Goal: Task Accomplishment & Management: Use online tool/utility

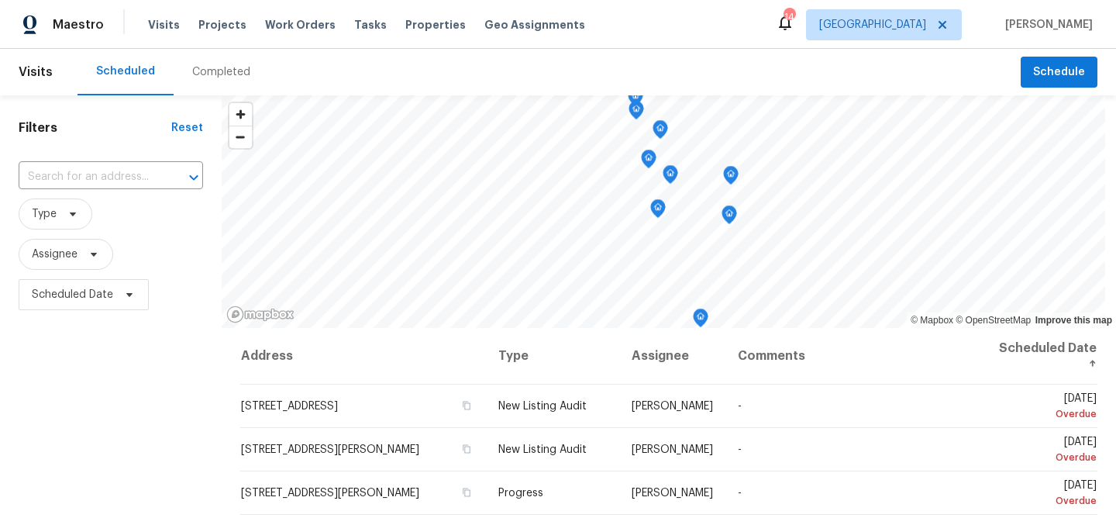
scroll to position [608, 0]
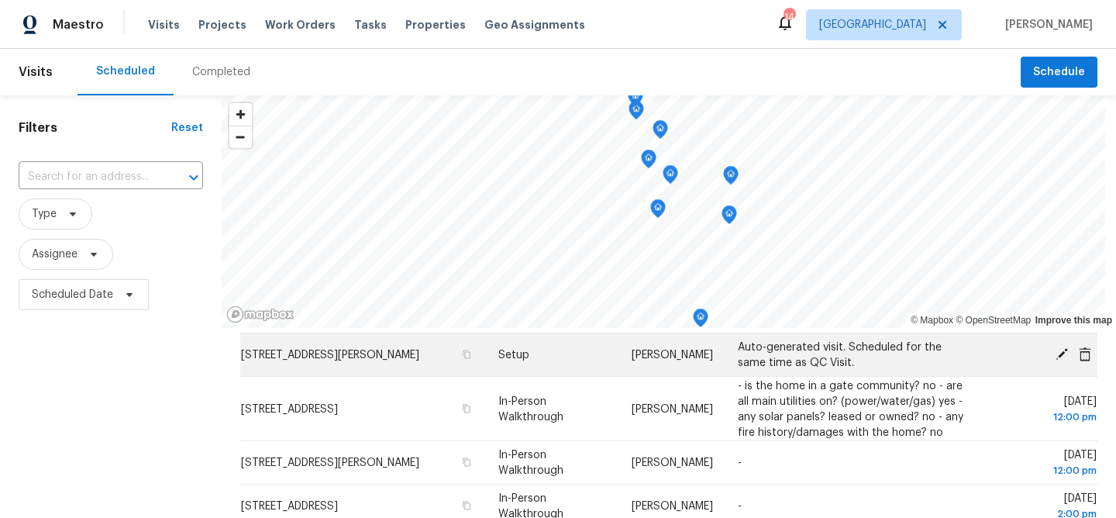
click at [281, 353] on span "[STREET_ADDRESS][PERSON_NAME]" at bounding box center [330, 355] width 178 height 11
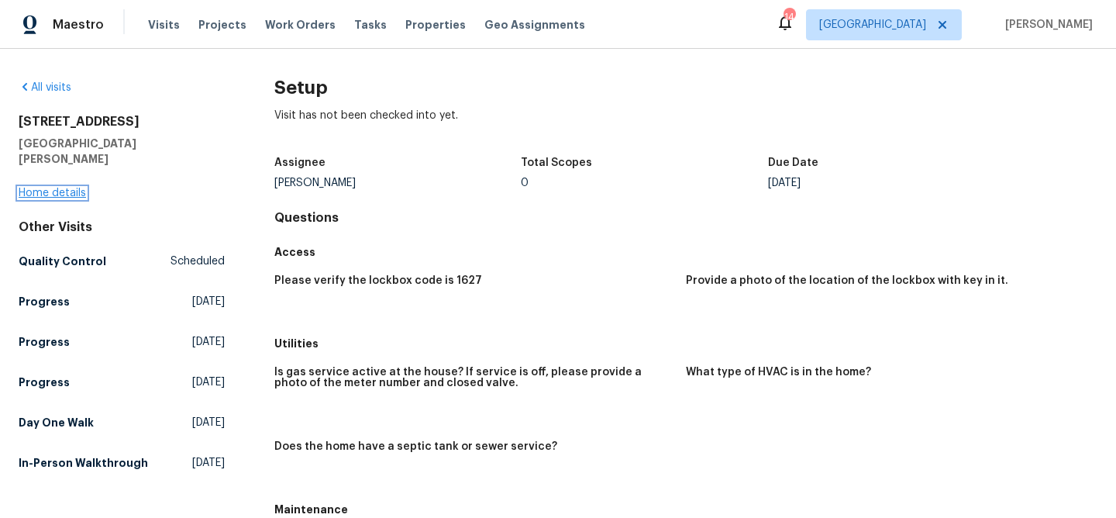
click at [67, 188] on link "Home details" at bounding box center [52, 193] width 67 height 11
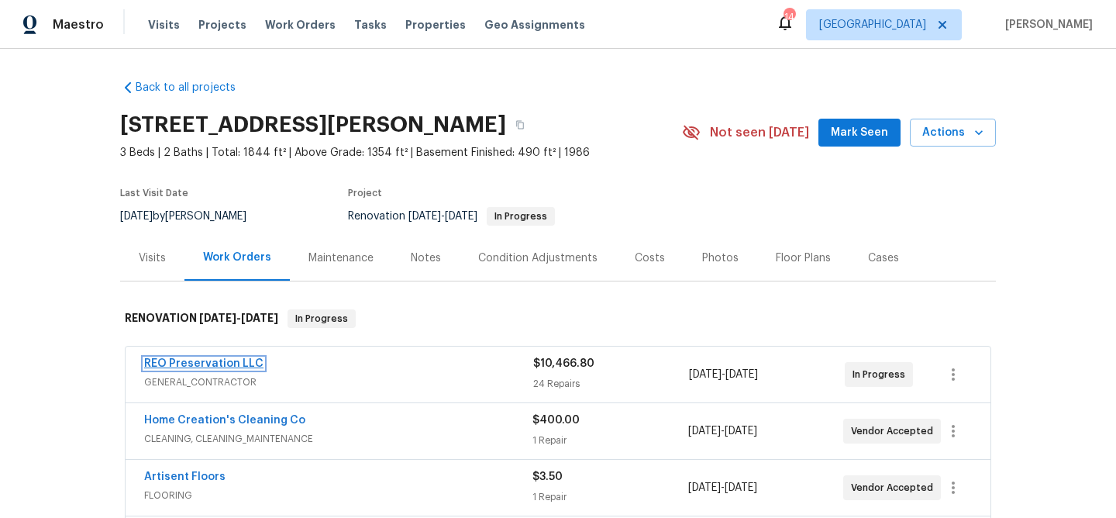
click at [202, 361] on link "REO Preservation LLC" at bounding box center [203, 363] width 119 height 11
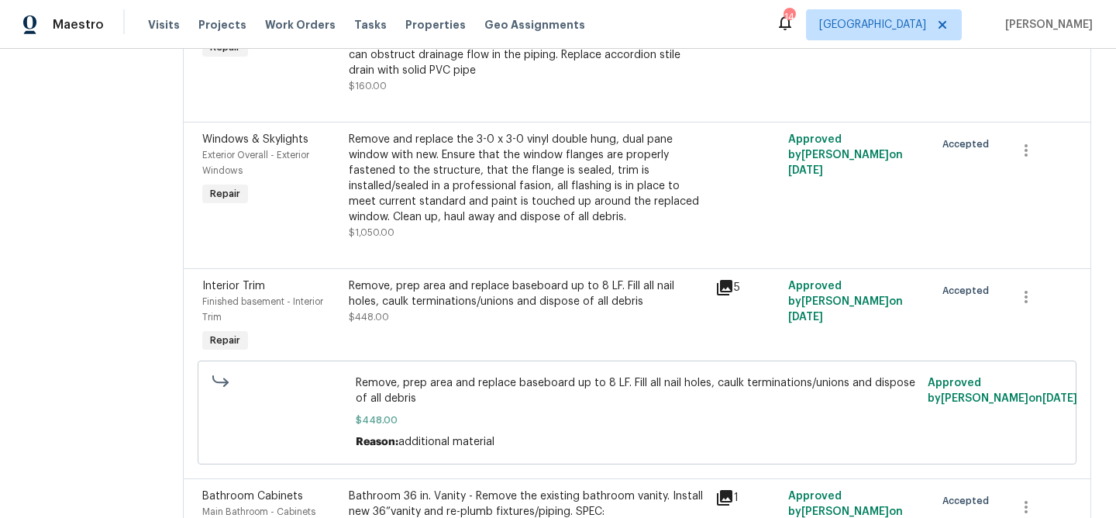
scroll to position [2877, 0]
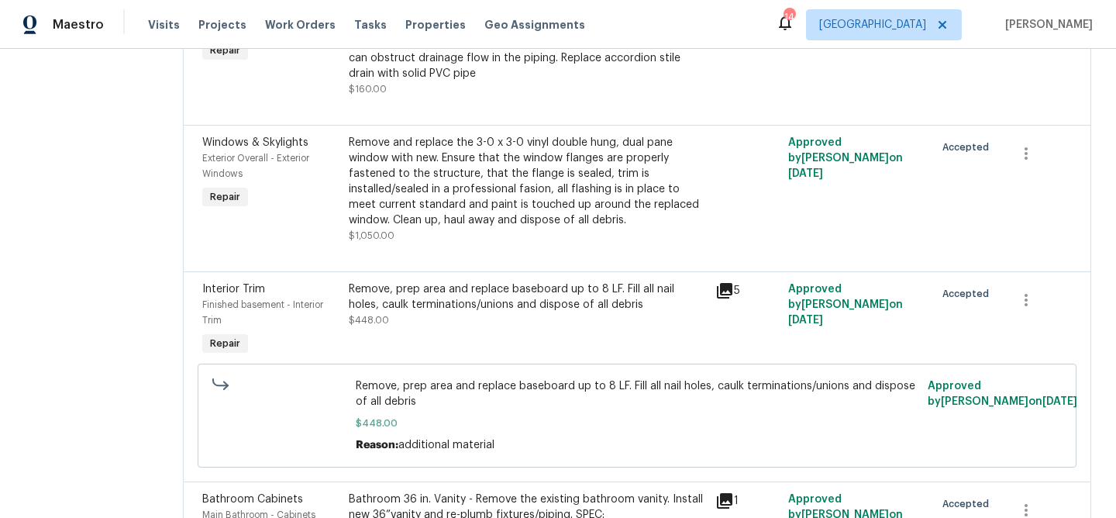
click at [487, 162] on div "Remove and replace the 3-0 x 3-0 vinyl double hung, dual pane window with new. …" at bounding box center [527, 181] width 357 height 93
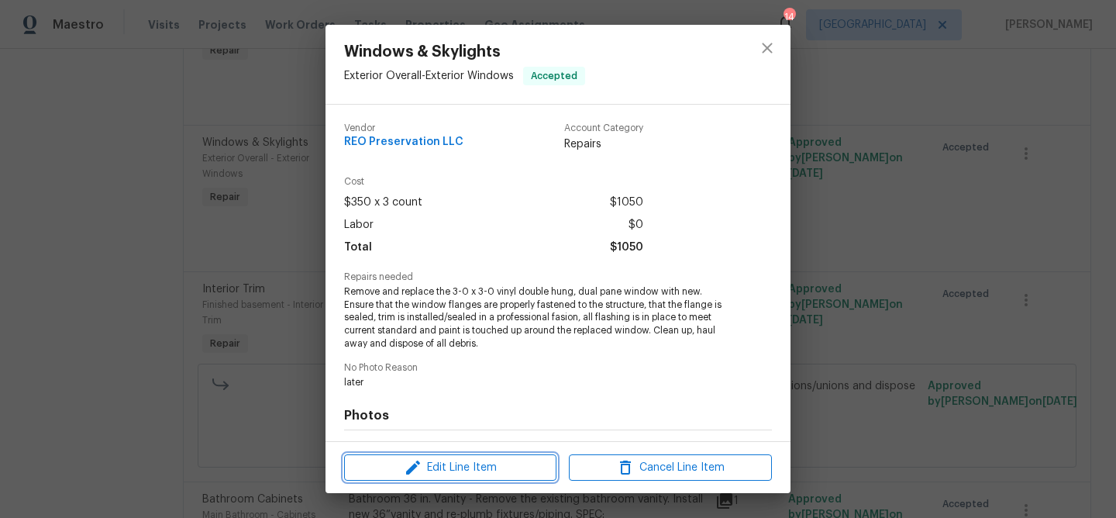
click at [451, 464] on span "Edit Line Item" at bounding box center [450, 467] width 203 height 19
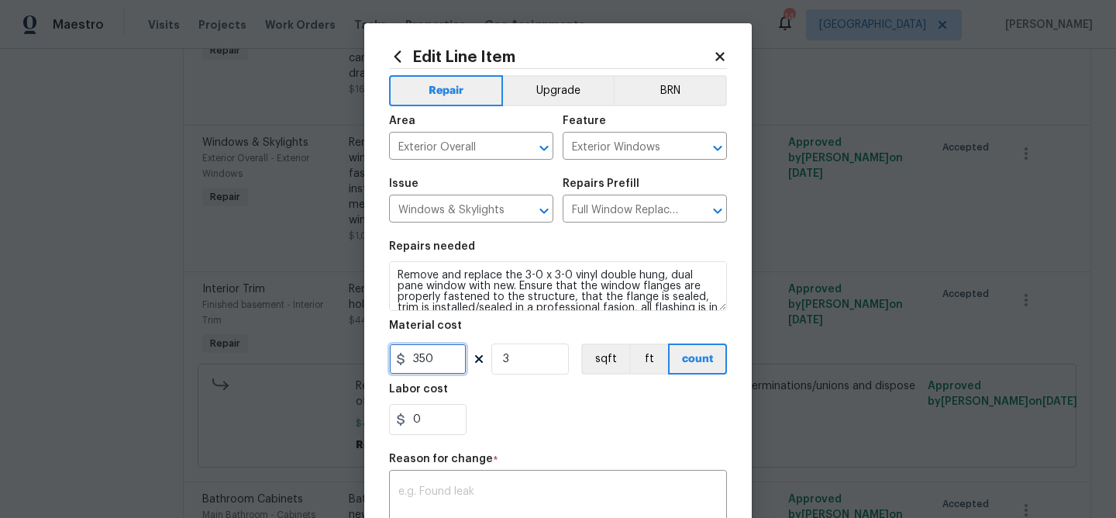
click at [419, 364] on input "350" at bounding box center [427, 358] width 77 height 31
type input "450"
click at [502, 398] on div "Labor cost" at bounding box center [558, 394] width 338 height 20
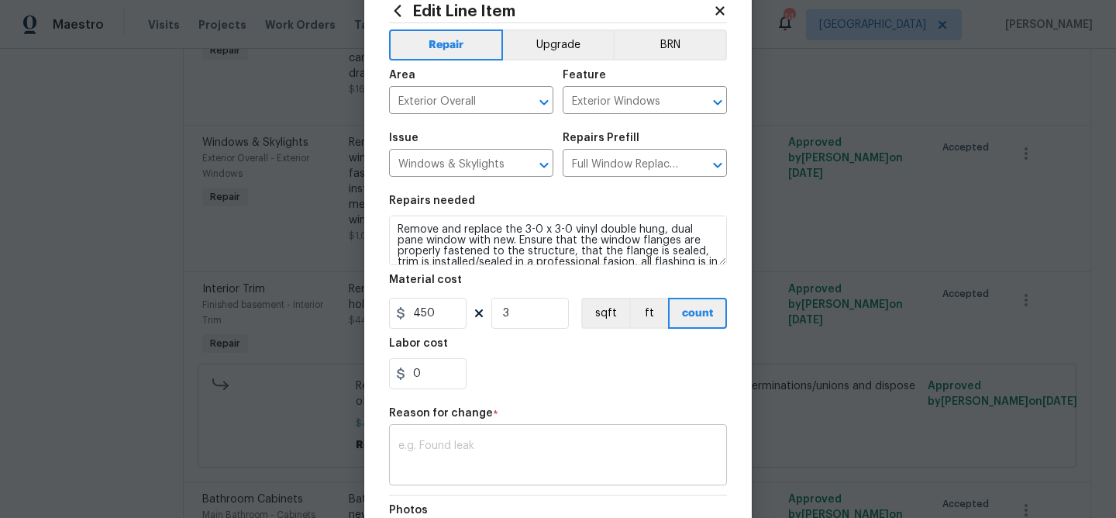
scroll to position [61, 0]
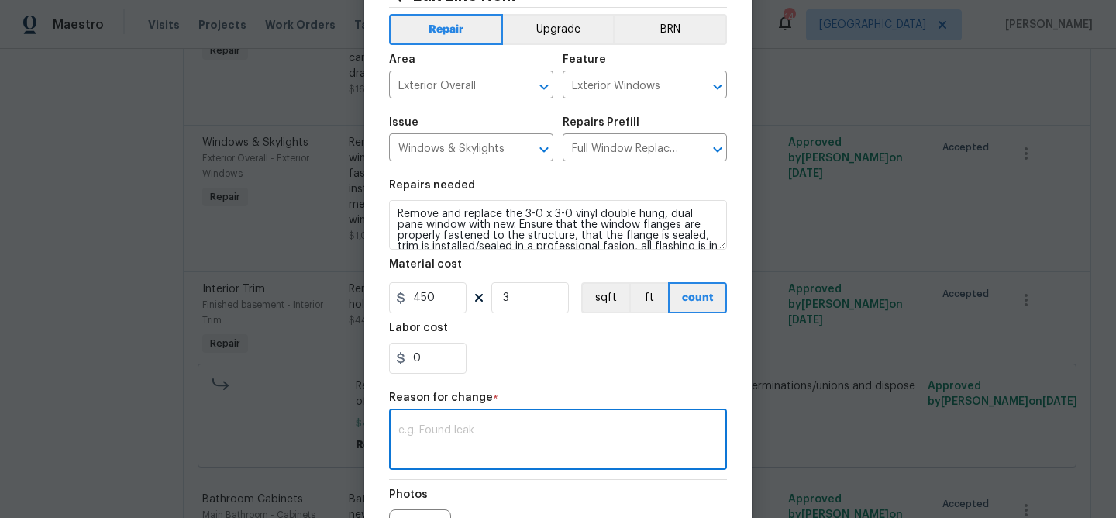
click at [464, 445] on textarea at bounding box center [557, 441] width 319 height 33
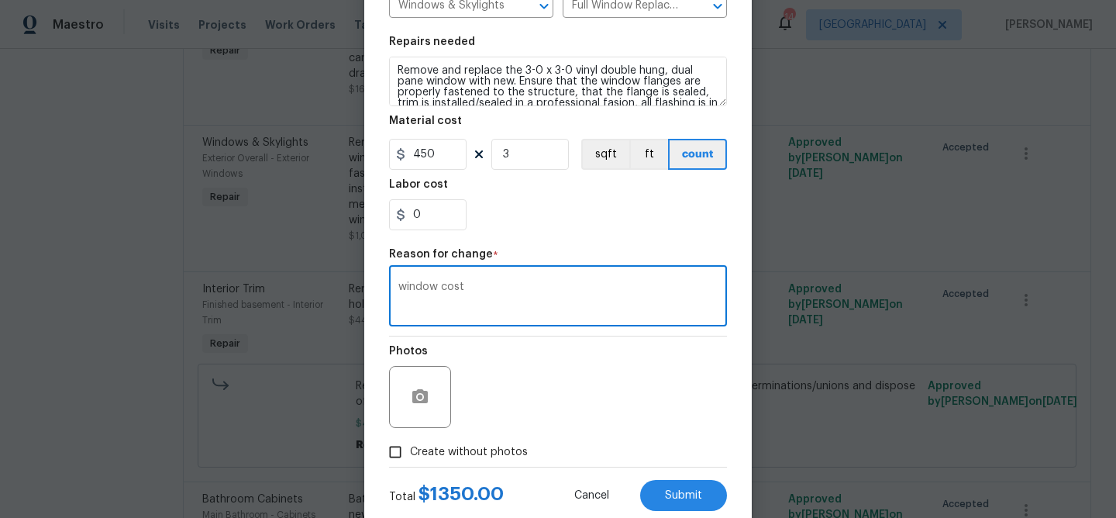
scroll to position [246, 0]
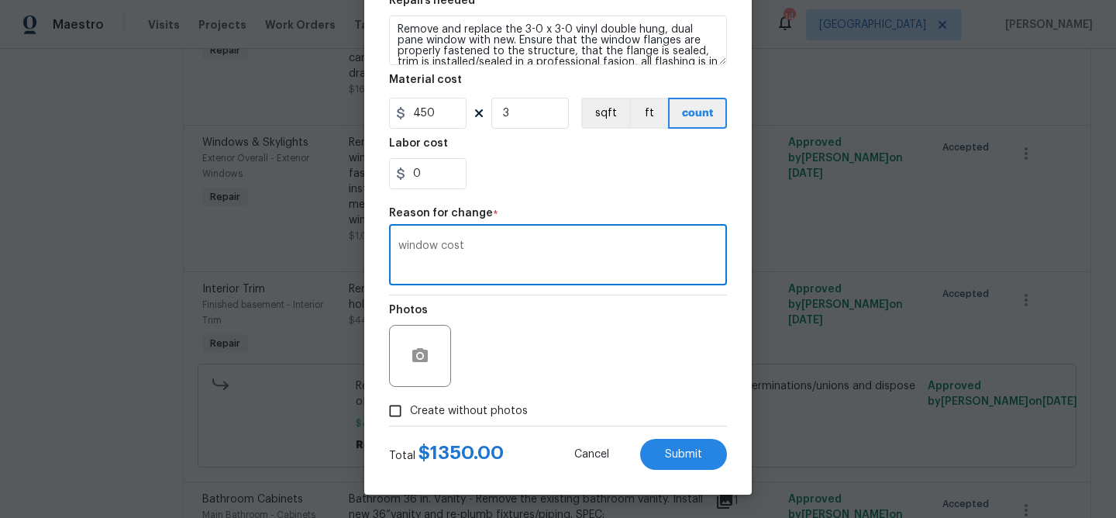
type textarea "window cost"
click at [415, 359] on icon "button" at bounding box center [419, 355] width 15 height 14
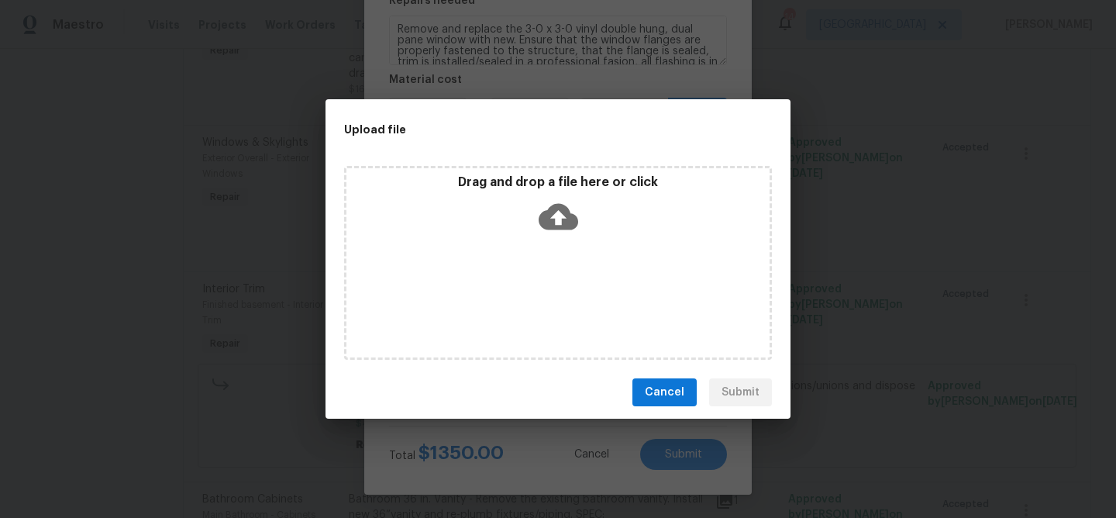
click at [560, 215] on icon at bounding box center [559, 217] width 40 height 40
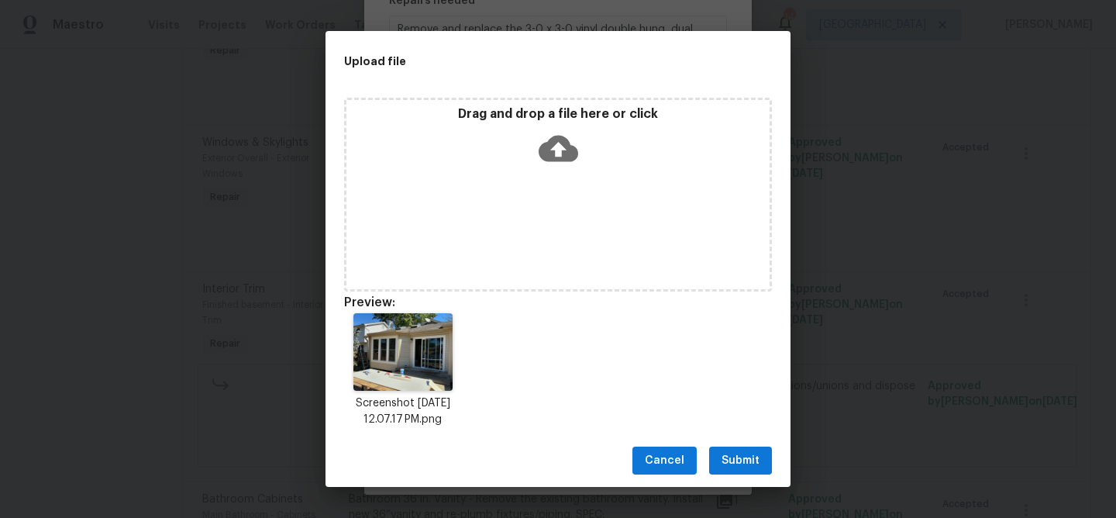
click at [755, 452] on span "Submit" at bounding box center [740, 460] width 38 height 19
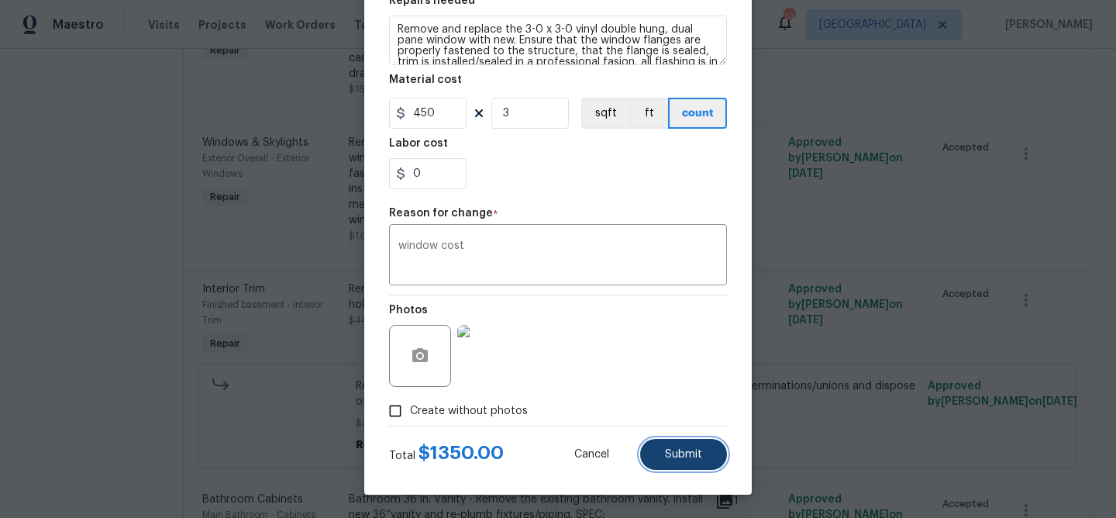
click at [692, 451] on span "Submit" at bounding box center [683, 455] width 37 height 12
type input "350"
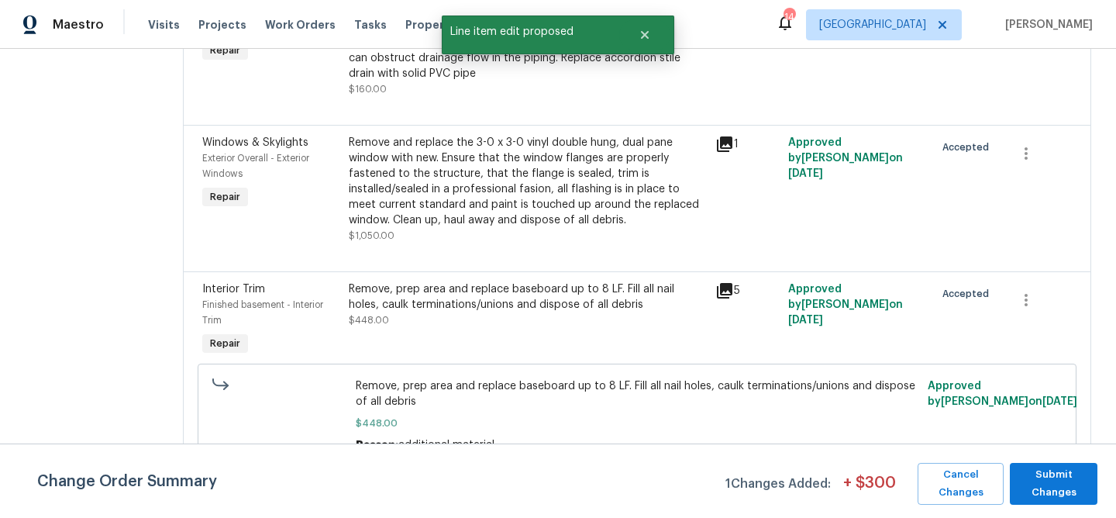
scroll to position [0, 0]
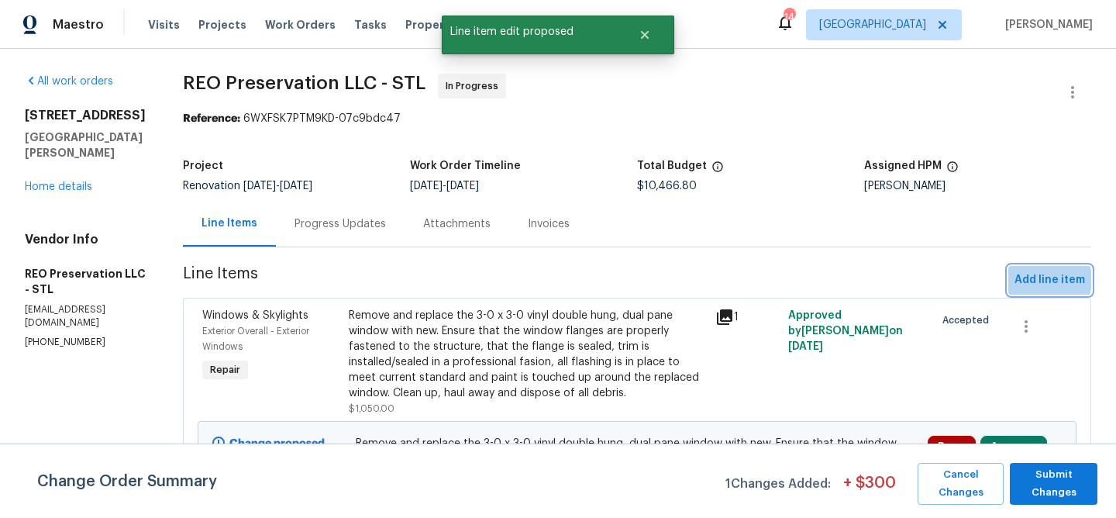
click at [1044, 280] on span "Add line item" at bounding box center [1049, 279] width 71 height 19
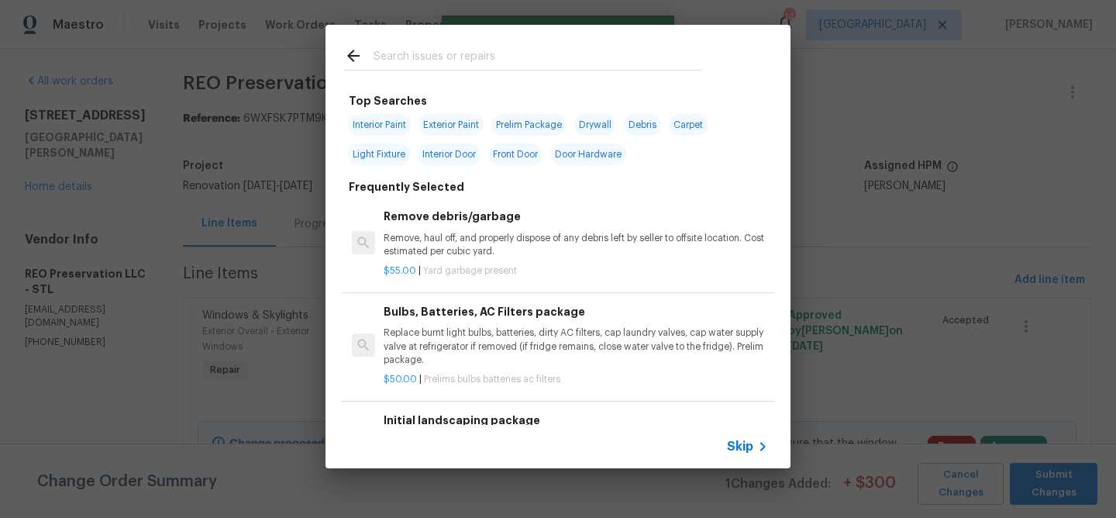
click at [401, 55] on input "text" at bounding box center [538, 57] width 329 height 23
type input "e"
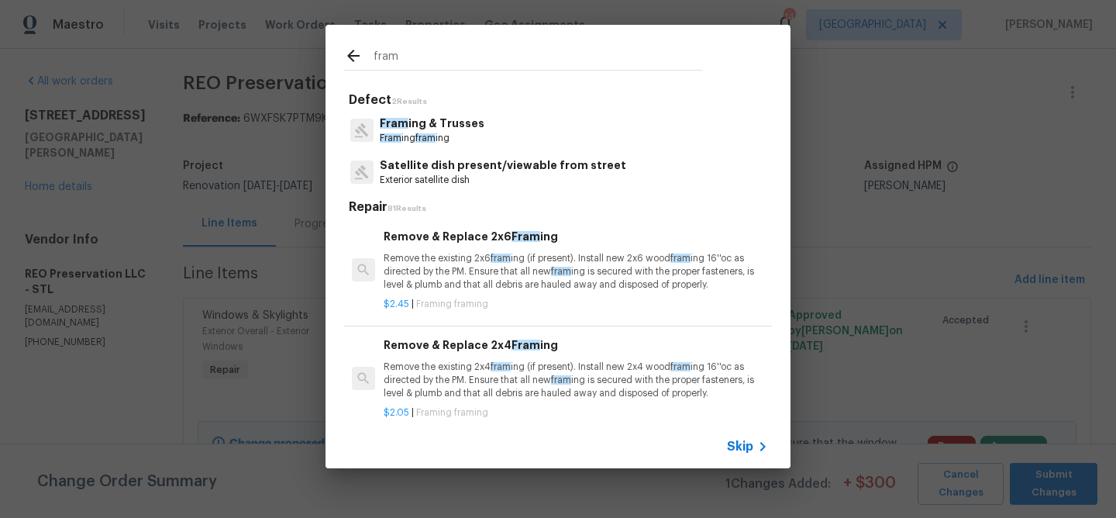
type input "fram"
click at [408, 345] on h6 "Remove & Replace 2x4 Fram ing" at bounding box center [576, 344] width 384 height 17
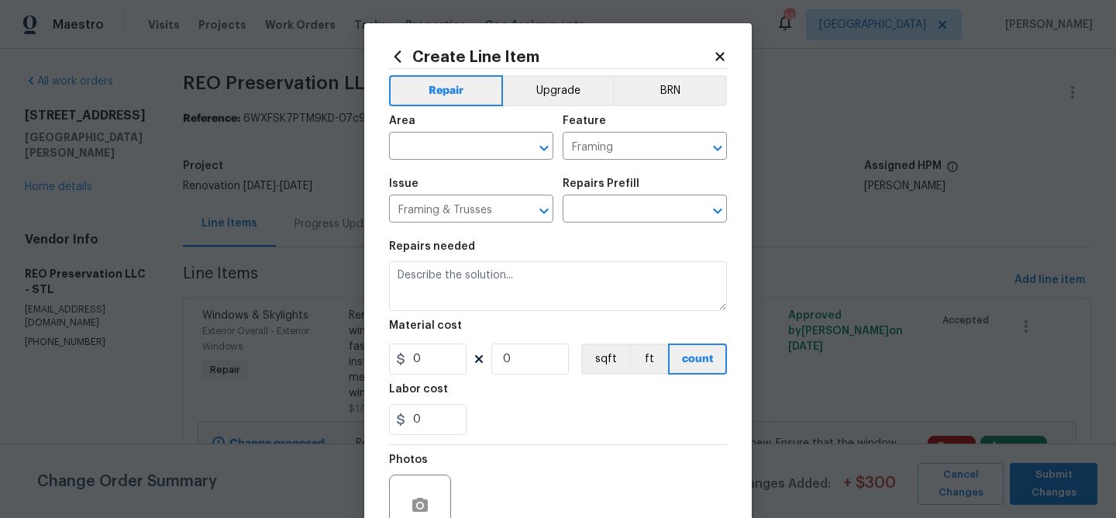
type input "Remove & Replace 2x4 Framing $2.05"
type textarea "Remove the existing 2x4 framing (if present). Install new 2x4 wood framing 16''…"
type input "2.05"
type input "1"
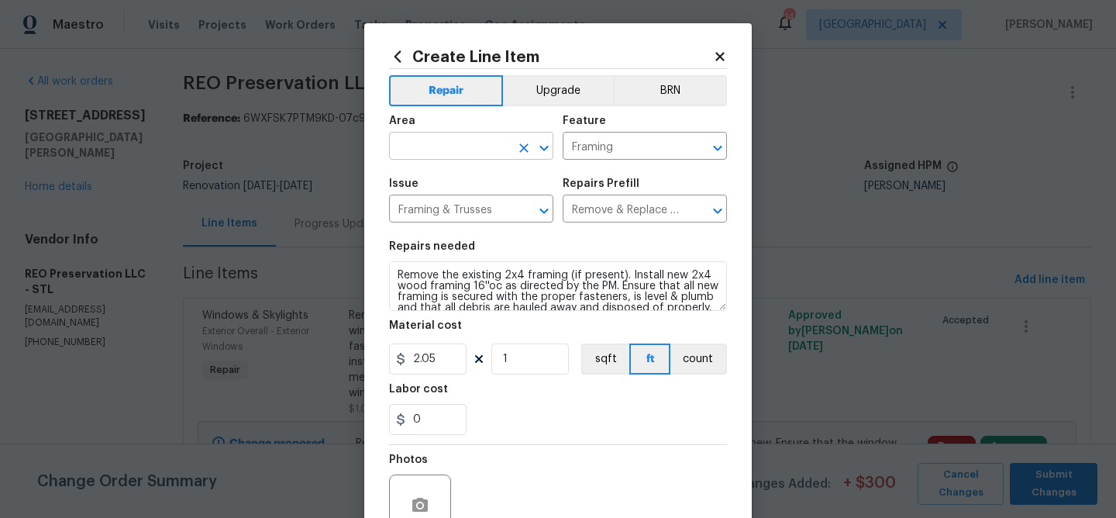
click at [457, 146] on input "text" at bounding box center [449, 148] width 121 height 24
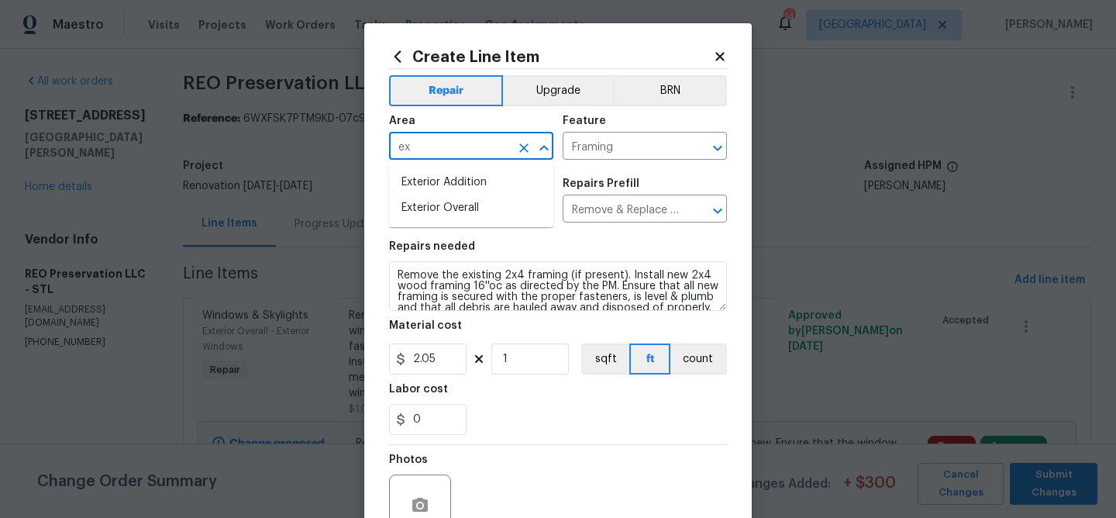
type input "e"
click at [446, 211] on li "Interior Overall" at bounding box center [471, 208] width 164 height 26
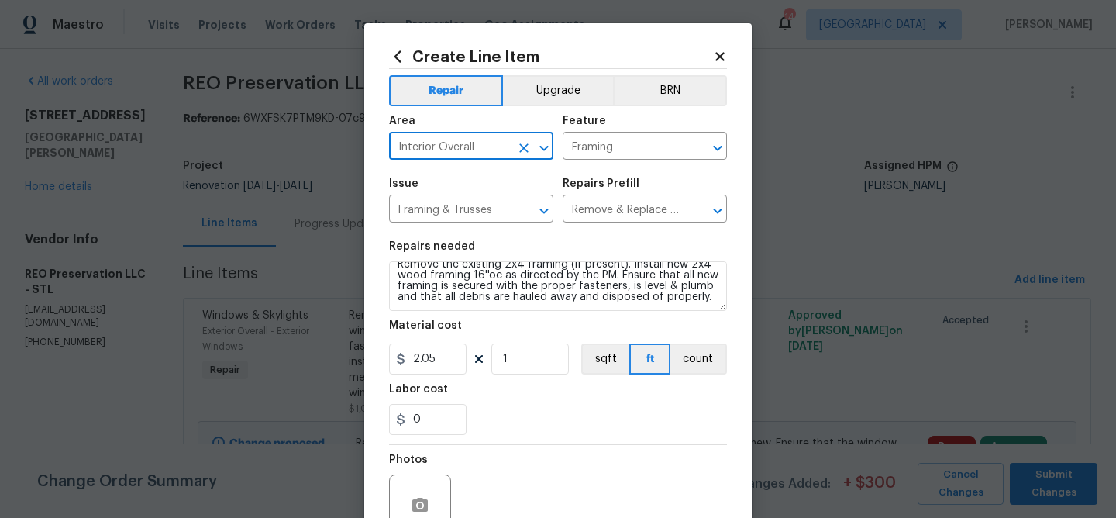
type input "Interior Overall"
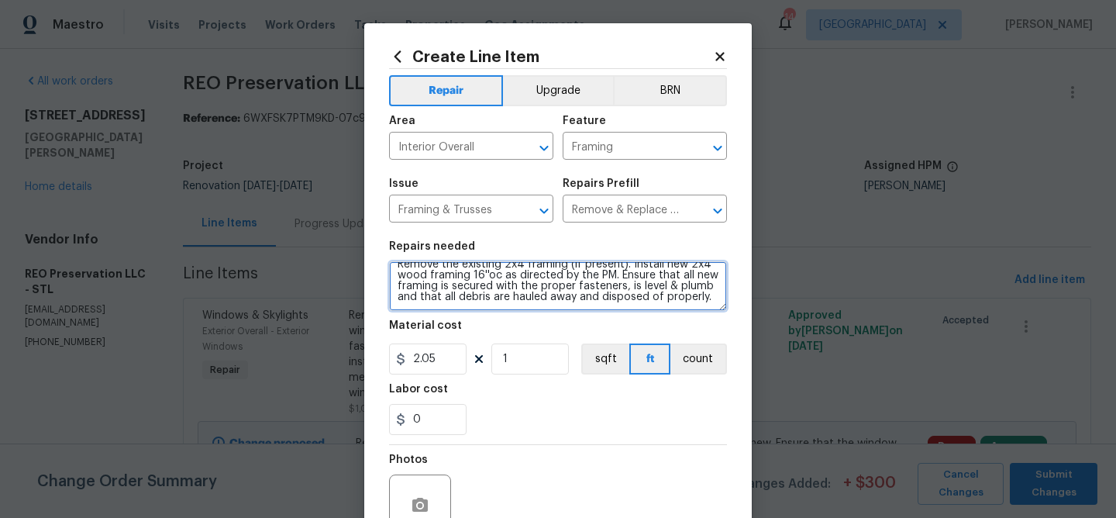
scroll to position [0, 0]
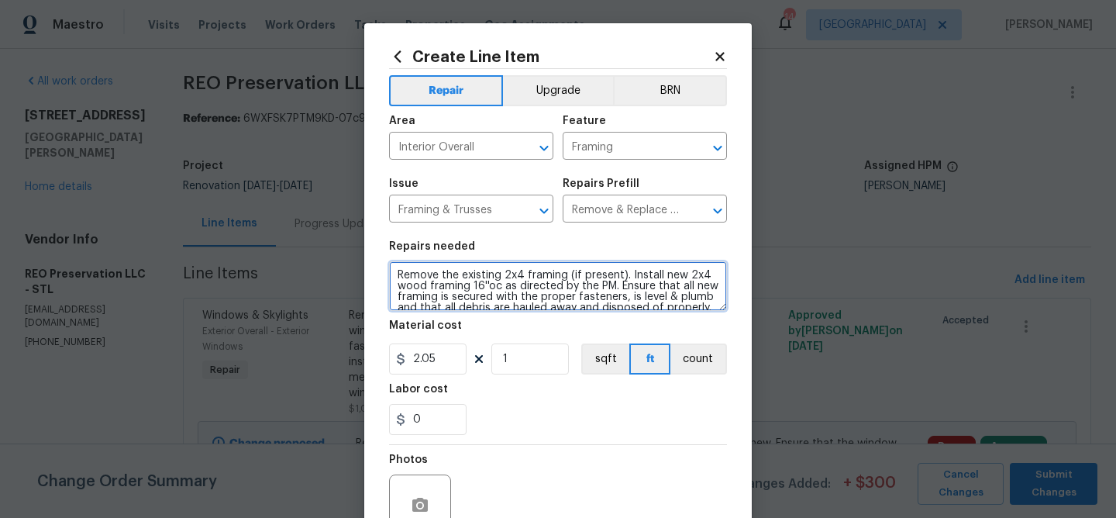
drag, startPoint x: 708, startPoint y: 300, endPoint x: 347, endPoint y: 223, distance: 369.2
click at [347, 223] on div "Create Line Item Repair Upgrade BRN Area Interior Overall ​ Feature Framing ​ I…" at bounding box center [558, 259] width 1116 height 518
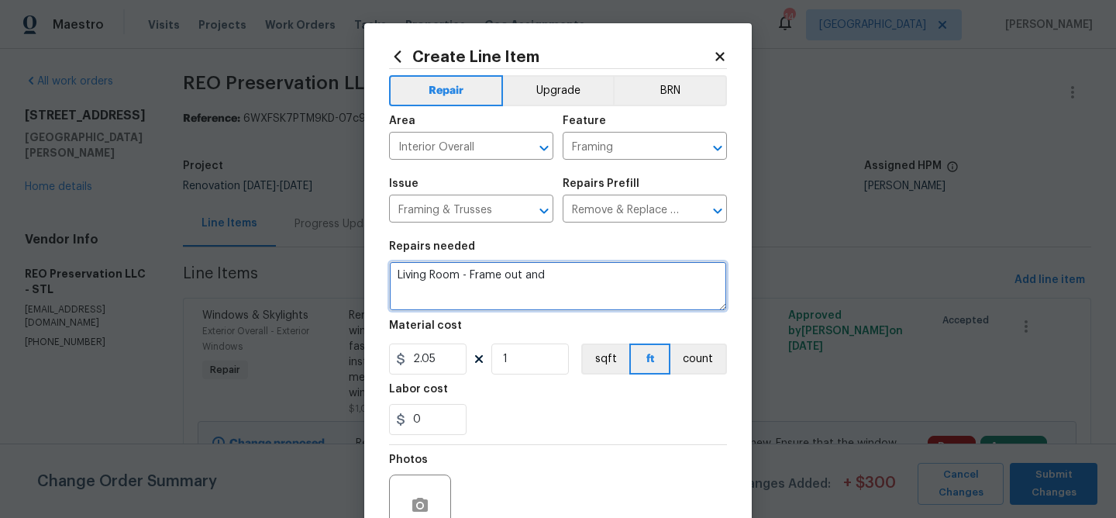
click at [523, 277] on textarea "Living Room - Frame out and" at bounding box center [558, 286] width 338 height 50
click at [690, 276] on textarea "Living Room - Frame out openings for new windows. and" at bounding box center [558, 286] width 338 height 50
type textarea "Living Room - Frame out openings for new windows. Install drywall, mud and tape…"
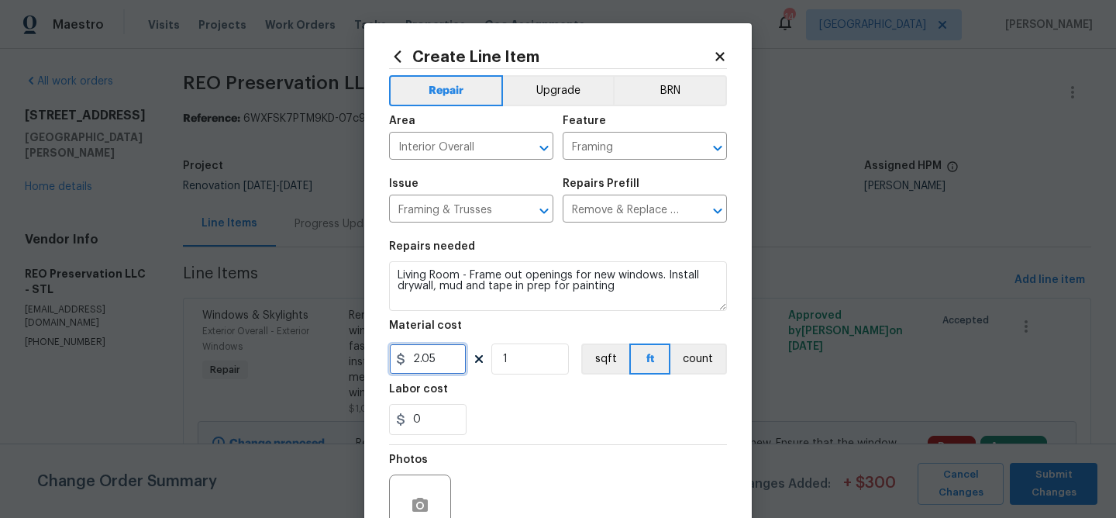
click at [441, 360] on input "2.05" at bounding box center [427, 358] width 77 height 31
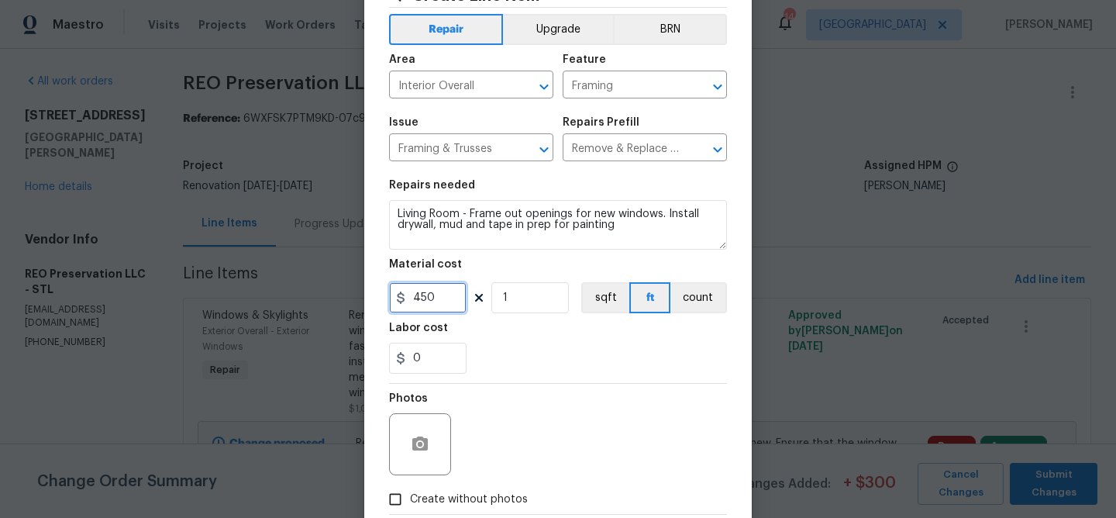
scroll to position [79, 0]
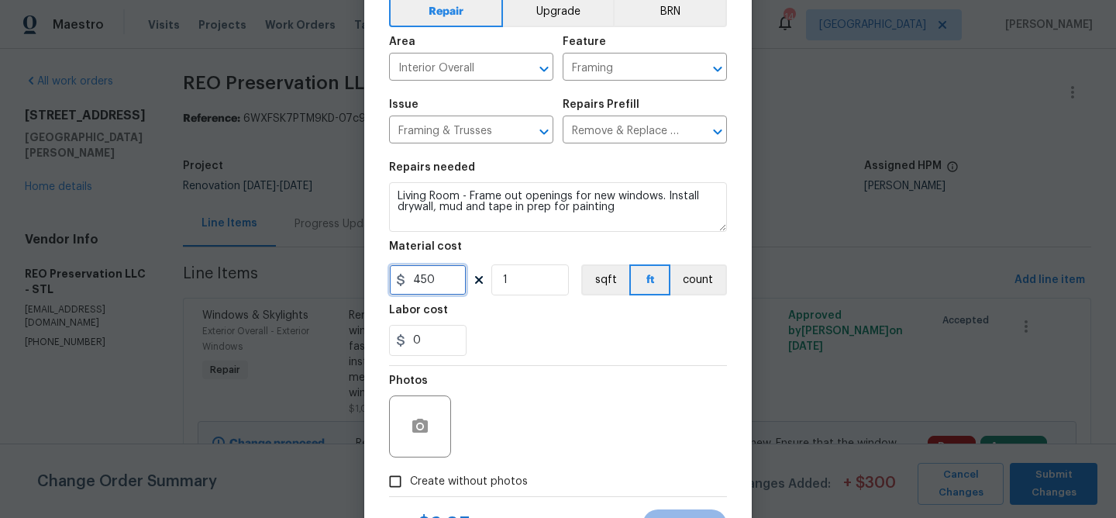
type input "450"
click at [417, 423] on icon "button" at bounding box center [419, 425] width 15 height 14
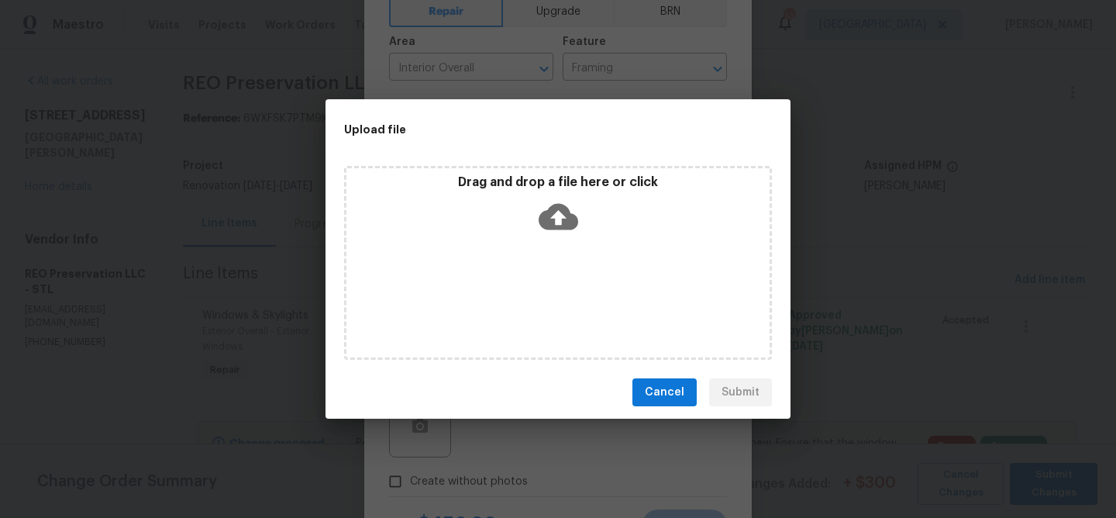
click at [561, 213] on icon at bounding box center [559, 217] width 40 height 40
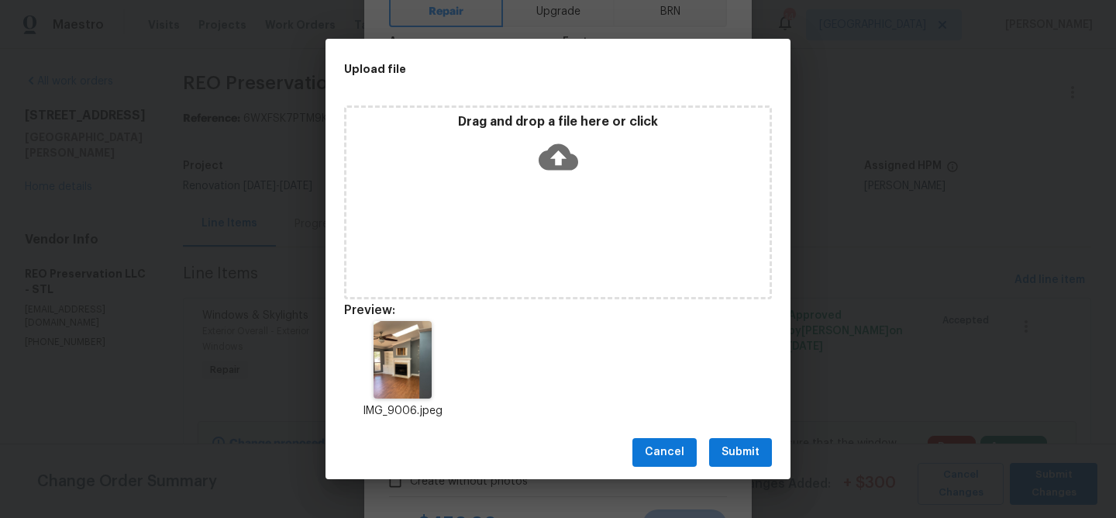
click at [745, 453] on span "Submit" at bounding box center [740, 451] width 38 height 19
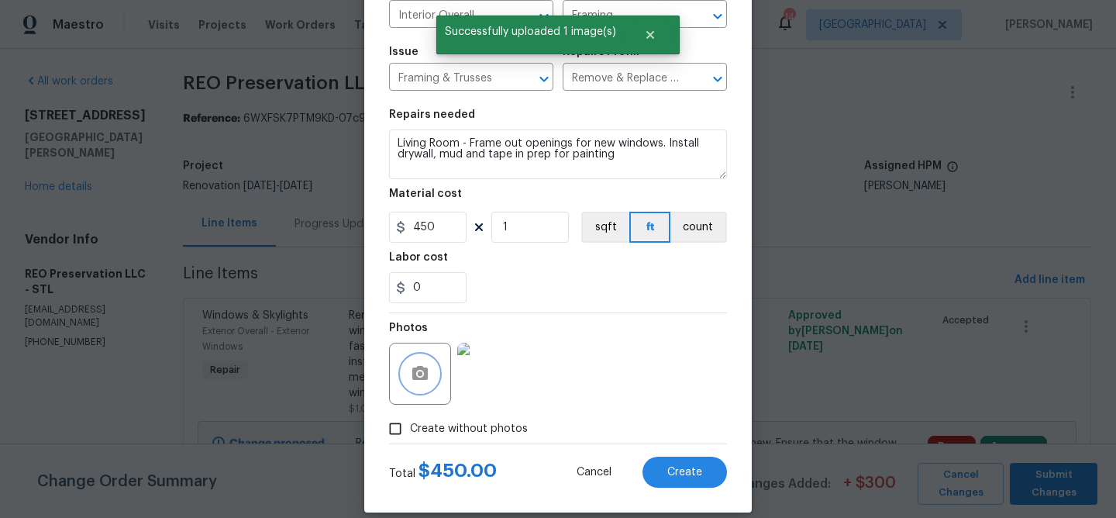
scroll to position [136, 0]
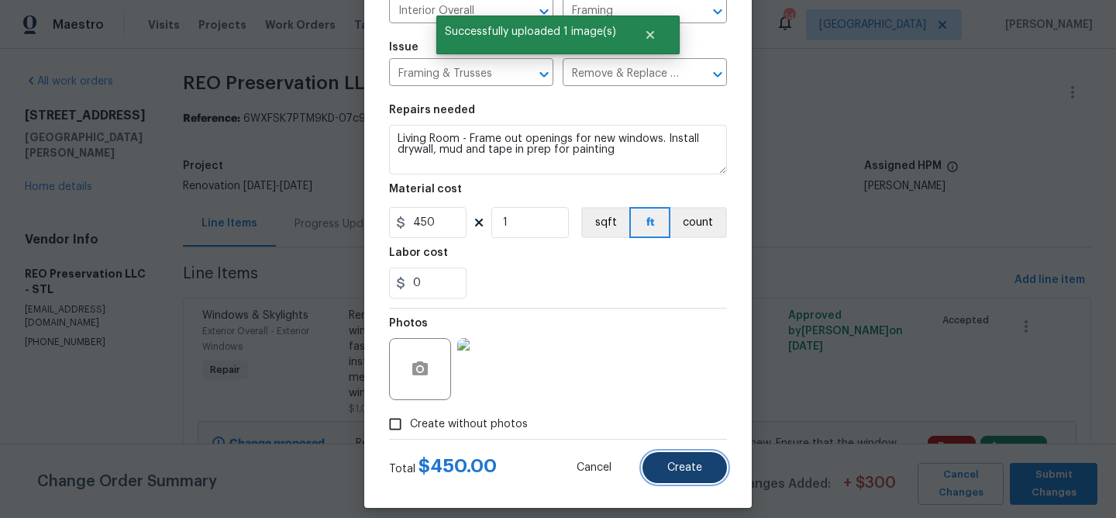
click at [678, 462] on span "Create" at bounding box center [684, 468] width 35 height 12
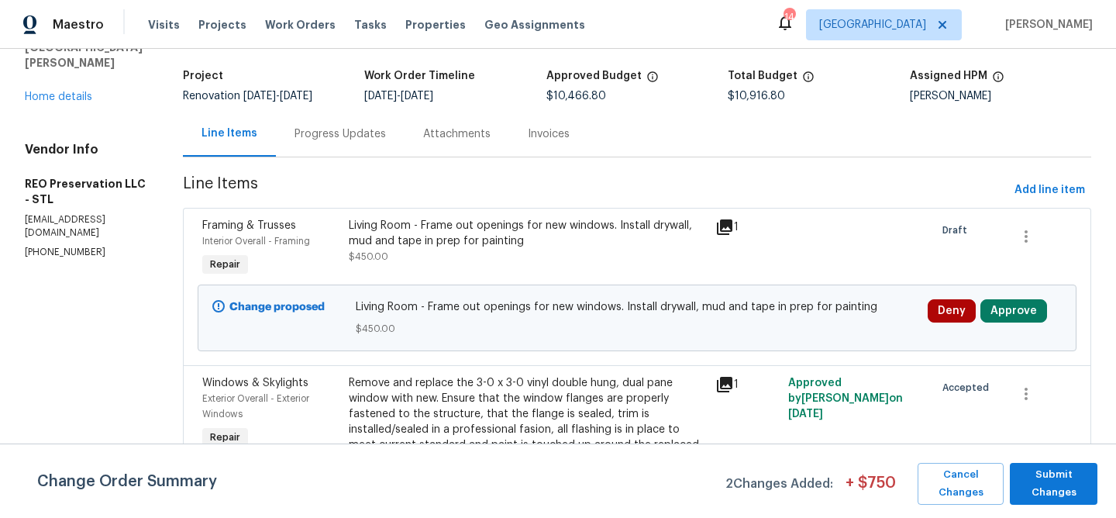
scroll to position [82, 0]
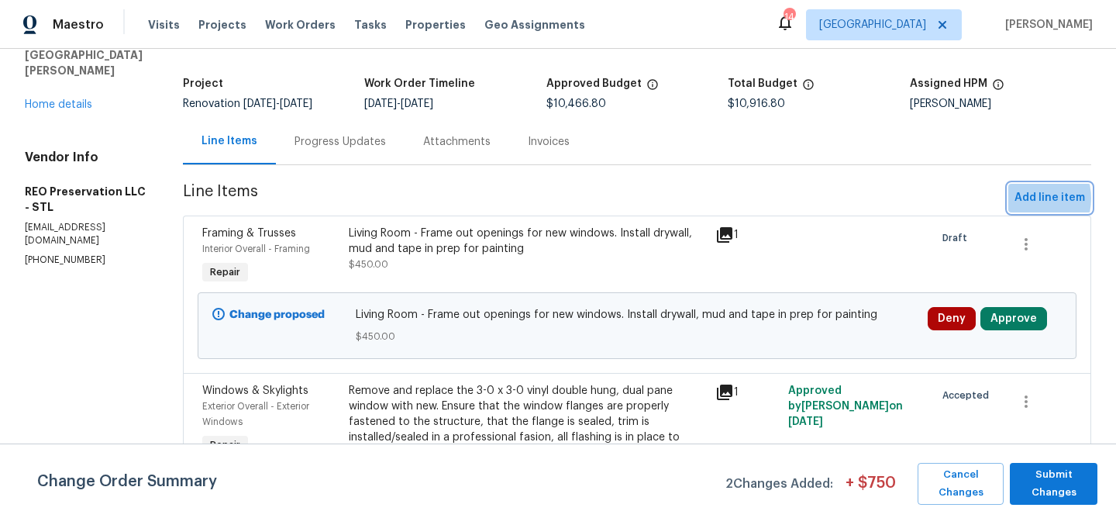
click at [1028, 198] on span "Add line item" at bounding box center [1049, 197] width 71 height 19
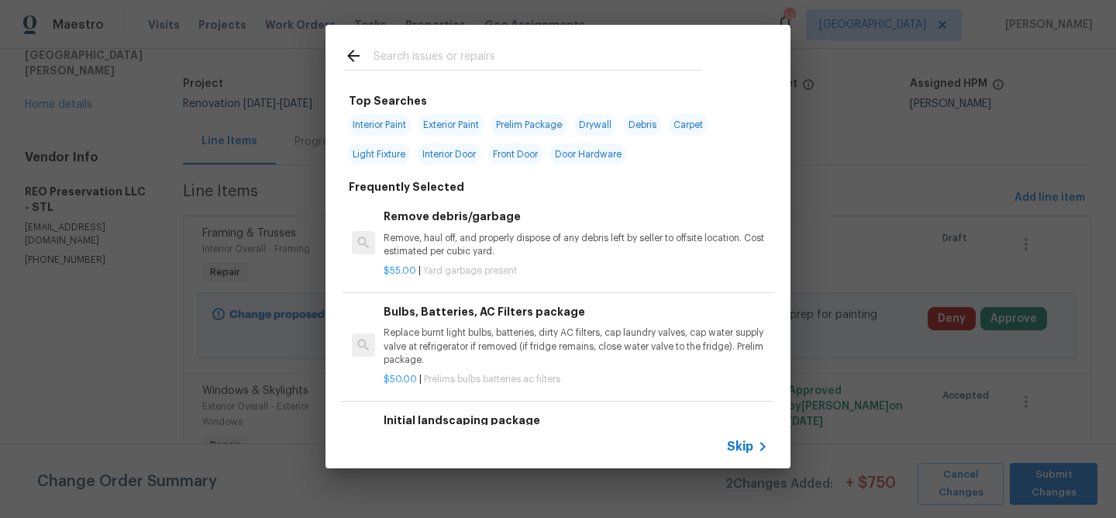
click at [424, 57] on input "text" at bounding box center [538, 57] width 329 height 23
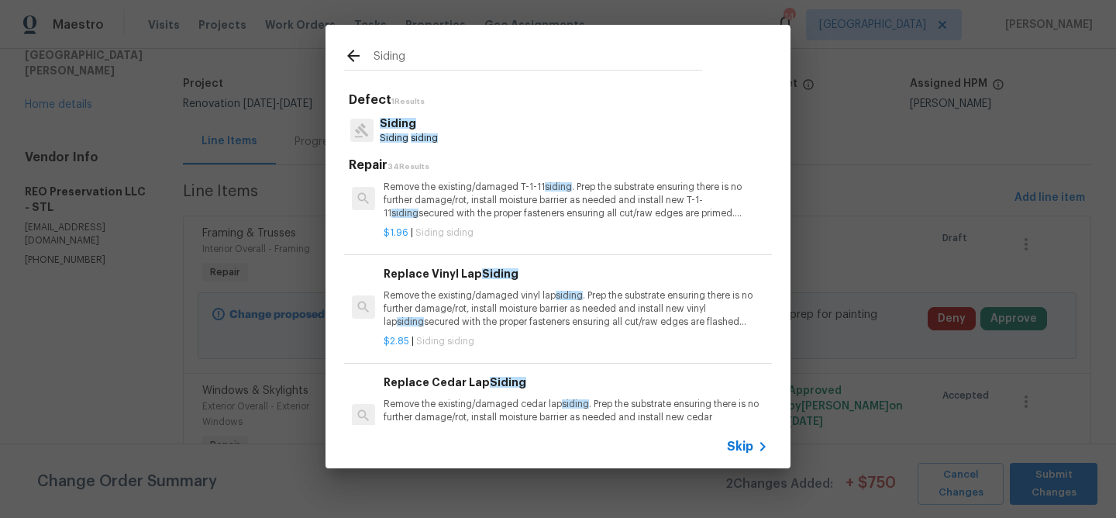
scroll to position [36, 0]
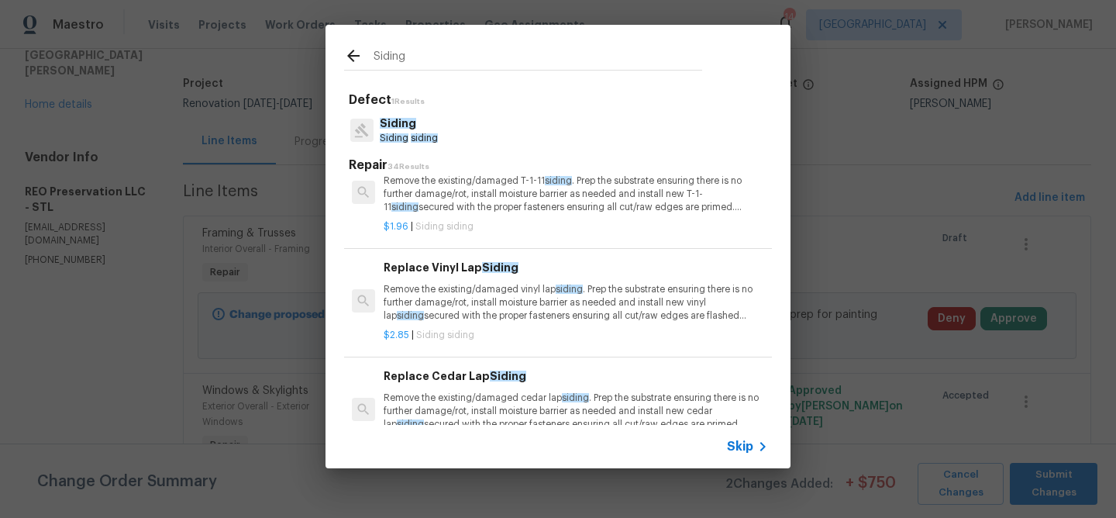
type input "Siding"
click at [460, 292] on p "Remove the existing/damaged vinyl lap siding . Prep the substrate ensuring ther…" at bounding box center [576, 303] width 384 height 40
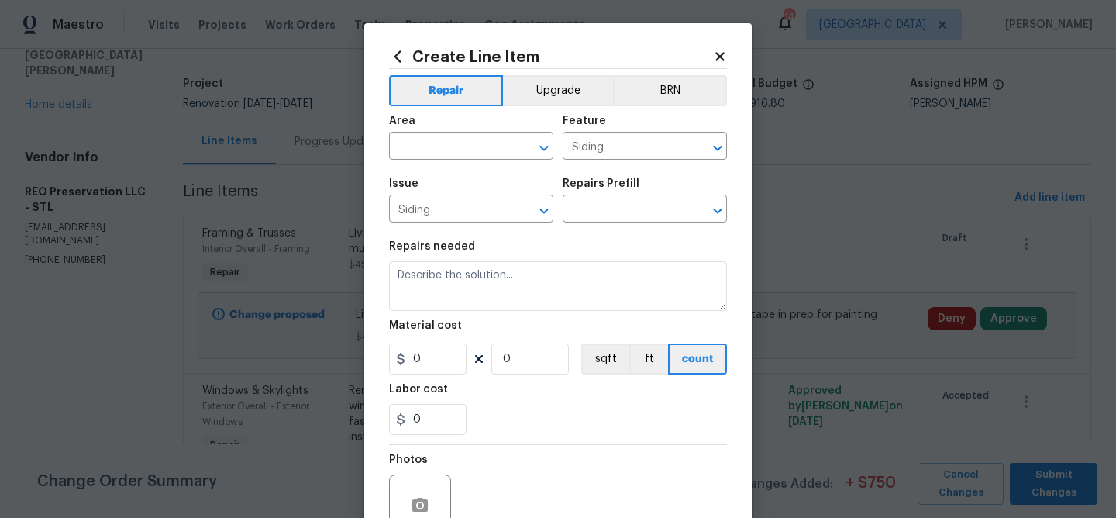
type input "Replace Vinyl Lap Siding $2.85"
type textarea "Remove the existing/damaged vinyl lap siding. Prep the substrate ensuring there…"
type input "2.85"
type input "1"
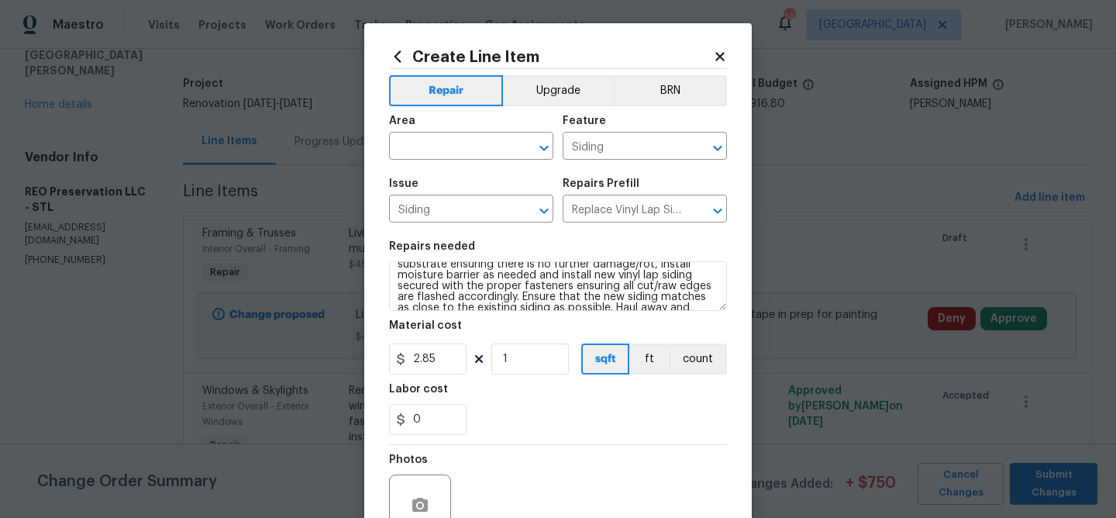
scroll to position [0, 0]
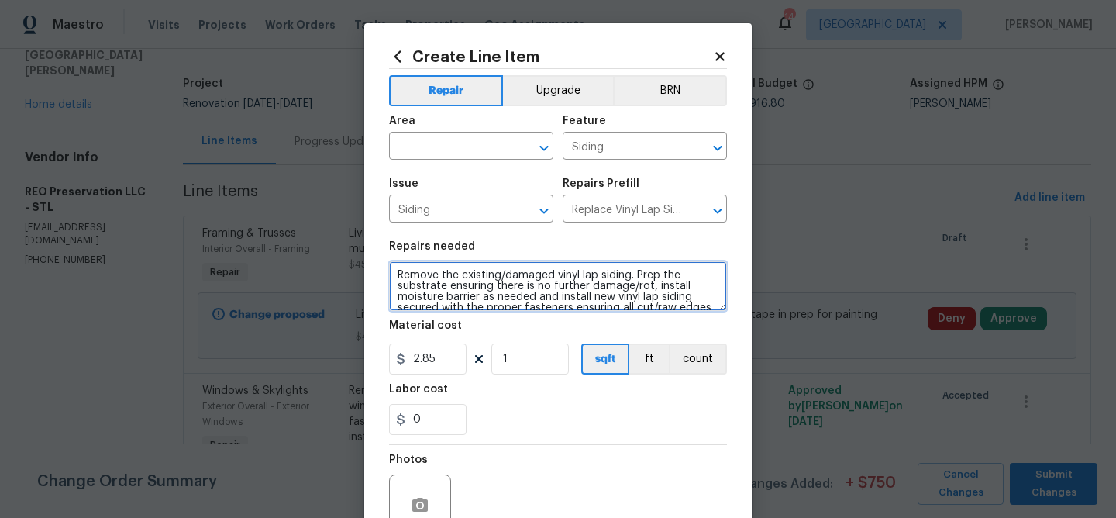
click at [397, 273] on textarea "Remove the existing/damaged vinyl lap siding. Prep the substrate ensuring there…" at bounding box center [558, 286] width 338 height 50
drag, startPoint x: 518, startPoint y: 301, endPoint x: 262, endPoint y: 181, distance: 282.5
click at [262, 181] on div "Create Line Item Repair Upgrade BRN Area ​ Feature Siding ​ Issue Siding ​ Repa…" at bounding box center [558, 259] width 1116 height 518
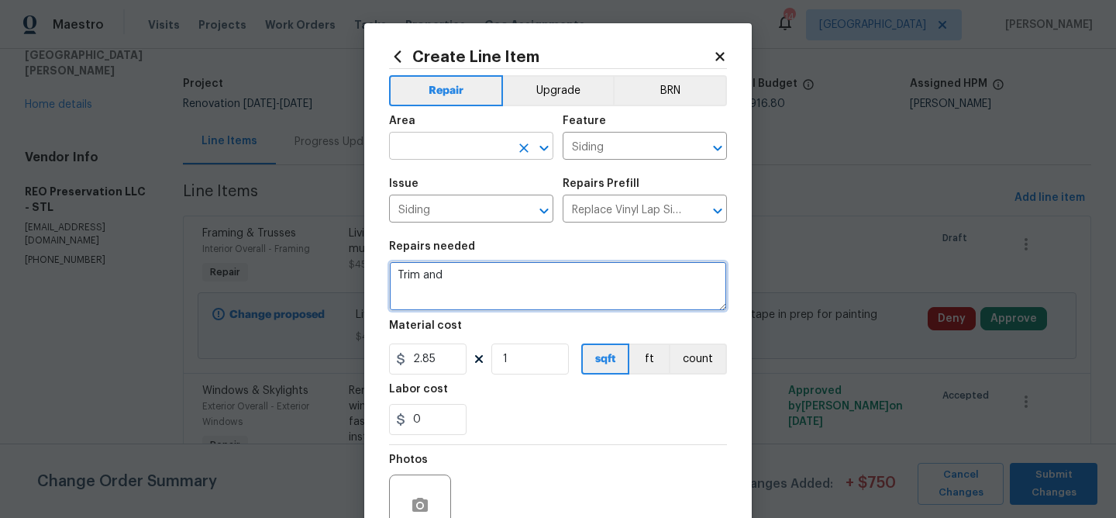
type textarea "Trim and"
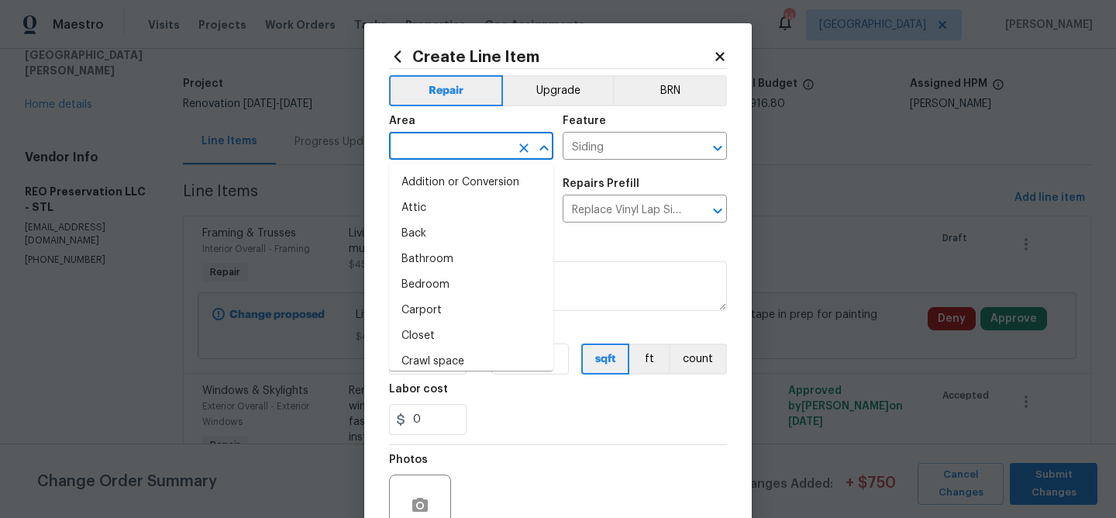
click at [430, 150] on input "text" at bounding box center [449, 148] width 121 height 24
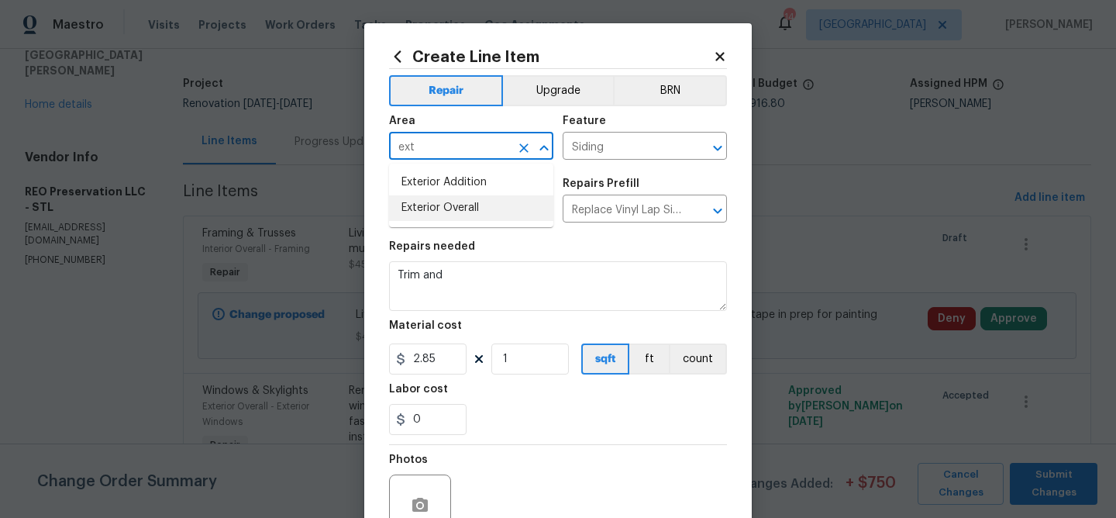
click at [435, 201] on li "Exterior Overall" at bounding box center [471, 208] width 164 height 26
type input "Exterior Overall"
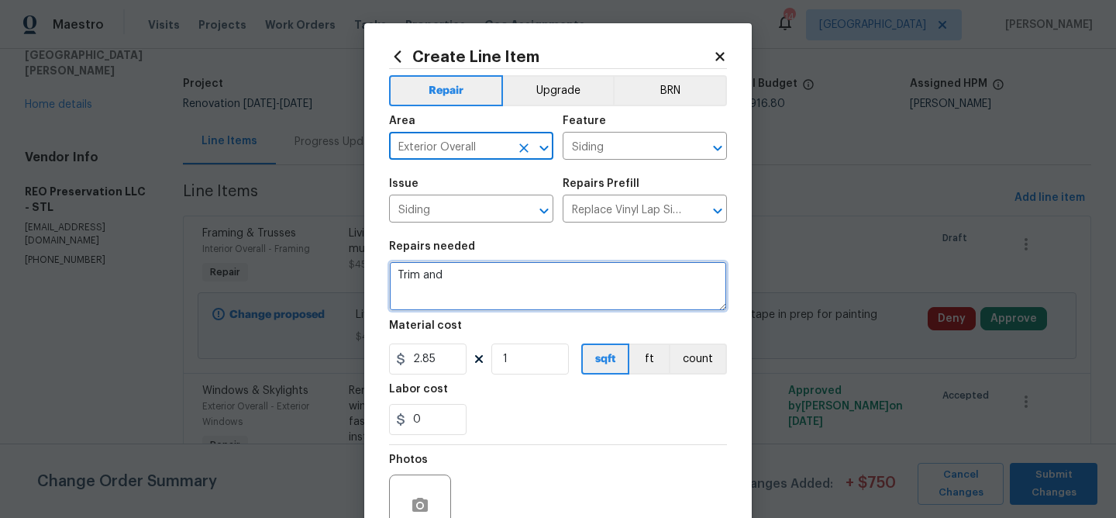
click at [461, 281] on textarea "Trim and" at bounding box center [558, 286] width 338 height 50
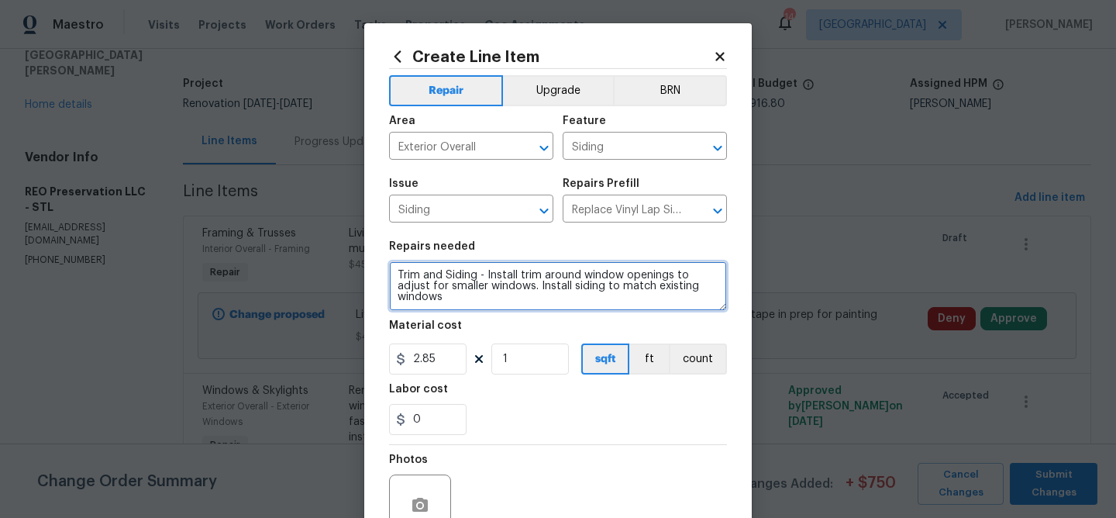
type textarea "Trim and Siding - Install trim around window openings to adjust for smaller win…"
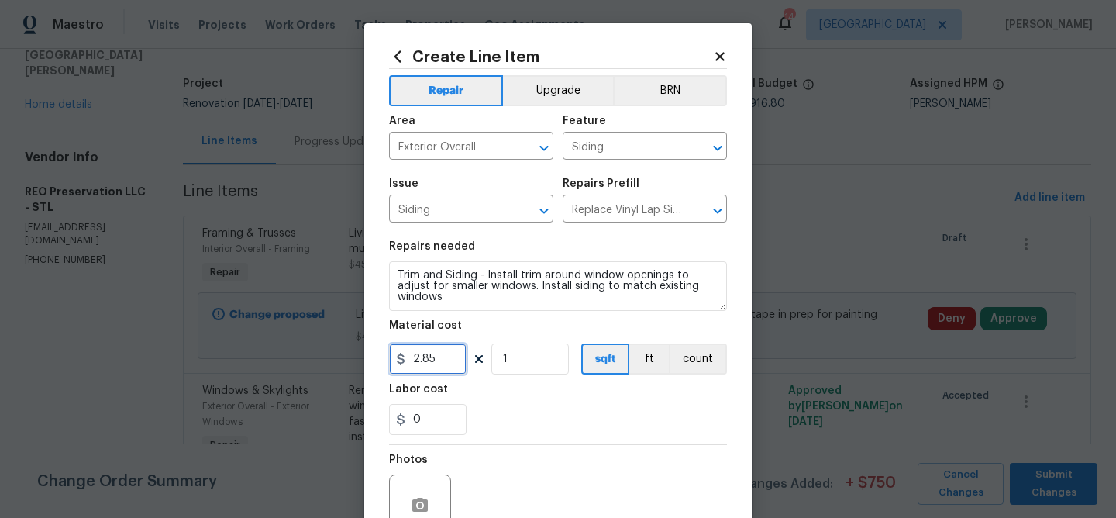
click at [444, 368] on input "2.85" at bounding box center [427, 358] width 77 height 31
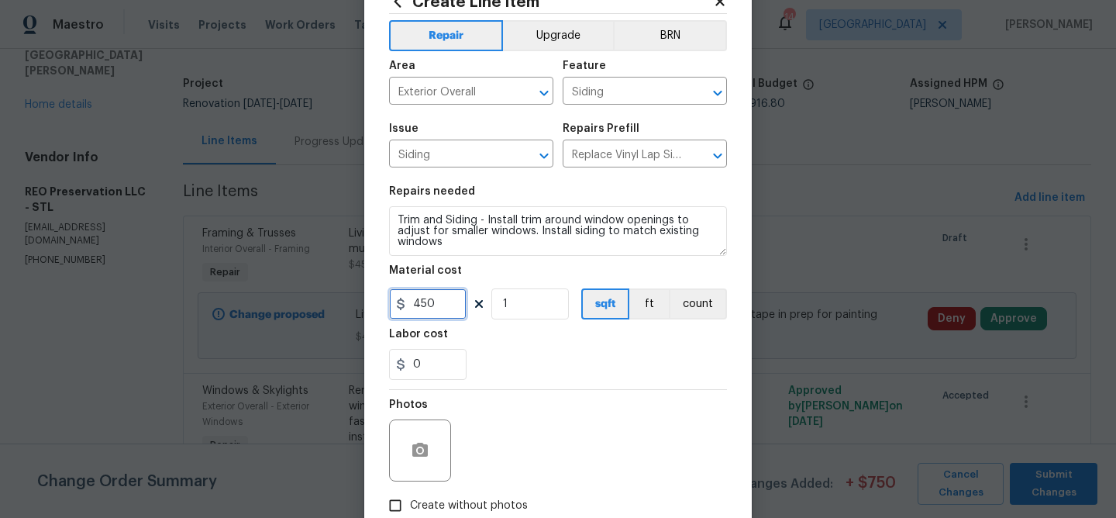
scroll to position [67, 0]
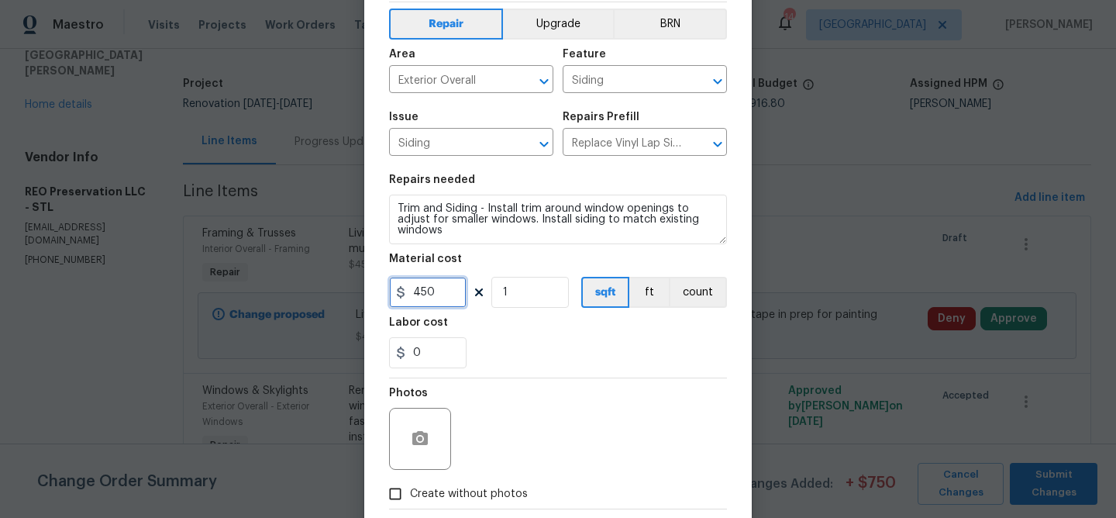
type input "450"
click at [417, 427] on button "button" at bounding box center [419, 438] width 37 height 37
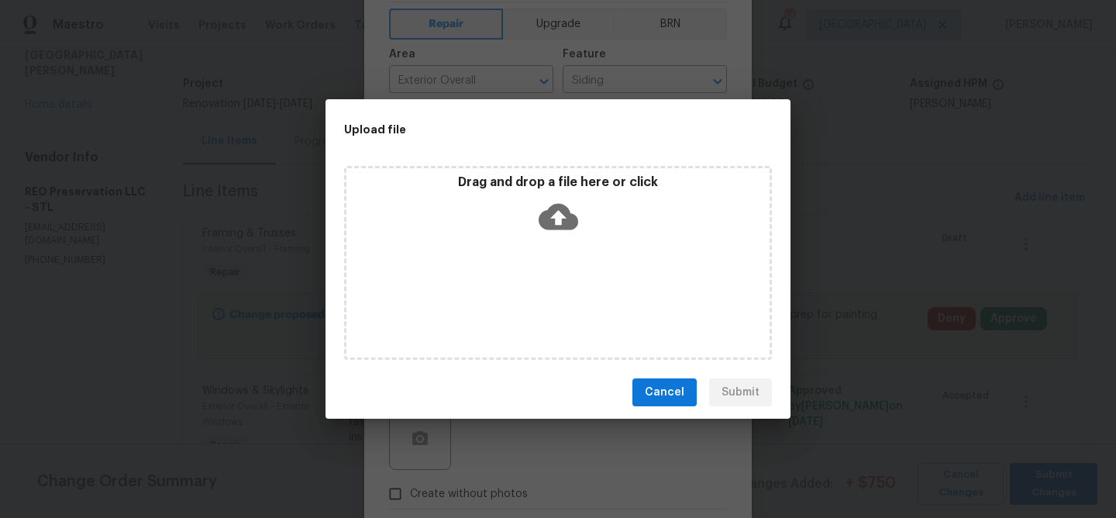
click at [565, 214] on icon at bounding box center [559, 217] width 40 height 26
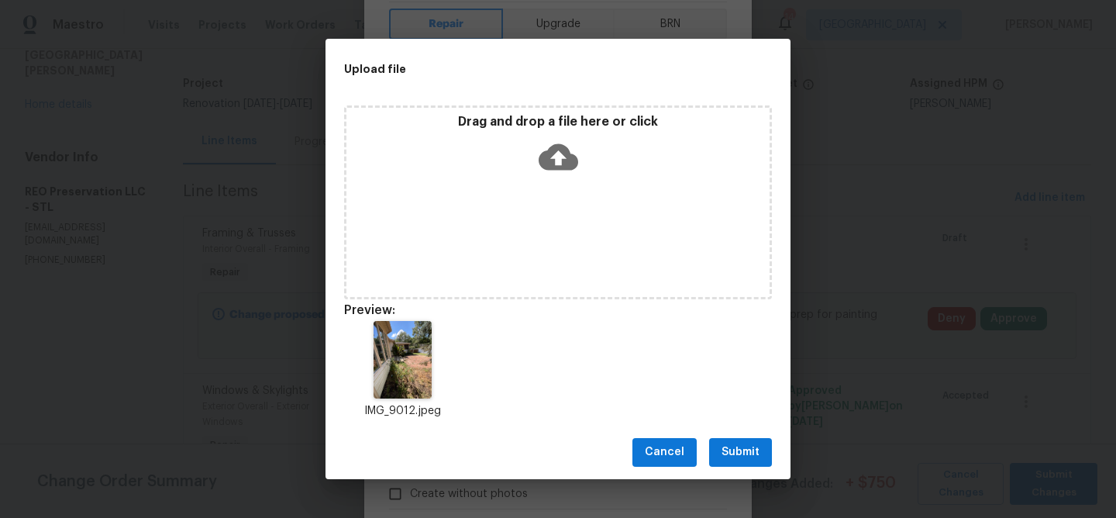
click at [749, 451] on span "Submit" at bounding box center [740, 451] width 38 height 19
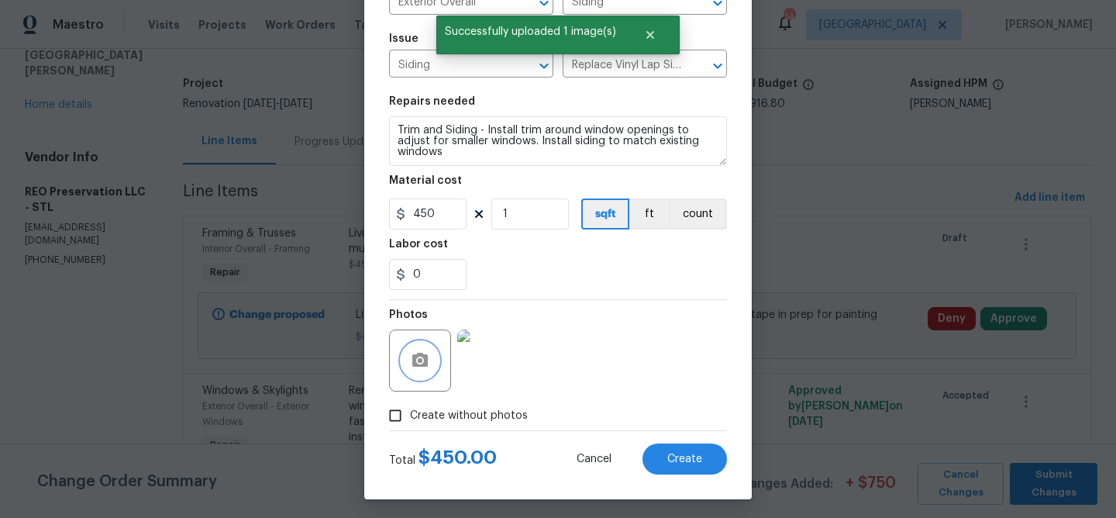
scroll to position [150, 0]
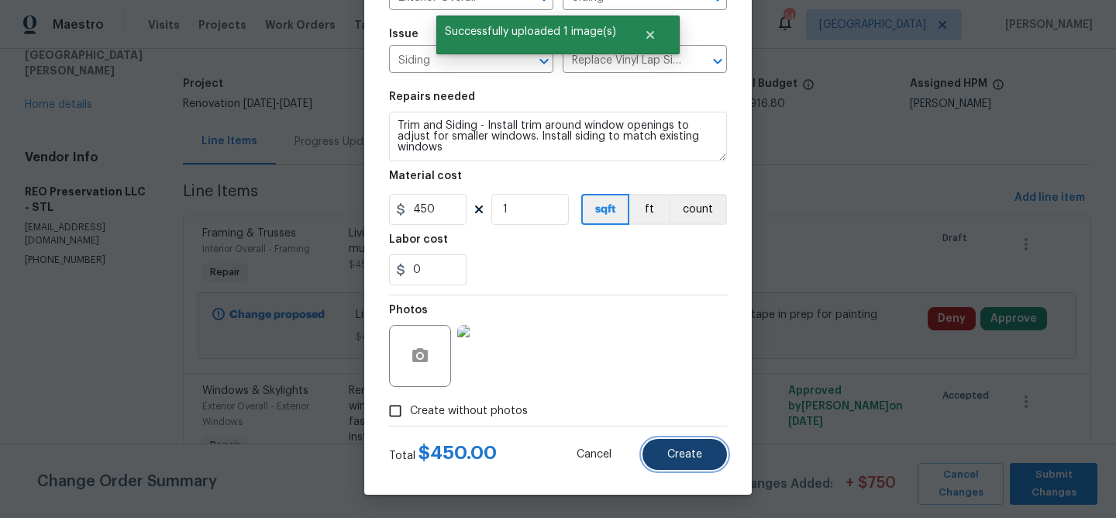
click at [673, 449] on span "Create" at bounding box center [684, 455] width 35 height 12
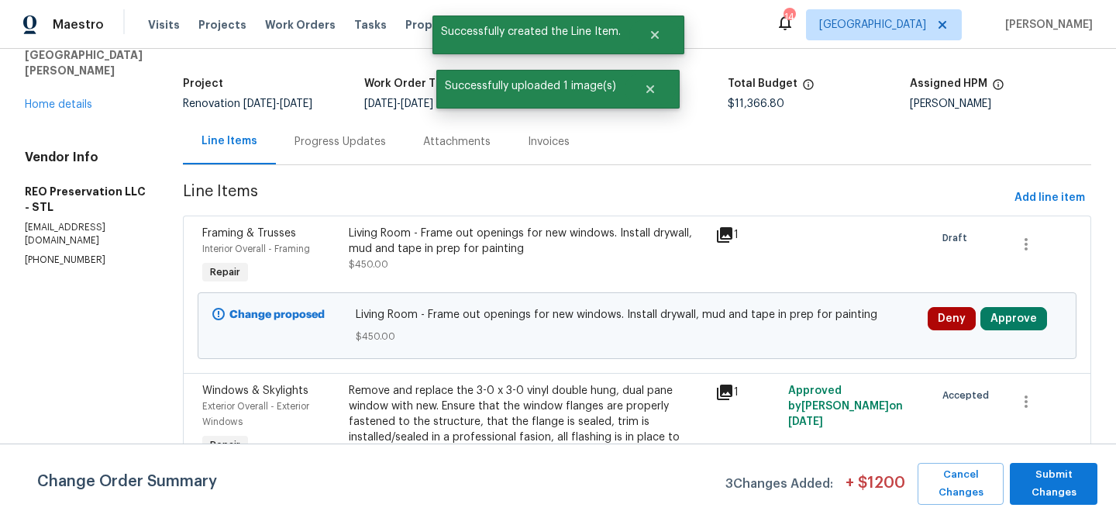
scroll to position [0, 0]
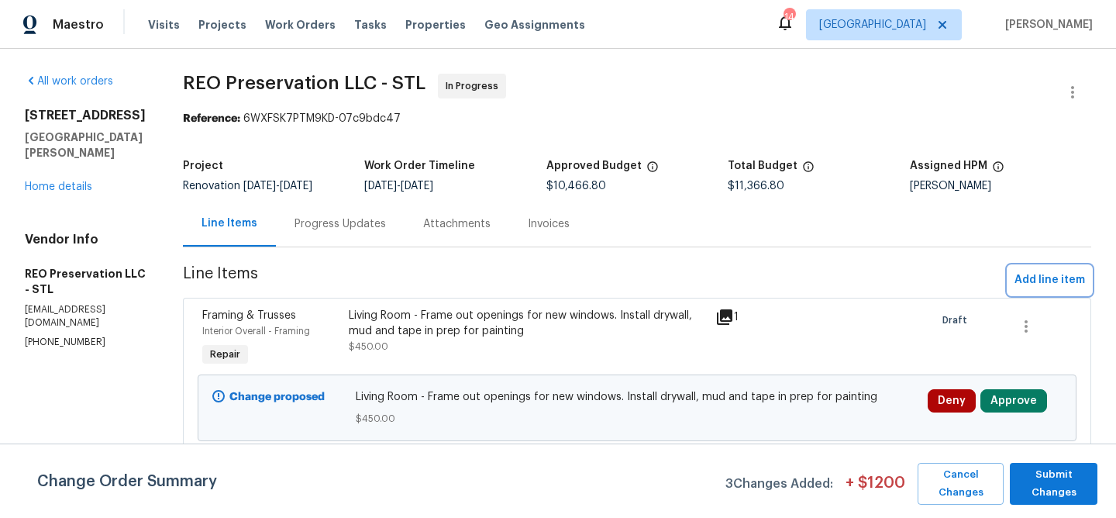
click at [1045, 268] on button "Add line item" at bounding box center [1049, 280] width 83 height 29
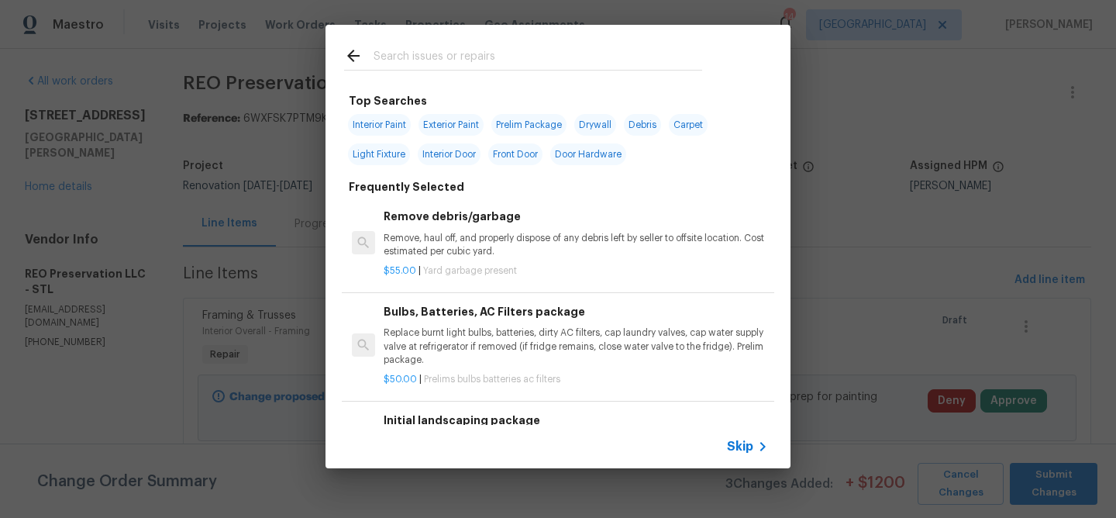
click at [438, 59] on input "text" at bounding box center [538, 57] width 329 height 23
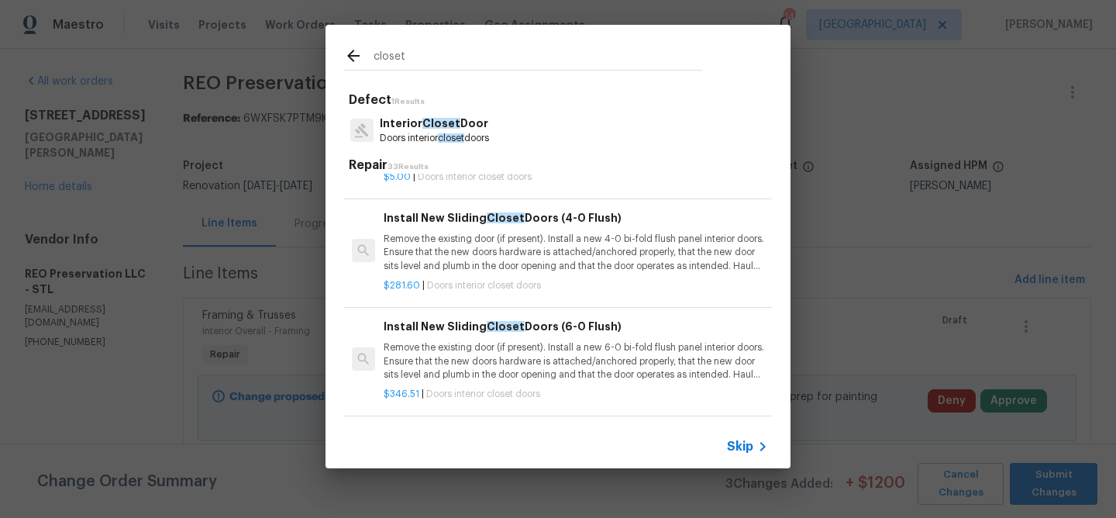
scroll to position [60, 0]
type input "closet"
click at [437, 357] on p "Remove the existing door (if present). Install a new 6-0 bi-fold flush panel in…" at bounding box center [576, 360] width 384 height 40
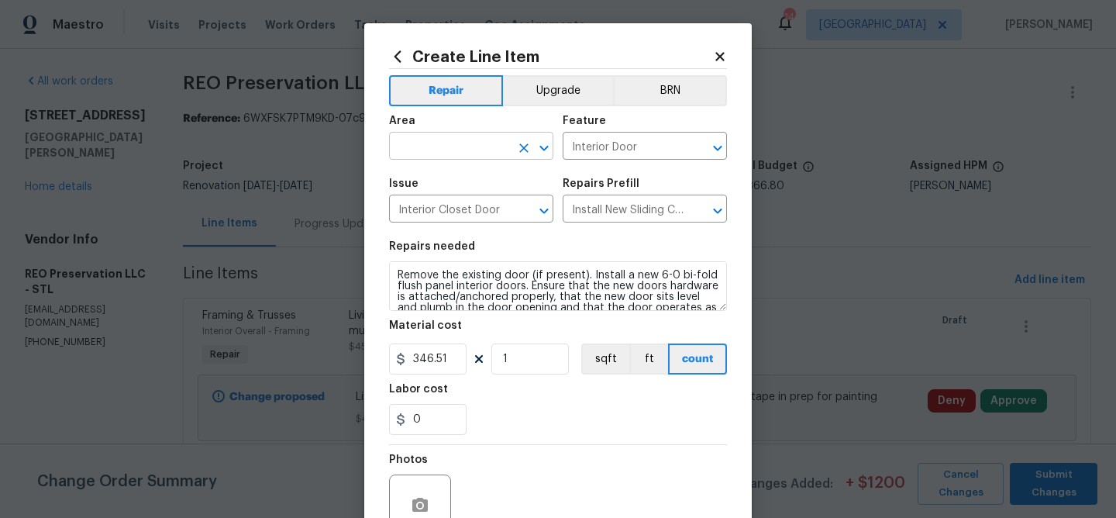
click at [449, 154] on input "text" at bounding box center [449, 148] width 121 height 24
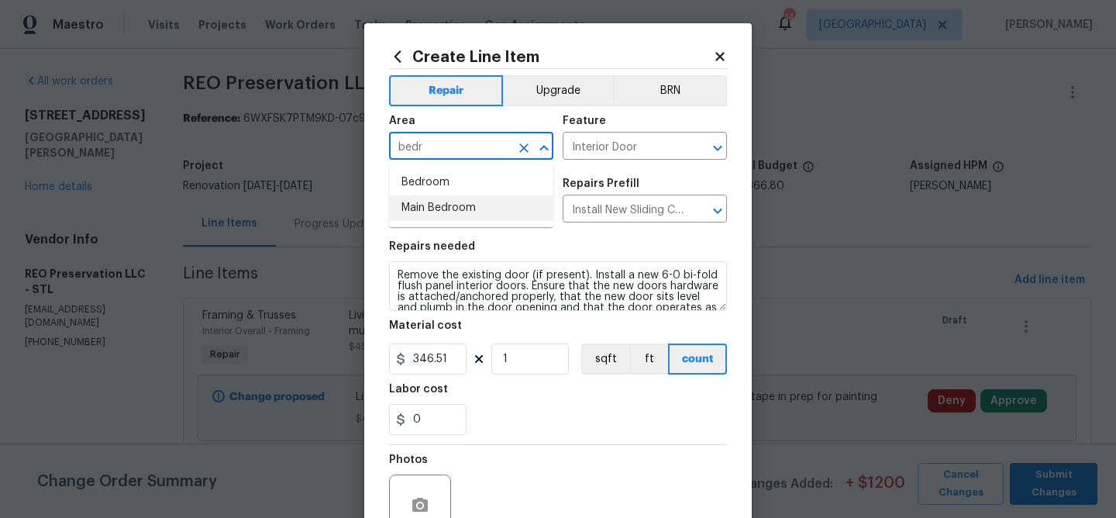
click at [442, 208] on li "Main Bedroom" at bounding box center [471, 208] width 164 height 26
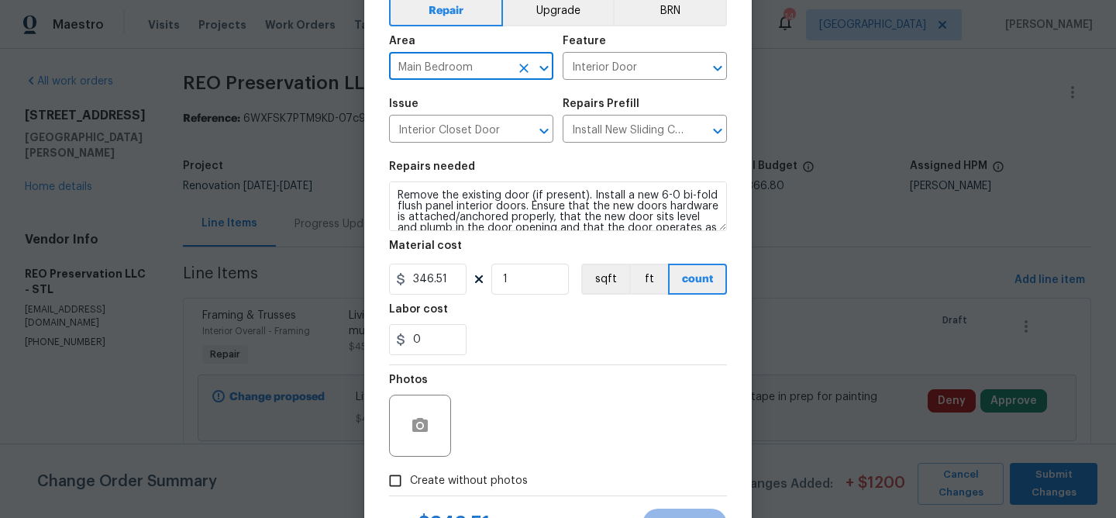
scroll to position [121, 0]
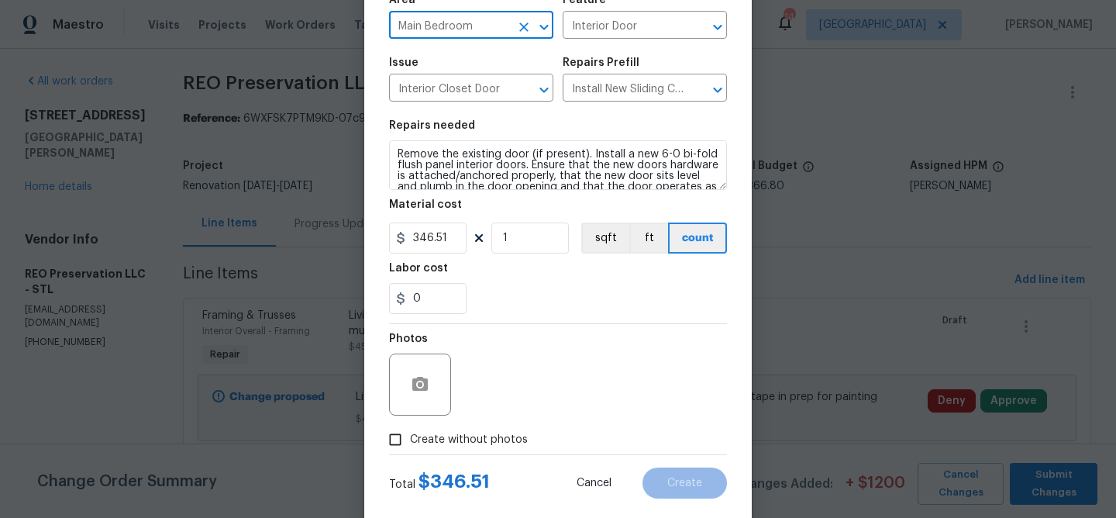
type input "Main Bedroom"
click at [416, 383] on icon "button" at bounding box center [419, 384] width 15 height 14
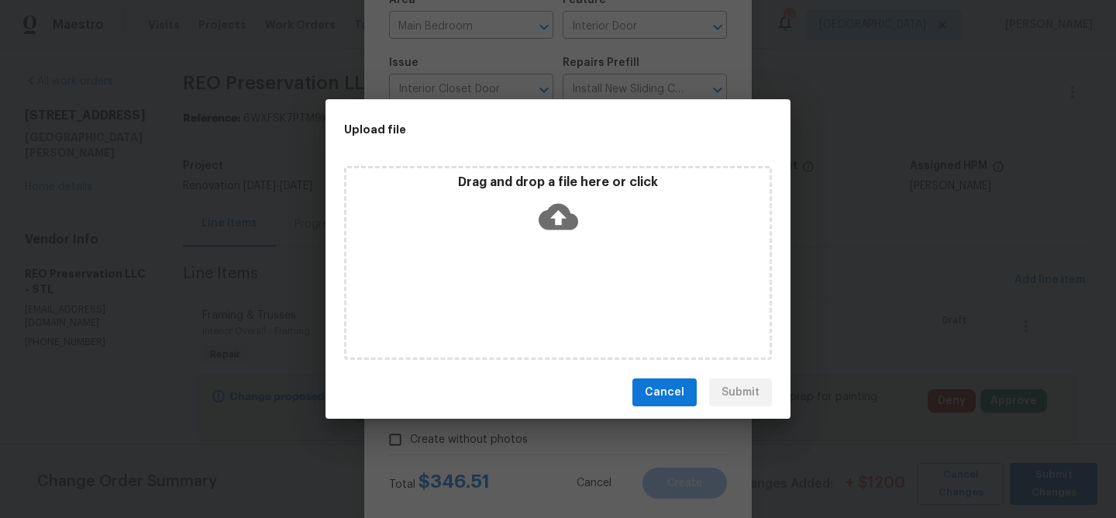
click at [553, 215] on icon at bounding box center [559, 217] width 40 height 40
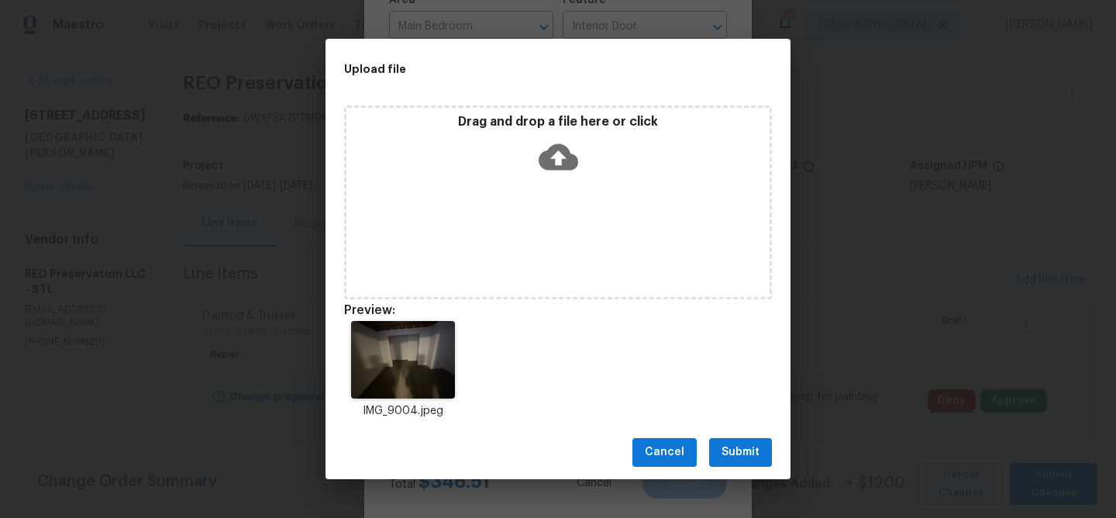
click at [721, 442] on button "Submit" at bounding box center [740, 452] width 63 height 29
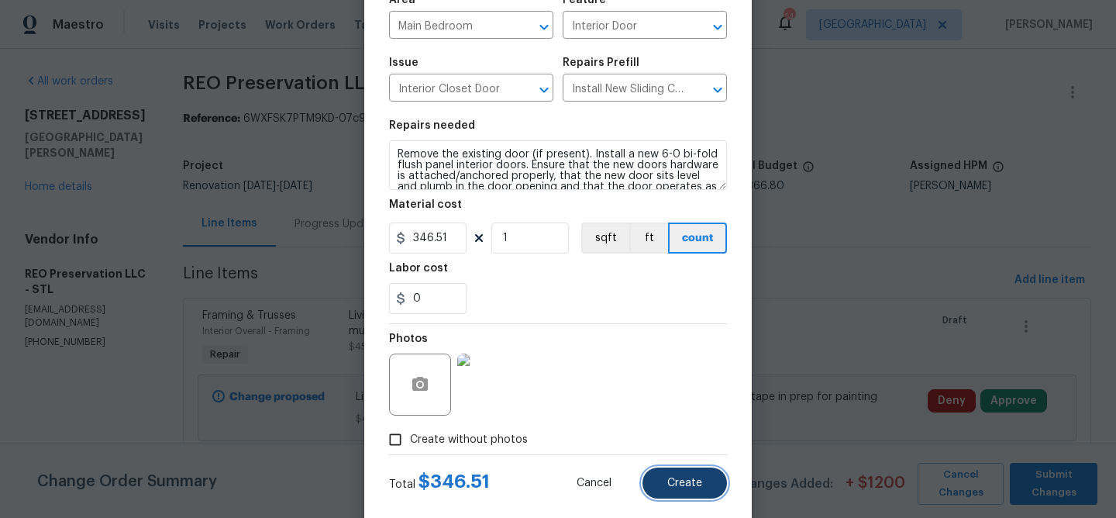
click at [680, 476] on button "Create" at bounding box center [684, 482] width 84 height 31
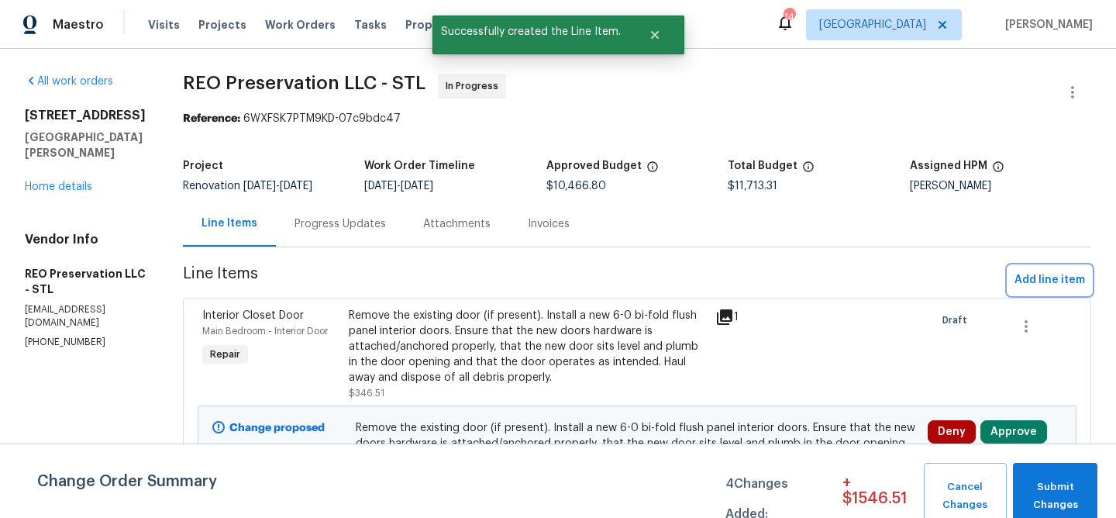
click at [1055, 281] on span "Add line item" at bounding box center [1049, 279] width 71 height 19
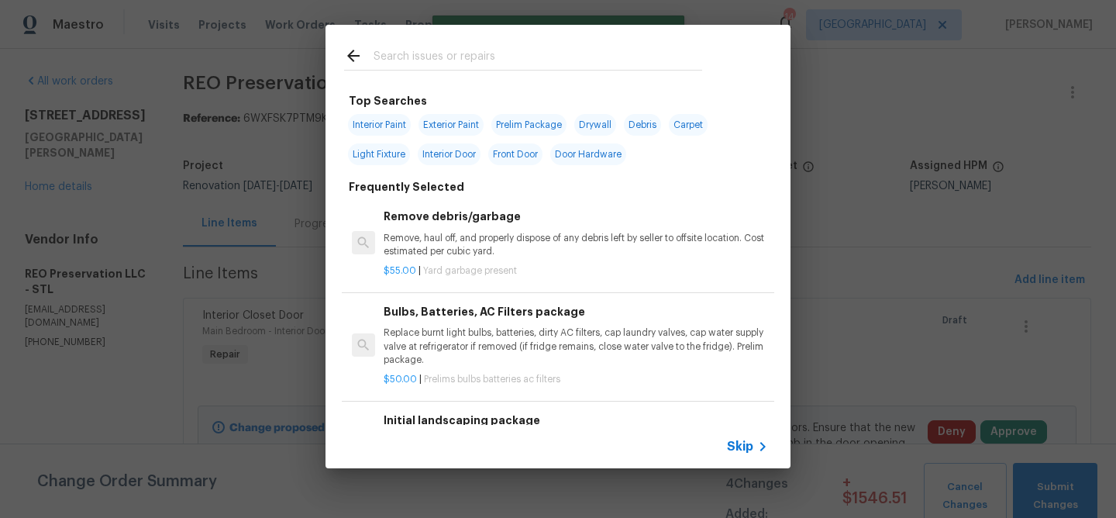
click at [430, 59] on input "text" at bounding box center [538, 57] width 329 height 23
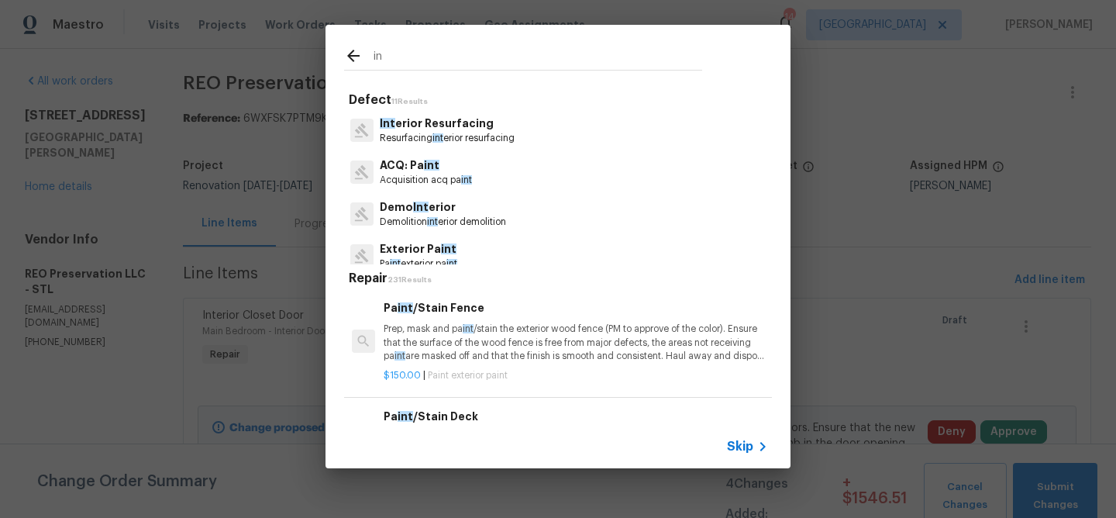
type input "i"
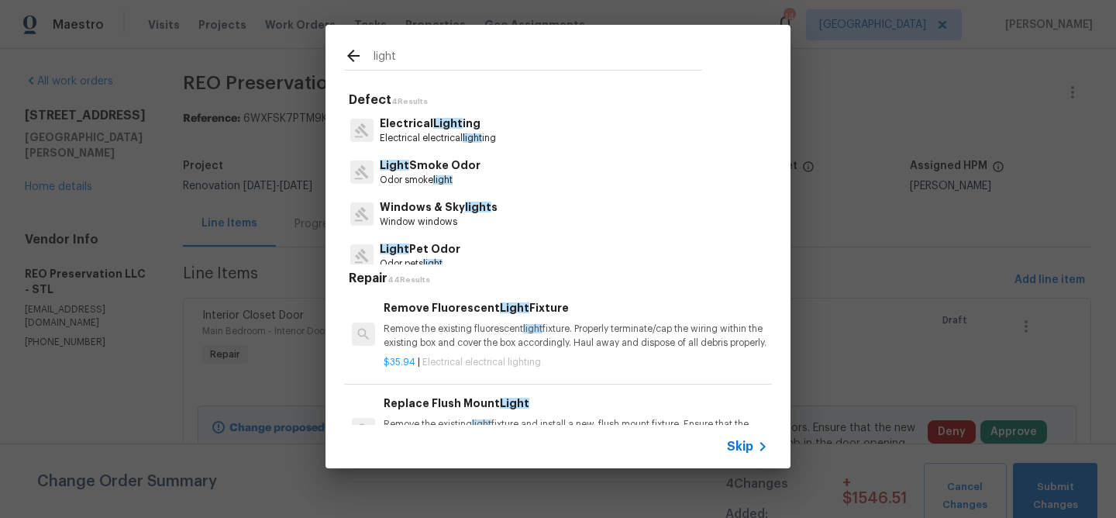
type input "light"
click at [437, 133] on p "Electrical electrical light ing" at bounding box center [438, 138] width 116 height 13
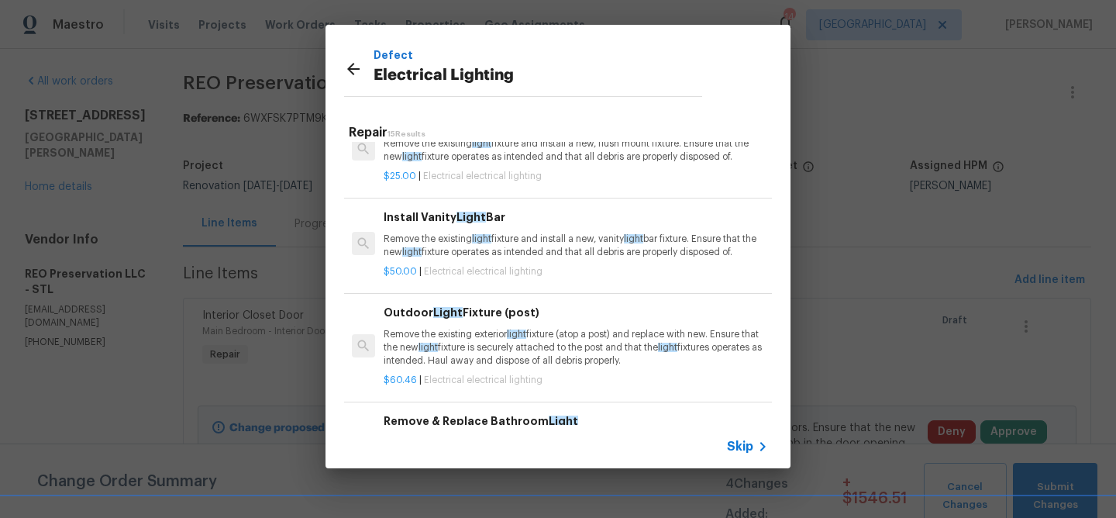
scroll to position [129, 0]
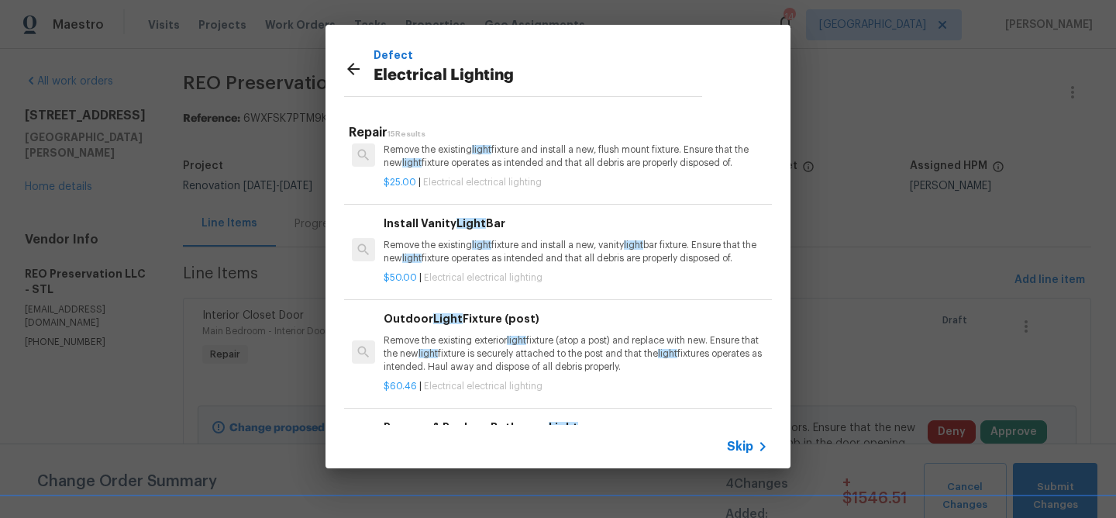
click at [471, 265] on p "Remove the existing light fixture and install a new, vanity light bar fixture. …" at bounding box center [576, 252] width 384 height 26
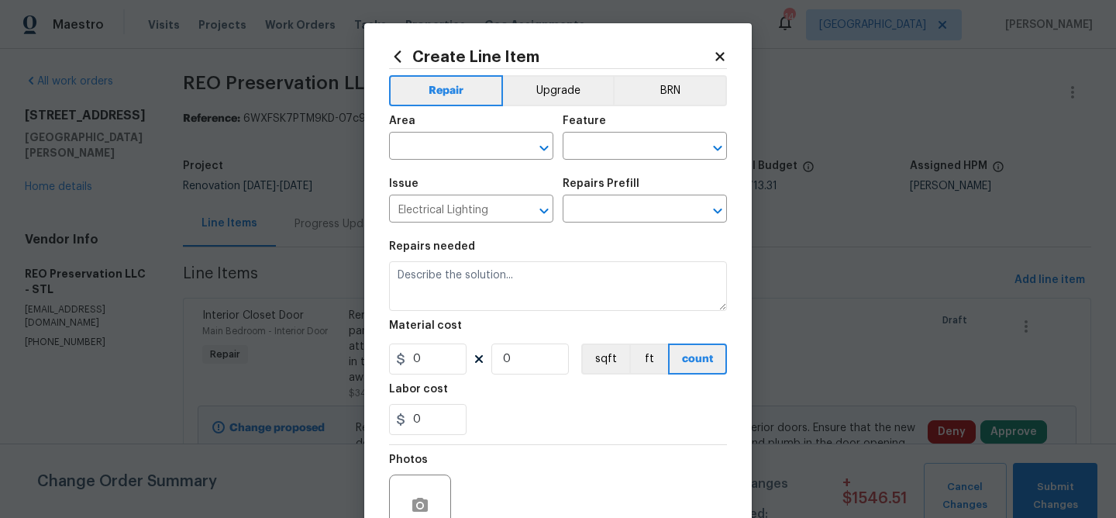
type input "Install Vanity Light Bar $50.00"
type textarea "Remove the existing light fixture and install a new, vanity light bar fixture. …"
type input "50"
type input "1"
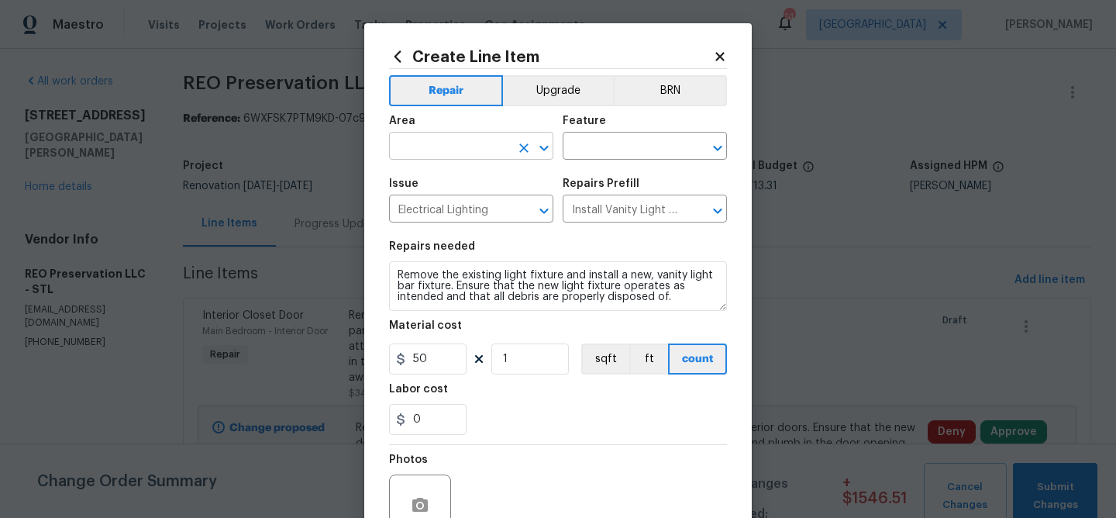
click at [470, 147] on input "text" at bounding box center [449, 148] width 121 height 24
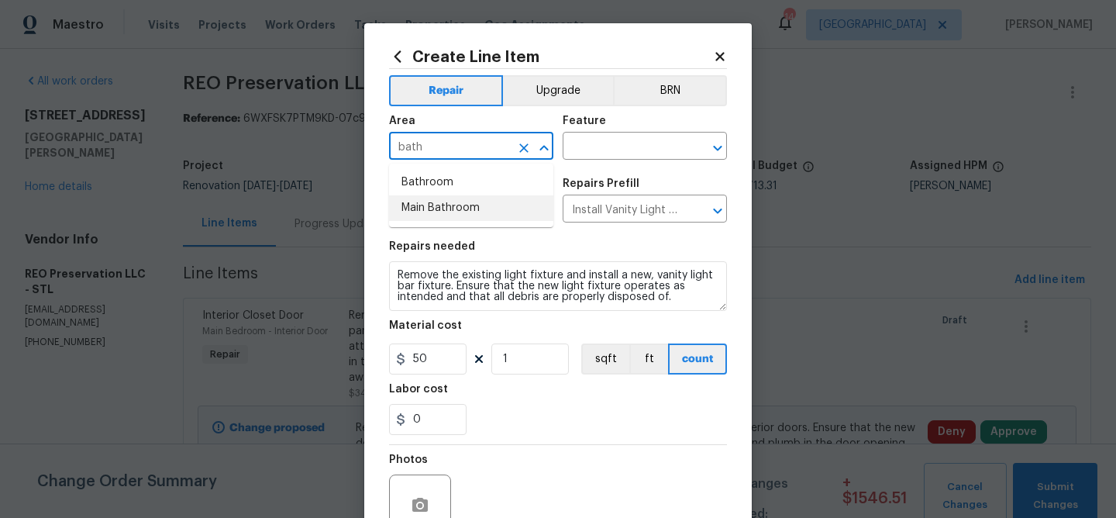
click at [461, 204] on li "Main Bathroom" at bounding box center [471, 208] width 164 height 26
type input "Main Bathroom"
click at [580, 147] on input "text" at bounding box center [623, 148] width 121 height 24
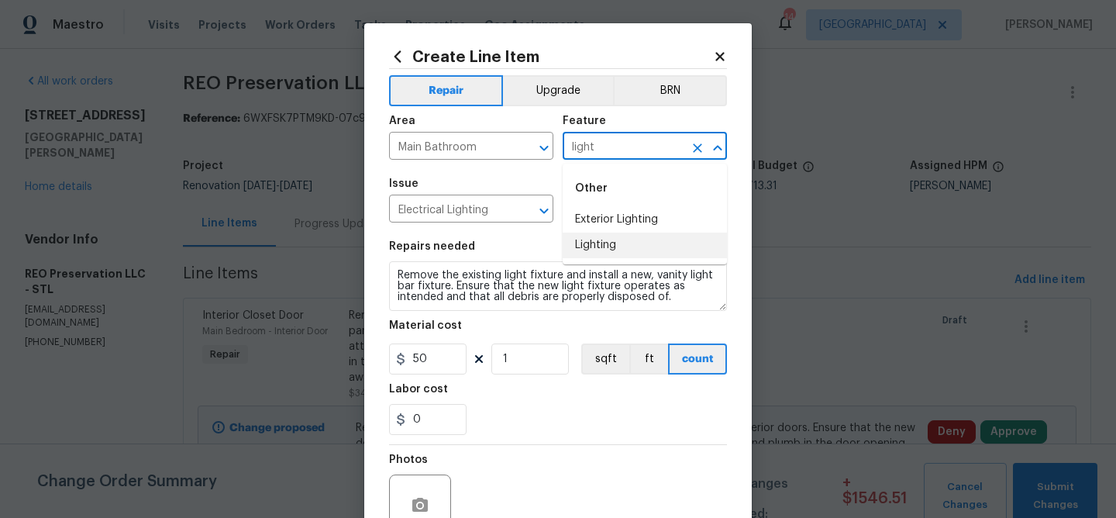
click at [595, 242] on li "Lighting" at bounding box center [645, 245] width 164 height 26
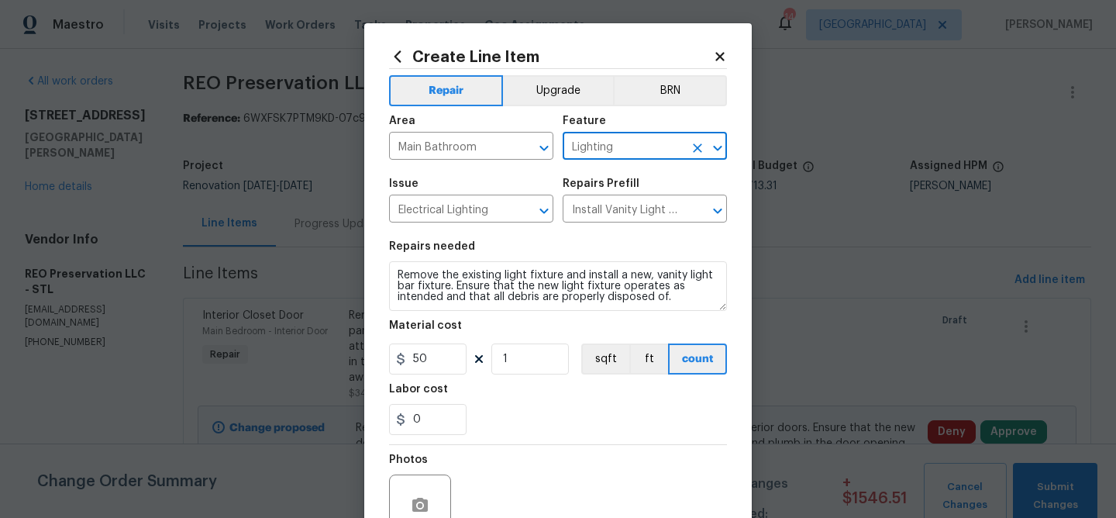
type input "Lighting"
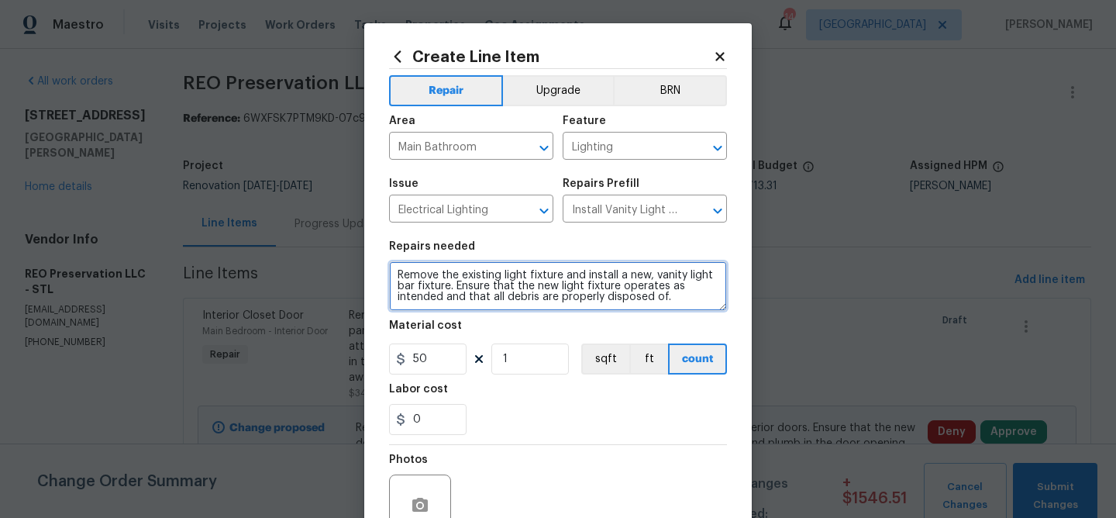
drag, startPoint x: 679, startPoint y: 296, endPoint x: 263, endPoint y: 211, distance: 424.8
click at [237, 237] on div "Create Line Item Repair Upgrade BRN Area Main Bathroom ​ Feature Lighting ​ Iss…" at bounding box center [558, 259] width 1116 height 518
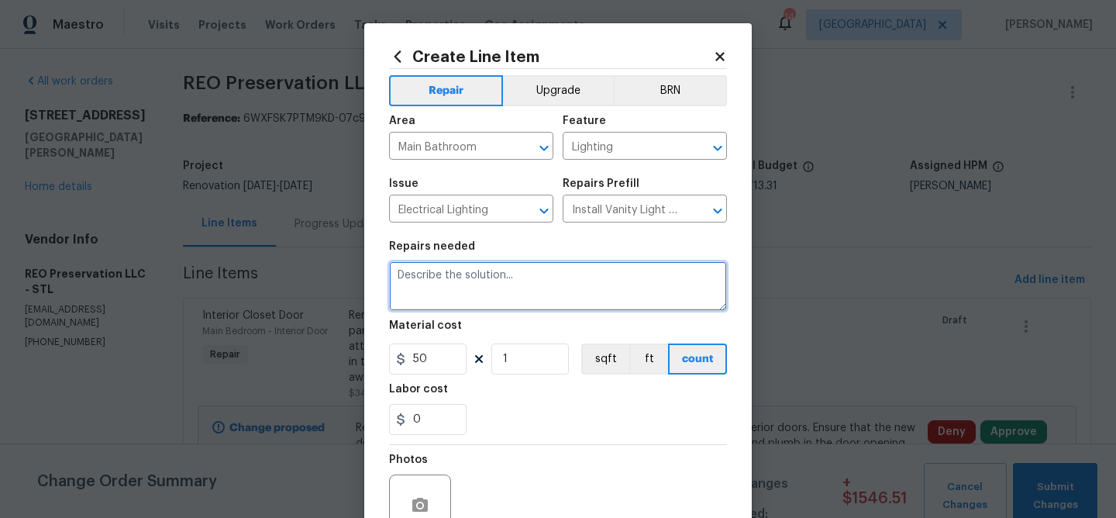
paste textarea "Lighting, Vanity Light - Replace existing vanity lighting. Light should be cent…"
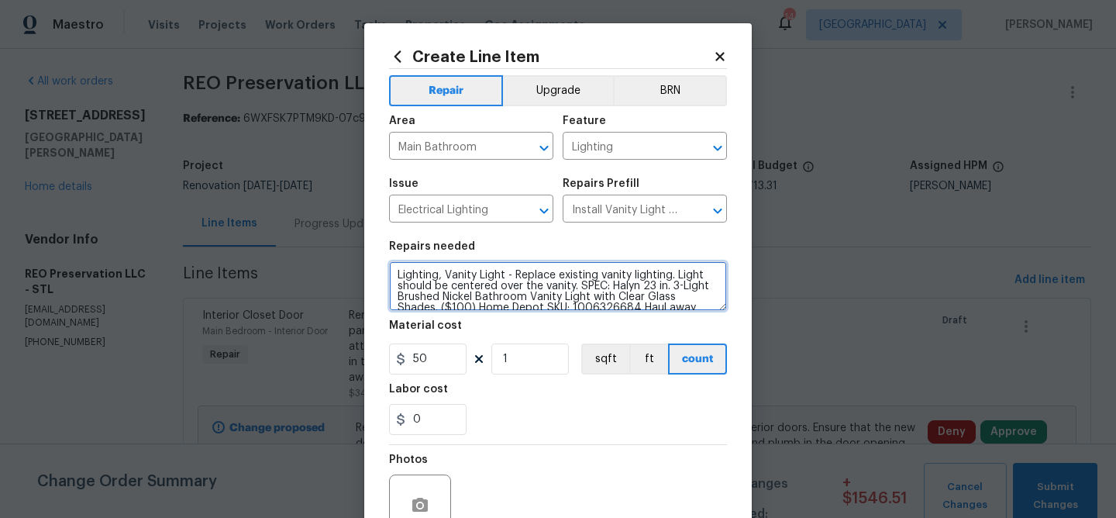
scroll to position [3, 0]
click at [431, 305] on textarea "Lighting, Vanity Light - Replace existing vanity lighting. Light should be cent…" at bounding box center [558, 286] width 338 height 50
type textarea "Lighting, Vanity Light - Replace existing vanity lighting. Light should be cent…"
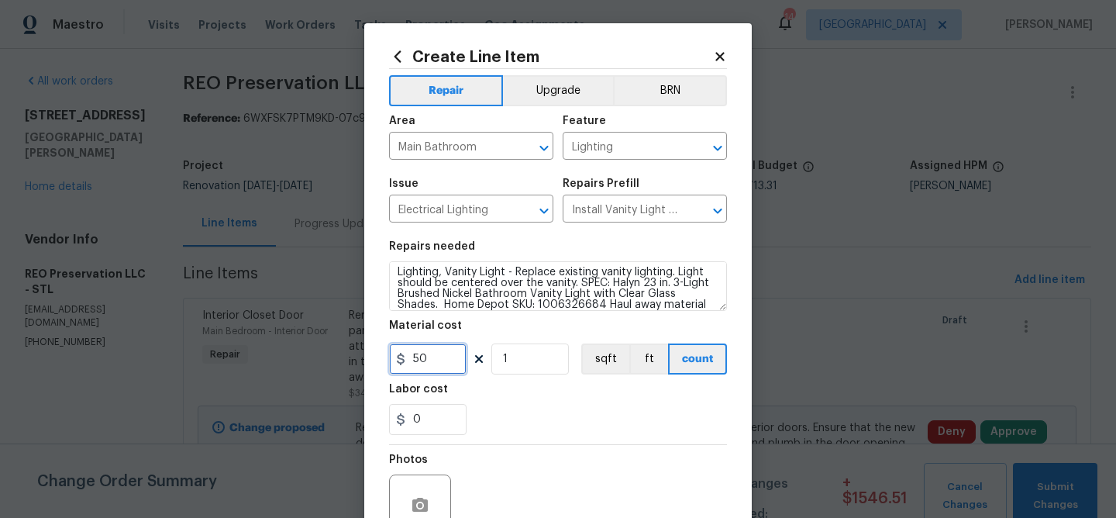
click at [432, 364] on input "50" at bounding box center [427, 358] width 77 height 31
type input "100"
type input "2"
click at [601, 429] on div "0" at bounding box center [558, 419] width 338 height 31
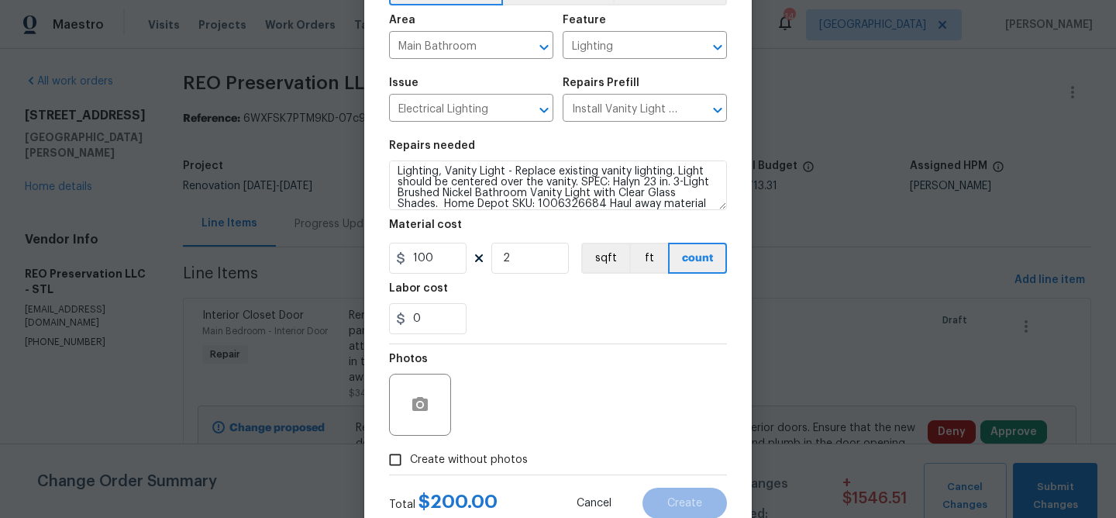
scroll to position [102, 0]
click at [424, 401] on icon "button" at bounding box center [419, 403] width 15 height 14
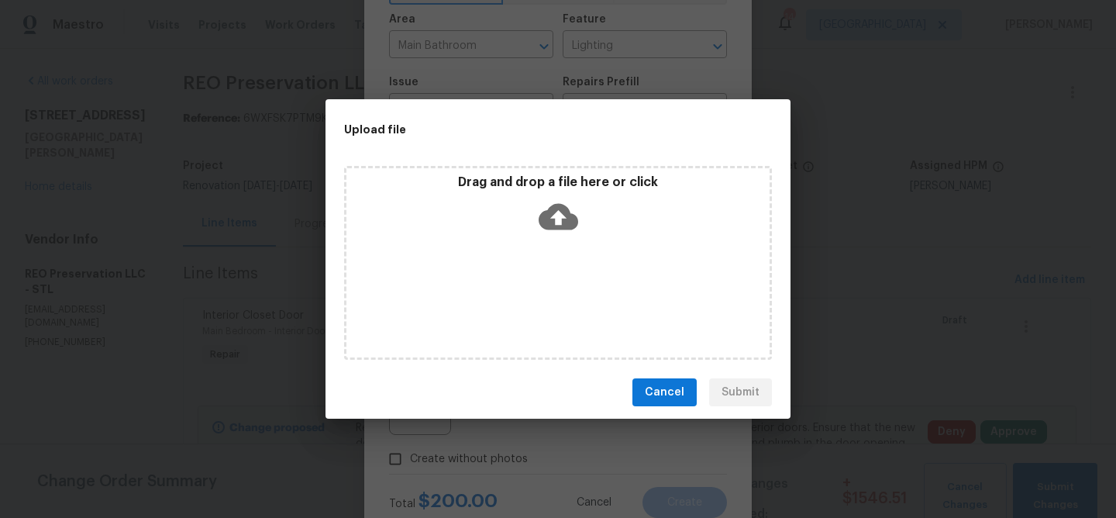
click at [556, 215] on icon at bounding box center [559, 217] width 40 height 40
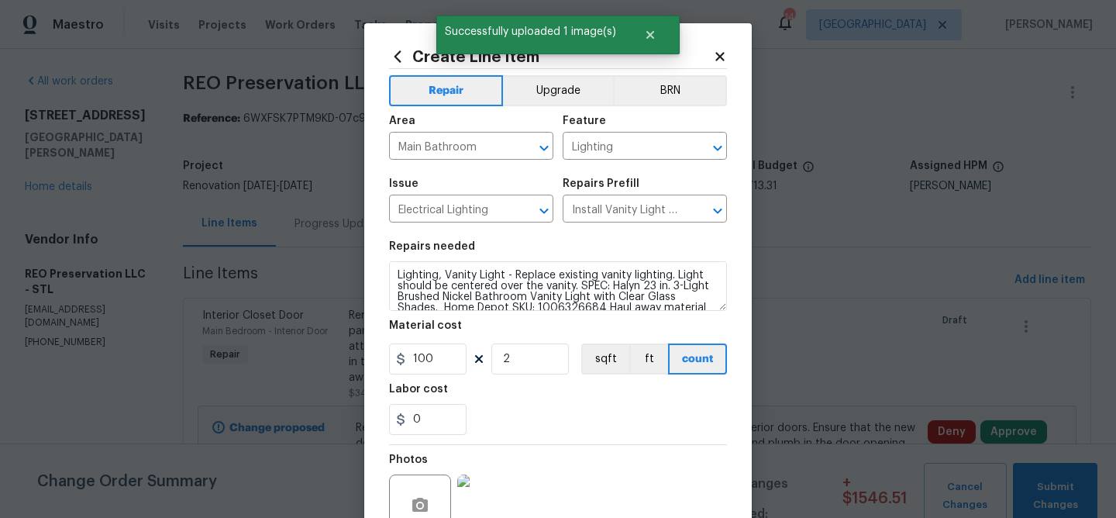
scroll to position [3, 0]
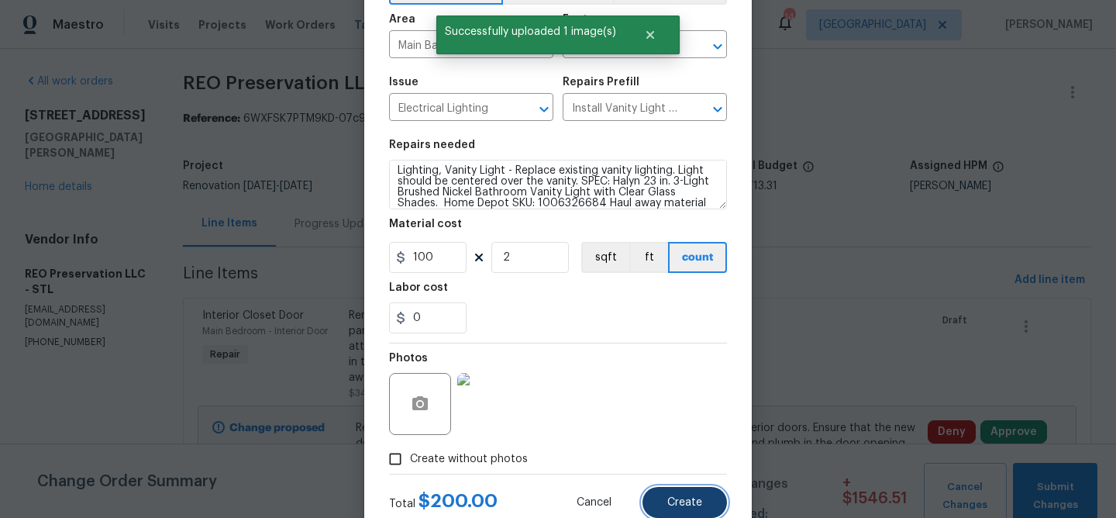
click at [686, 497] on span "Create" at bounding box center [684, 503] width 35 height 12
type input "0"
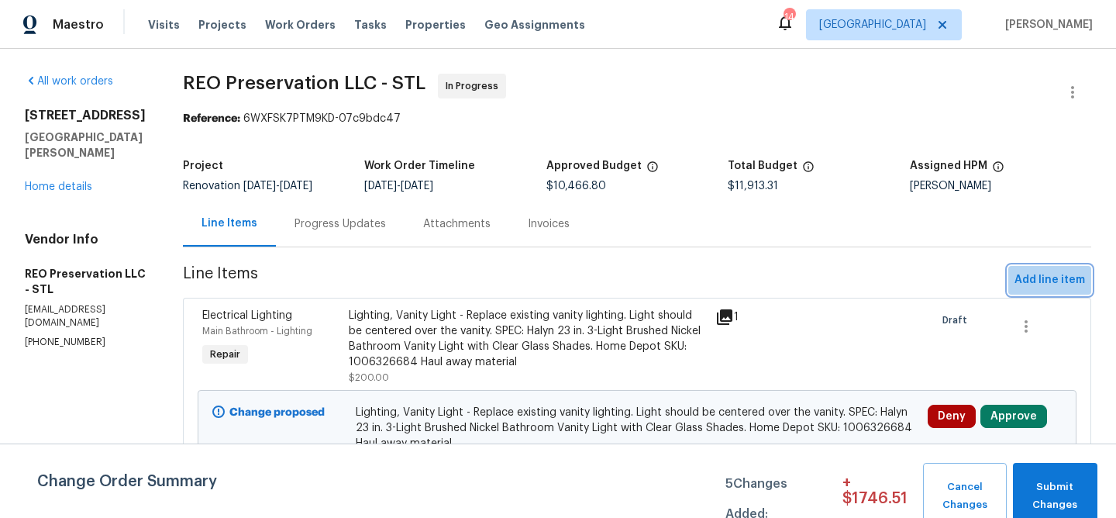
click at [1059, 284] on span "Add line item" at bounding box center [1049, 279] width 71 height 19
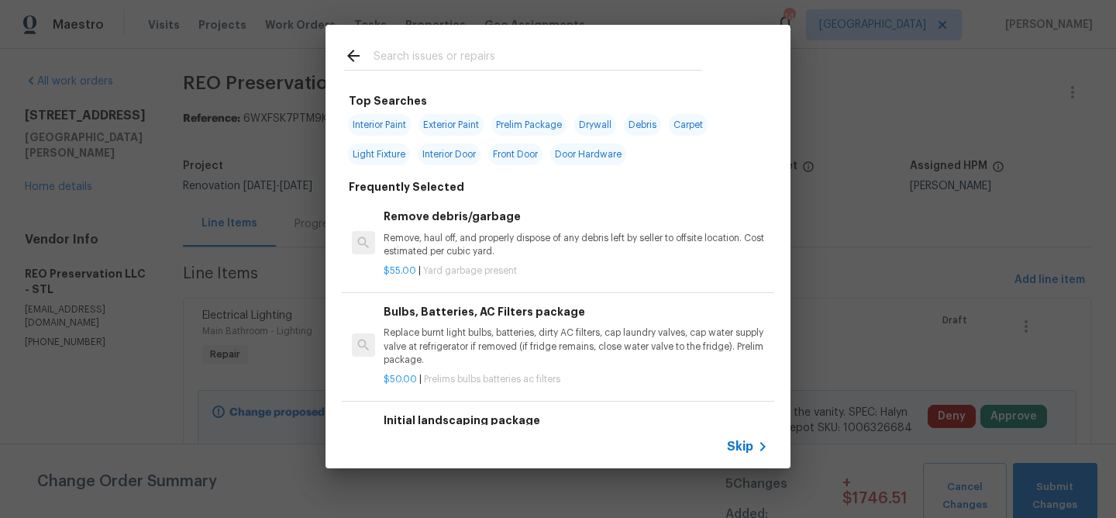
click at [501, 53] on input "text" at bounding box center [538, 57] width 329 height 23
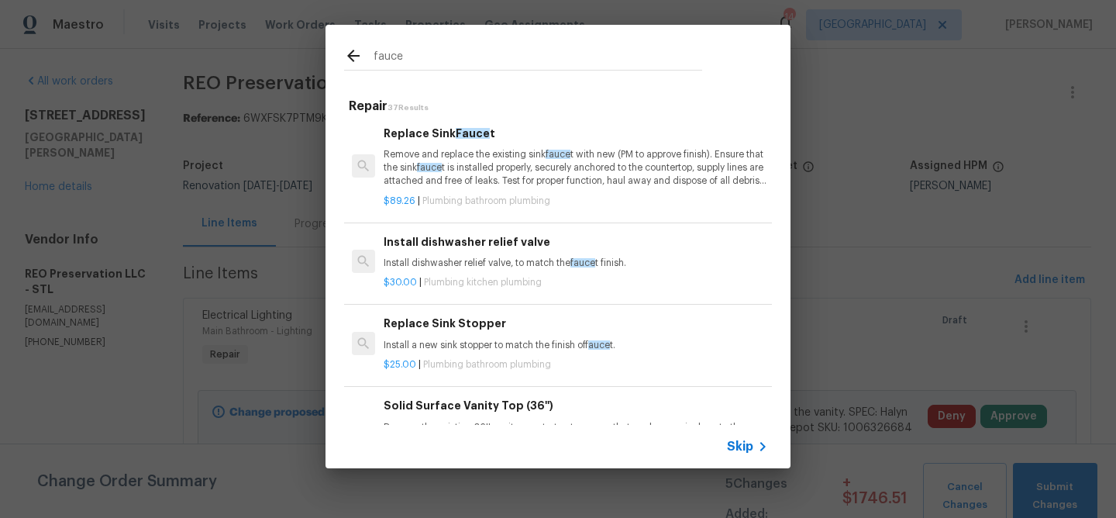
scroll to position [84, 0]
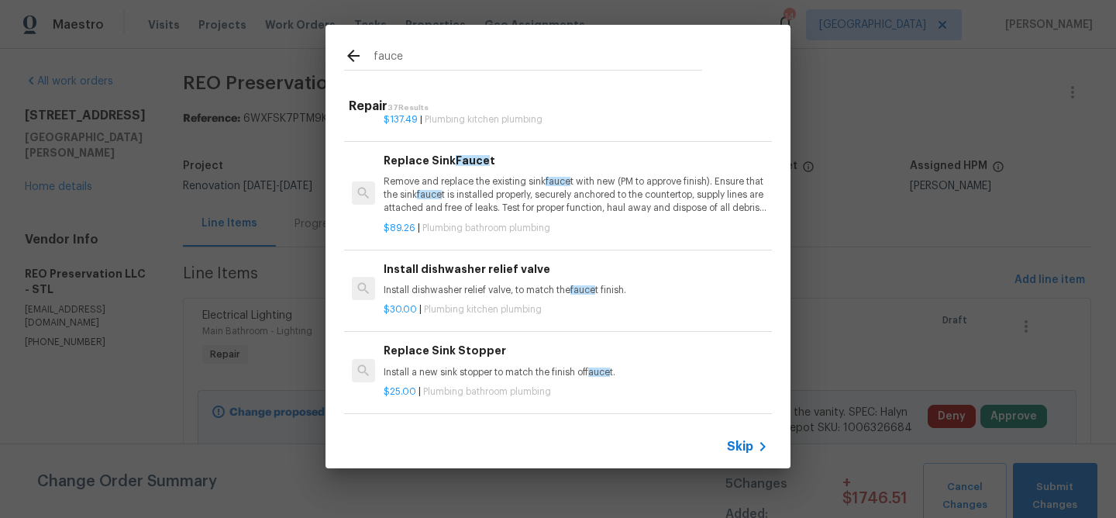
type input "fauce"
click at [501, 204] on p "Remove and replace the existing sink fauce t with new (PM to approve finish). E…" at bounding box center [576, 195] width 384 height 40
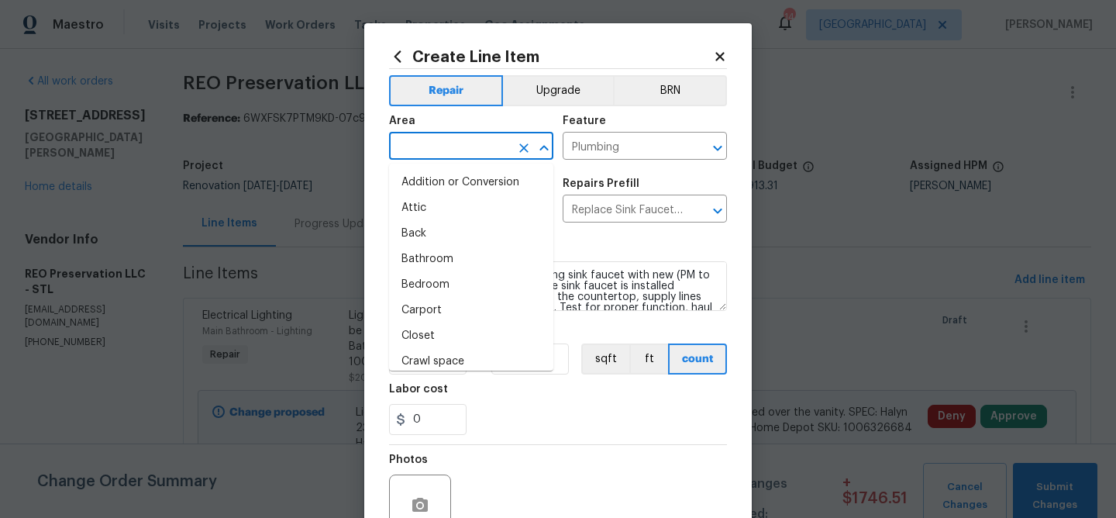
click at [465, 153] on input "text" at bounding box center [449, 148] width 121 height 24
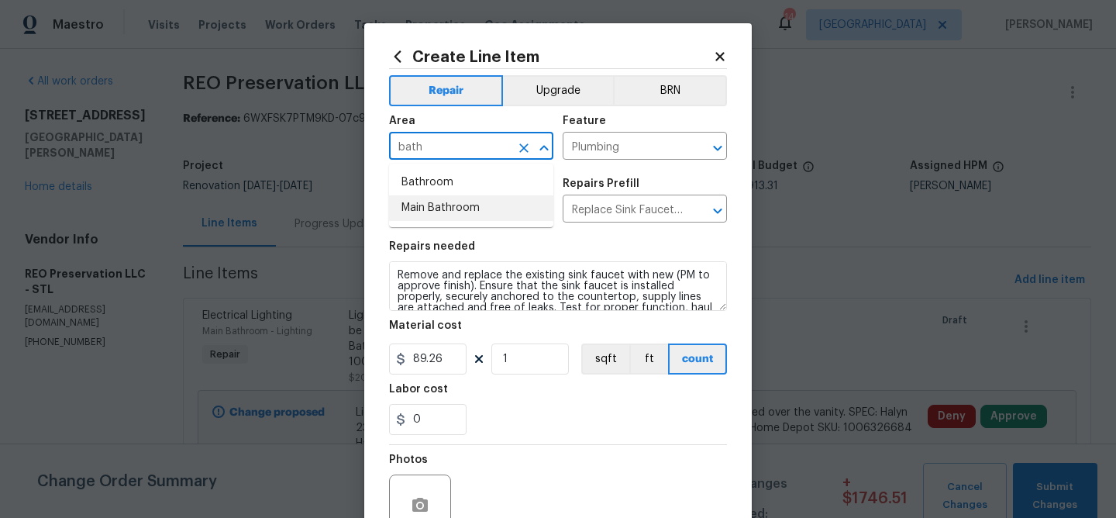
click at [439, 204] on li "Main Bathroom" at bounding box center [471, 208] width 164 height 26
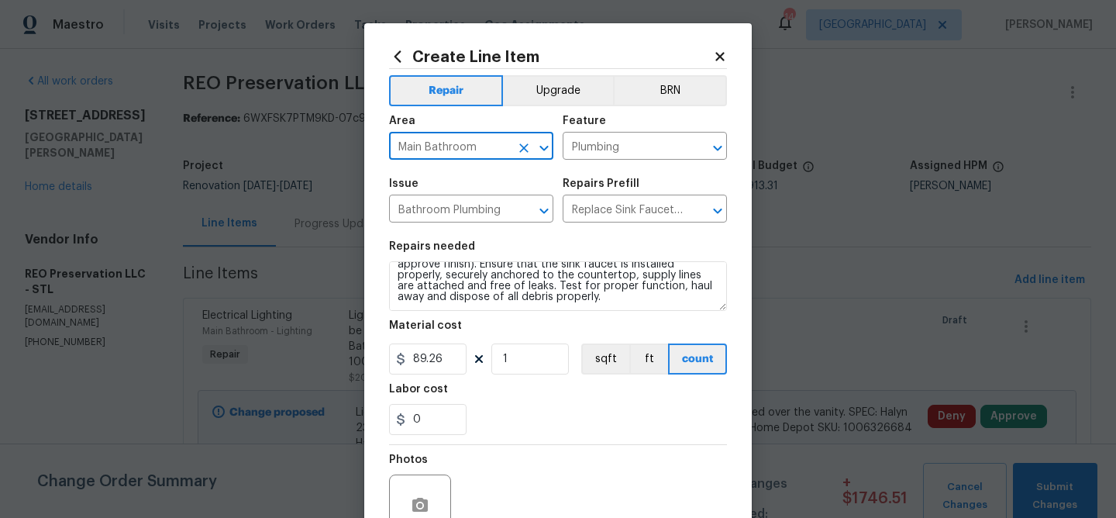
type input "Main Bathroom"
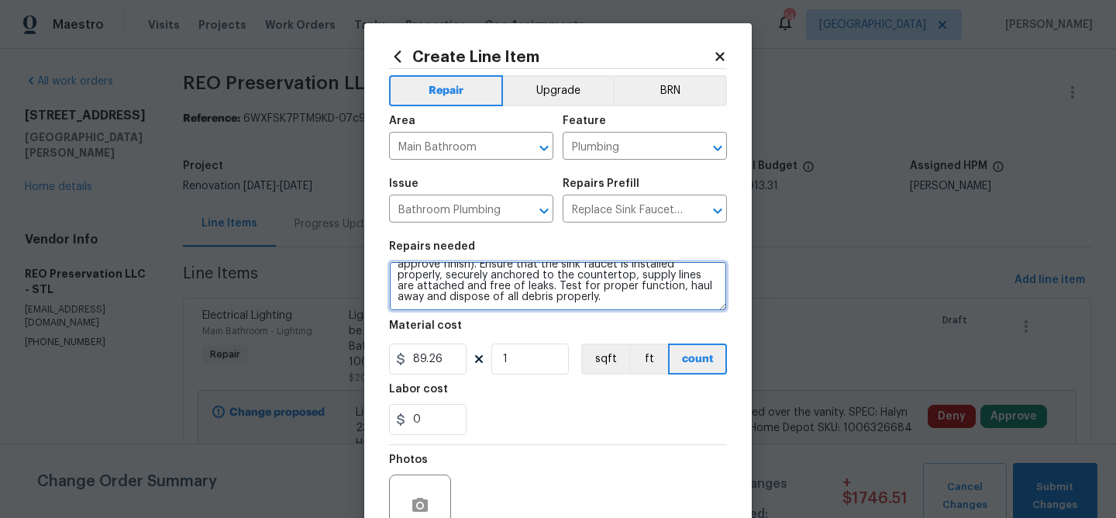
scroll to position [0, 0]
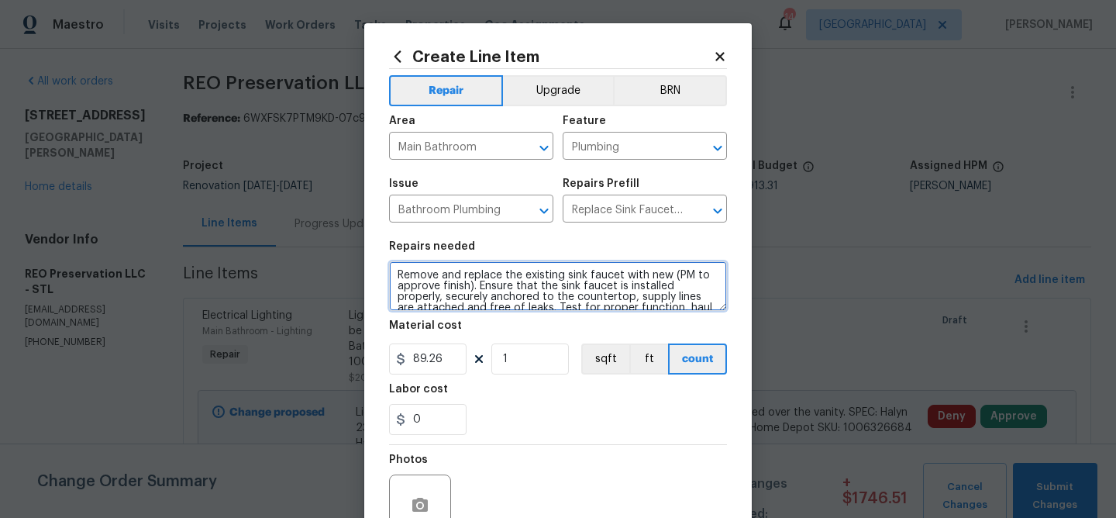
drag, startPoint x: 560, startPoint y: 301, endPoint x: 330, endPoint y: 215, distance: 245.7
click at [322, 218] on div "Create Line Item Repair Upgrade BRN Area Main Bathroom ​ Feature Plumbing ​ Iss…" at bounding box center [558, 259] width 1116 height 518
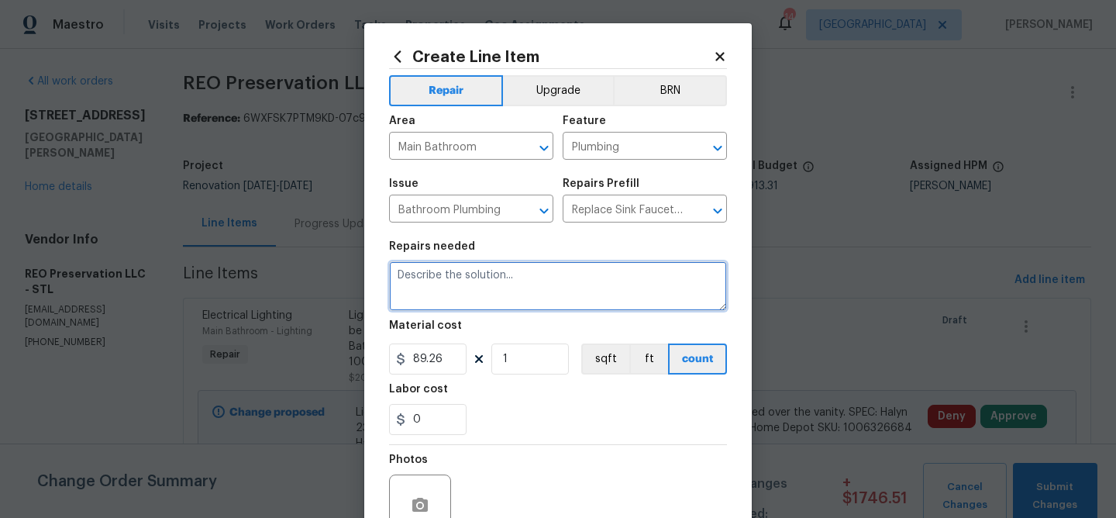
paste textarea "Faucet - Remove and replace the existing sink faucet with new Glacier Bay 4 inc…"
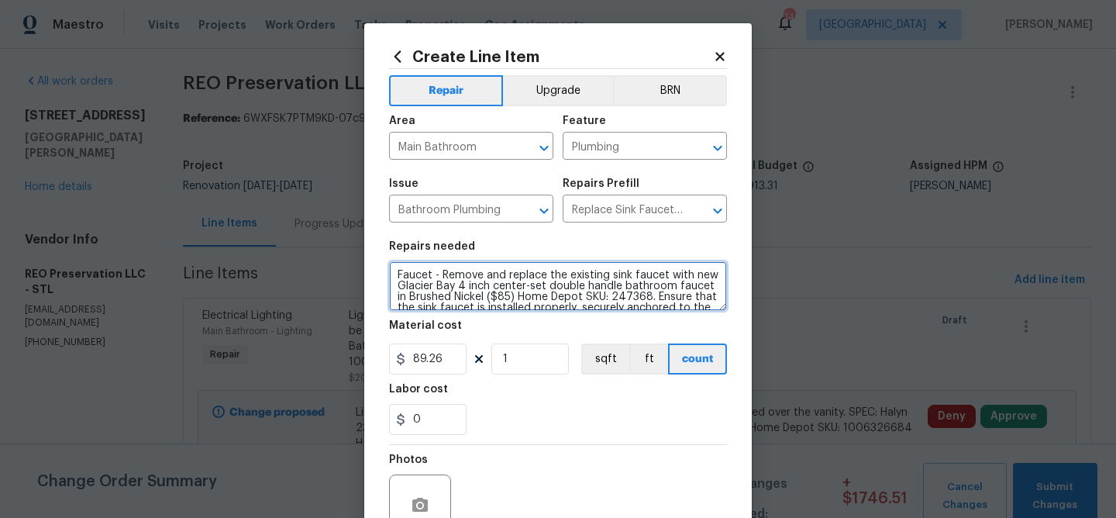
scroll to position [25, 0]
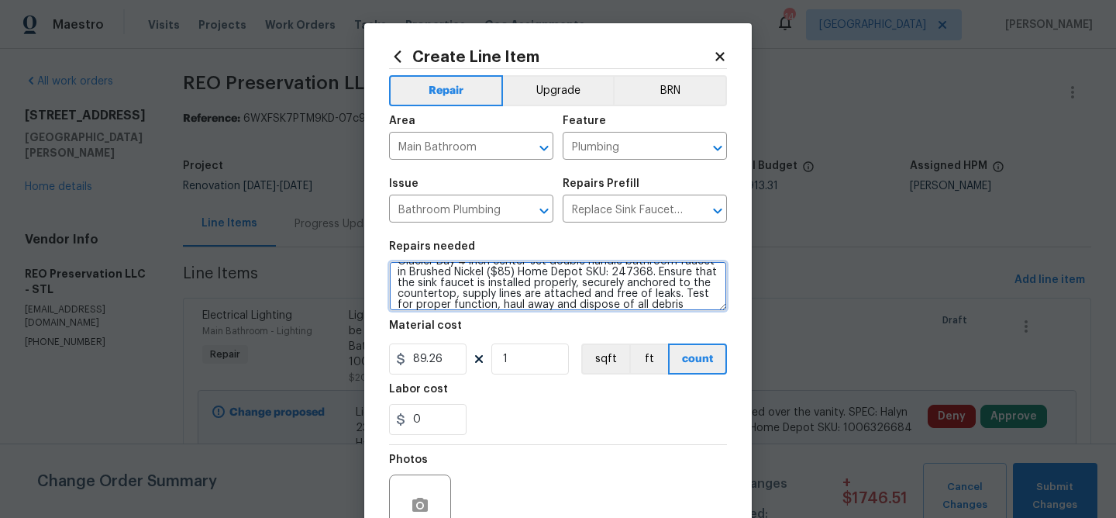
type textarea "Faucet - Remove and replace the existing sink faucet with new Glacier Bay 4 inc…"
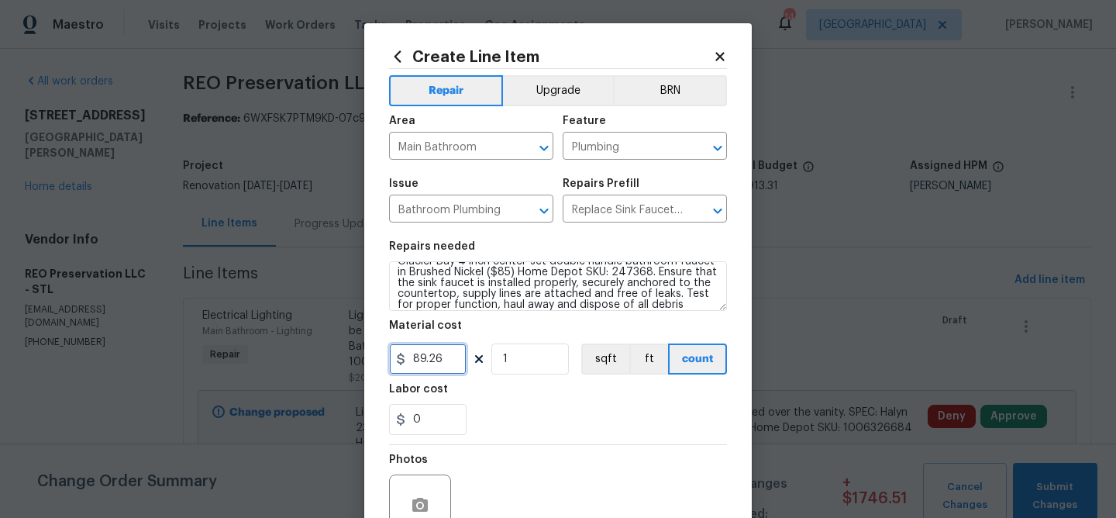
click at [445, 360] on input "89.26" at bounding box center [427, 358] width 77 height 31
type input "85"
type input "2"
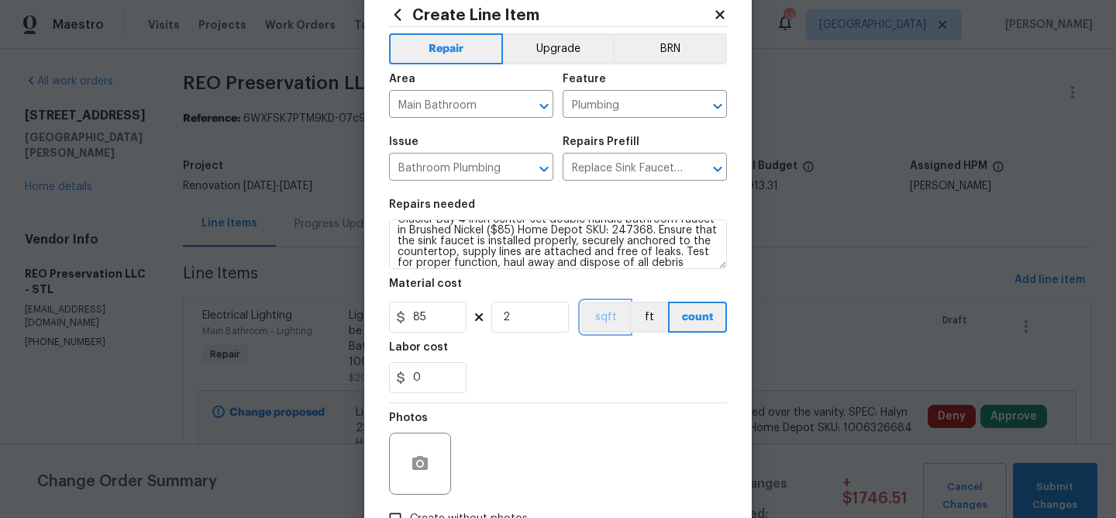
scroll to position [46, 0]
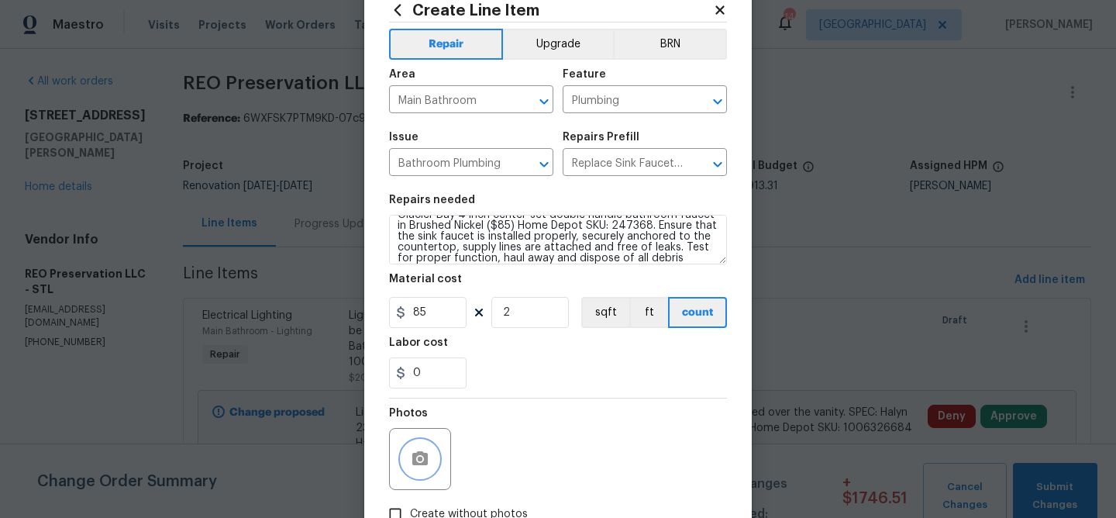
click at [424, 446] on button "button" at bounding box center [419, 458] width 37 height 37
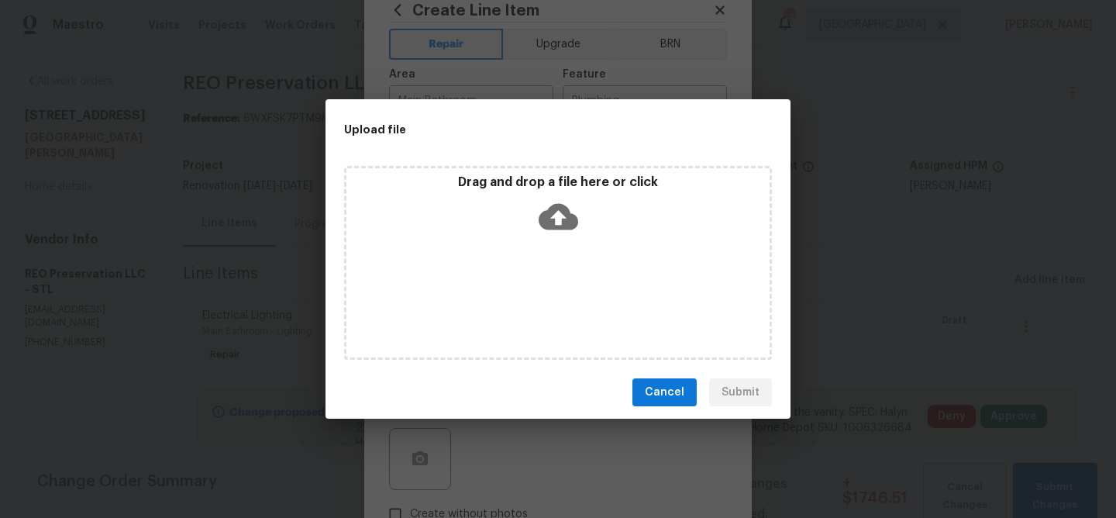
click at [558, 211] on icon at bounding box center [559, 217] width 40 height 40
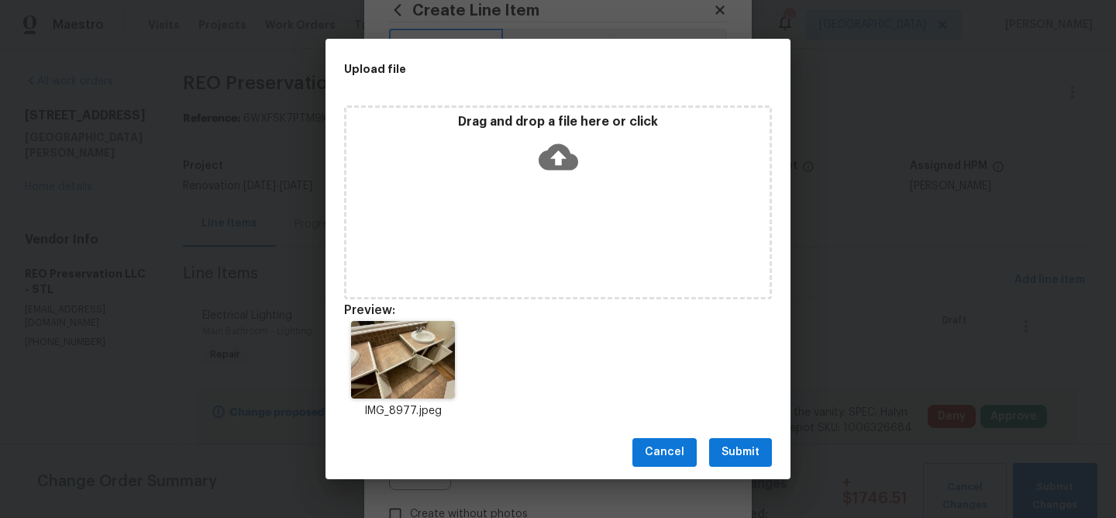
click at [752, 449] on span "Submit" at bounding box center [740, 451] width 38 height 19
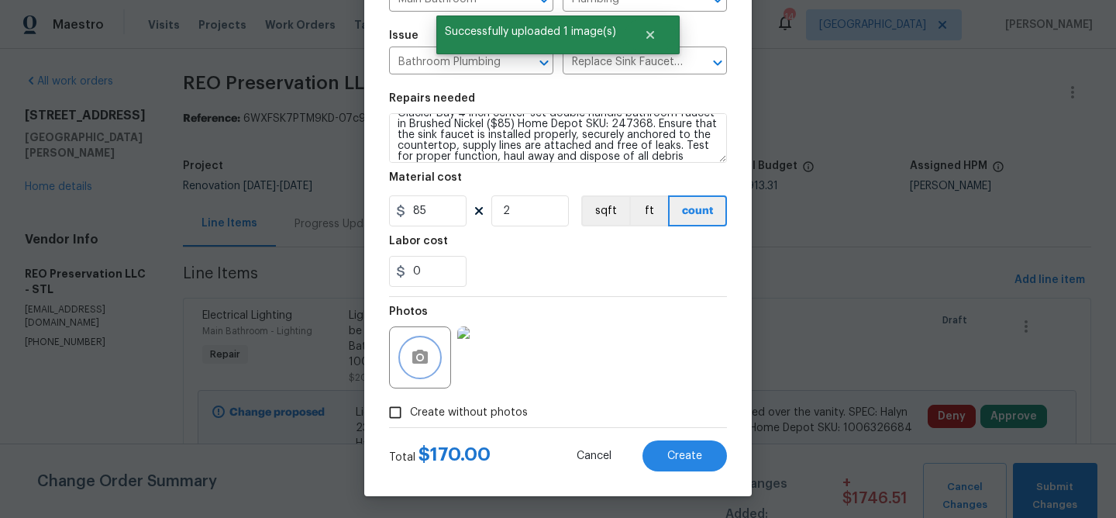
scroll to position [150, 0]
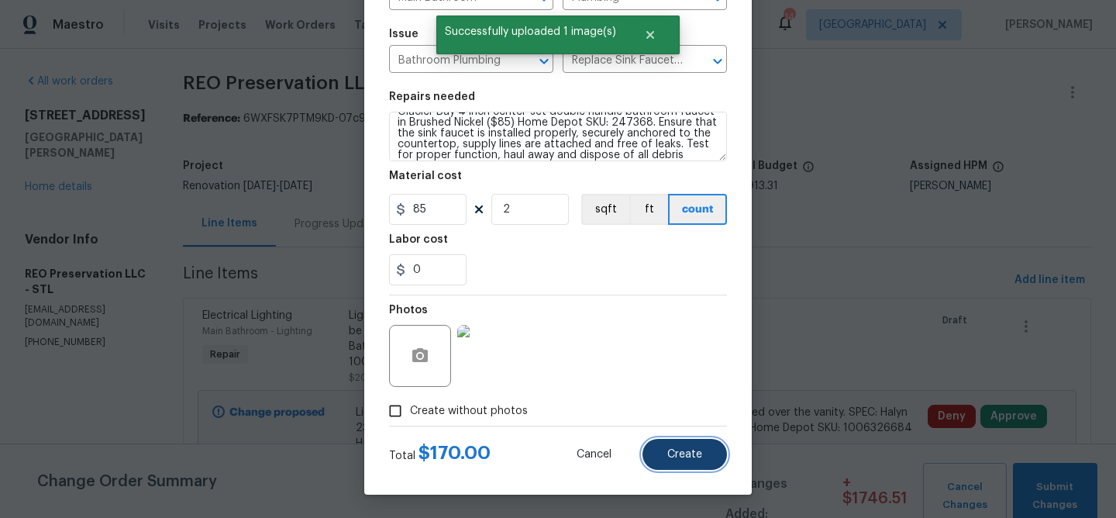
click at [687, 460] on button "Create" at bounding box center [684, 454] width 84 height 31
type input "0"
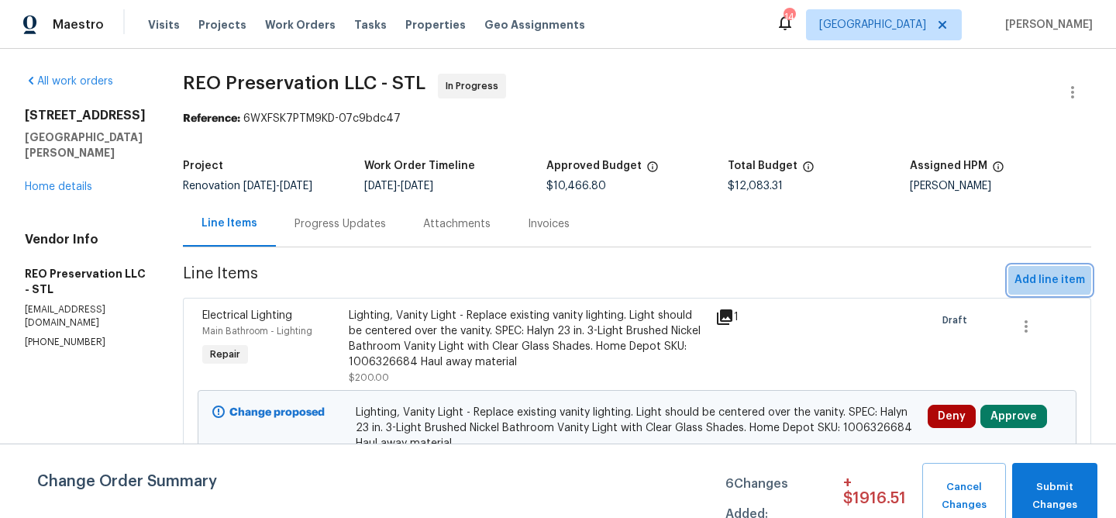
click at [1045, 277] on span "Add line item" at bounding box center [1049, 279] width 71 height 19
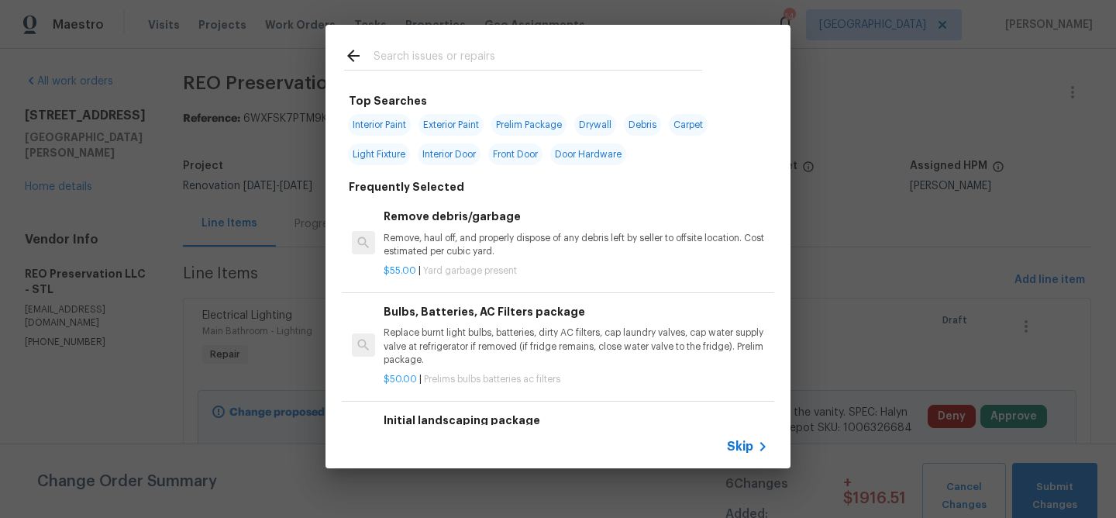
click at [419, 62] on input "text" at bounding box center [538, 57] width 329 height 23
click at [448, 123] on span "Exterior Paint" at bounding box center [450, 125] width 65 height 22
type input "Exterior Paint"
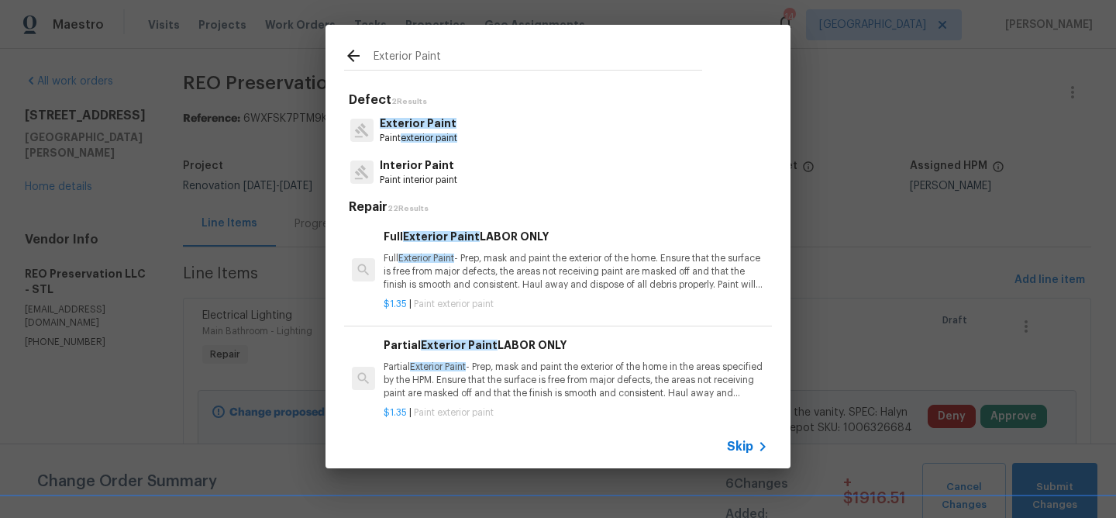
scroll to position [9, 0]
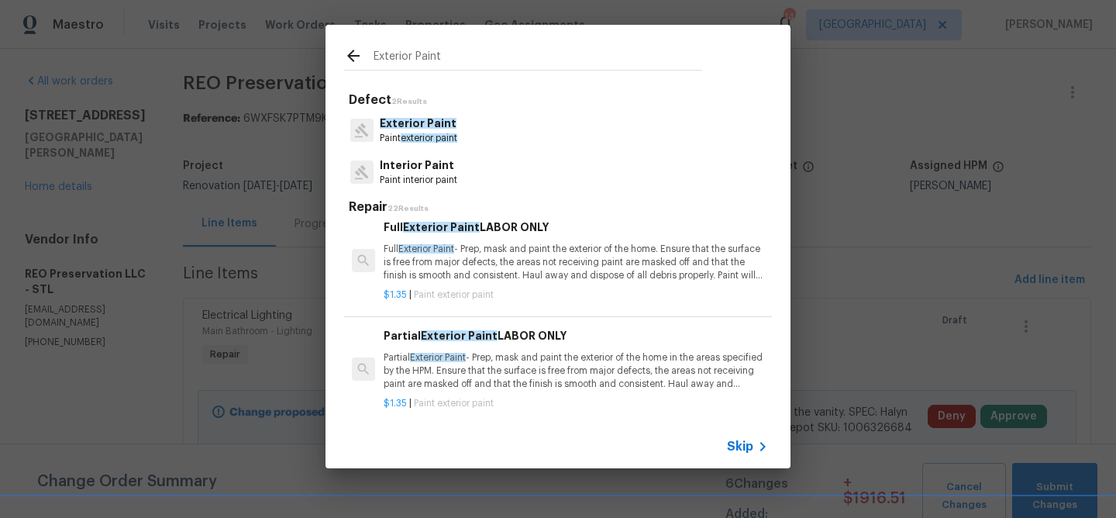
click at [523, 365] on p "Partial Exterior Paint - Prep, mask and paint the exterior of the home in the a…" at bounding box center [576, 371] width 384 height 40
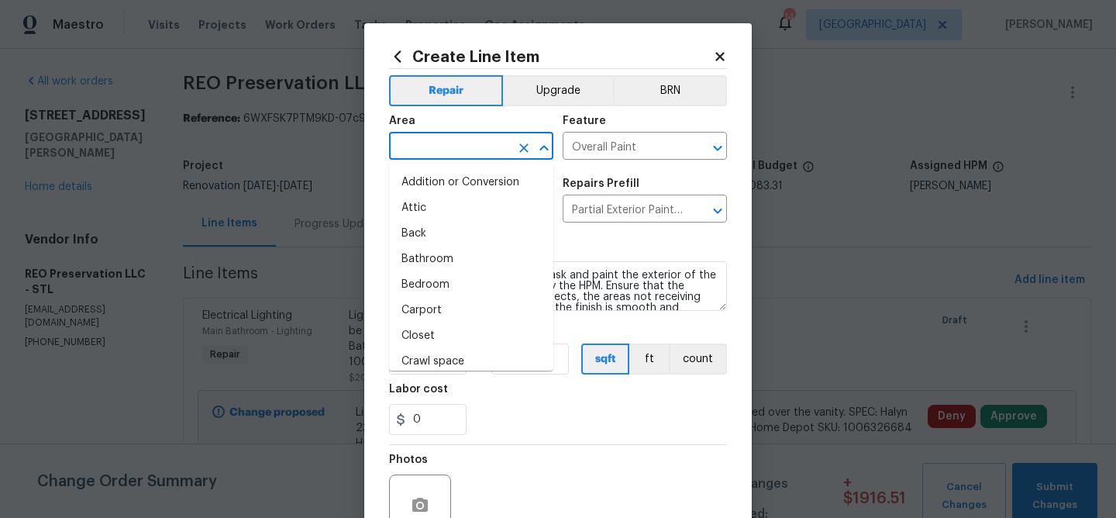
click at [425, 155] on input "text" at bounding box center [449, 148] width 121 height 24
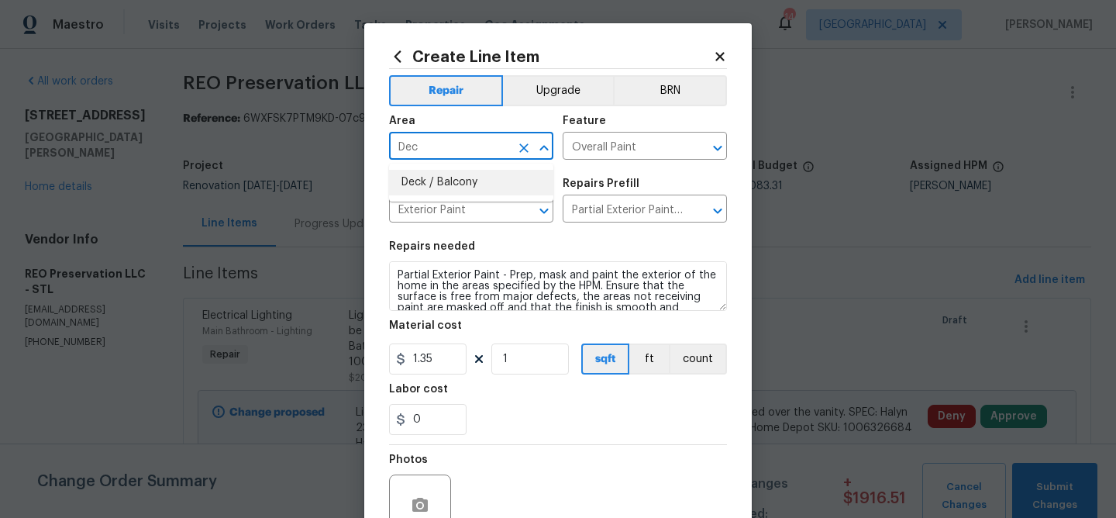
click at [422, 184] on li "Deck / Balcony" at bounding box center [471, 183] width 164 height 26
type input "Deck / Balcony"
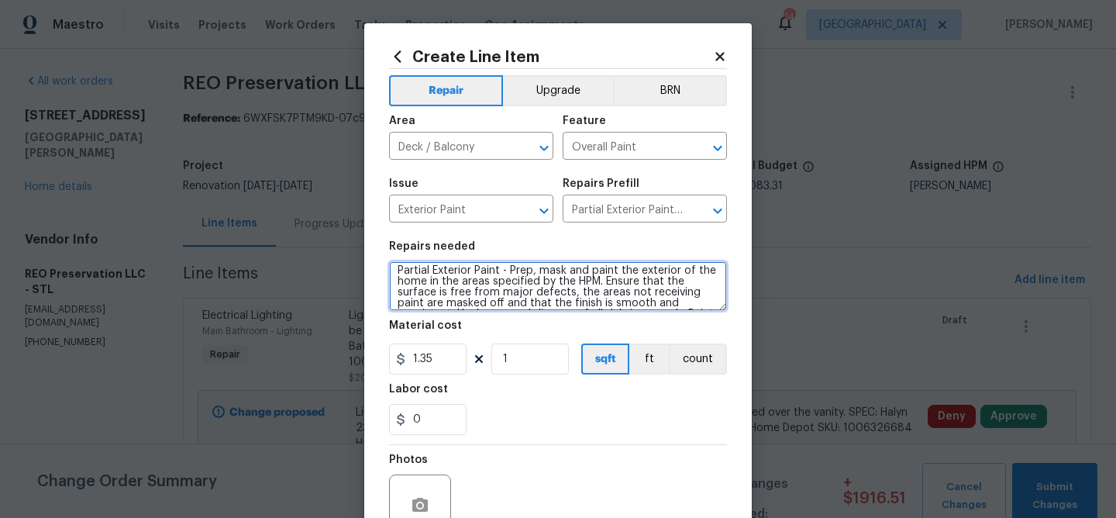
click at [432, 271] on textarea "Partial Exterior Paint - Prep, mask and paint the exterior of the home in the a…" at bounding box center [558, 286] width 338 height 50
click at [468, 271] on textarea "Exterior Paint - Prep, mask and paint the exterior of the home in the areas spe…" at bounding box center [558, 286] width 338 height 50
click at [618, 280] on textarea "Exterior Paint Deck Steps - Prep, mask and paint the exterior of the home in th…" at bounding box center [558, 286] width 338 height 50
type textarea "Exterior Paint Deck Steps - Prep, mask and paint the deck steps and the screene…"
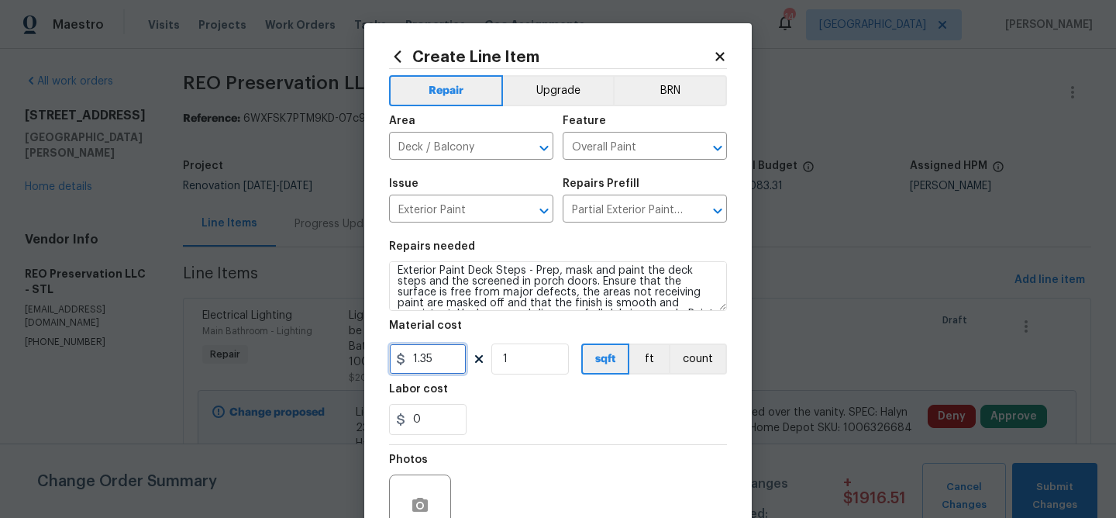
click at [458, 366] on input "1.35" at bounding box center [427, 358] width 77 height 31
type input "100"
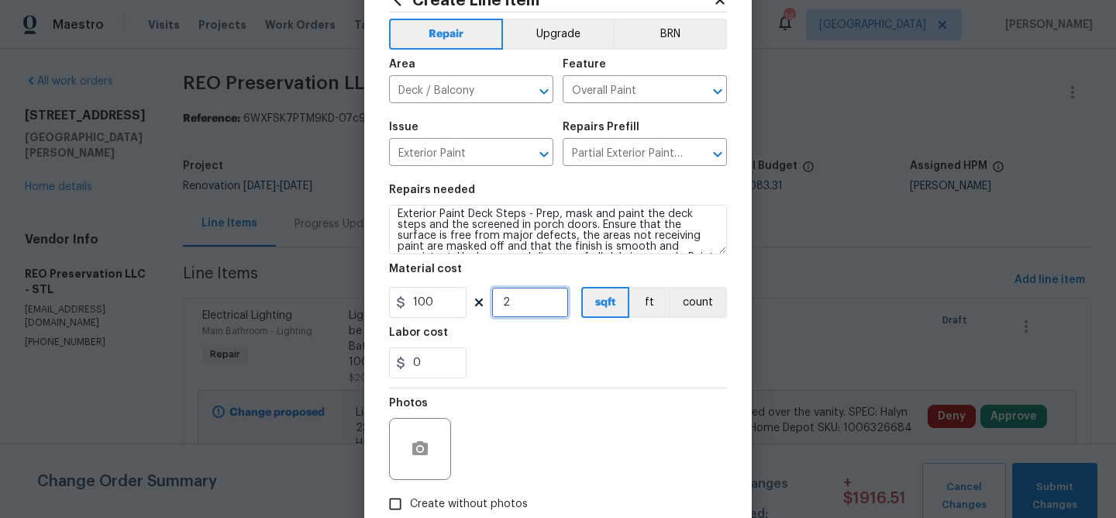
scroll to position [65, 0]
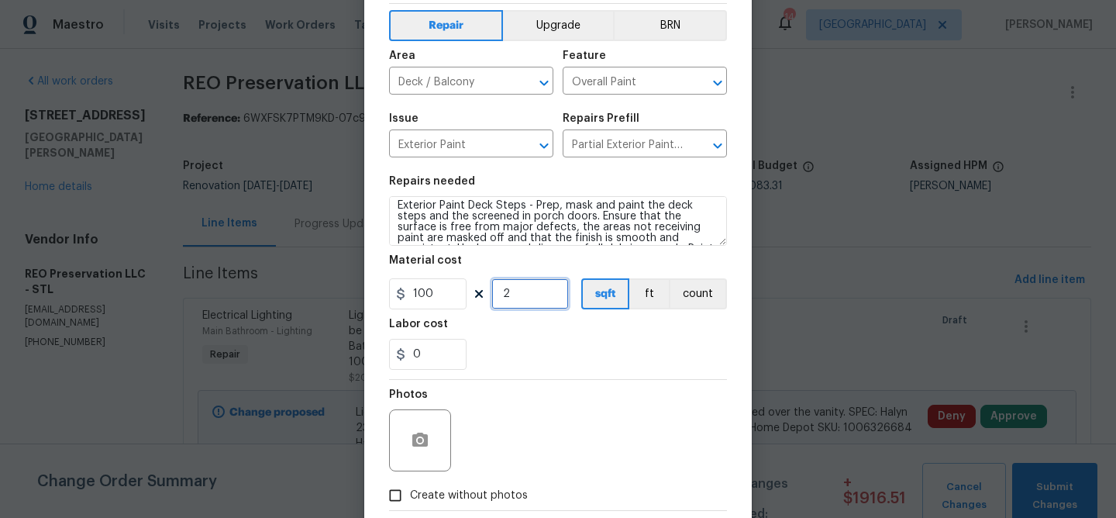
type input "2"
click at [424, 437] on icon "button" at bounding box center [419, 439] width 15 height 14
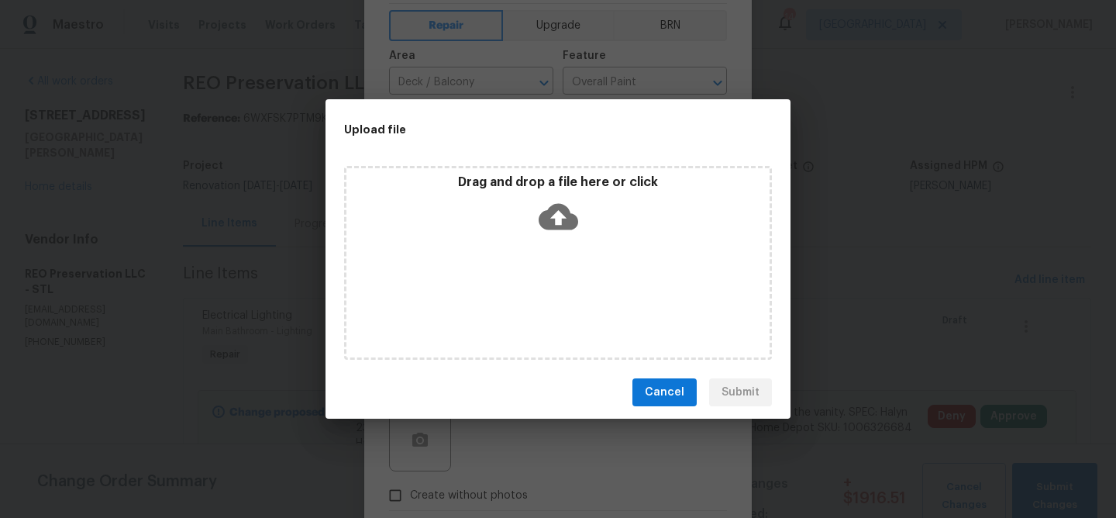
click at [555, 219] on icon at bounding box center [559, 217] width 40 height 40
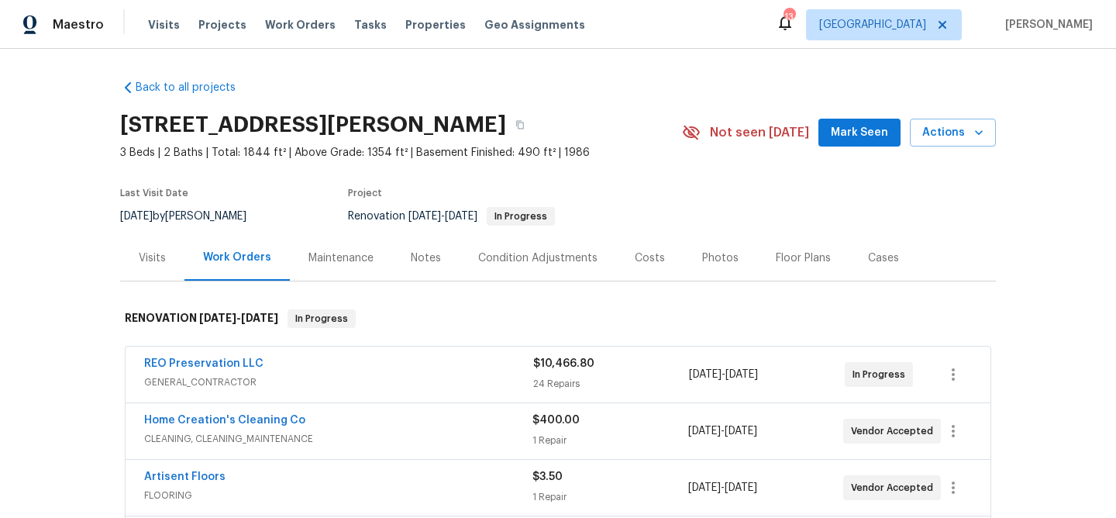
click at [428, 261] on div "Notes" at bounding box center [426, 257] width 30 height 15
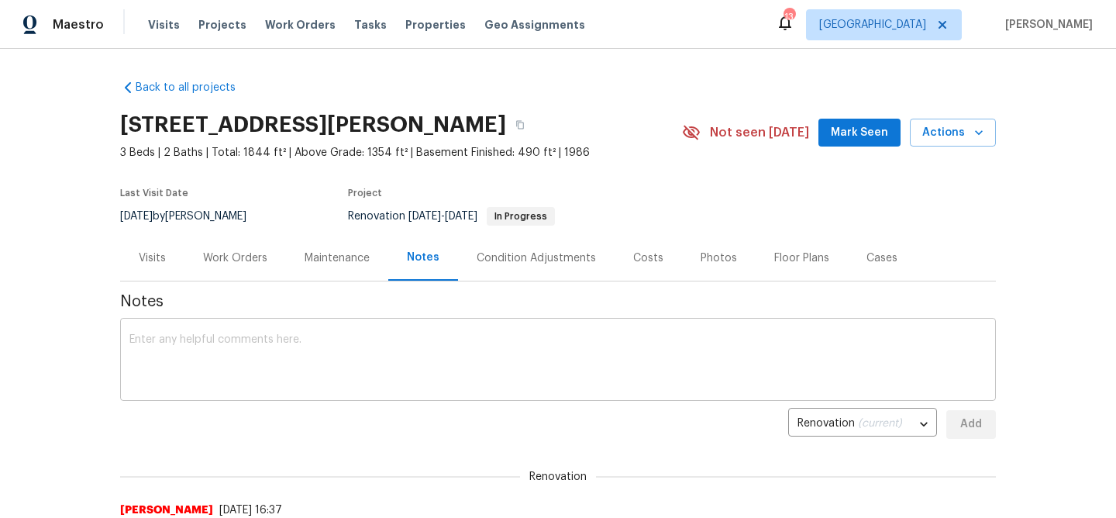
scroll to position [36, 0]
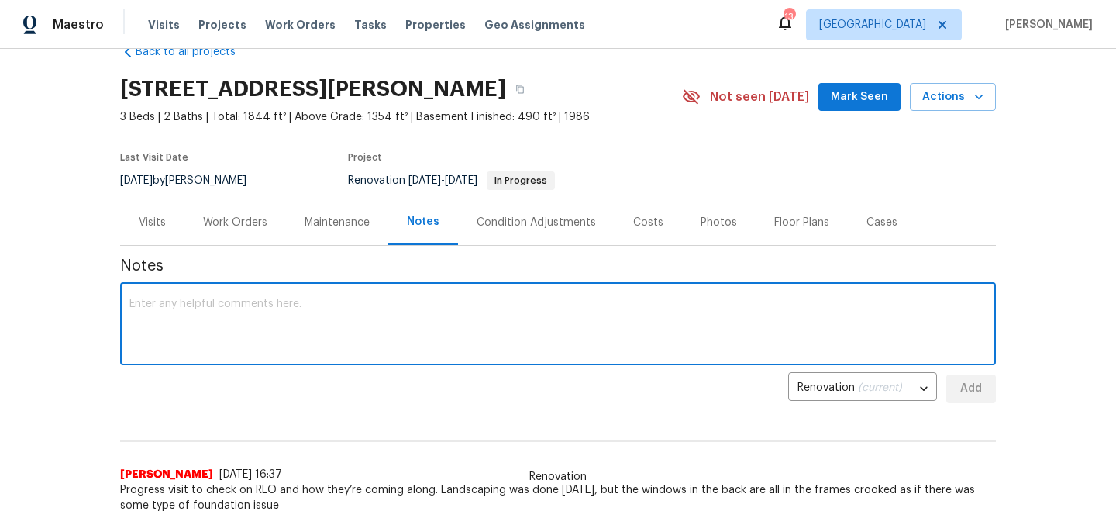
click at [283, 326] on textarea at bounding box center [557, 325] width 857 height 54
click at [187, 305] on textarea "Added addtional fw" at bounding box center [557, 325] width 857 height 54
click at [270, 308] on textarea "Added additional fw" at bounding box center [557, 325] width 857 height 54
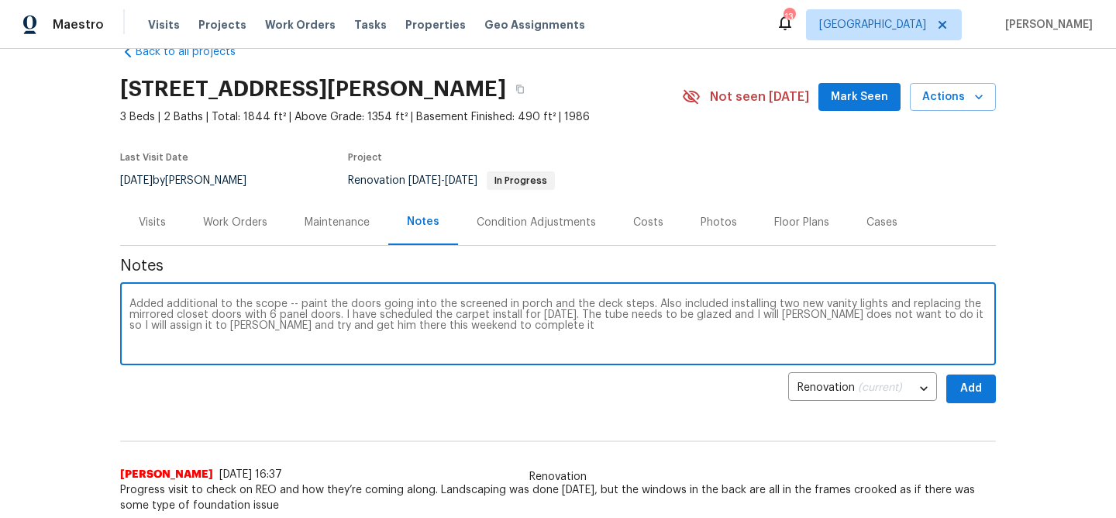
type textarea "Added additional to the scope -- paint the doors going into the screened in por…"
click at [975, 384] on span "Add" at bounding box center [971, 388] width 25 height 19
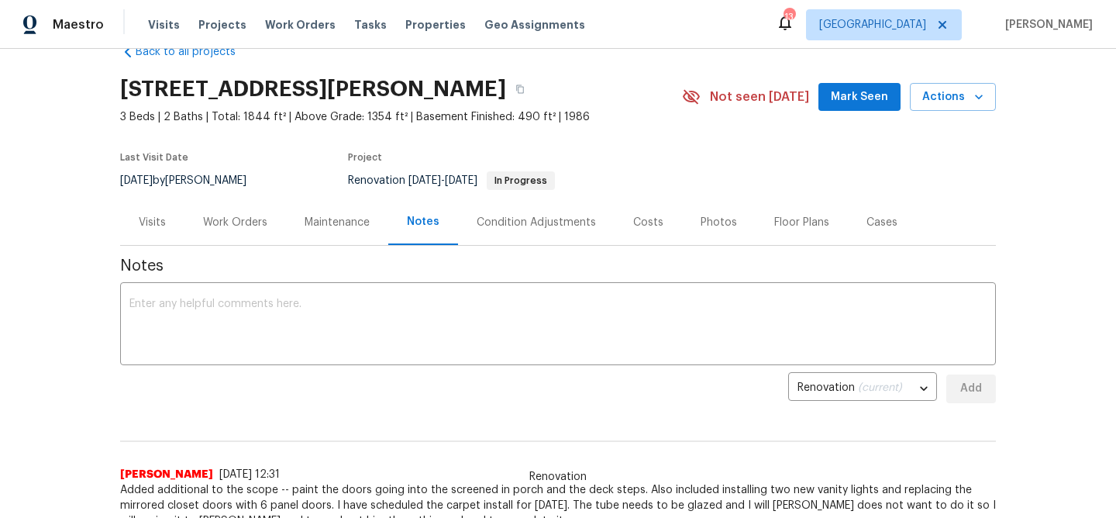
click at [249, 220] on div "Work Orders" at bounding box center [235, 222] width 64 height 15
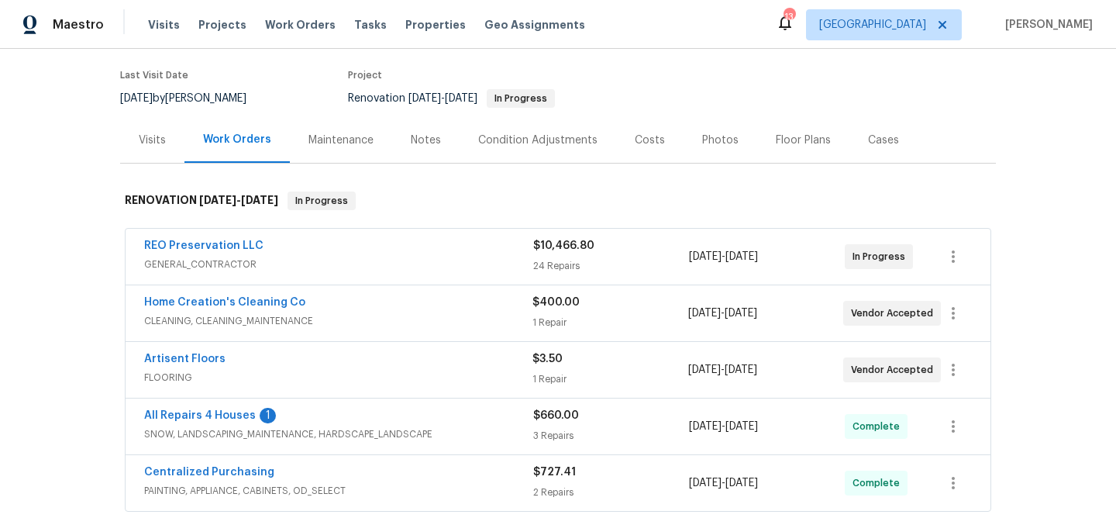
scroll to position [124, 0]
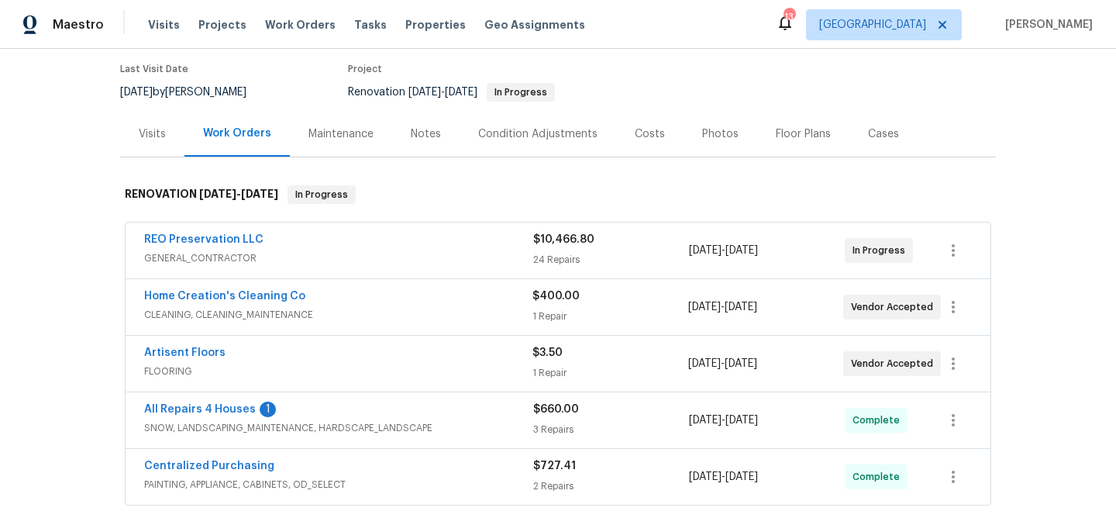
click at [204, 403] on span "All Repairs 4 Houses" at bounding box center [200, 408] width 112 height 15
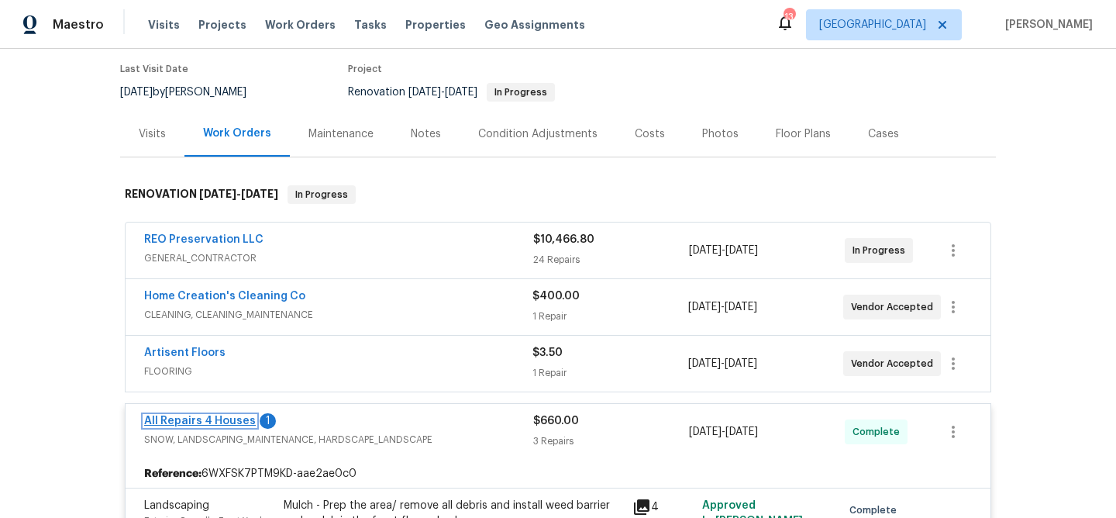
click at [201, 417] on link "All Repairs 4 Houses" at bounding box center [200, 420] width 112 height 11
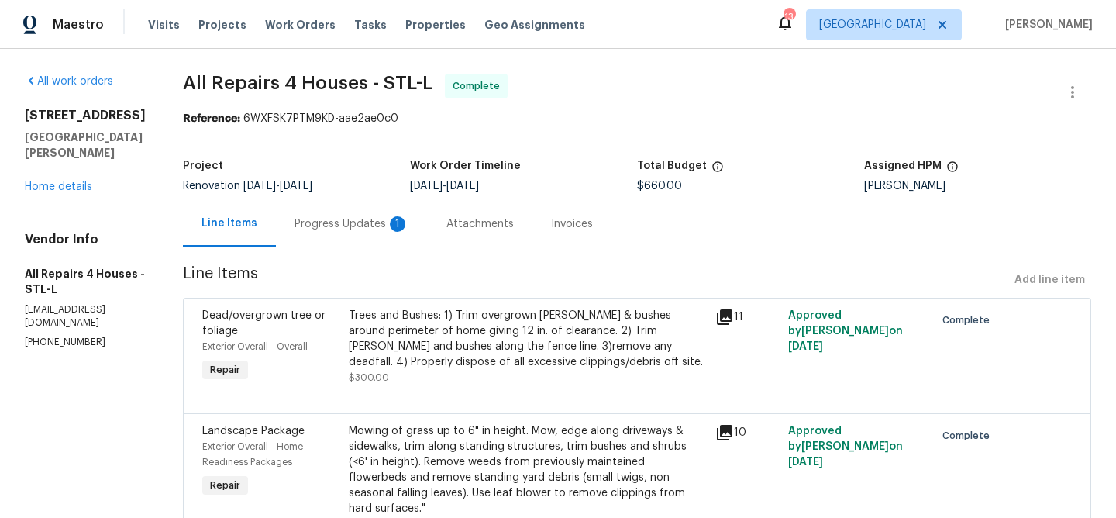
click at [360, 221] on div "Progress Updates 1" at bounding box center [351, 223] width 115 height 15
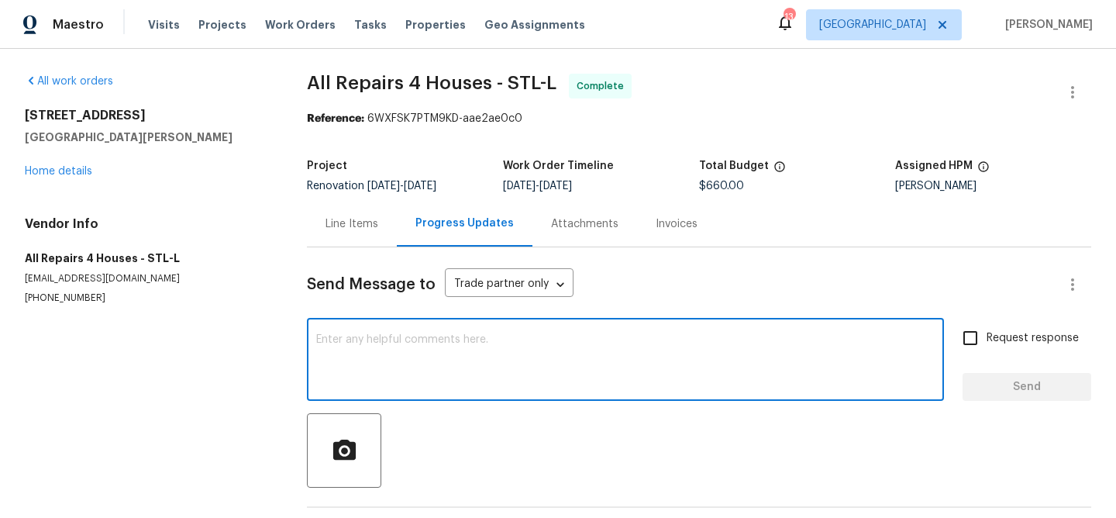
click at [388, 340] on textarea at bounding box center [625, 361] width 618 height 54
type textarea "thanks"
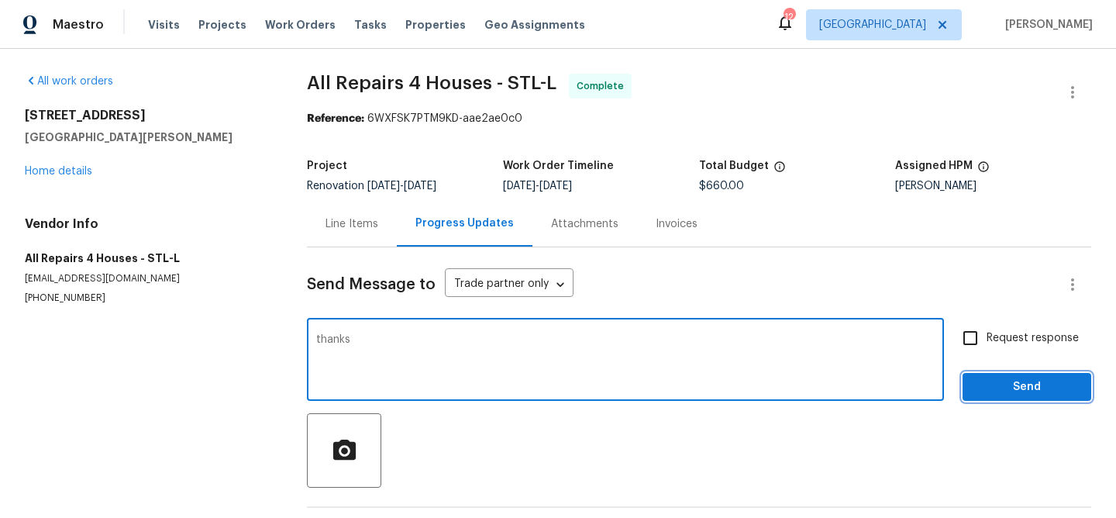
click at [1044, 382] on span "Send" at bounding box center [1027, 386] width 104 height 19
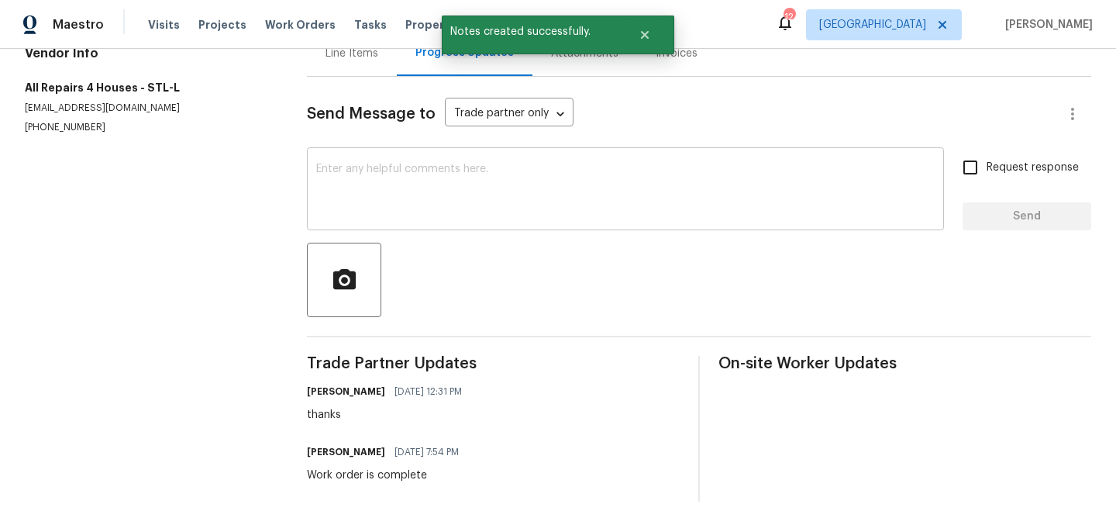
scroll to position [179, 0]
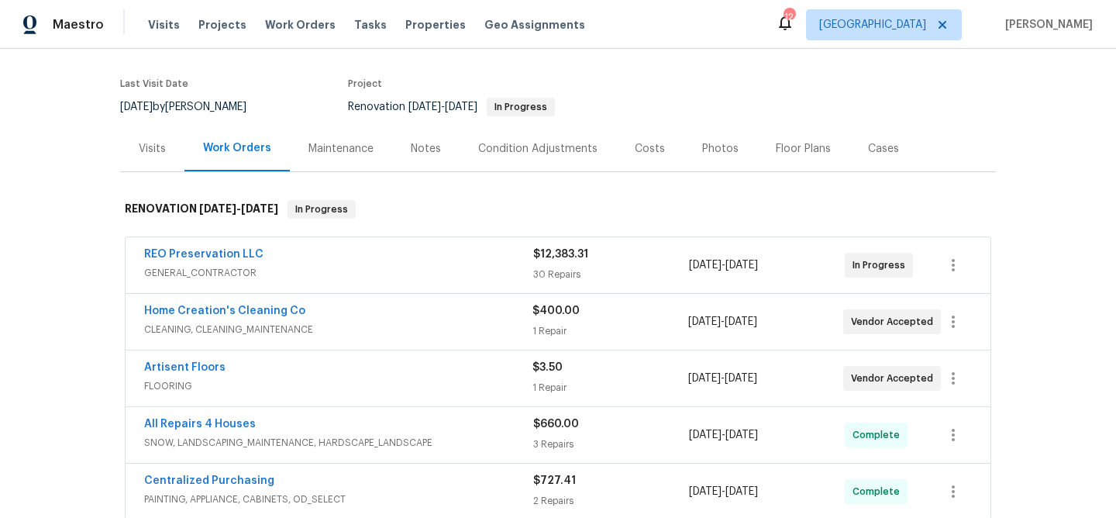
scroll to position [111, 0]
click at [212, 245] on span "REO Preservation LLC" at bounding box center [203, 252] width 119 height 15
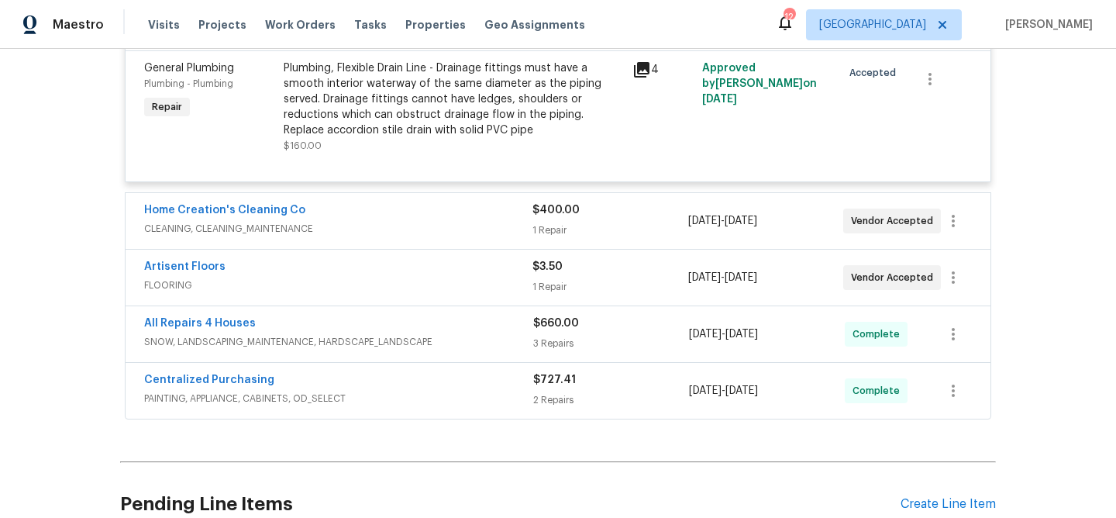
scroll to position [4912, 0]
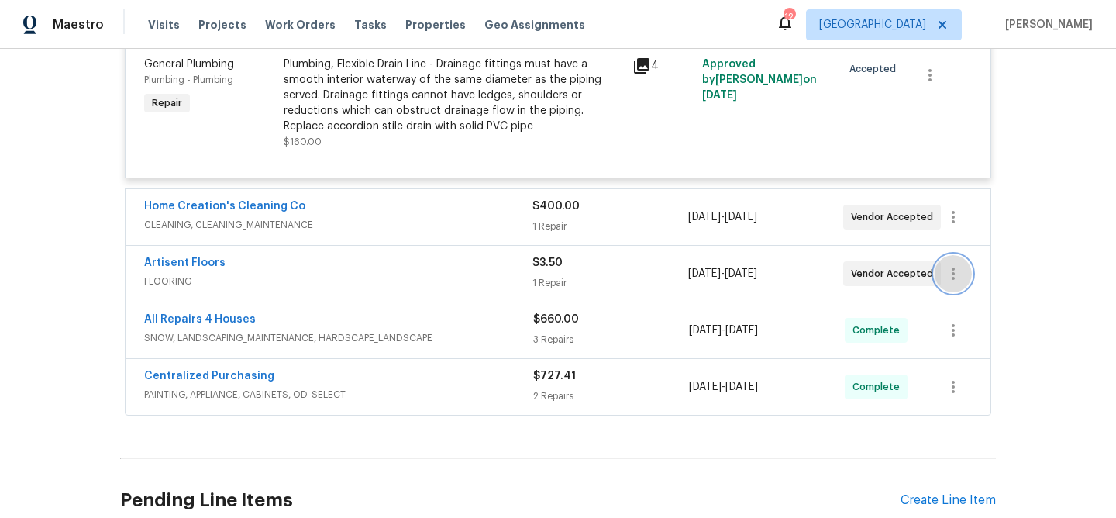
click at [953, 283] on icon "button" at bounding box center [953, 273] width 19 height 19
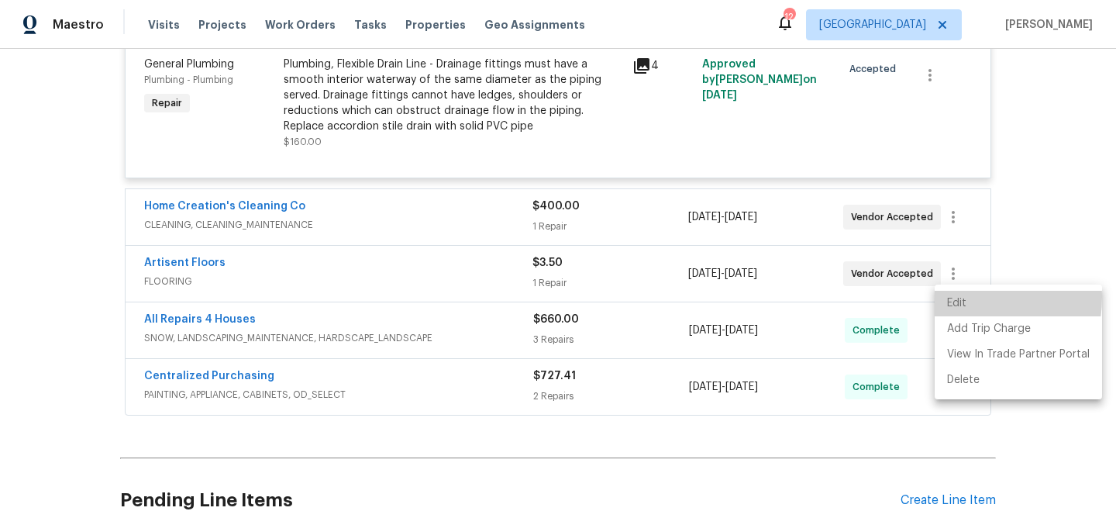
click at [953, 297] on li "Edit" at bounding box center [1018, 304] width 167 height 26
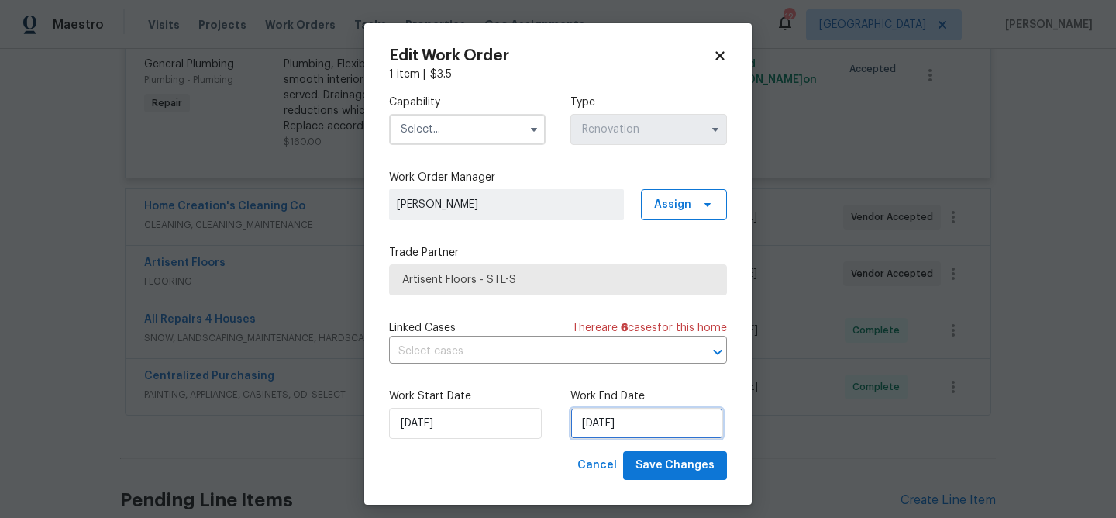
click at [635, 429] on input "[DATE]" at bounding box center [646, 423] width 153 height 31
select select "9"
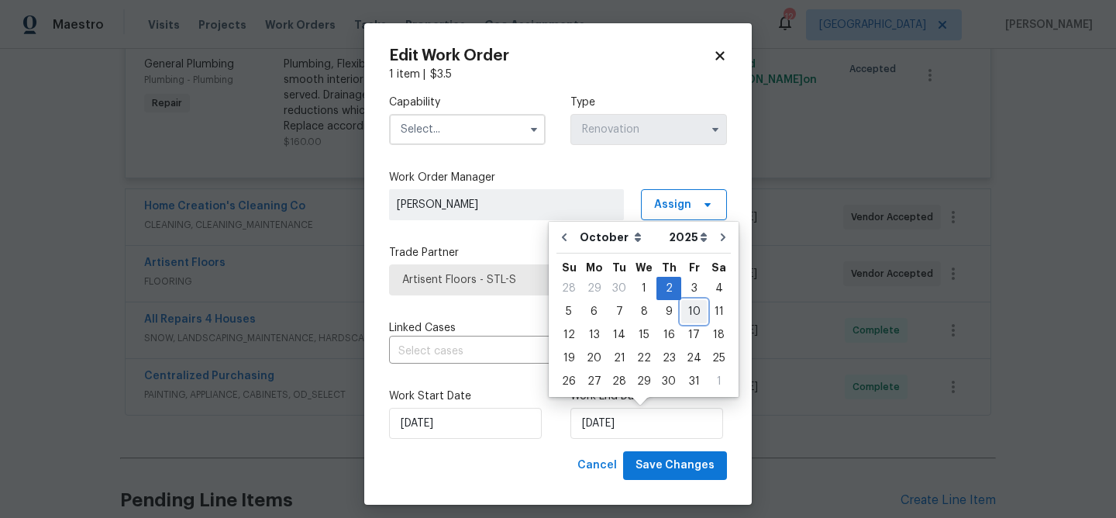
click at [686, 313] on div "10" at bounding box center [694, 312] width 26 height 22
type input "[DATE]"
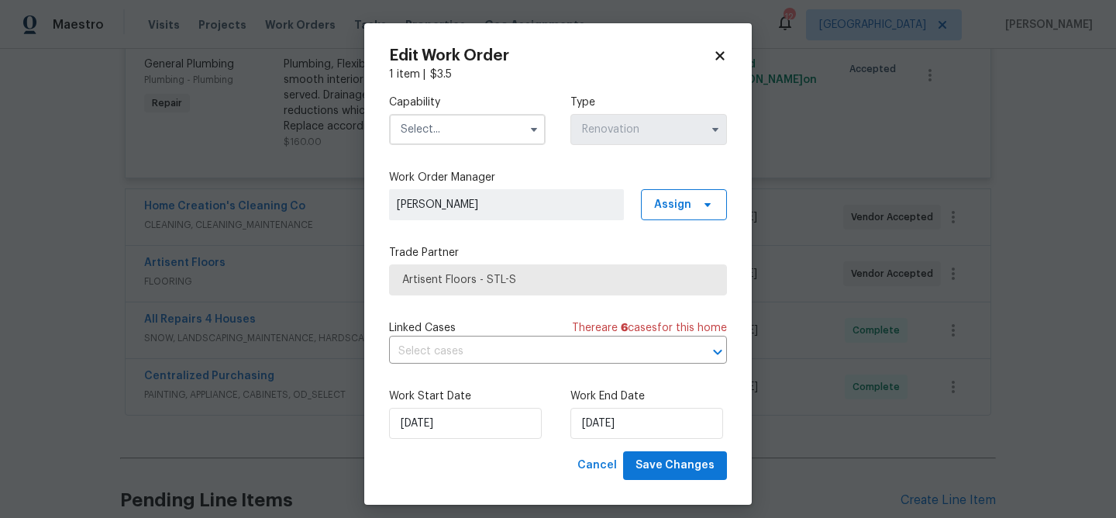
click at [455, 135] on input "text" at bounding box center [467, 129] width 157 height 31
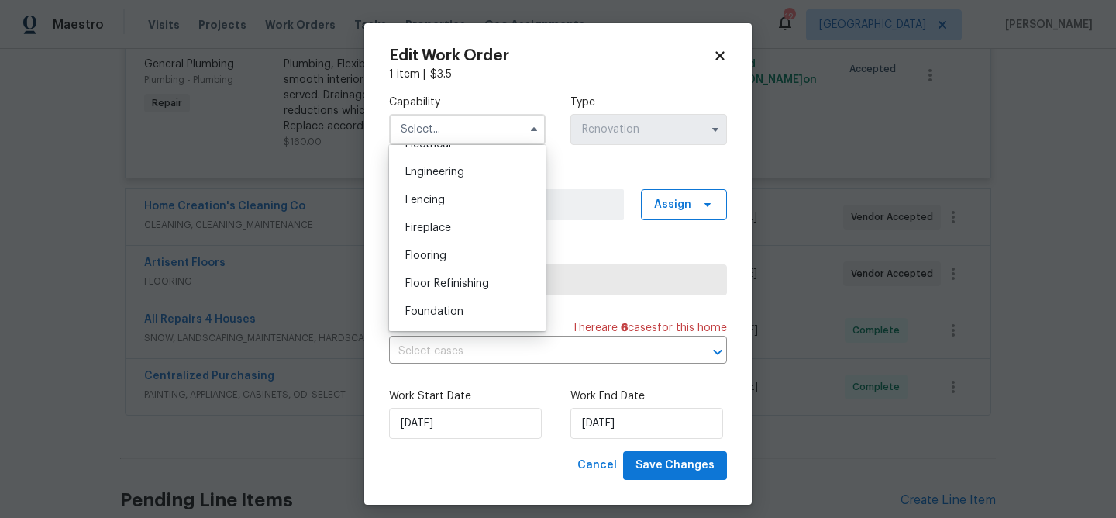
scroll to position [513, 0]
click at [437, 253] on span "Flooring" at bounding box center [425, 251] width 41 height 11
type input "Flooring"
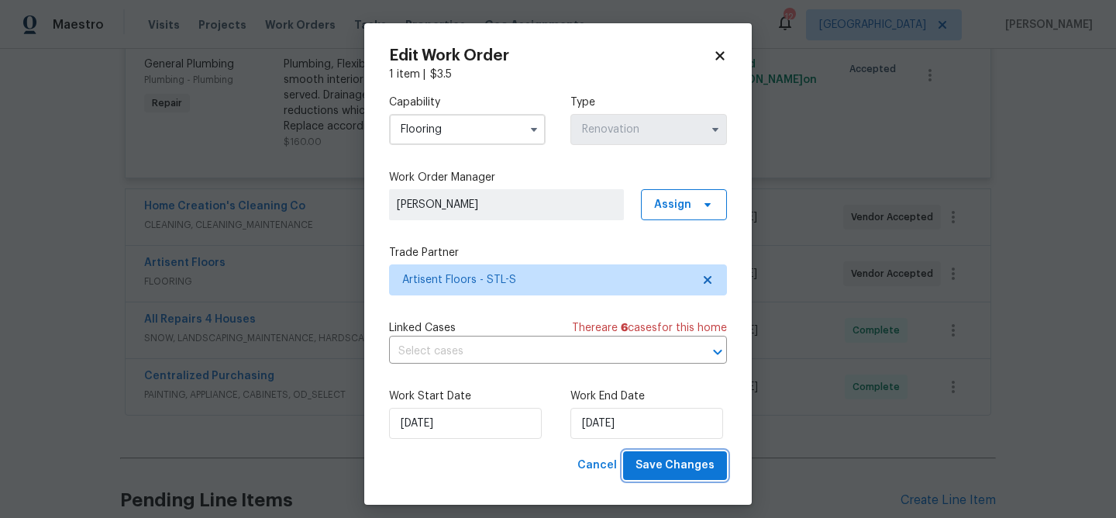
click at [688, 472] on span "Save Changes" at bounding box center [674, 465] width 79 height 19
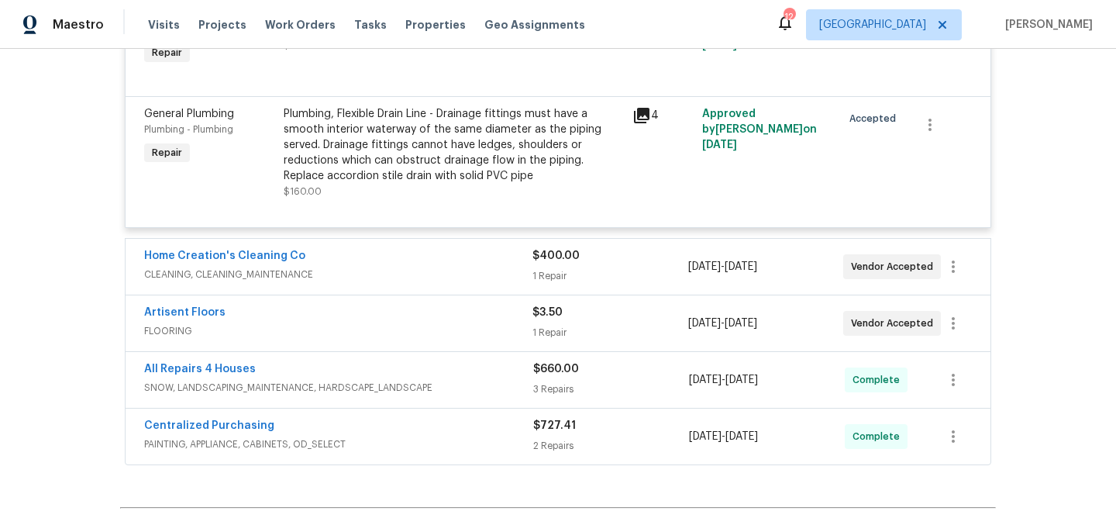
scroll to position [4862, 0]
click at [955, 277] on icon "button" at bounding box center [953, 267] width 19 height 19
click at [956, 291] on li "Edit" at bounding box center [1018, 297] width 167 height 26
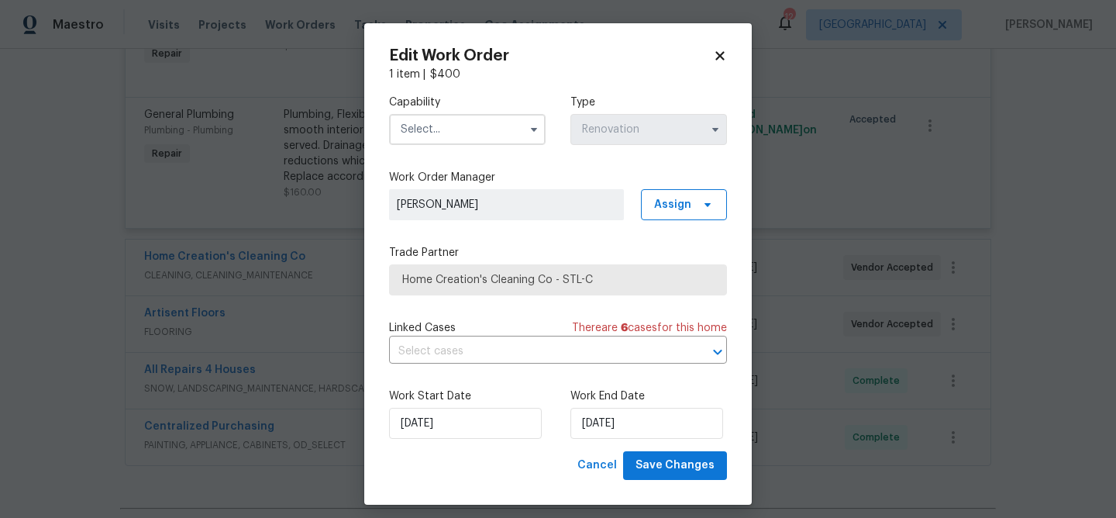
click at [423, 128] on input "text" at bounding box center [467, 129] width 157 height 31
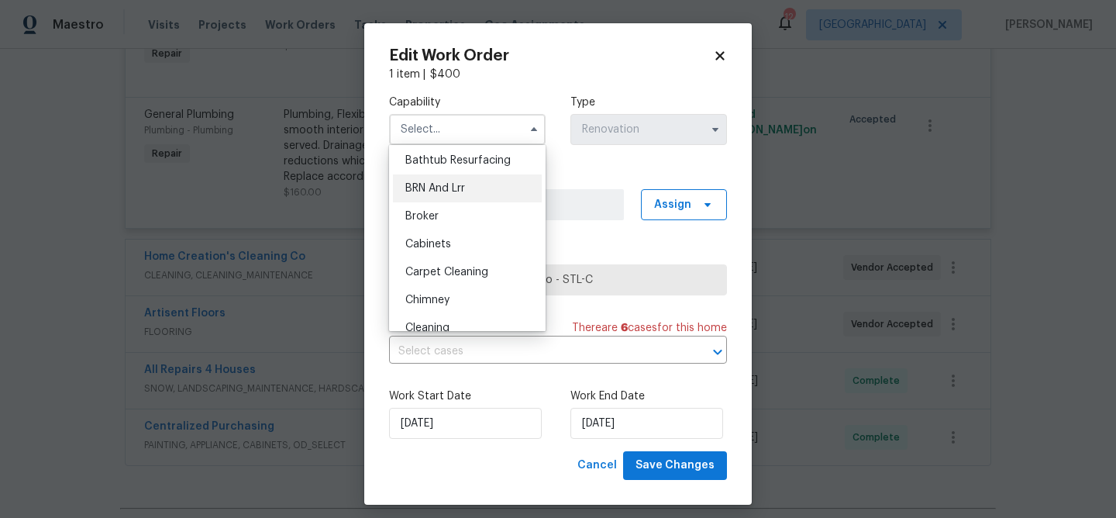
scroll to position [71, 0]
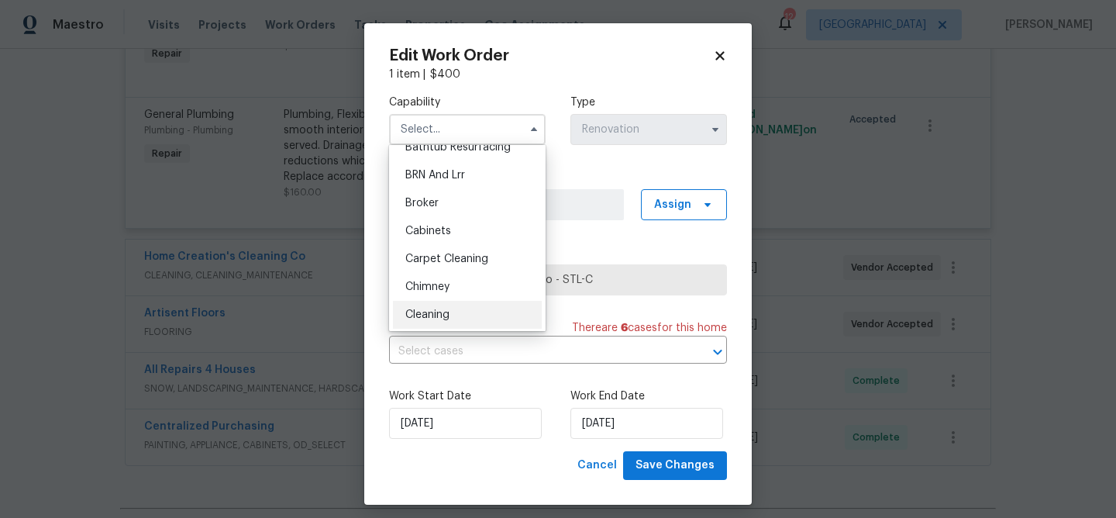
click at [413, 309] on span "Cleaning" at bounding box center [427, 314] width 44 height 11
type input "Cleaning"
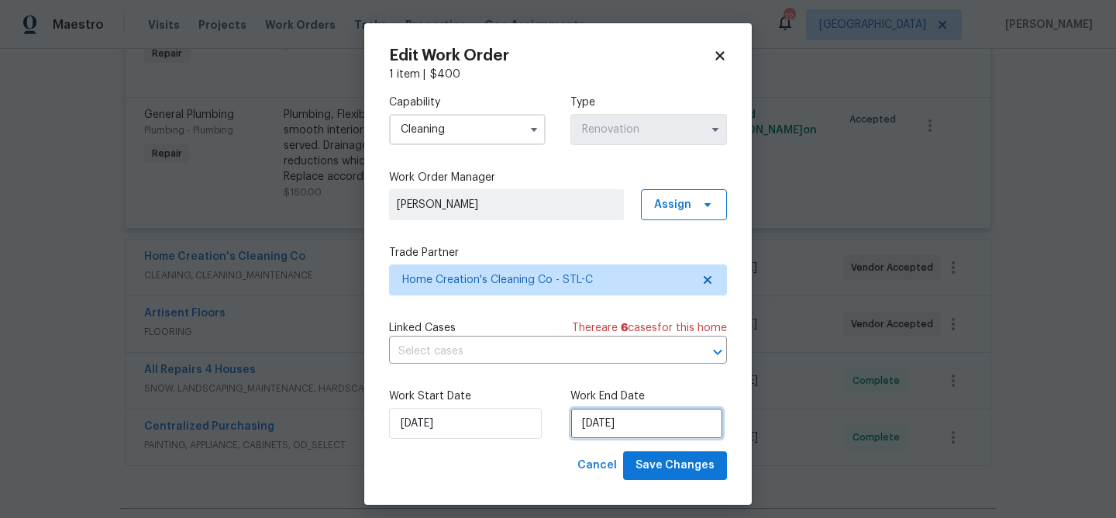
click at [618, 432] on input "[DATE]" at bounding box center [646, 423] width 153 height 31
select select "9"
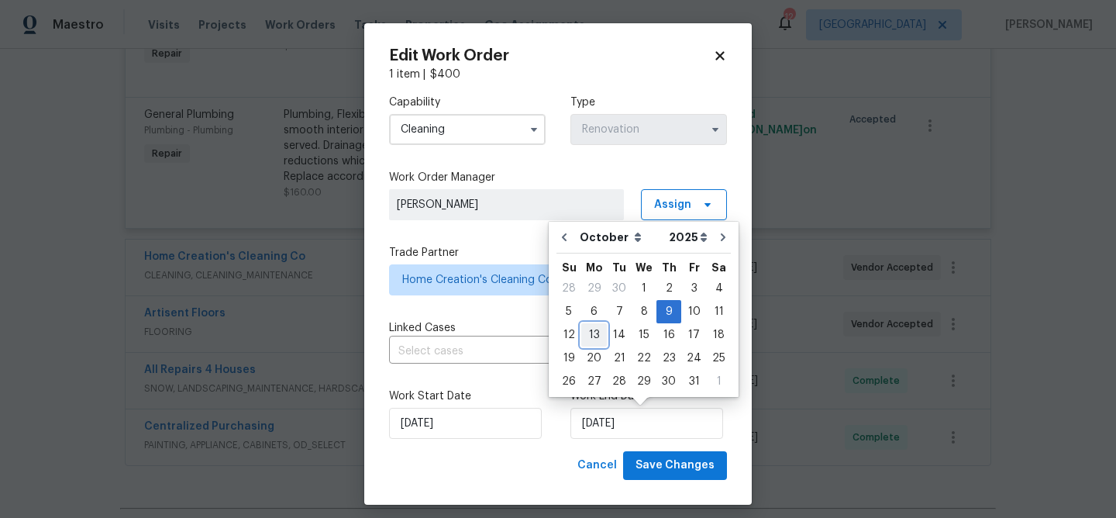
click at [592, 334] on div "13" at bounding box center [594, 335] width 26 height 22
type input "10/13/2025"
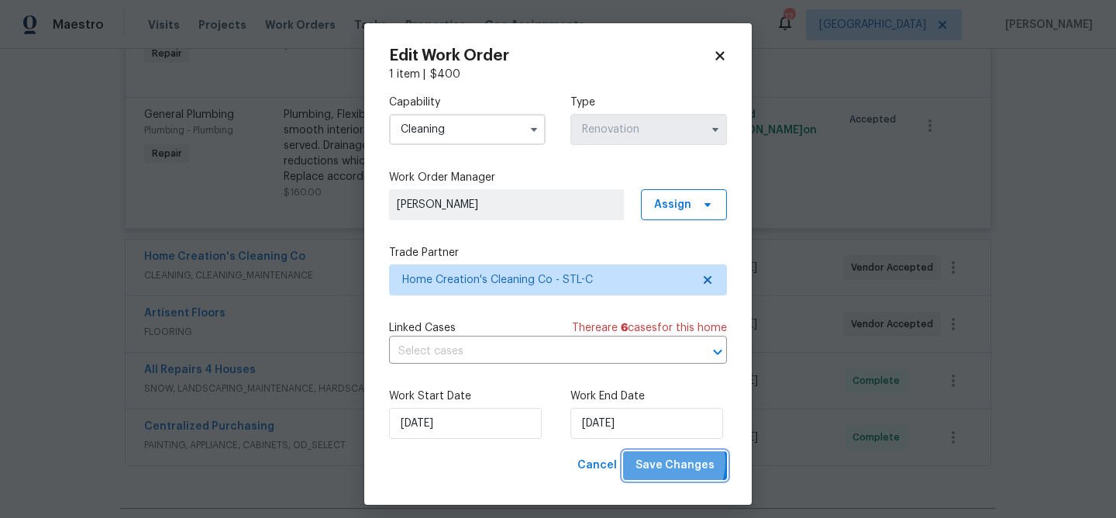
click at [668, 463] on span "Save Changes" at bounding box center [674, 465] width 79 height 19
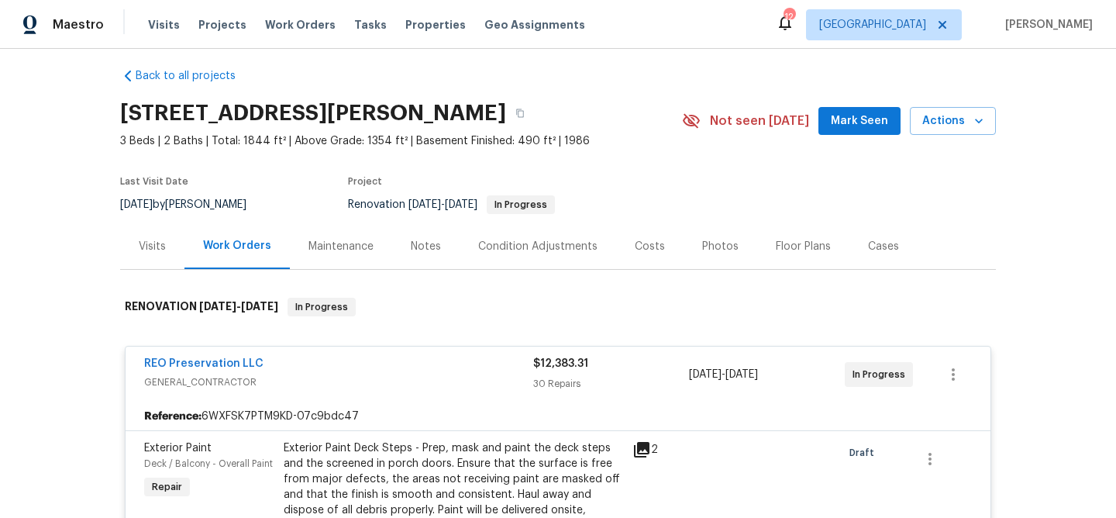
scroll to position [0, 0]
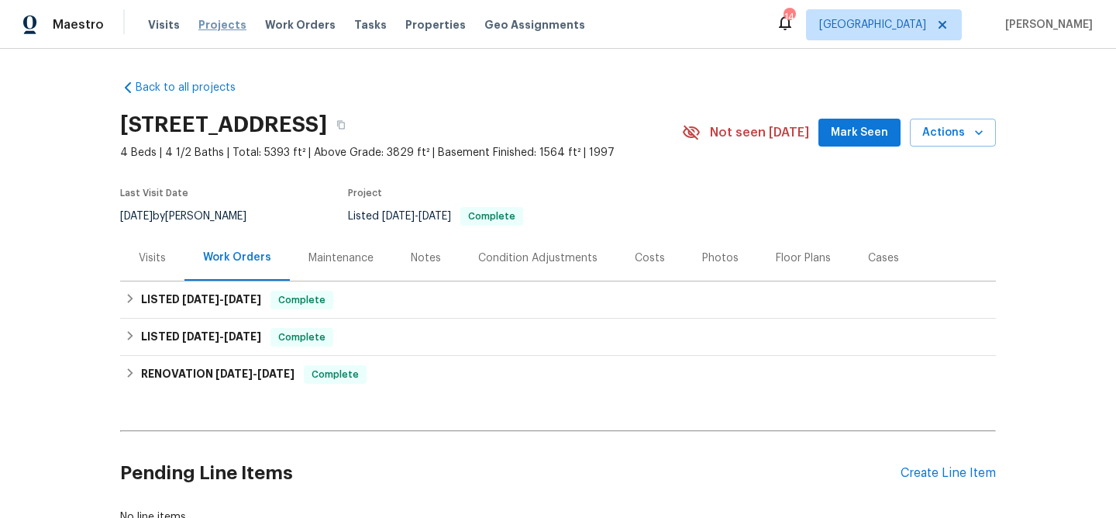
click at [217, 23] on span "Projects" at bounding box center [222, 24] width 48 height 15
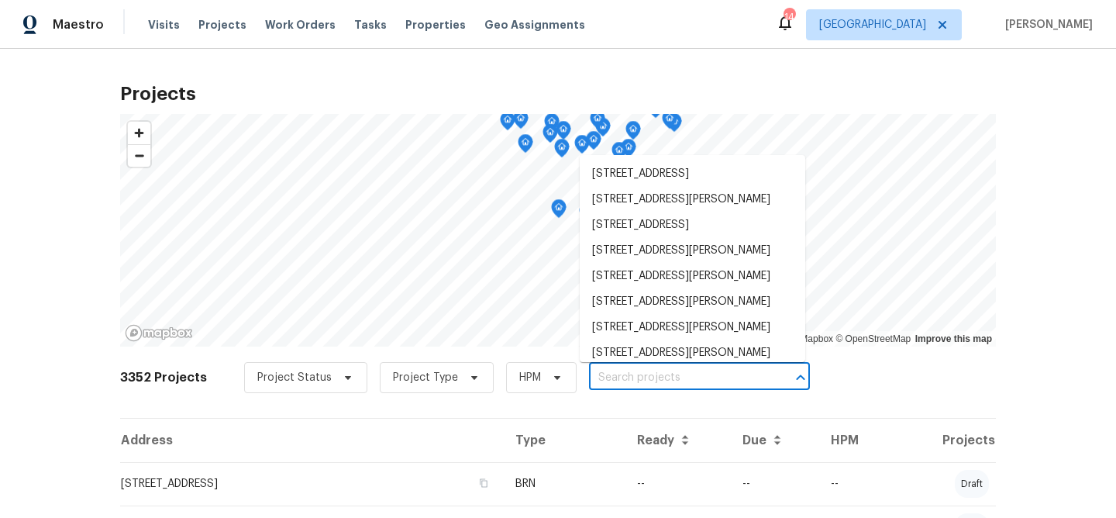
click at [619, 377] on input "text" at bounding box center [677, 378] width 177 height 24
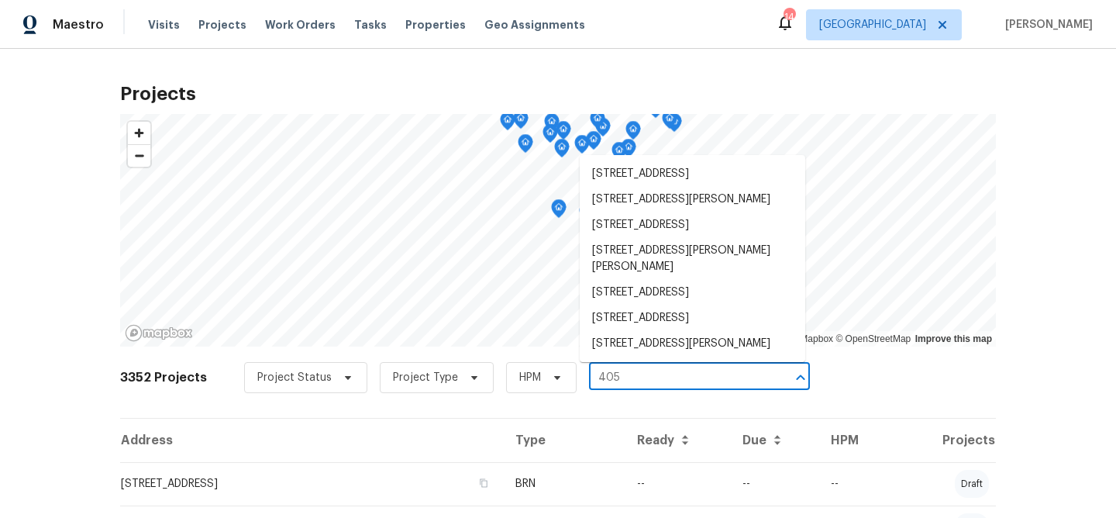
type input "405 e"
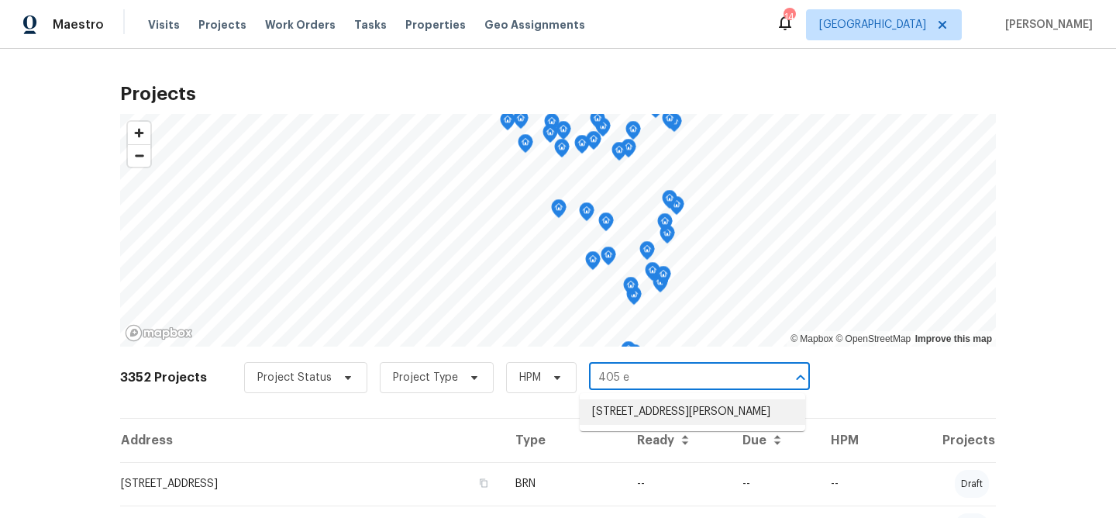
click at [649, 410] on li "405 Excalibur Blvd, Troy, MO 63379" at bounding box center [693, 412] width 226 height 26
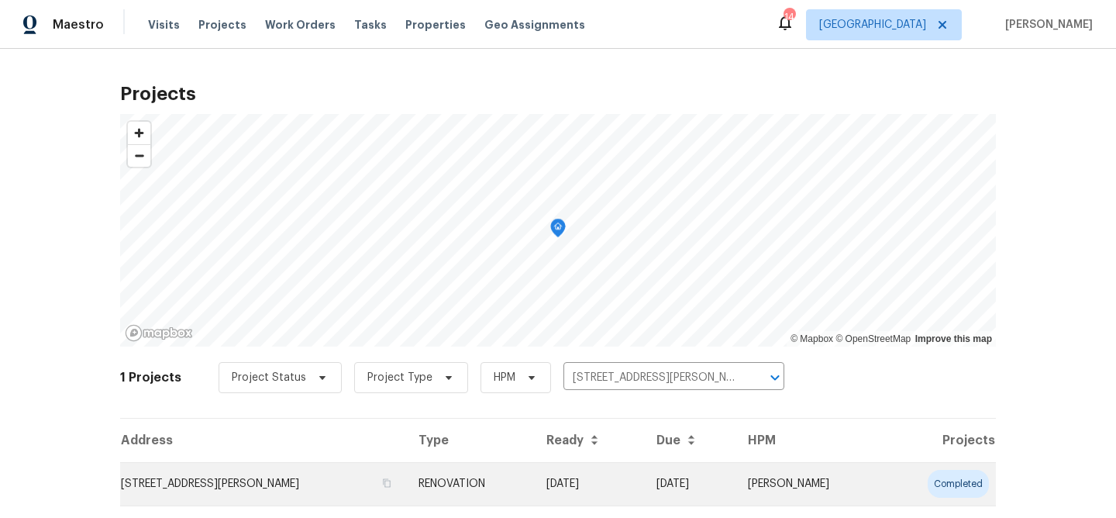
click at [273, 484] on td "405 Excalibur Blvd, Troy, MO 63379" at bounding box center [263, 483] width 286 height 43
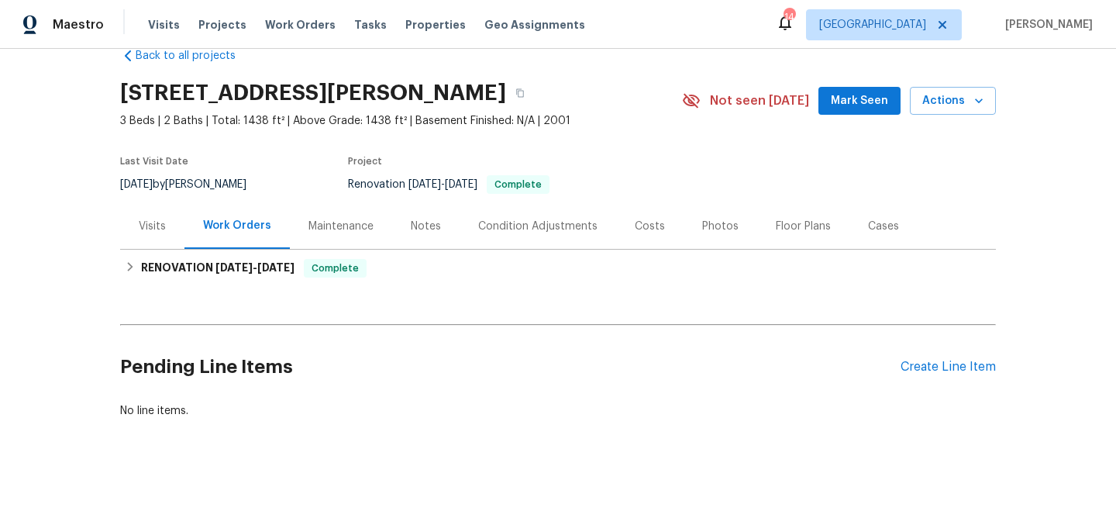
scroll to position [38, 0]
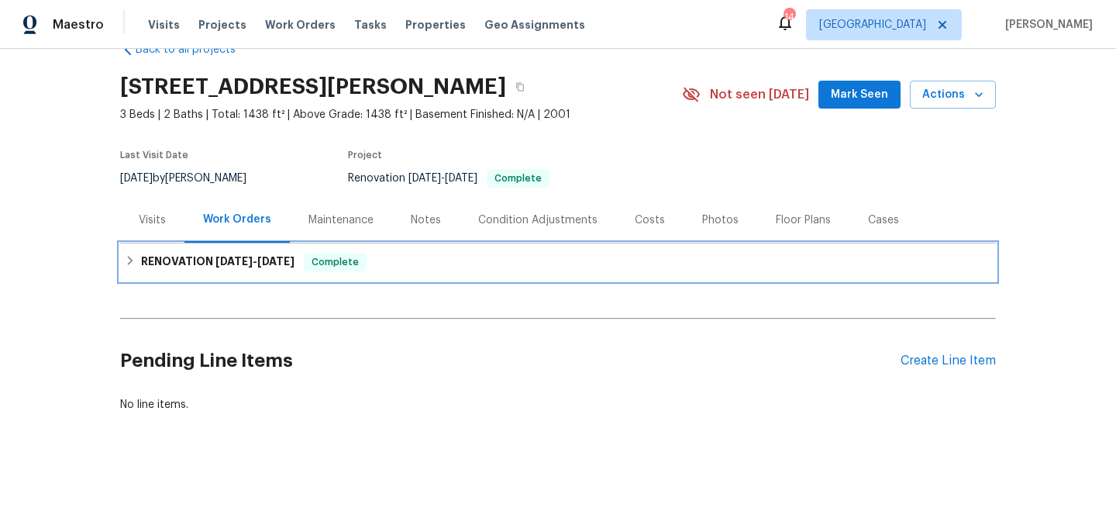
click at [210, 258] on h6 "RENOVATION 9/15/25 - 10/3/25" at bounding box center [217, 262] width 153 height 19
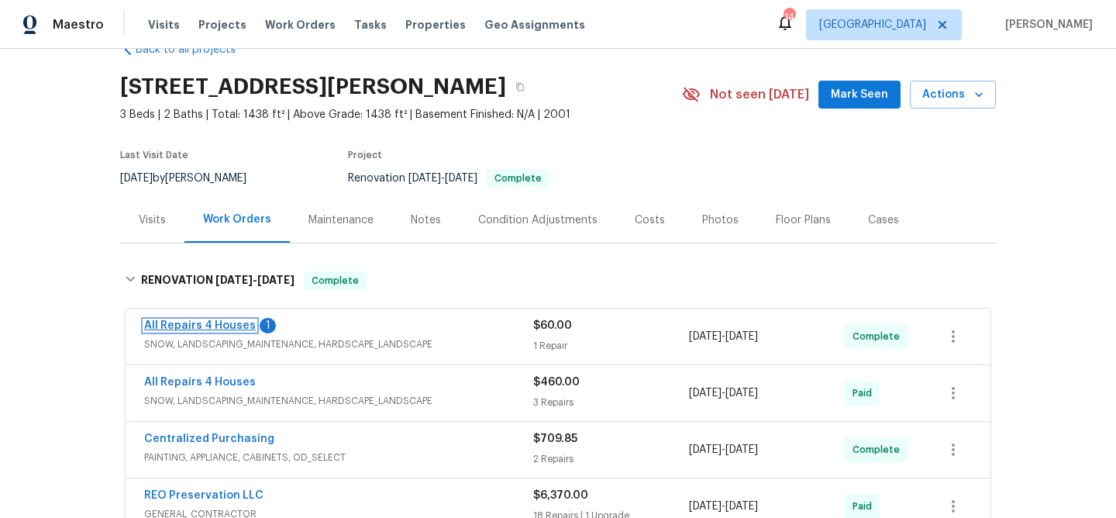
click at [213, 322] on link "All Repairs 4 Houses" at bounding box center [200, 325] width 112 height 11
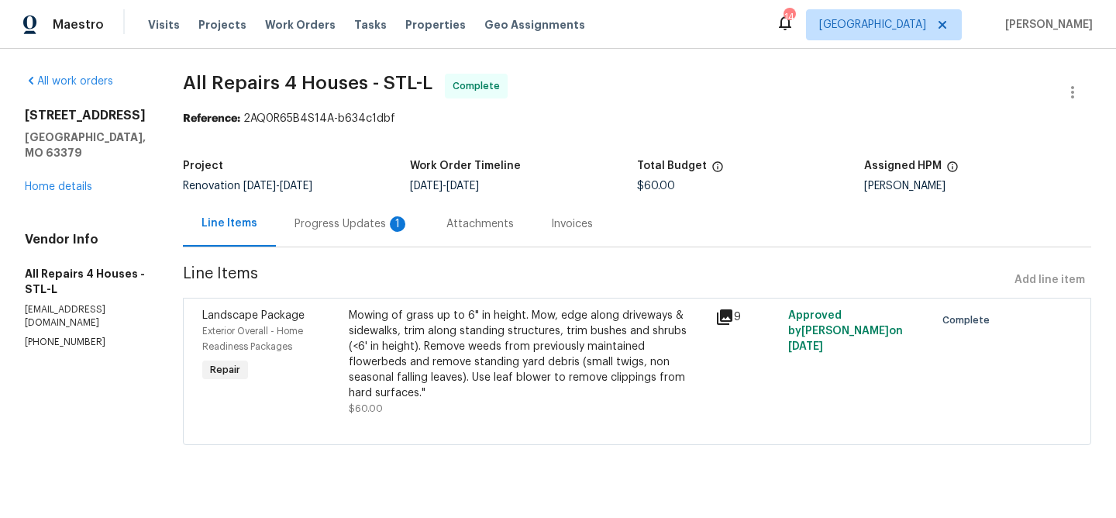
click at [501, 331] on div "Mowing of grass up to 6" in height. Mow, edge along driveways & sidewalks, trim…" at bounding box center [527, 354] width 357 height 93
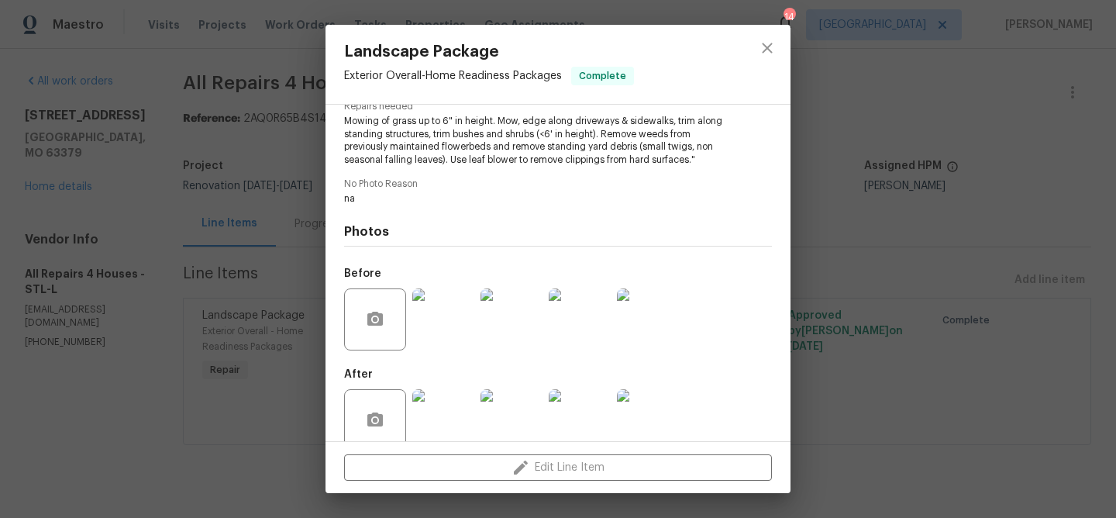
scroll to position [195, 0]
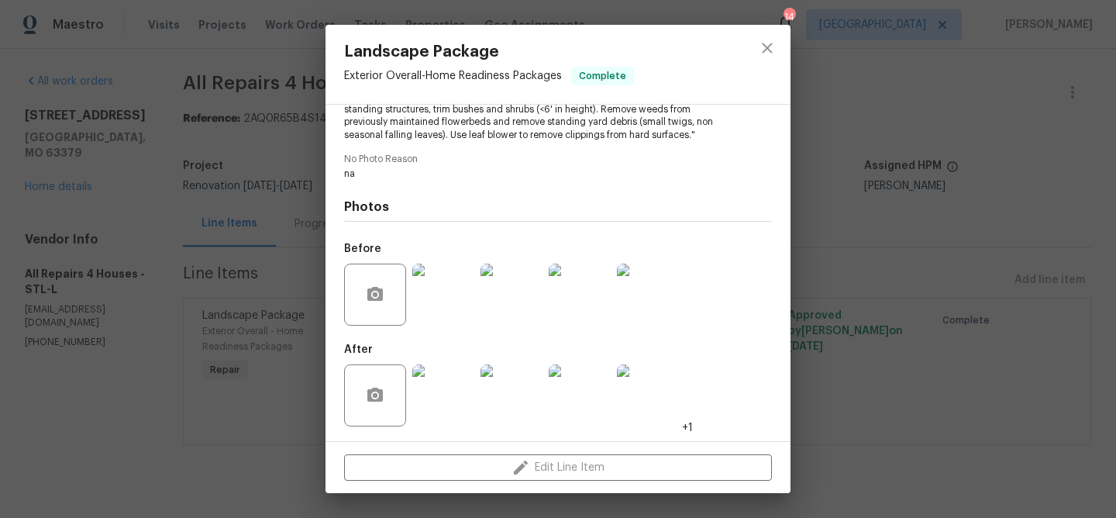
click at [430, 395] on img at bounding box center [443, 395] width 62 height 62
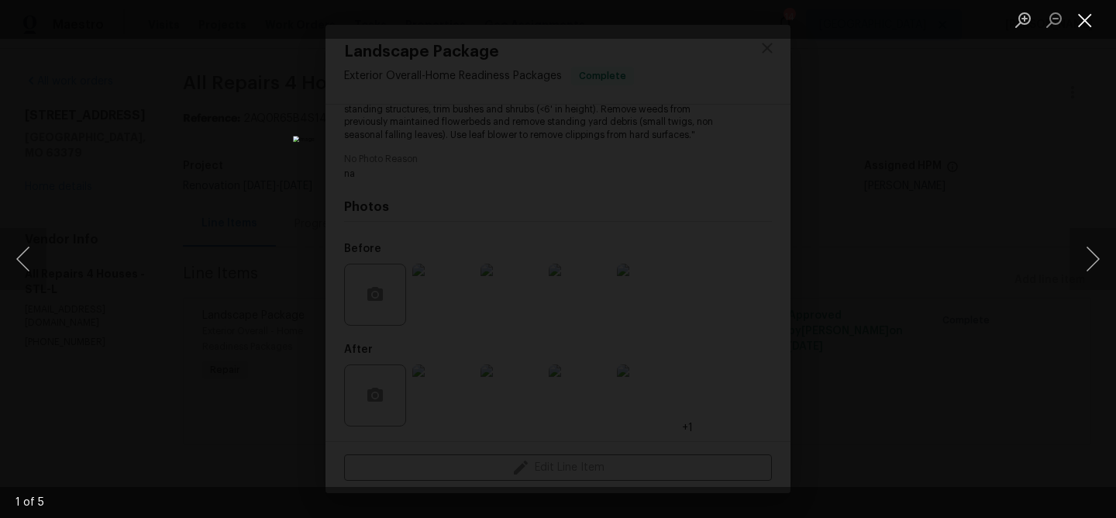
click at [1083, 25] on button "Close lightbox" at bounding box center [1084, 19] width 31 height 27
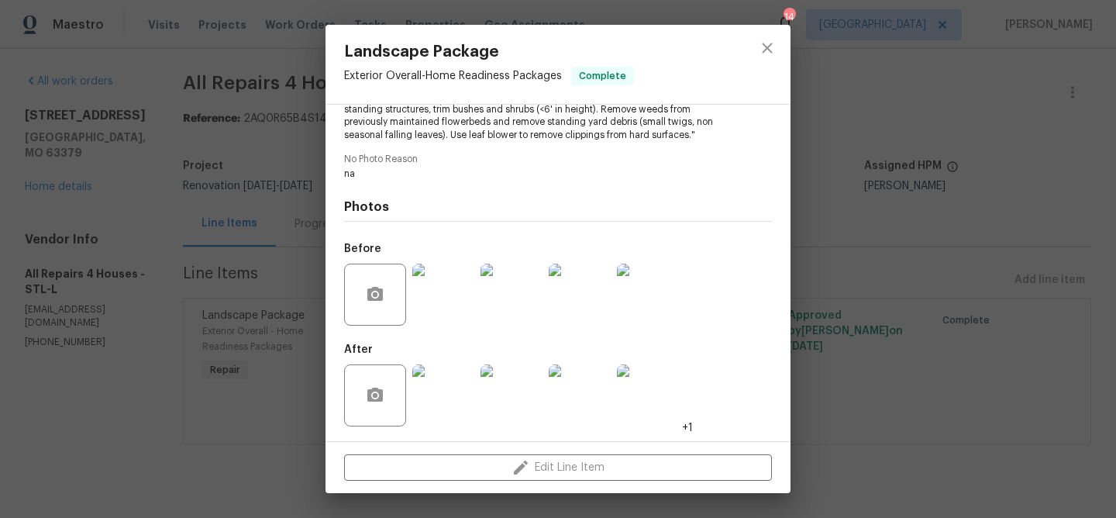
click at [639, 397] on img at bounding box center [648, 395] width 62 height 62
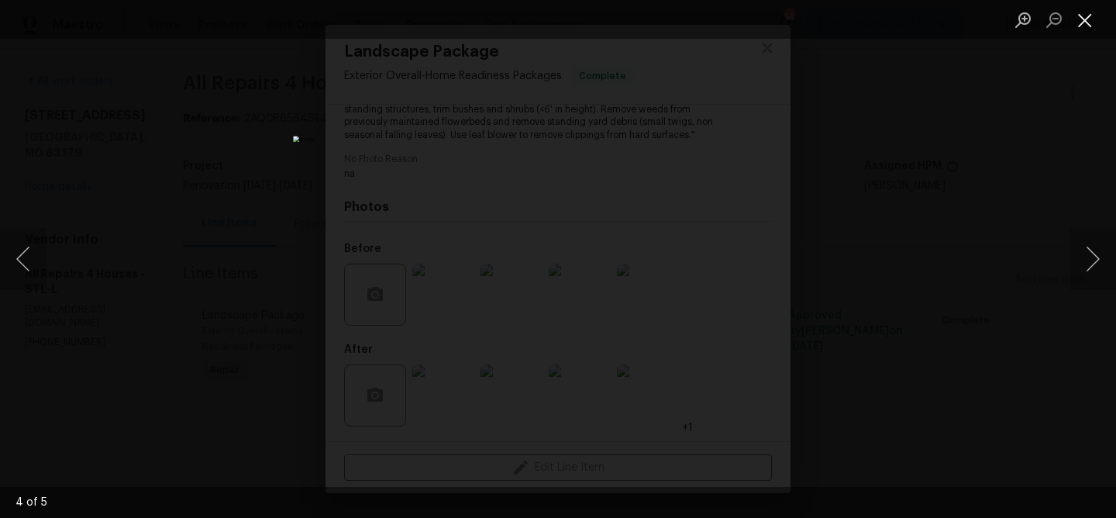
click at [1086, 18] on button "Close lightbox" at bounding box center [1084, 19] width 31 height 27
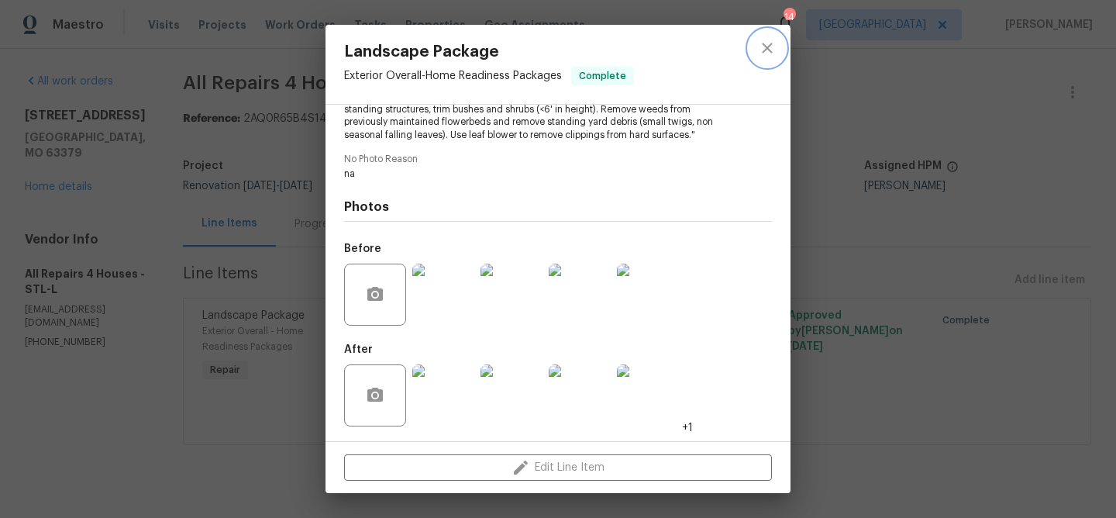
click at [763, 44] on icon "close" at bounding box center [767, 48] width 10 height 10
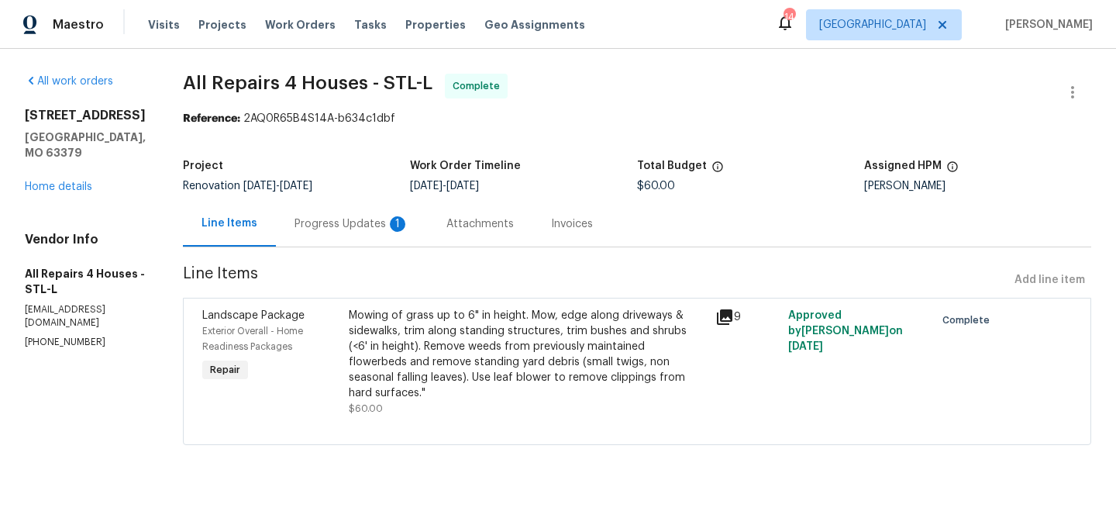
click at [343, 224] on div "Progress Updates 1" at bounding box center [351, 223] width 115 height 15
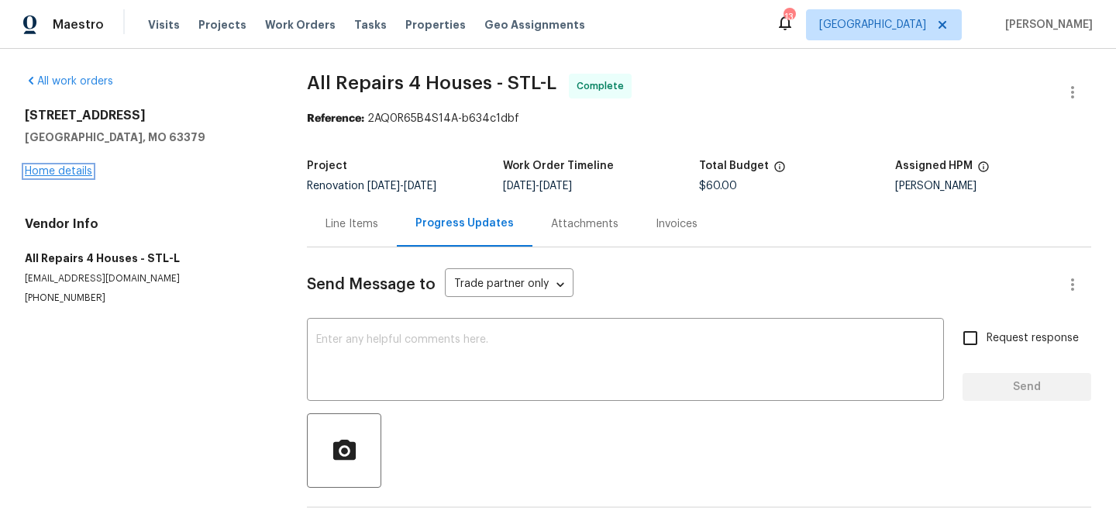
click at [82, 170] on link "Home details" at bounding box center [58, 171] width 67 height 11
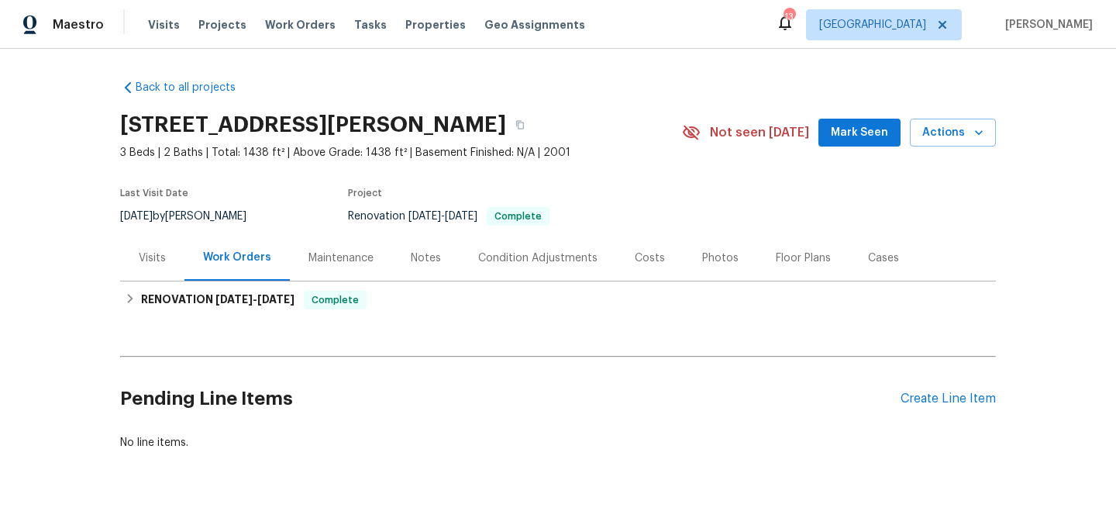
click at [158, 257] on div "Visits" at bounding box center [152, 257] width 27 height 15
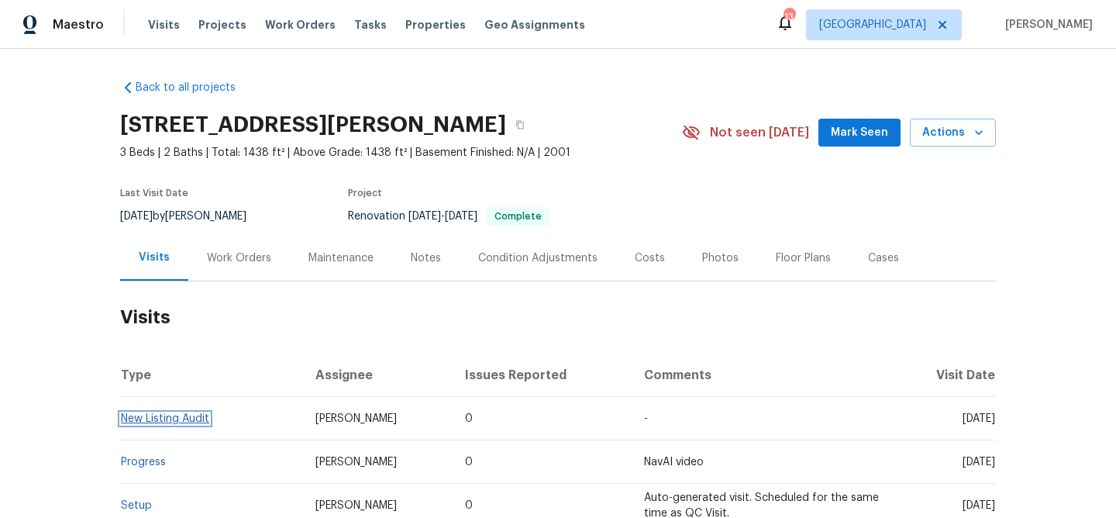
click at [157, 418] on link "New Listing Audit" at bounding box center [165, 418] width 88 height 11
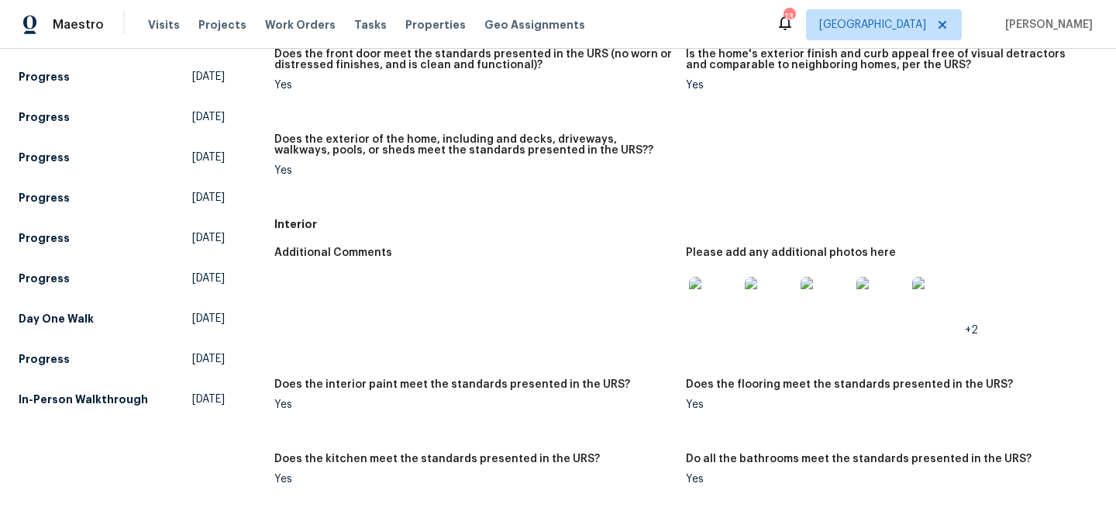
scroll to position [293, 0]
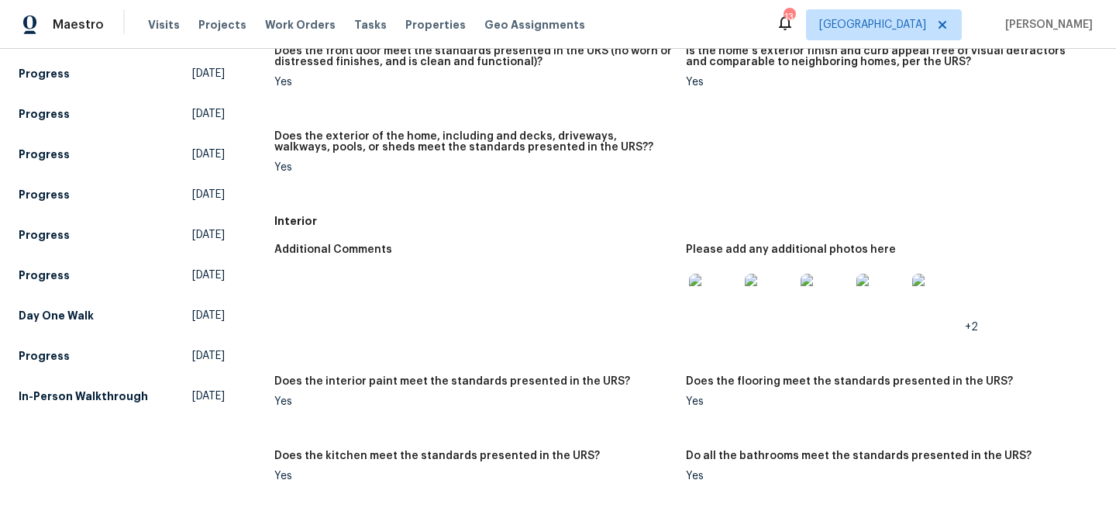
click at [711, 308] on img at bounding box center [714, 299] width 50 height 50
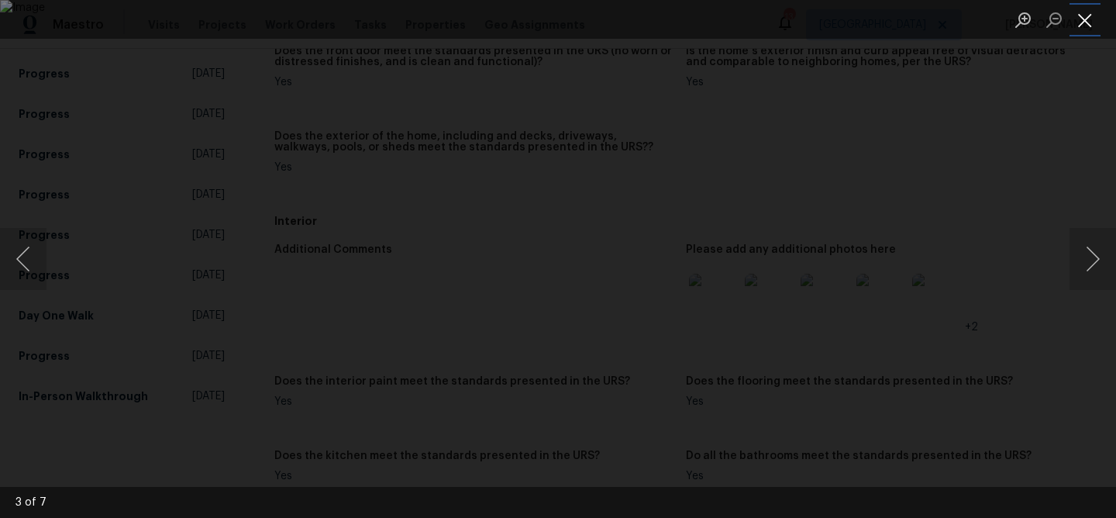
click at [1083, 26] on button "Close lightbox" at bounding box center [1084, 19] width 31 height 27
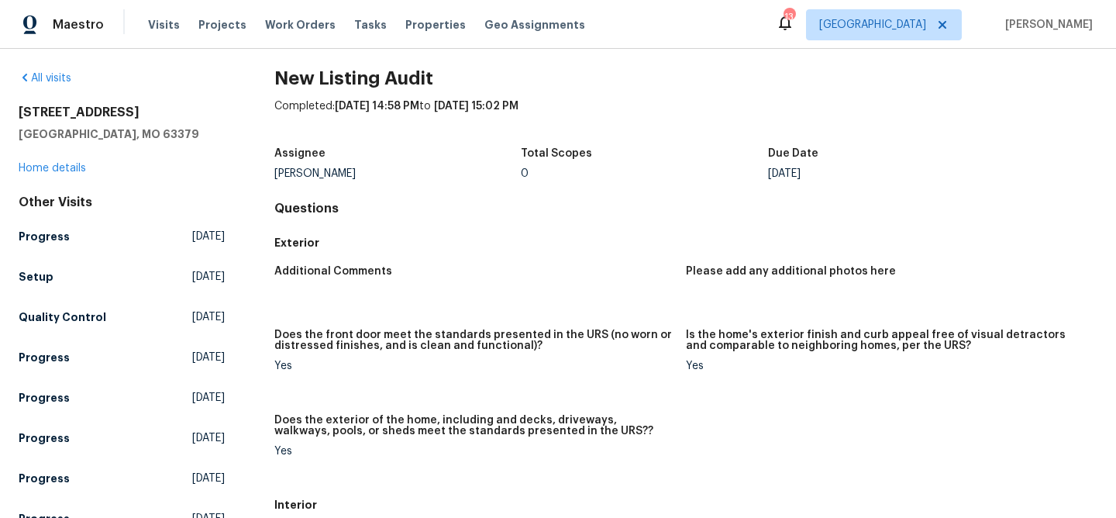
scroll to position [0, 0]
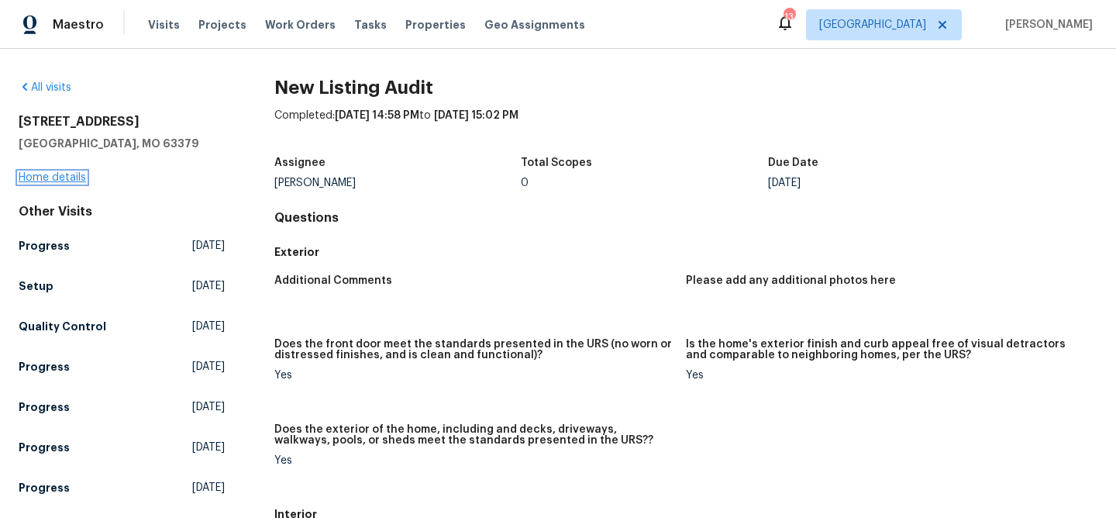
click at [59, 181] on link "Home details" at bounding box center [52, 177] width 67 height 11
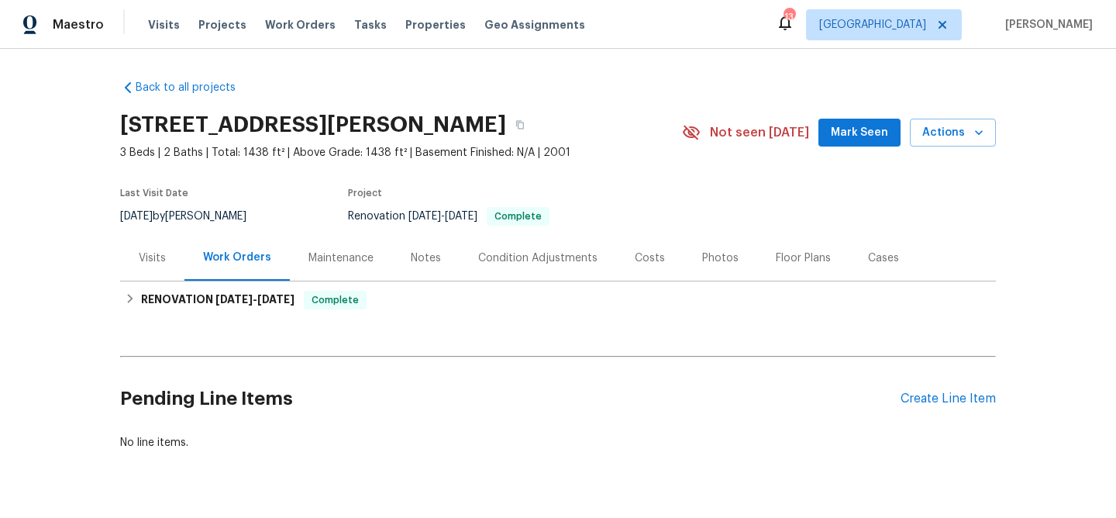
click at [147, 257] on div "Visits" at bounding box center [152, 257] width 27 height 15
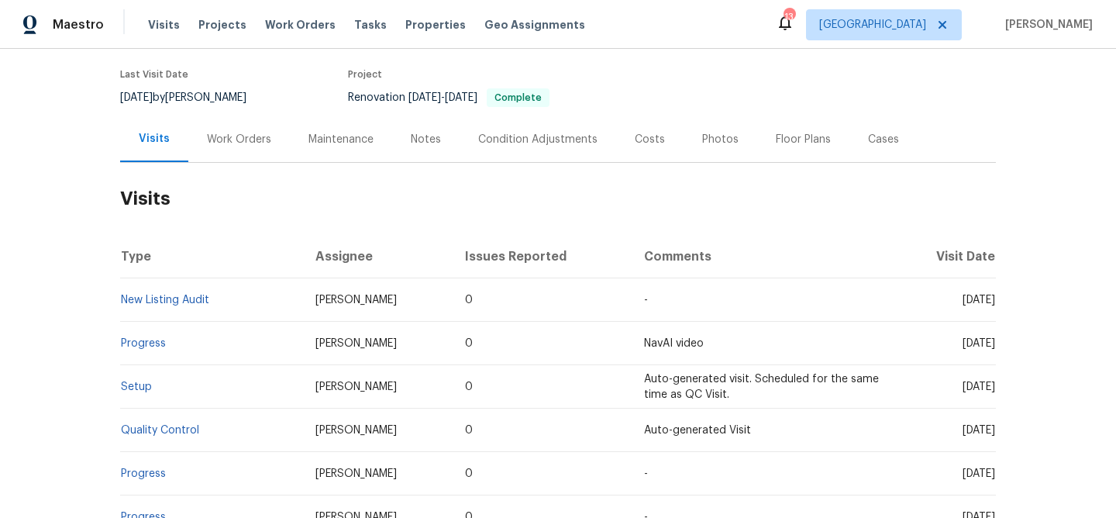
scroll to position [126, 0]
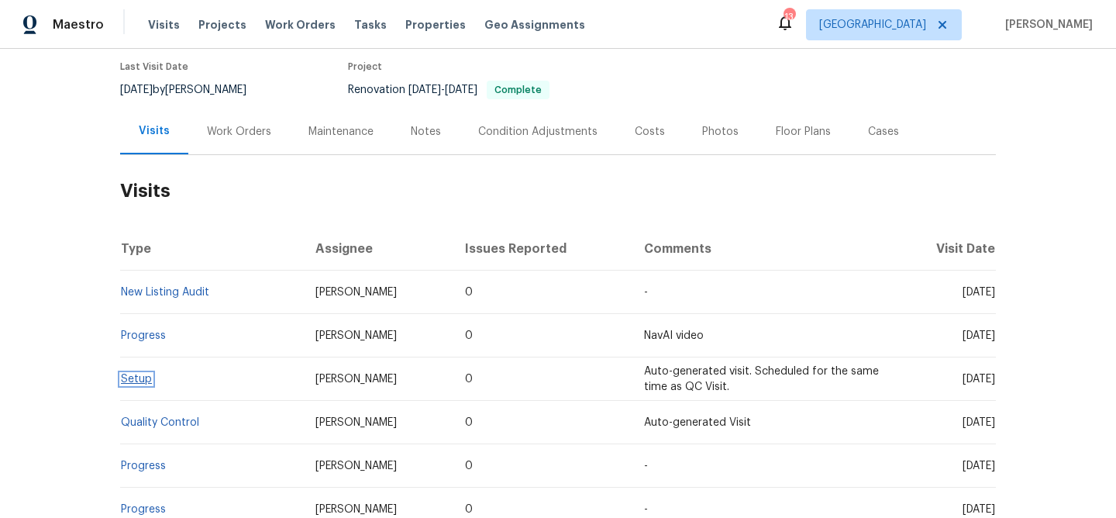
click at [133, 380] on link "Setup" at bounding box center [136, 379] width 31 height 11
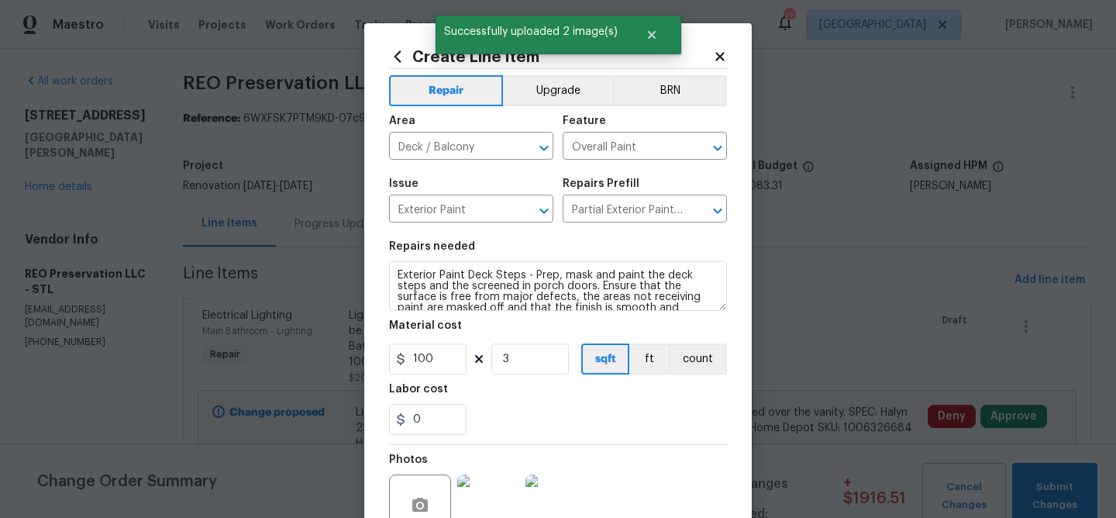
scroll to position [5, 0]
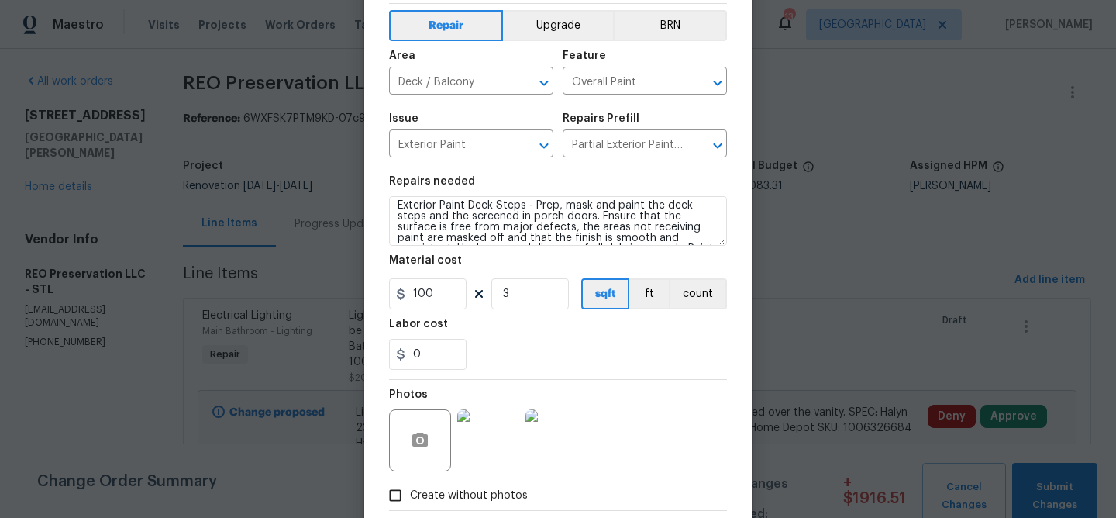
type input "3"
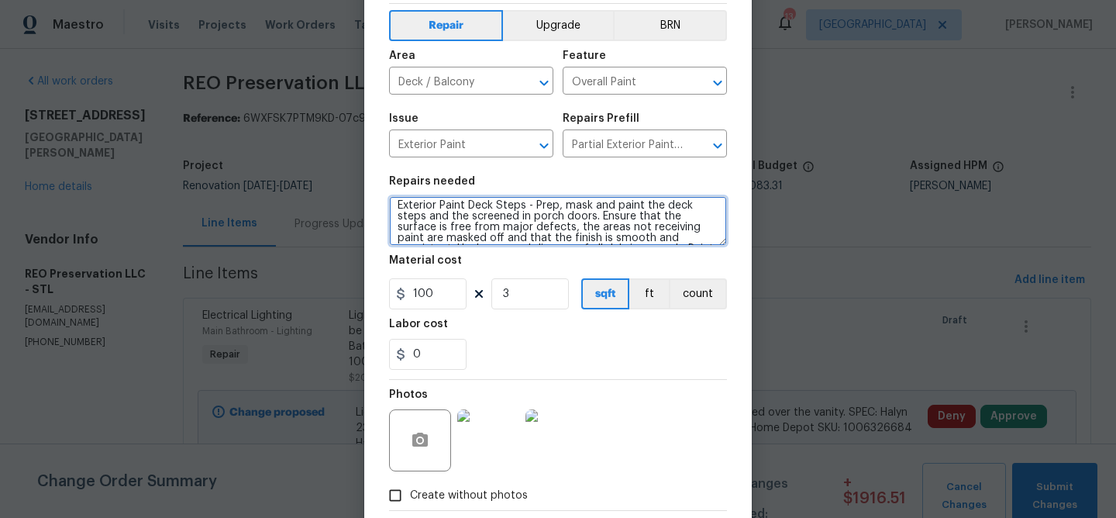
click at [721, 206] on textarea "Exterior Paint Deck Steps - Prep, mask and paint the deck steps and the screene…" at bounding box center [558, 221] width 338 height 50
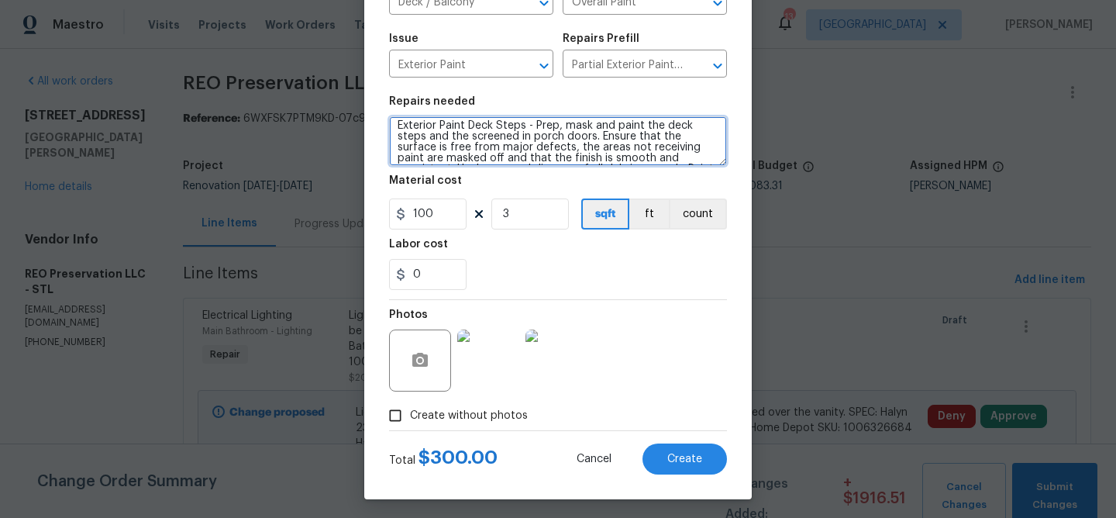
scroll to position [150, 0]
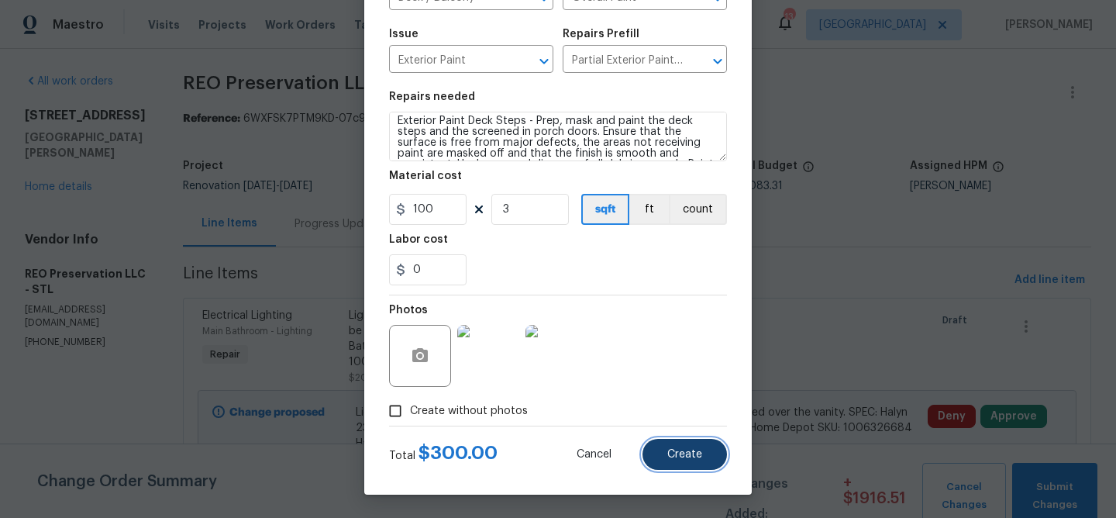
click at [681, 449] on span "Create" at bounding box center [684, 455] width 35 height 12
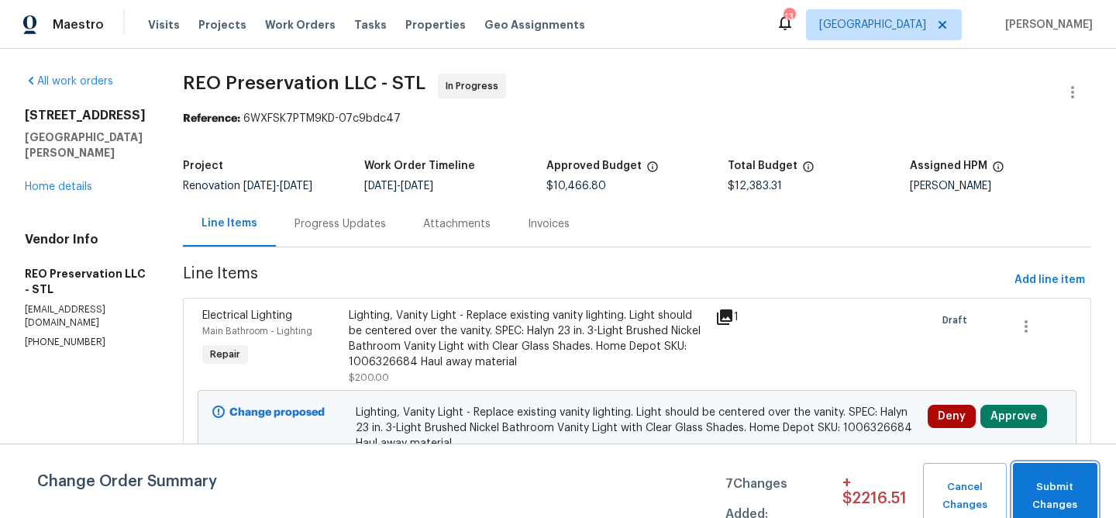
click at [1039, 492] on span "Submit Changes" at bounding box center [1055, 496] width 69 height 36
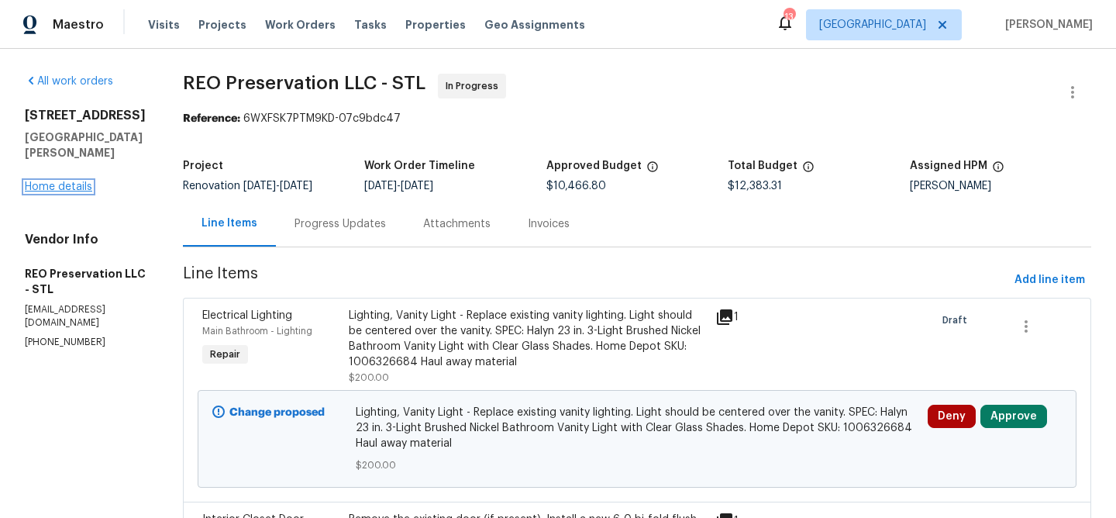
click at [80, 192] on link "Home details" at bounding box center [58, 186] width 67 height 11
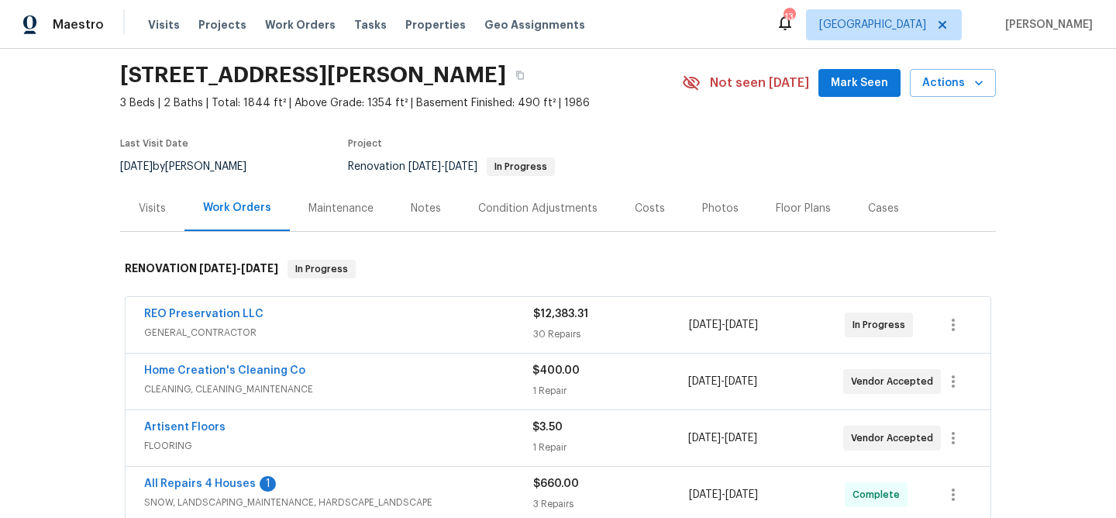
scroll to position [63, 0]
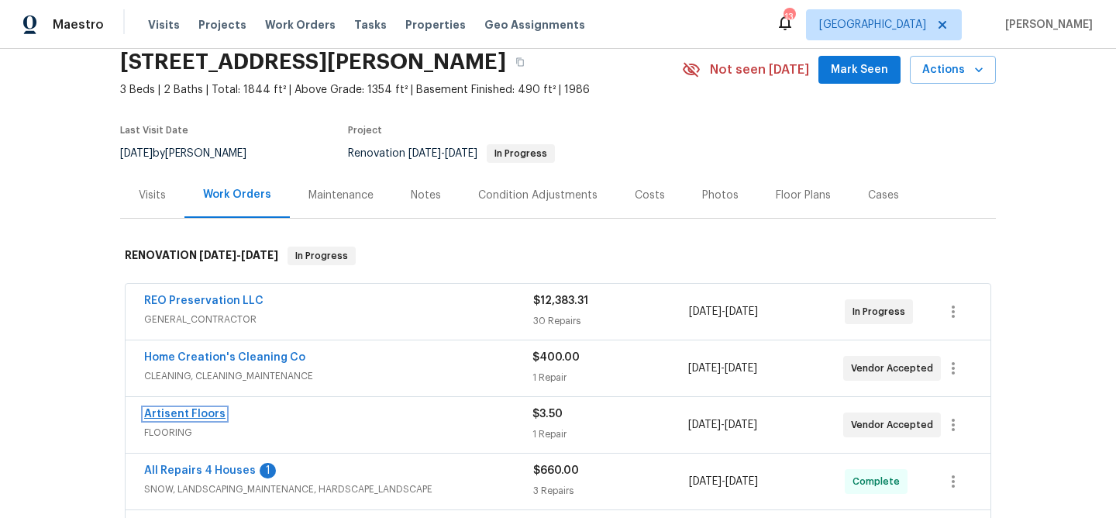
click at [211, 410] on link "Artisent Floors" at bounding box center [184, 413] width 81 height 11
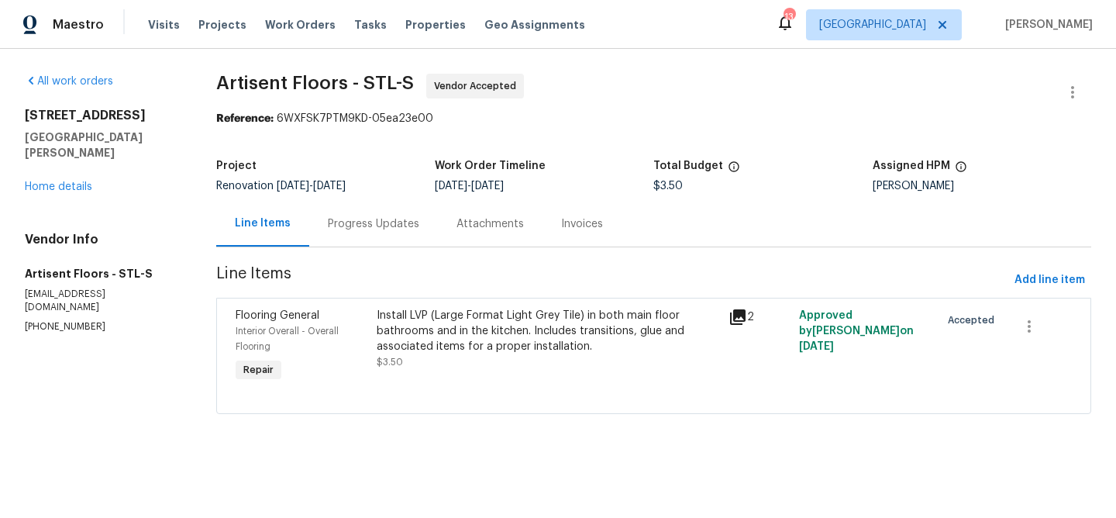
click at [394, 225] on div "Progress Updates" at bounding box center [373, 223] width 91 height 15
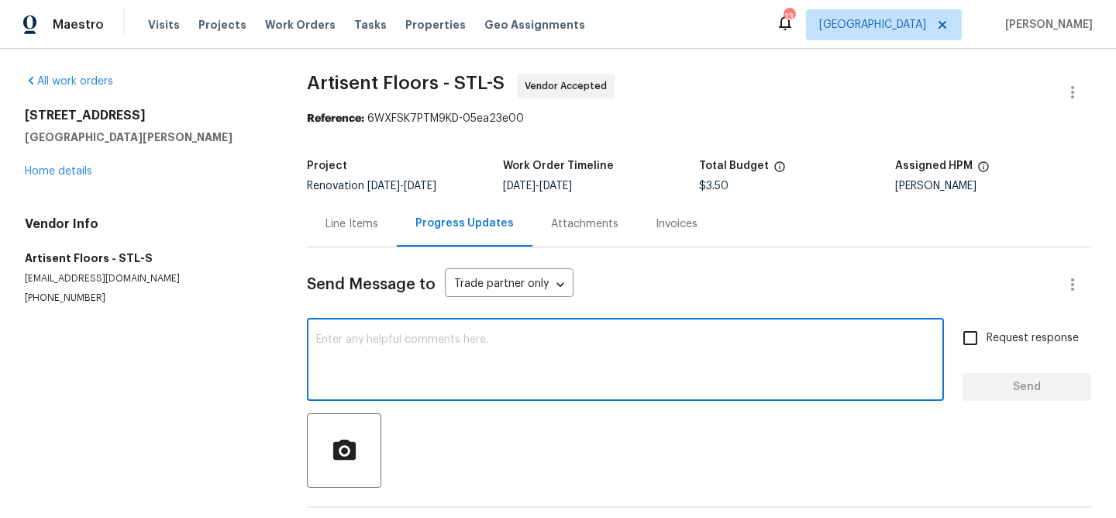
click at [394, 345] on textarea at bounding box center [625, 361] width 618 height 54
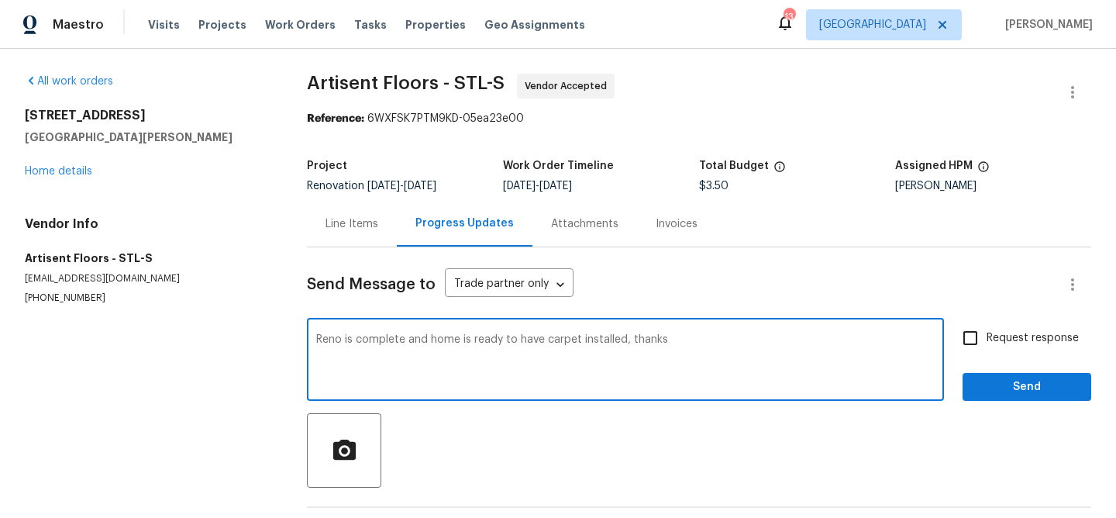
type textarea "Reno is complete and home is ready to have carpet installed, thanks"
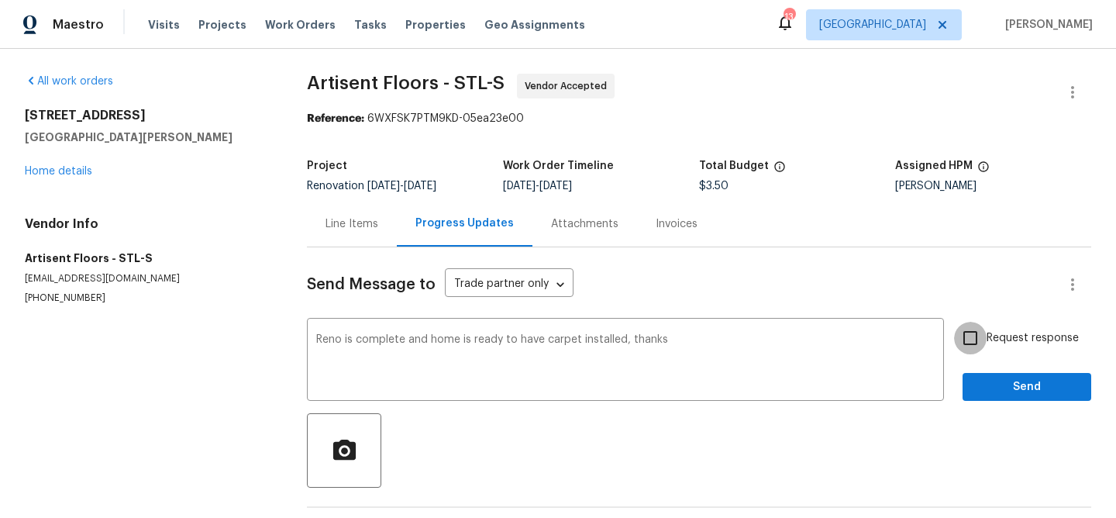
click at [970, 345] on input "Request response" at bounding box center [970, 338] width 33 height 33
checkbox input "true"
click at [1003, 382] on span "Send" at bounding box center [1027, 386] width 104 height 19
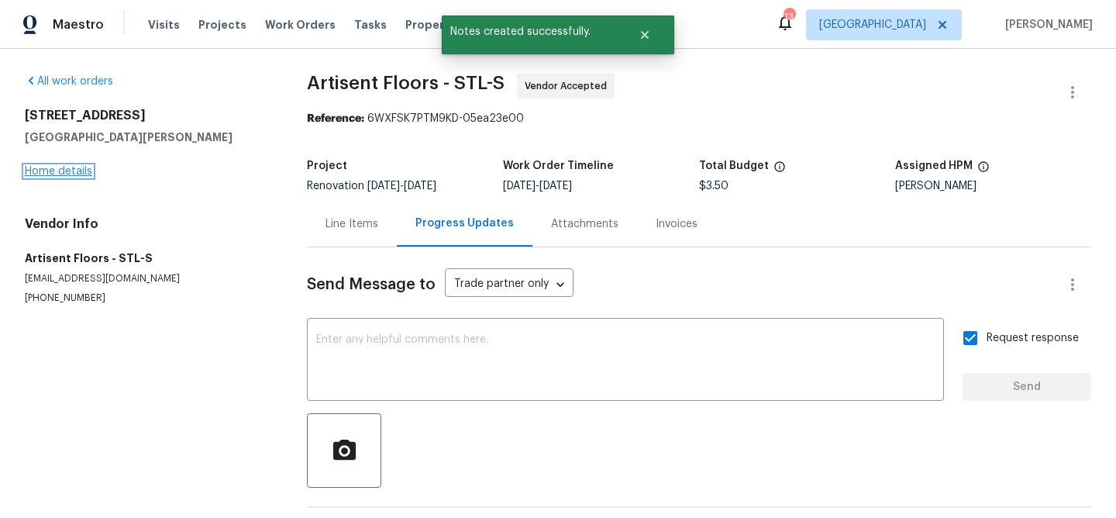
click at [64, 170] on link "Home details" at bounding box center [58, 171] width 67 height 11
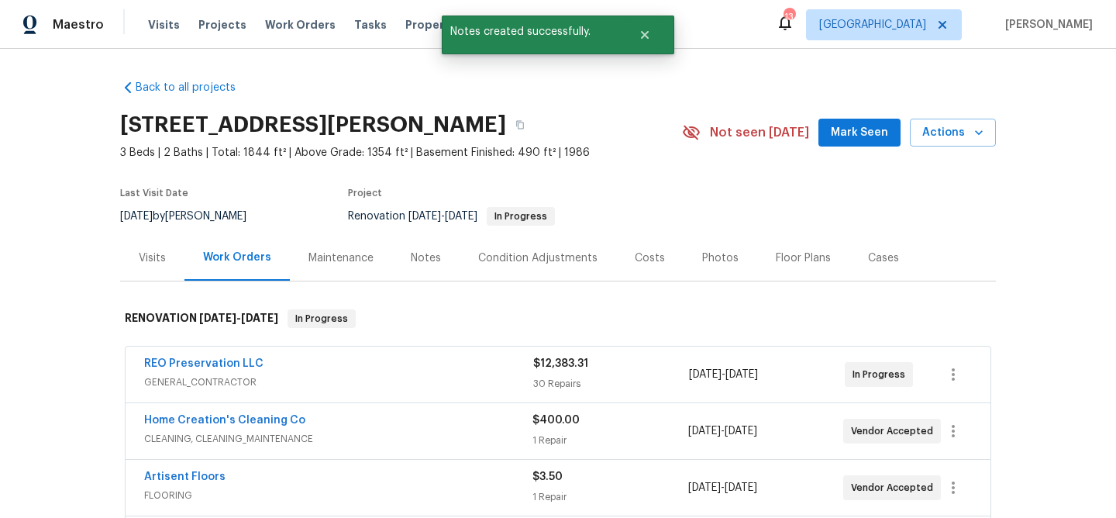
click at [421, 253] on div "Notes" at bounding box center [426, 257] width 30 height 15
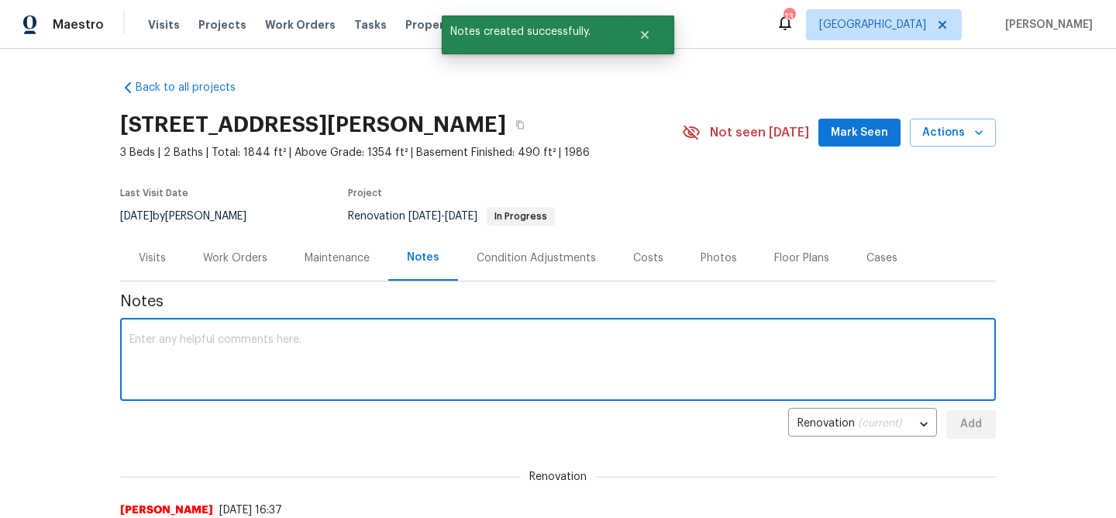
click at [217, 344] on textarea at bounding box center [557, 361] width 857 height 54
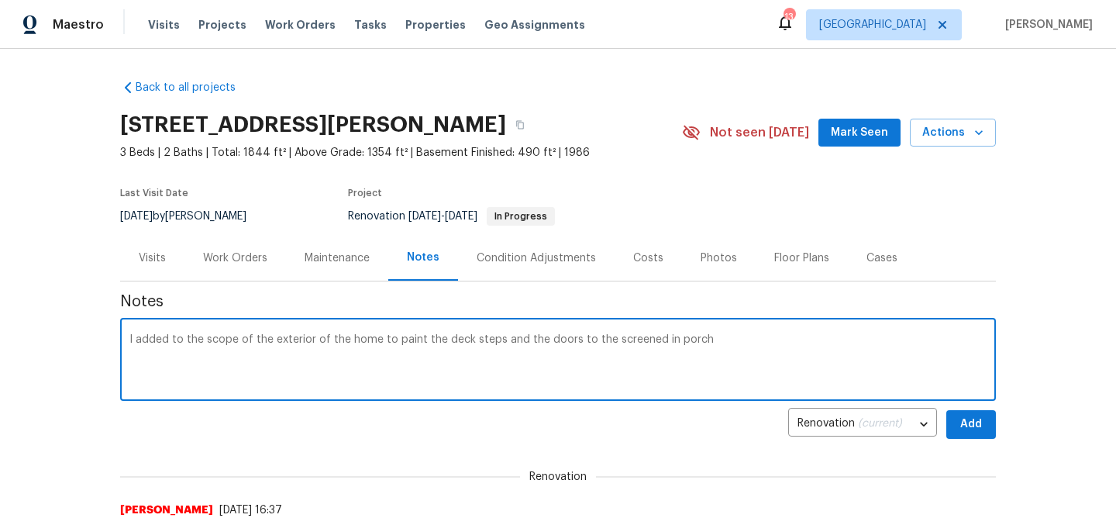
type textarea "I added to the scope of the exterior of the home to paint the deck steps and th…"
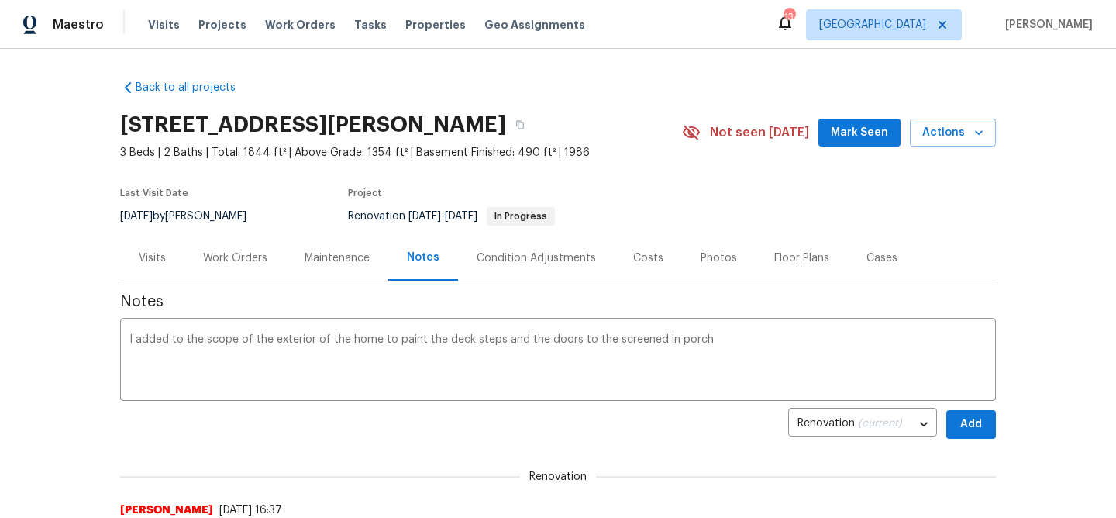
click at [324, 257] on div "Maintenance" at bounding box center [337, 257] width 65 height 15
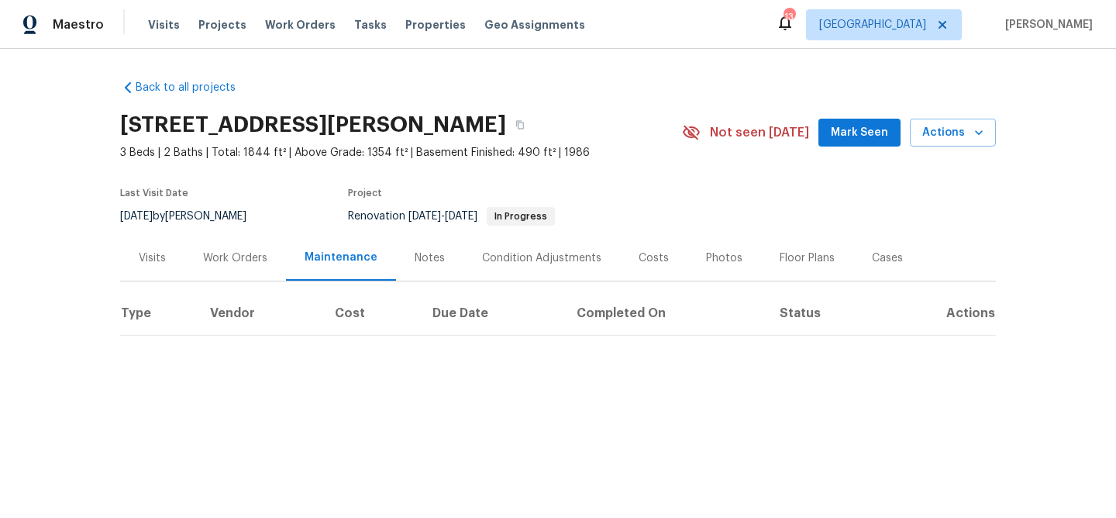
click at [250, 257] on div "Work Orders" at bounding box center [235, 257] width 64 height 15
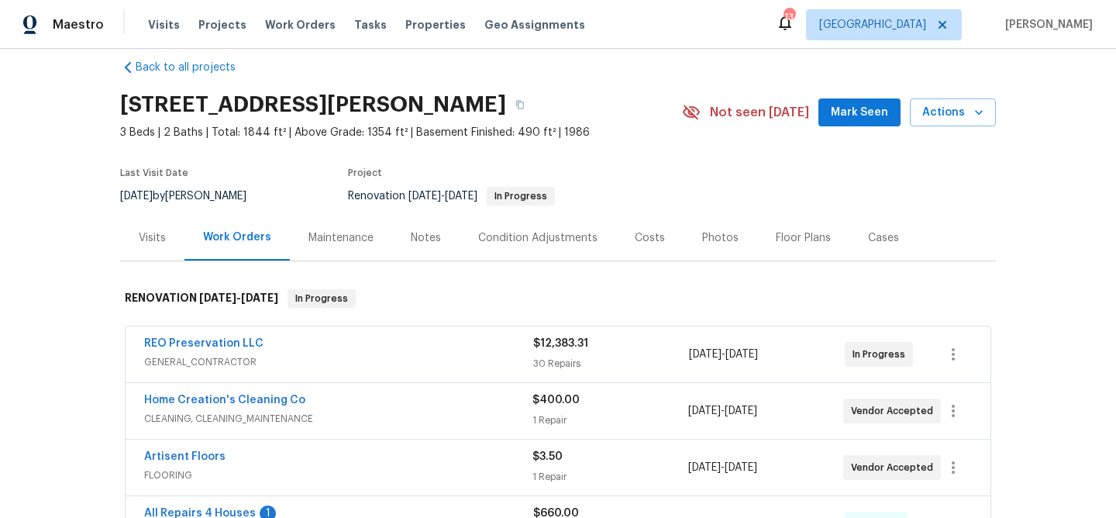
scroll to position [26, 0]
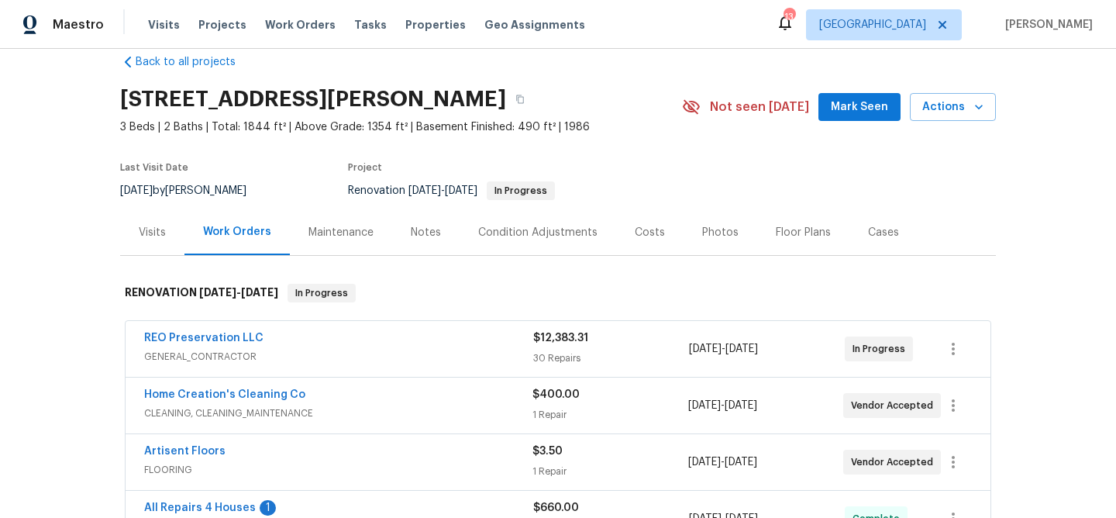
click at [411, 230] on div "Notes" at bounding box center [426, 232] width 30 height 15
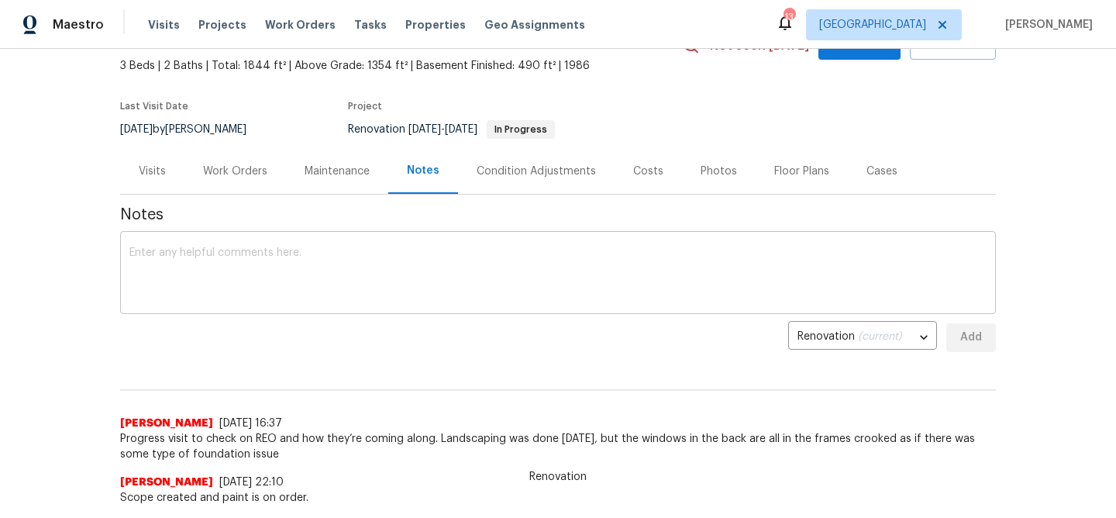
scroll to position [60, 0]
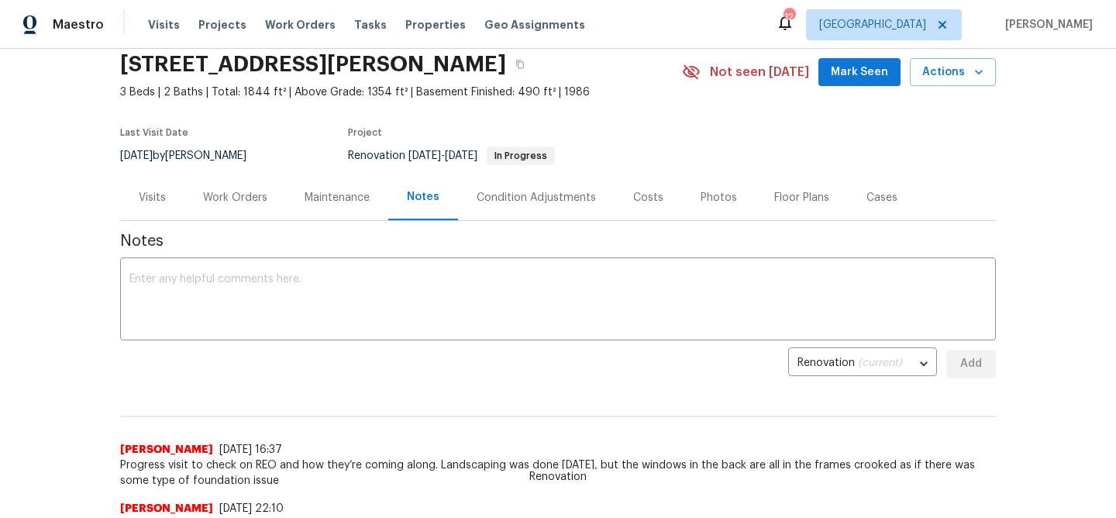
click at [237, 198] on div "Work Orders" at bounding box center [235, 197] width 64 height 15
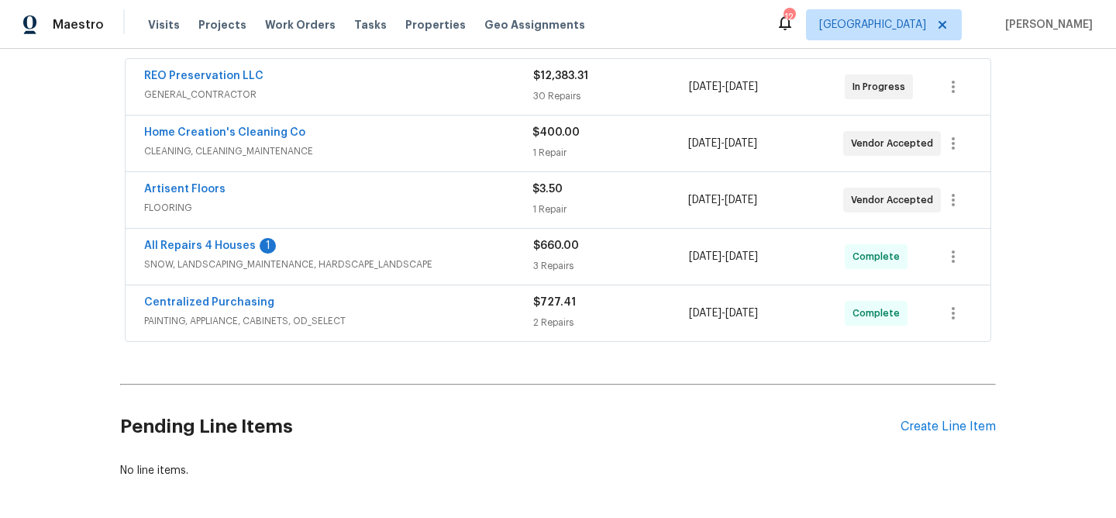
scroll to position [305, 0]
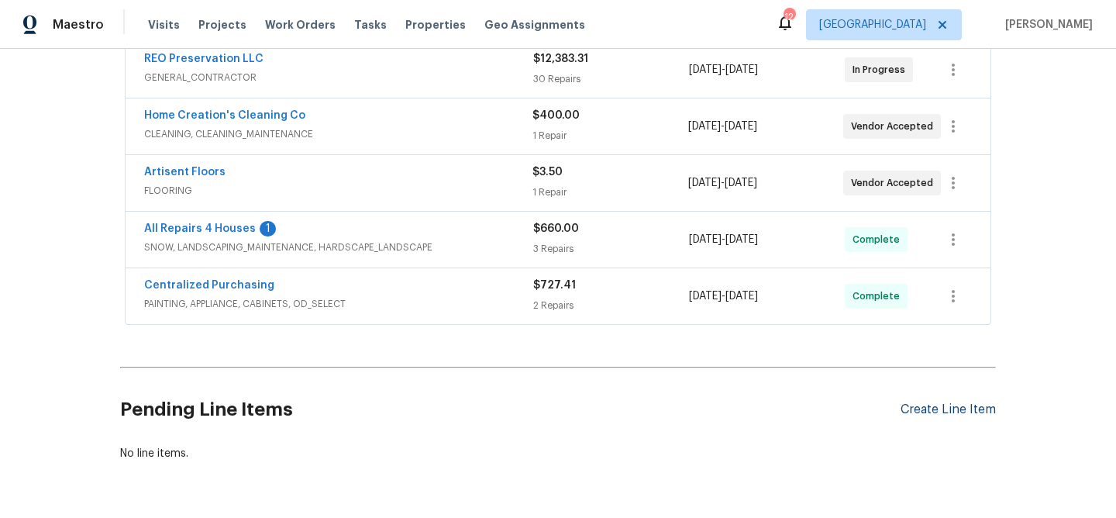
click at [952, 406] on div "Create Line Item" at bounding box center [947, 409] width 95 height 15
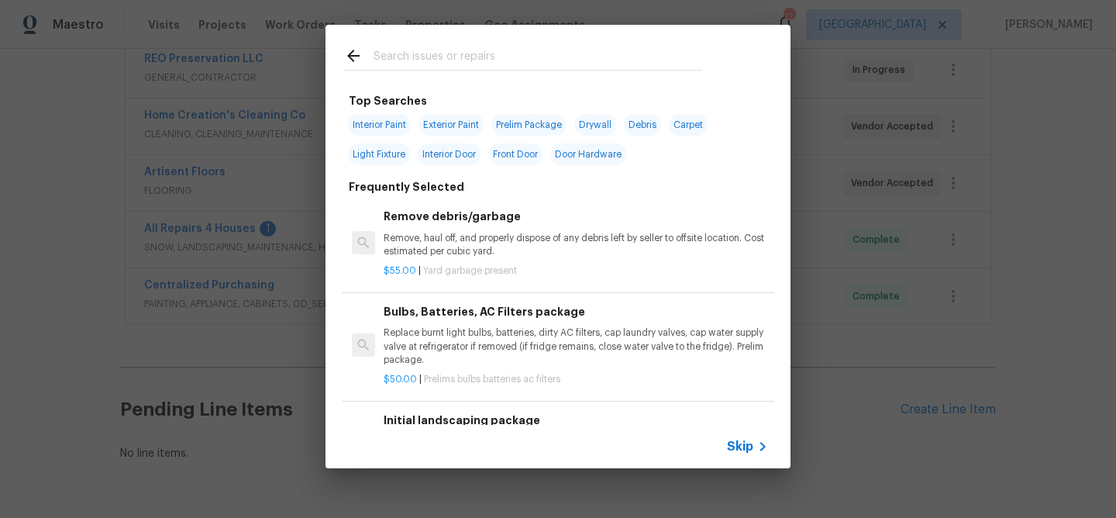
click at [442, 63] on input "text" at bounding box center [538, 57] width 329 height 23
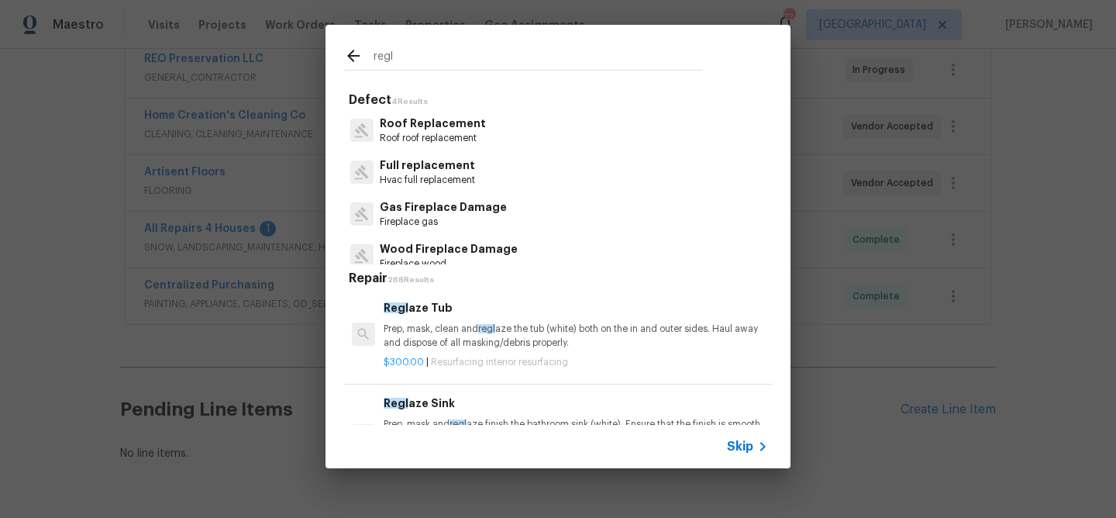
type input "regl"
click at [410, 332] on p "Prep, mask, clean and regl aze the tub (white) both on the in and outer sides. …" at bounding box center [576, 335] width 384 height 26
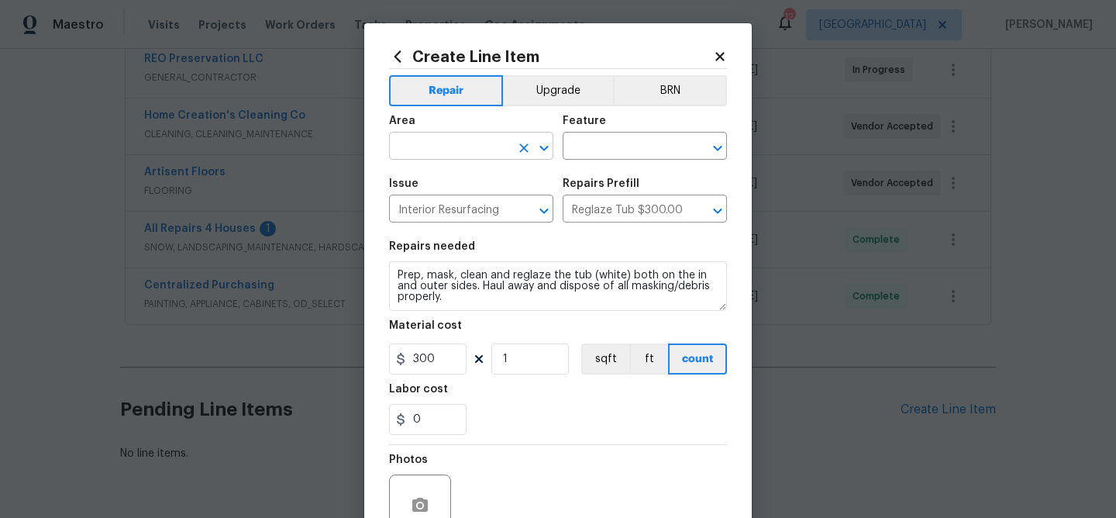
click at [452, 137] on input "text" at bounding box center [449, 148] width 121 height 24
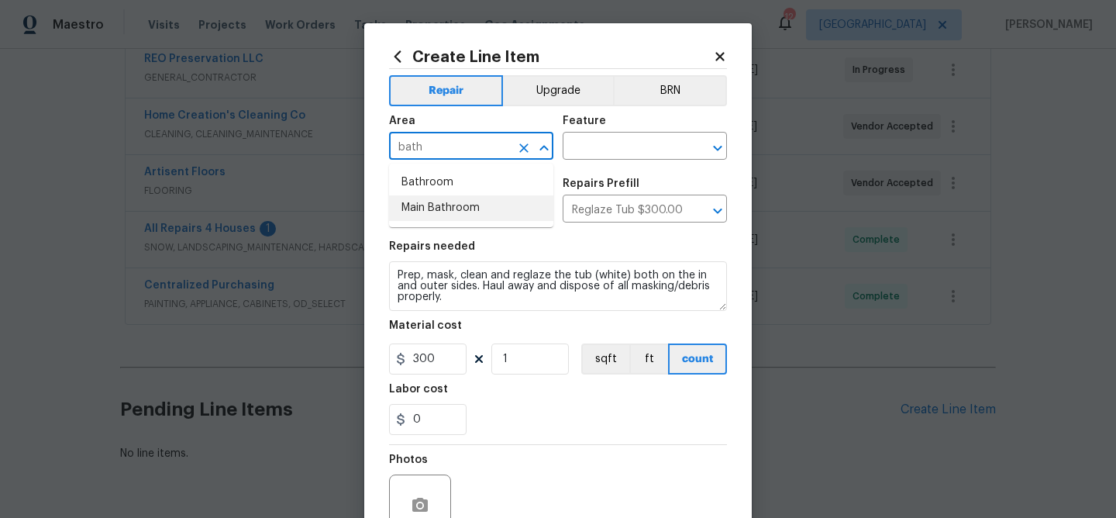
click at [442, 204] on li "Main Bathroom" at bounding box center [471, 208] width 164 height 26
type input "Main Bathroom"
click at [581, 148] on input "text" at bounding box center [623, 148] width 121 height 24
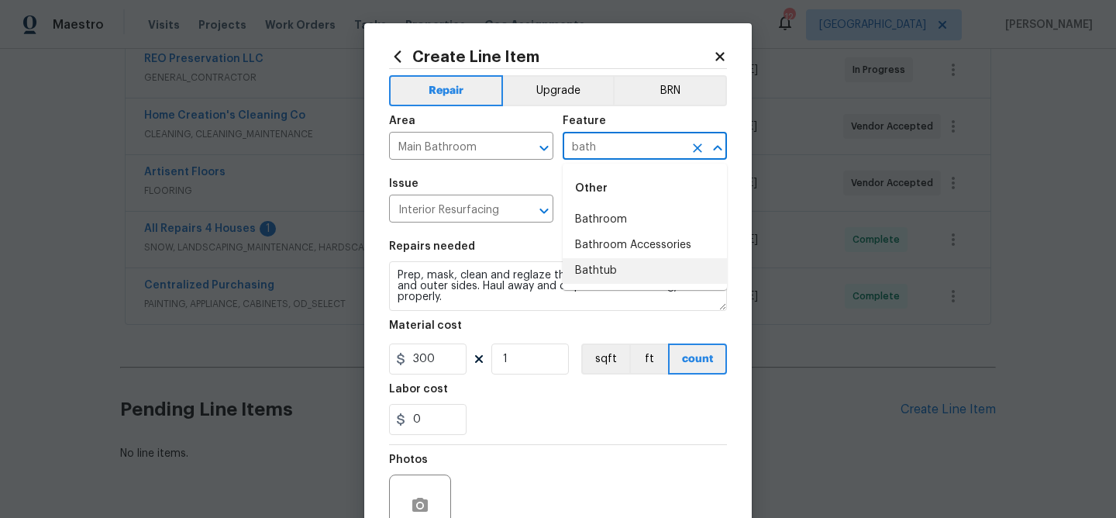
click at [589, 268] on li "Bathtub" at bounding box center [645, 271] width 164 height 26
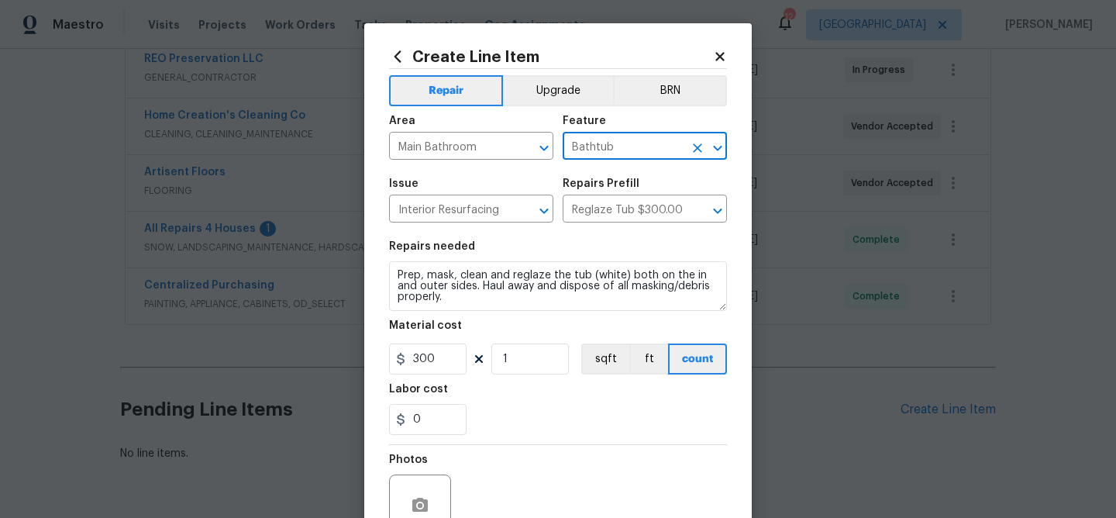
type input "Bathtub"
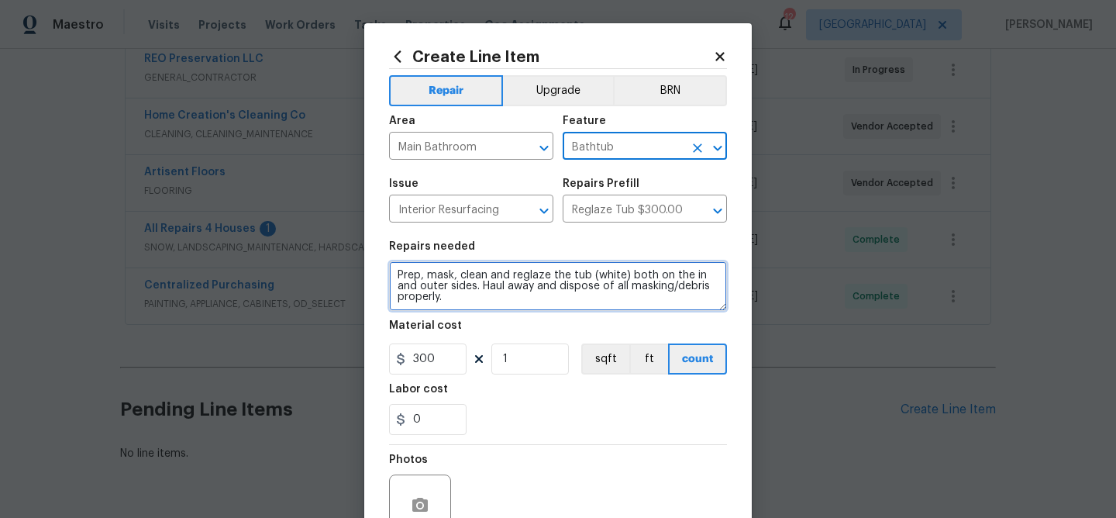
click at [399, 274] on textarea "Prep, mask, clean and reglaze the tub (white) both on the in and outer sides. H…" at bounding box center [558, 286] width 338 height 50
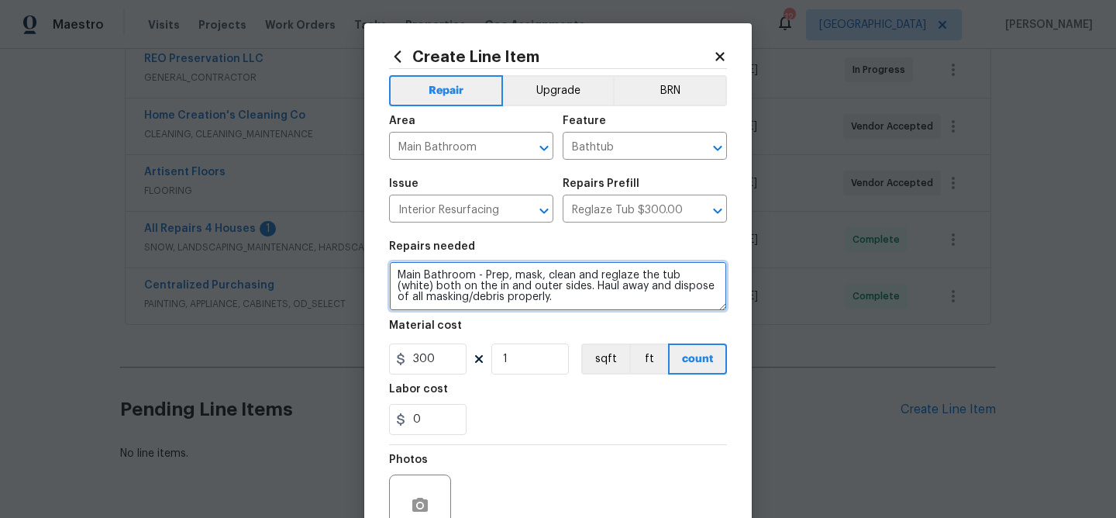
click at [718, 279] on textarea "Main Bathroom - Prep, mask, clean and reglaze the tub (white) both on the in an…" at bounding box center [558, 286] width 338 height 50
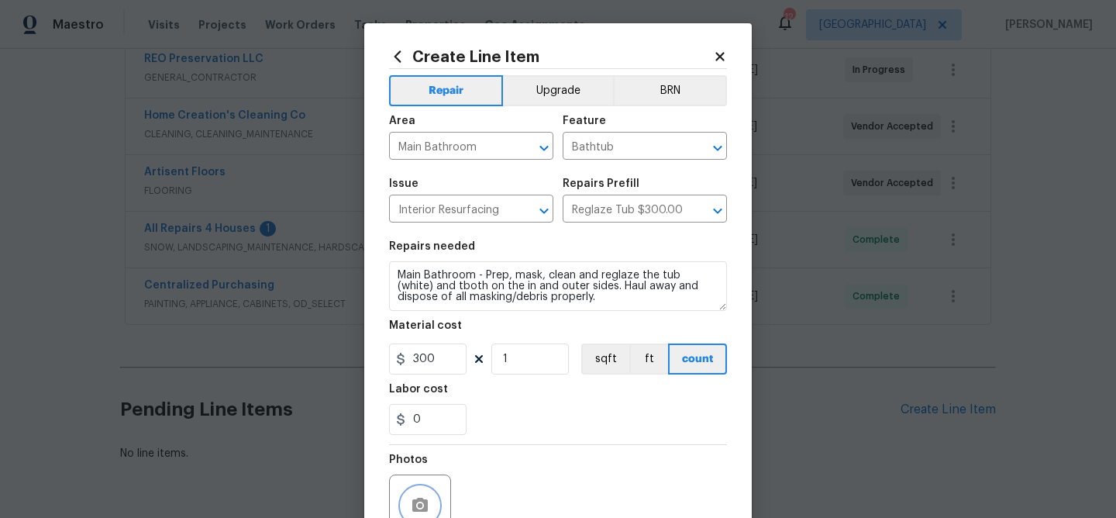
click at [419, 491] on button "button" at bounding box center [419, 505] width 37 height 37
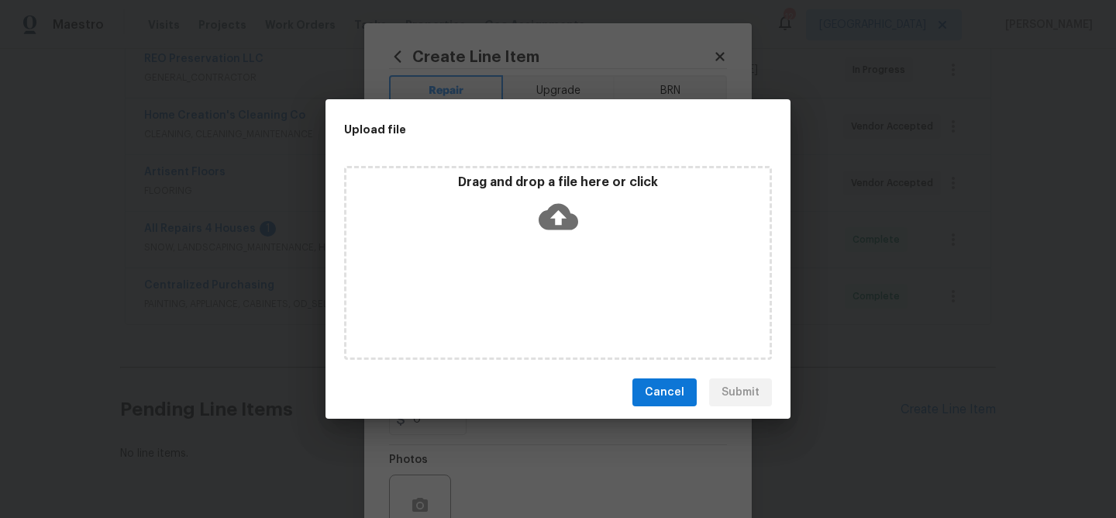
click at [546, 219] on icon at bounding box center [559, 217] width 40 height 26
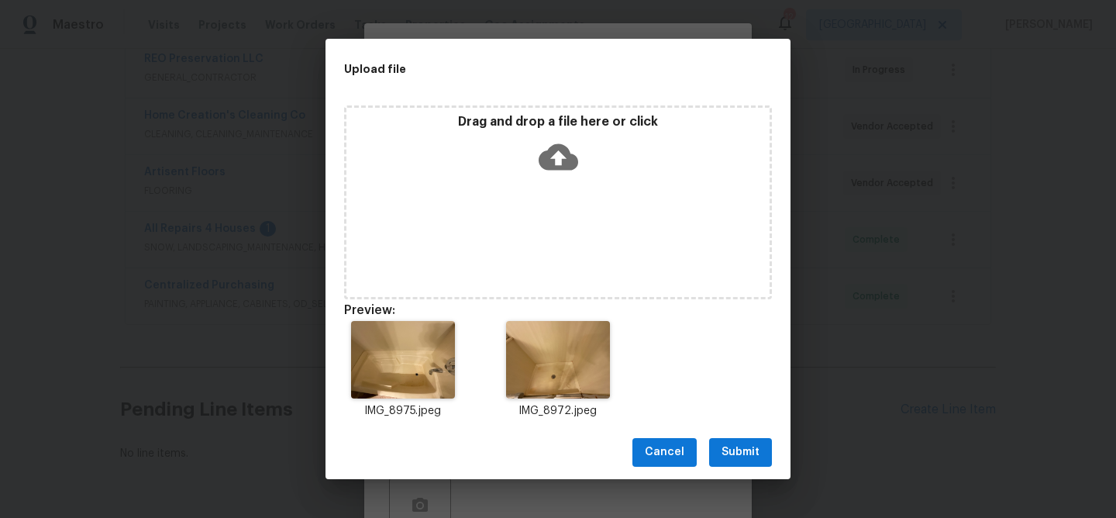
click at [741, 449] on span "Submit" at bounding box center [740, 451] width 38 height 19
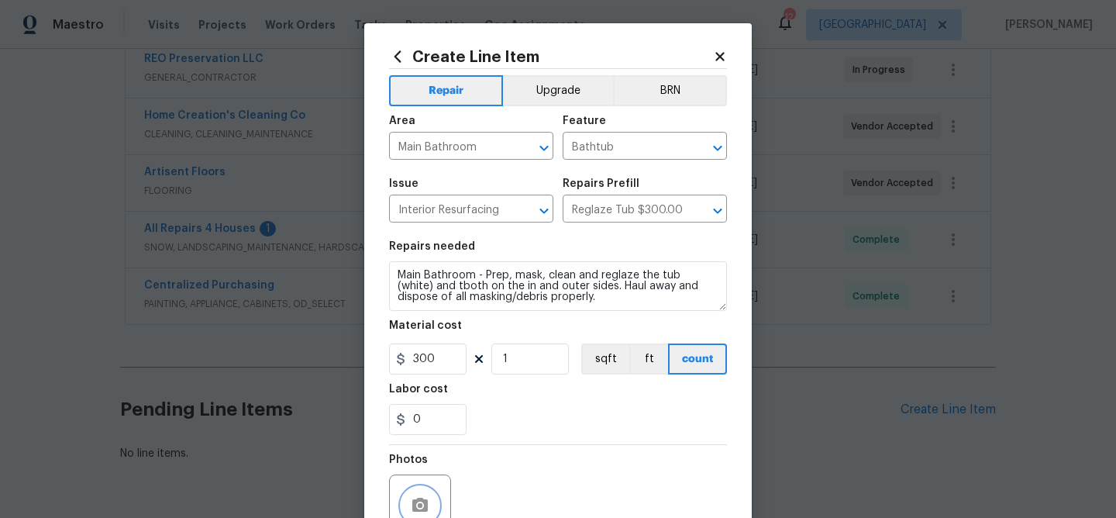
scroll to position [7, 0]
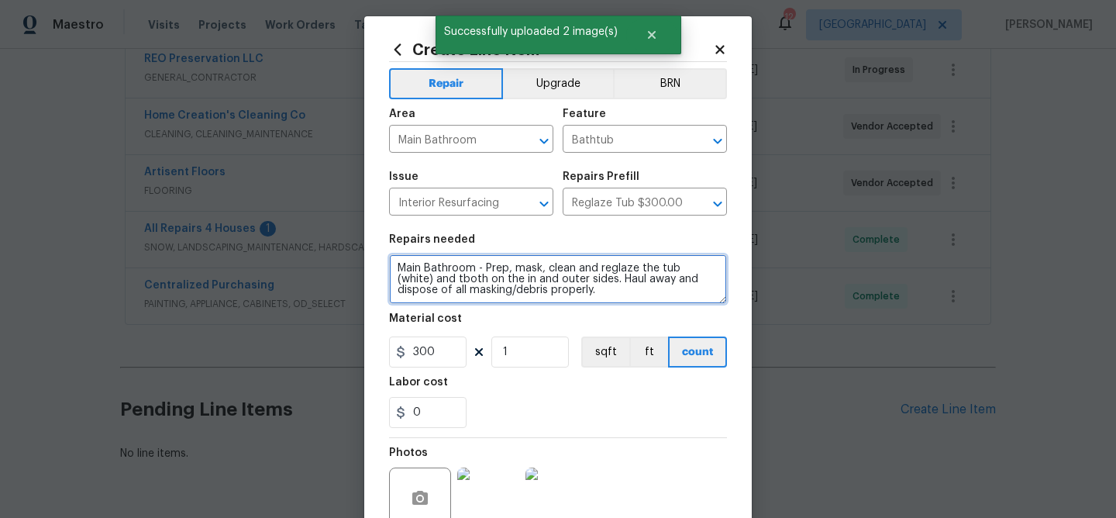
click at [425, 280] on textarea "Main Bathroom - Prep, mask, clean and reglaze the tub (white) and tboth on the …" at bounding box center [558, 279] width 338 height 50
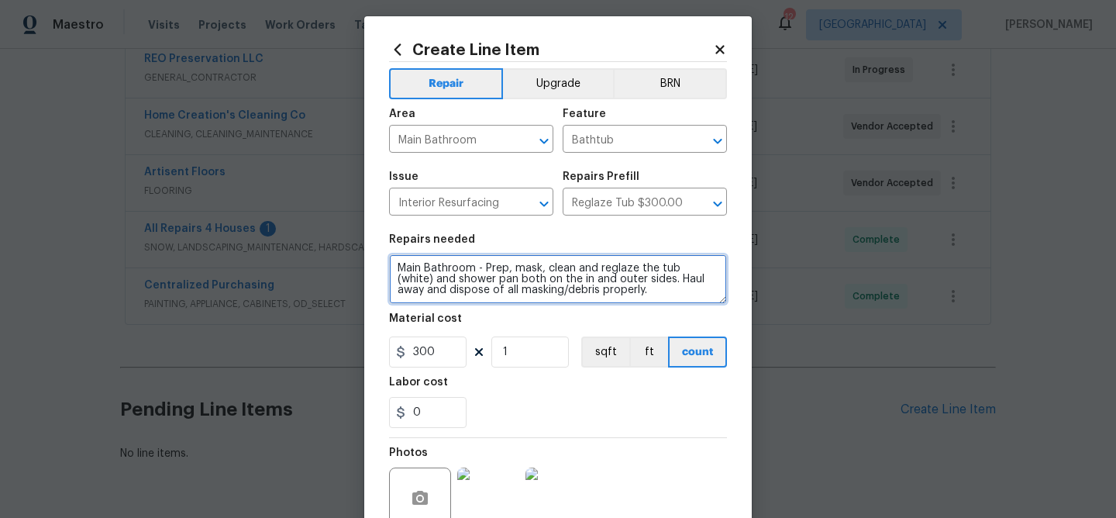
type textarea "Main Bathroom - Prep, mask, clean and reglaze the tub (white) and shower pan bo…"
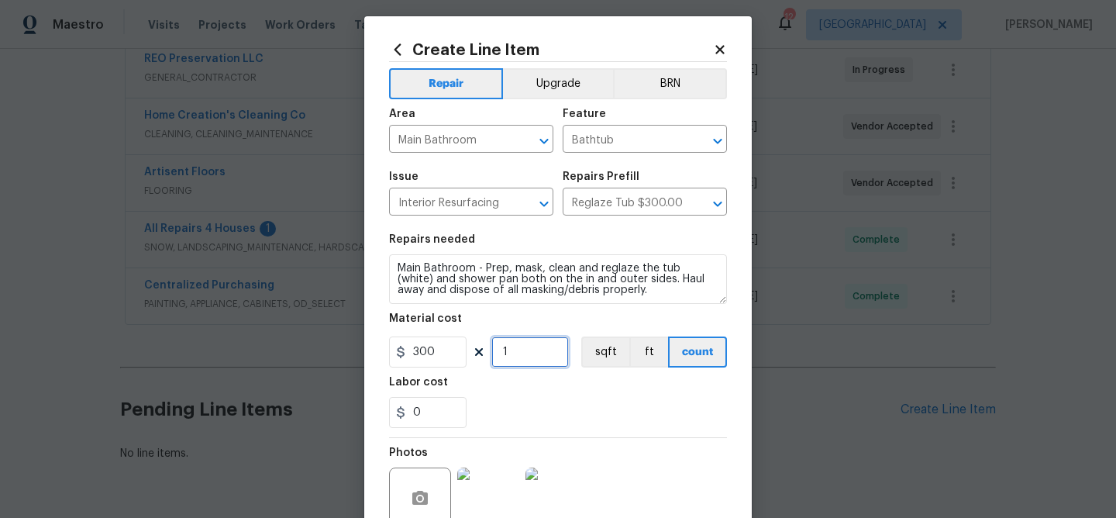
click at [524, 354] on input "1" at bounding box center [529, 351] width 77 height 31
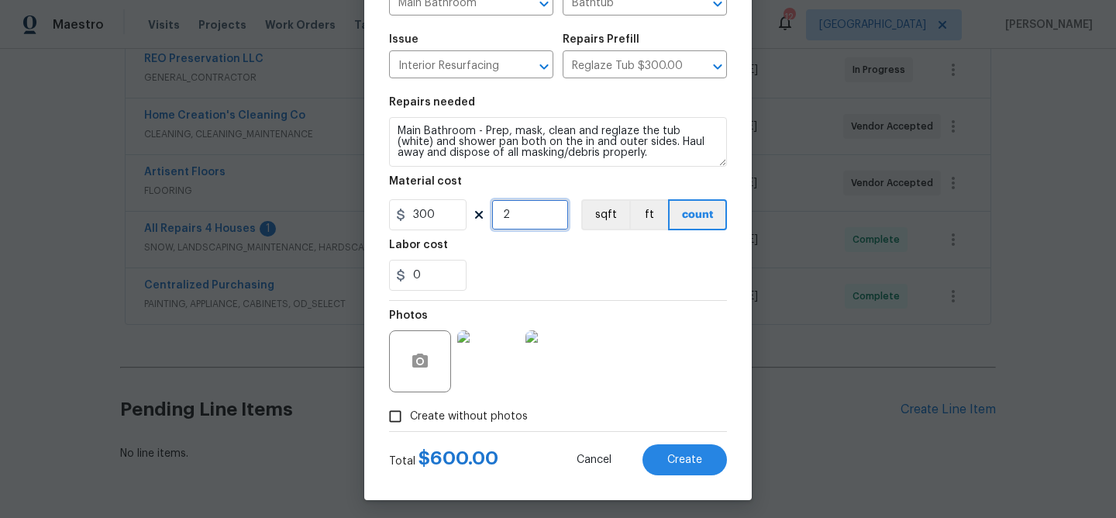
scroll to position [150, 0]
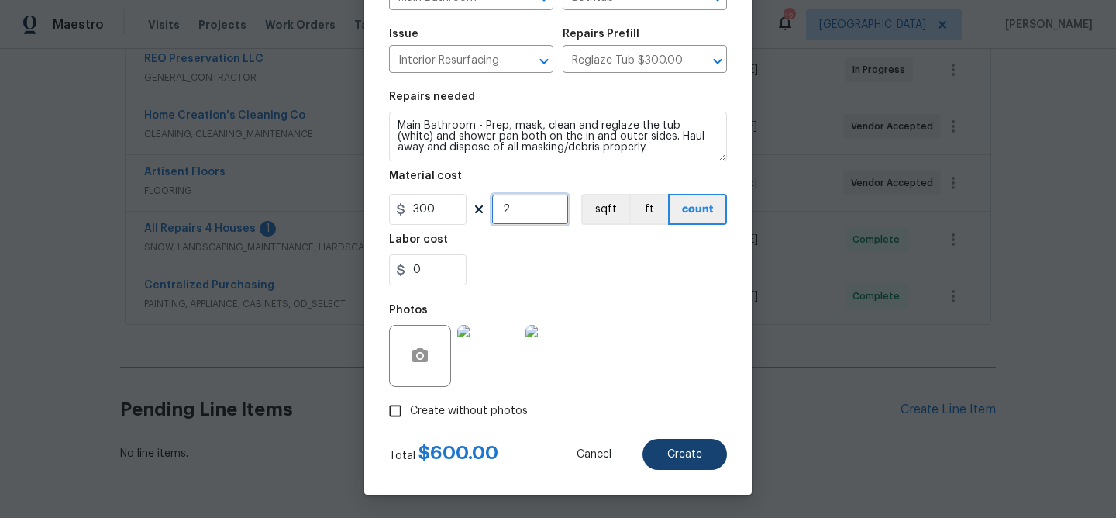
type input "2"
click at [683, 456] on span "Create" at bounding box center [684, 455] width 35 height 12
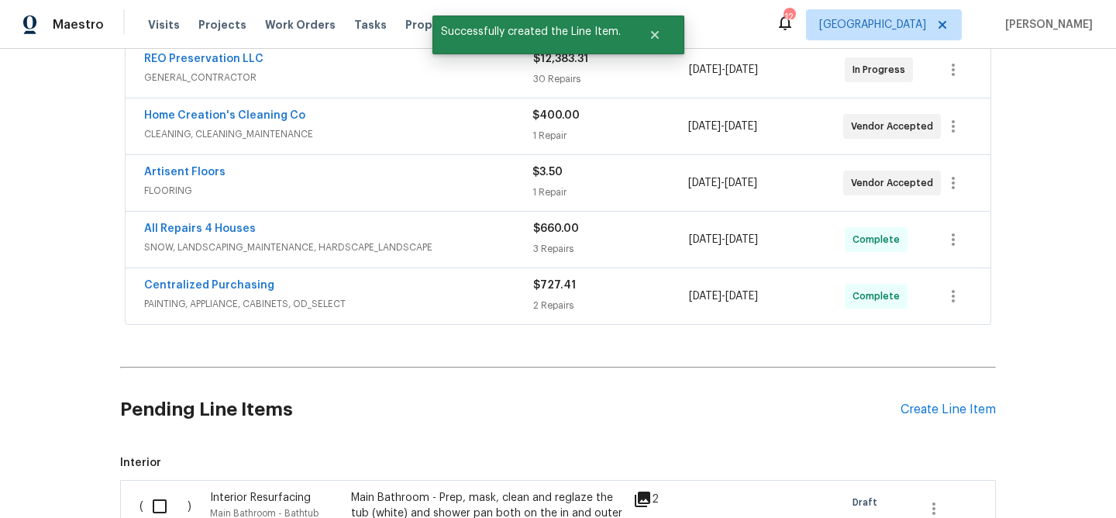
click at [162, 504] on input "checkbox" at bounding box center [165, 506] width 44 height 33
checkbox input "true"
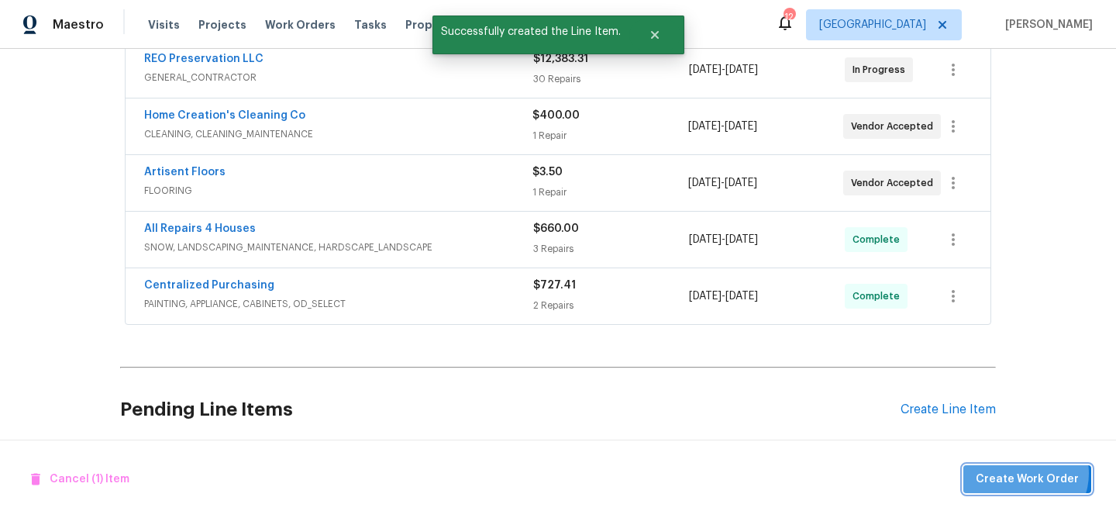
click at [1030, 473] on span "Create Work Order" at bounding box center [1027, 479] width 103 height 19
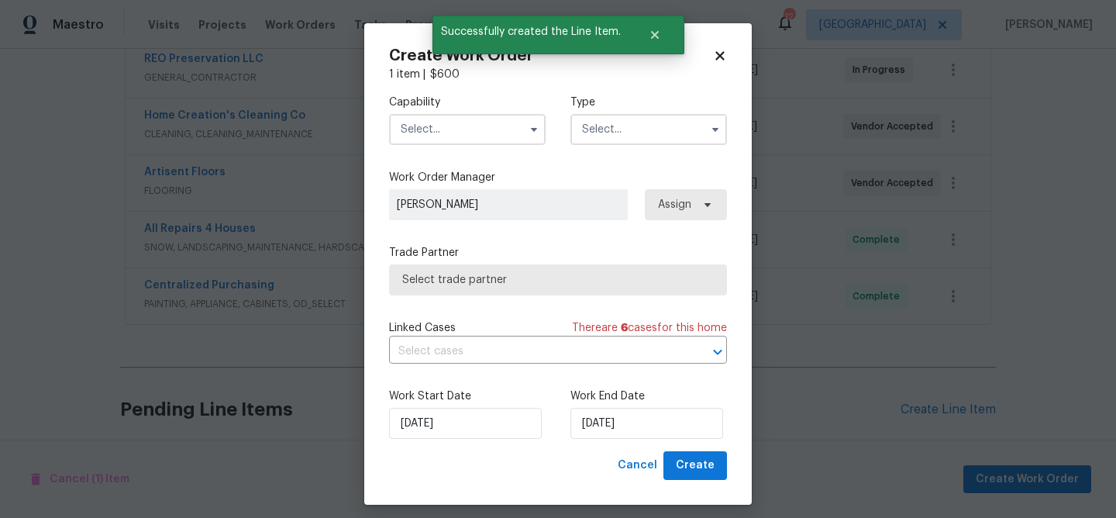
click at [425, 129] on input "text" at bounding box center [467, 129] width 157 height 31
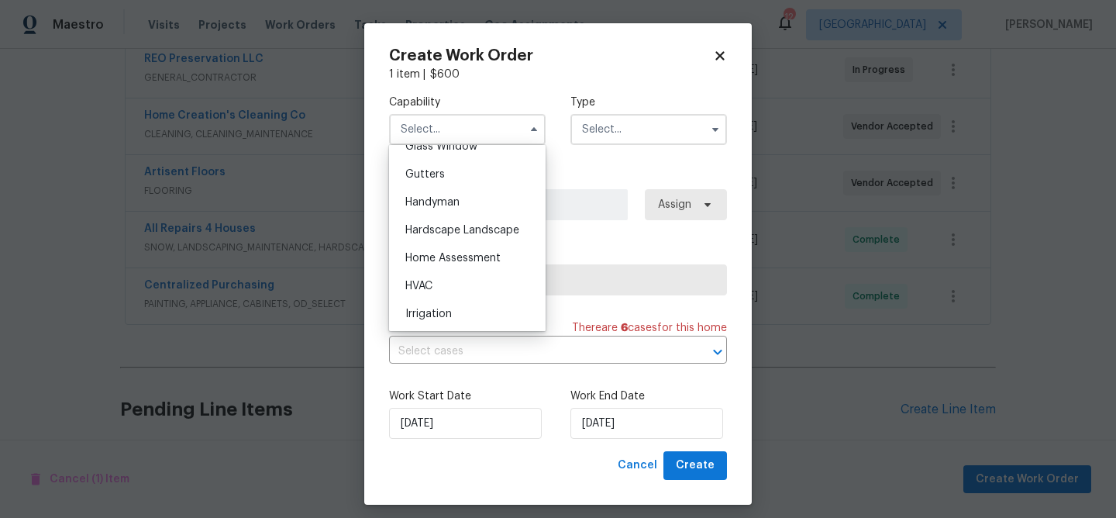
scroll to position [818, 0]
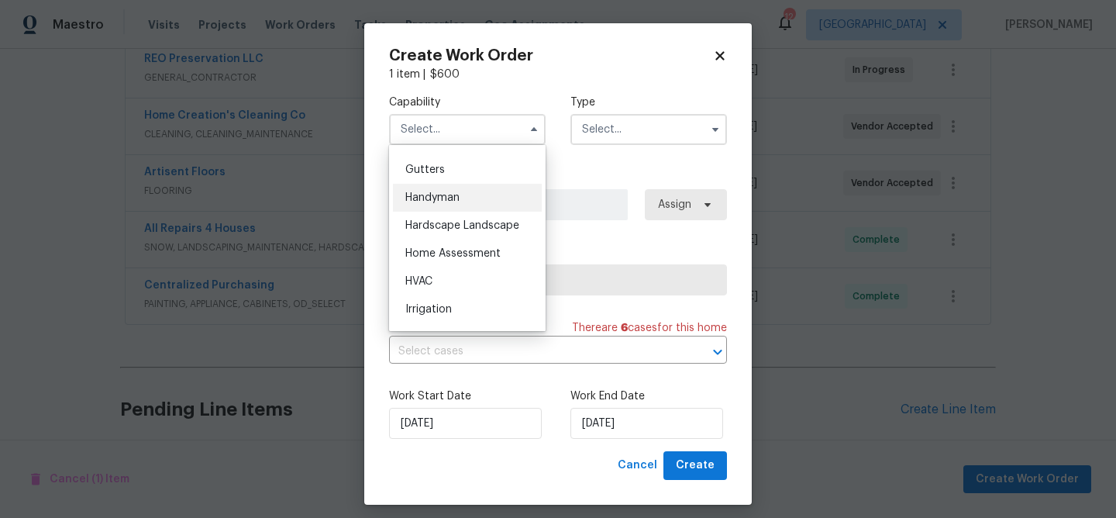
click at [446, 194] on span "Handyman" at bounding box center [432, 197] width 54 height 11
type input "Handyman"
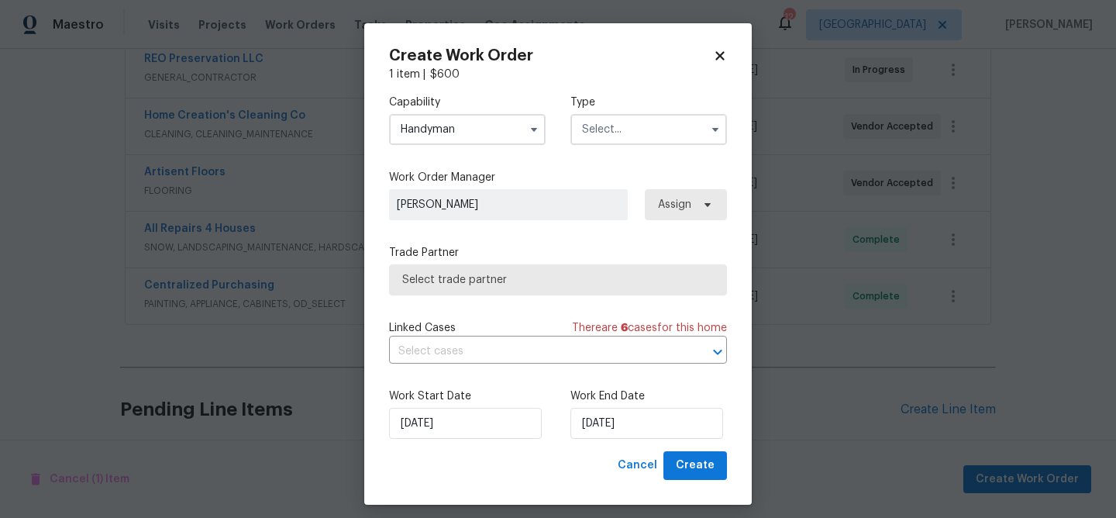
click at [602, 129] on input "text" at bounding box center [648, 129] width 157 height 31
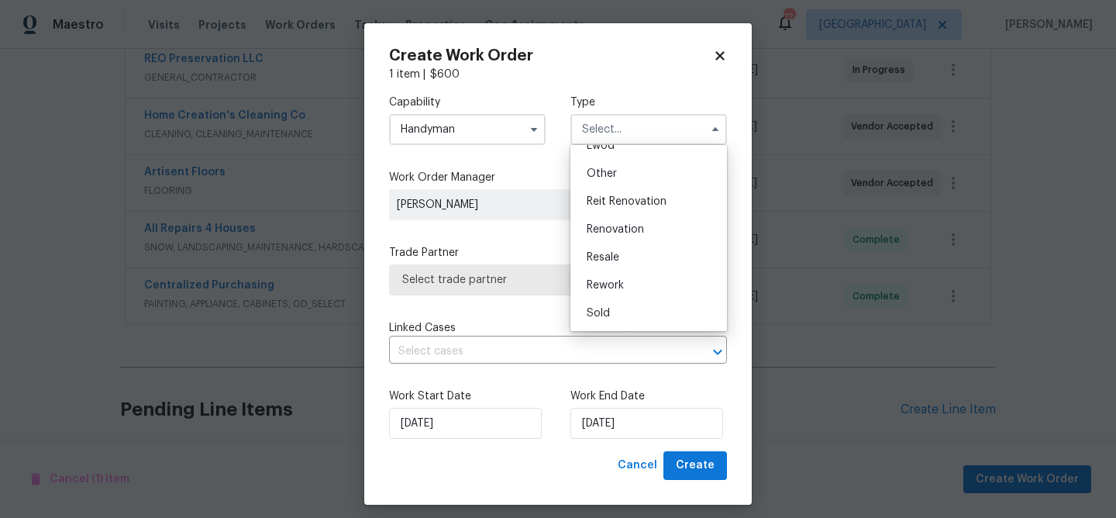
scroll to position [10, 0]
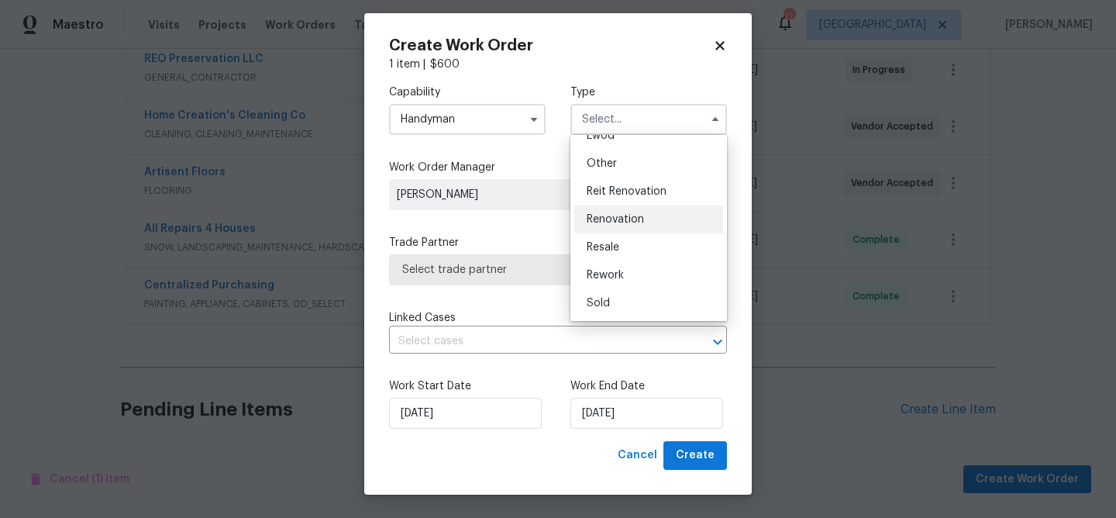
click at [631, 216] on span "Renovation" at bounding box center [615, 219] width 57 height 11
type input "Renovation"
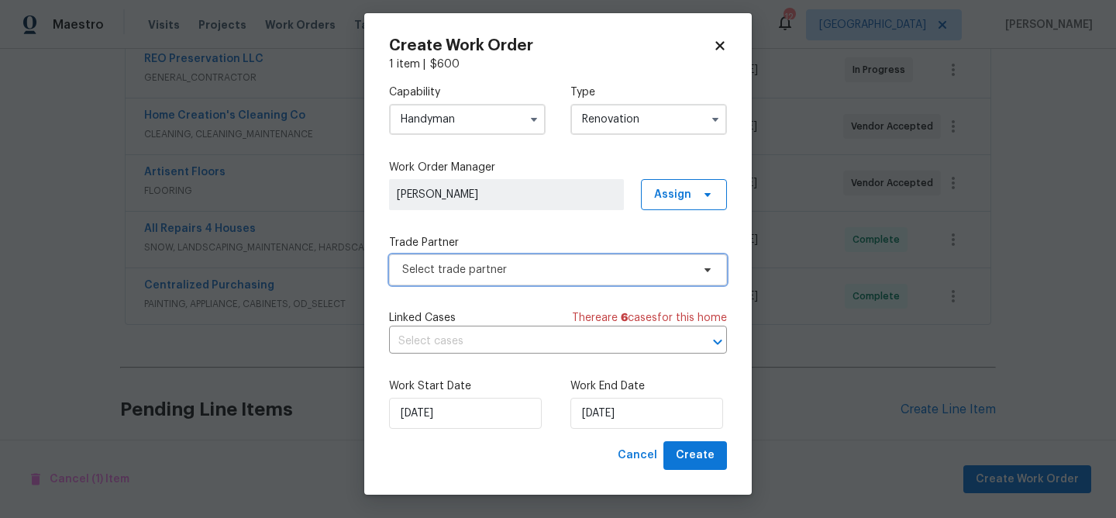
click at [487, 268] on span "Select trade partner" at bounding box center [546, 269] width 289 height 15
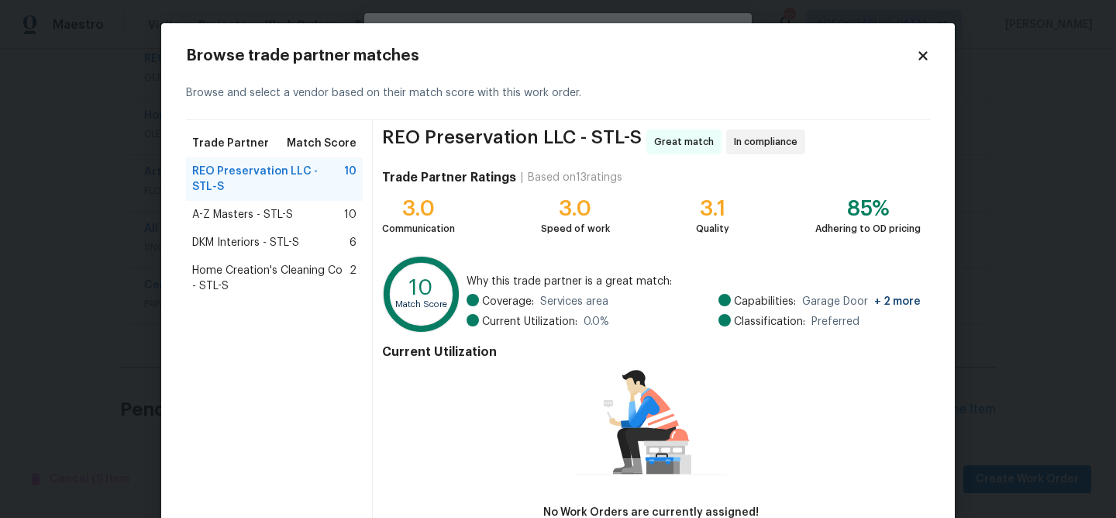
click at [242, 263] on span "Home Creation's Cleaning Co - STL-S" at bounding box center [270, 278] width 157 height 31
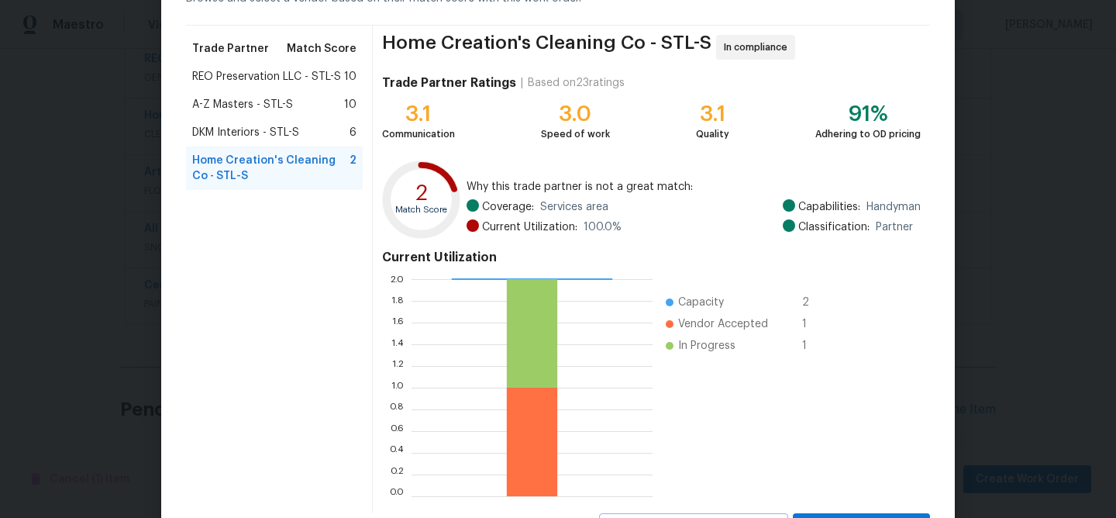
scroll to position [166, 0]
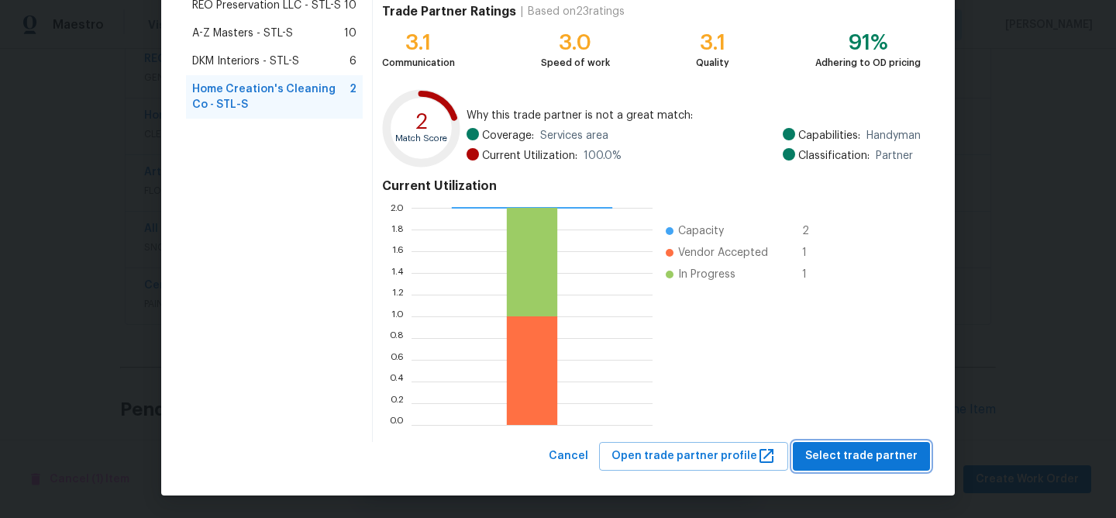
click at [848, 448] on span "Select trade partner" at bounding box center [861, 455] width 112 height 19
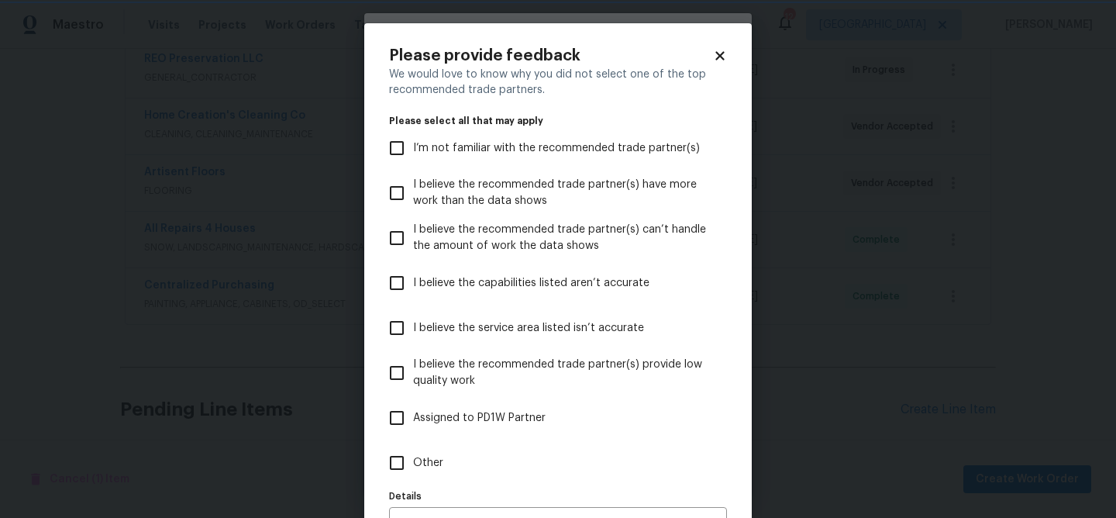
scroll to position [0, 0]
click at [401, 463] on input "Other" at bounding box center [396, 462] width 33 height 33
checkbox input "true"
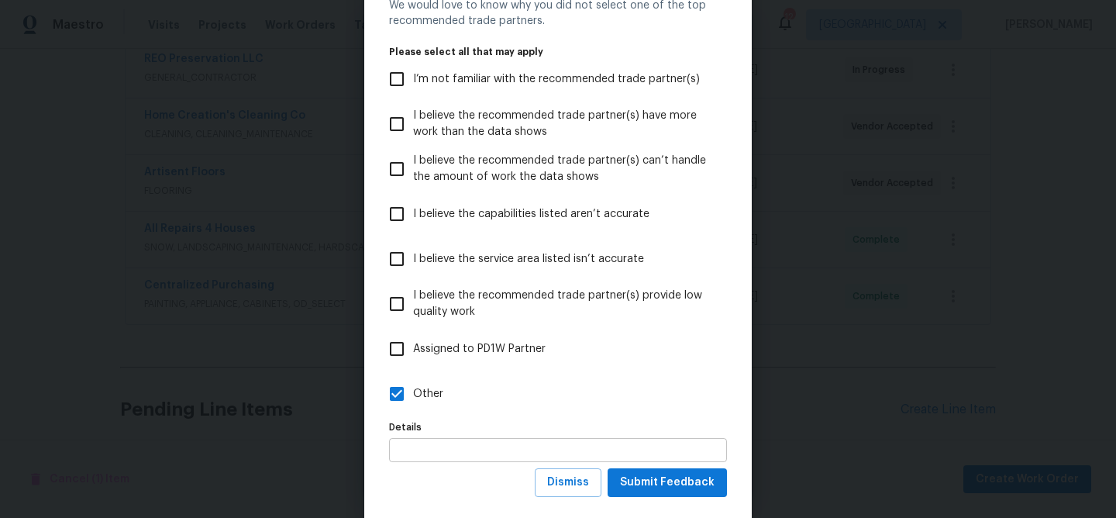
scroll to position [80, 0]
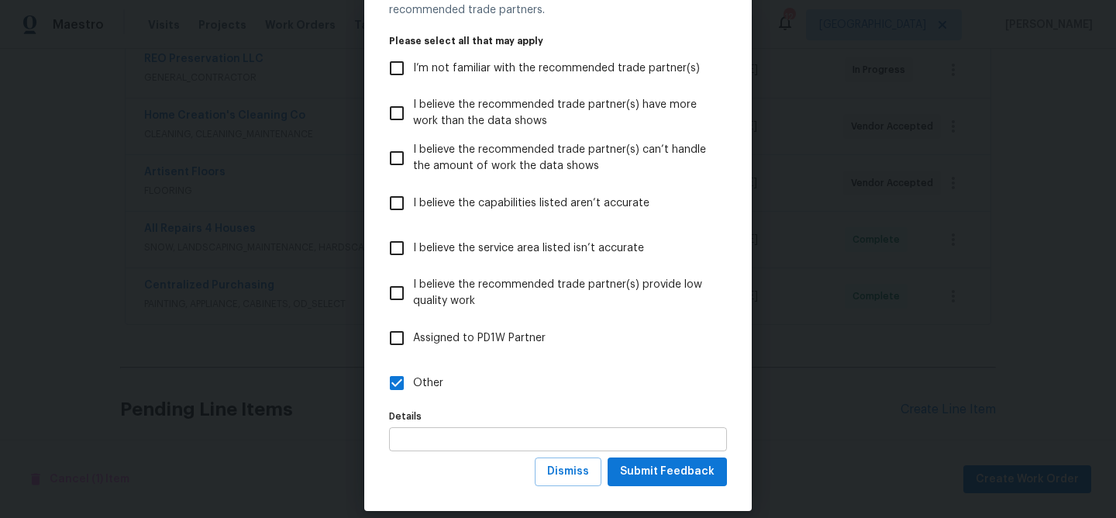
click at [452, 447] on input "text" at bounding box center [558, 439] width 338 height 24
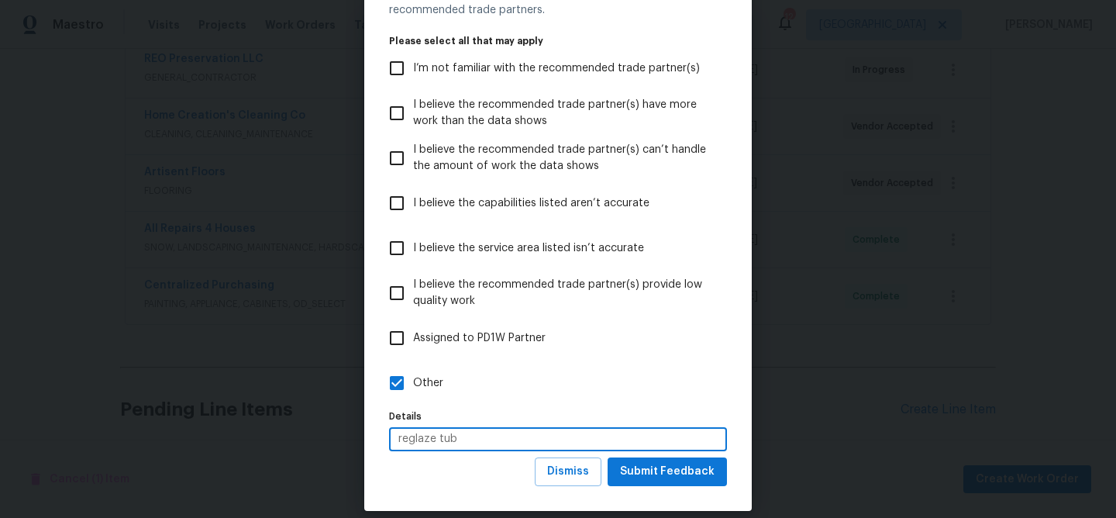
type input "reglaze tub"
click at [667, 470] on span "Submit Feedback" at bounding box center [667, 471] width 95 height 19
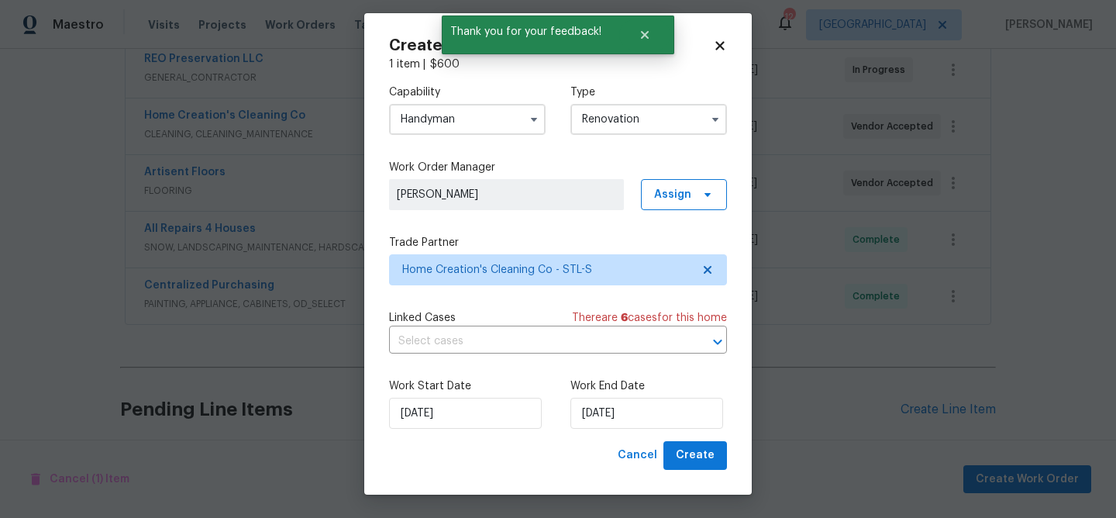
scroll to position [0, 0]
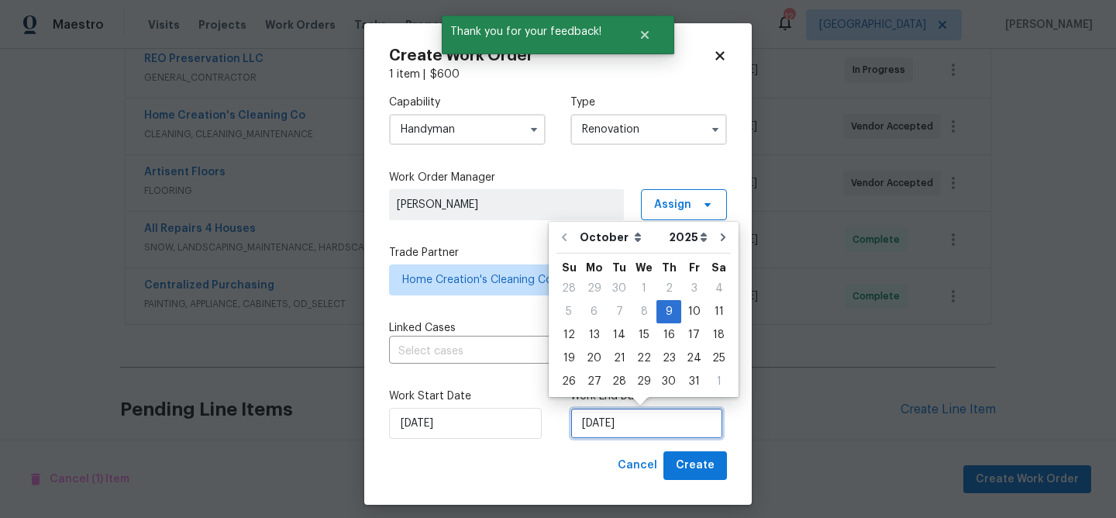
click at [657, 432] on input "10/9/2025" at bounding box center [646, 423] width 153 height 31
click at [594, 333] on div "13" at bounding box center [594, 335] width 26 height 22
type input "[DATE]"
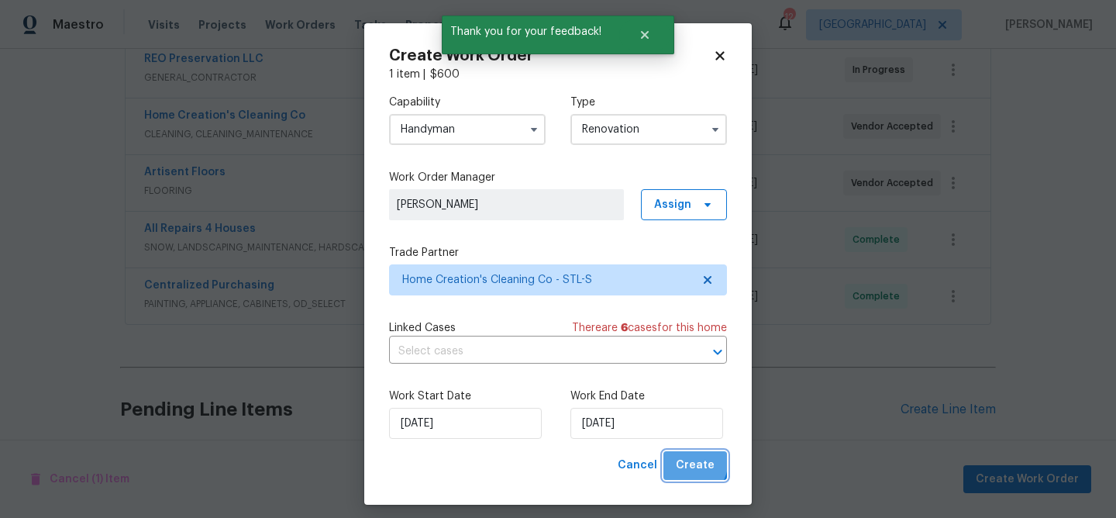
click at [682, 460] on span "Create" at bounding box center [695, 465] width 39 height 19
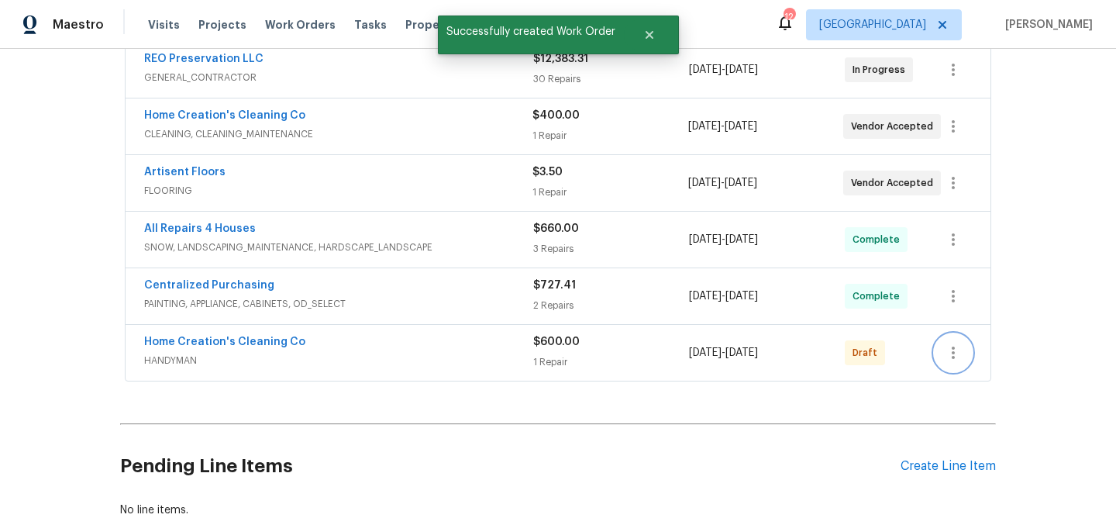
click at [953, 348] on icon "button" at bounding box center [953, 352] width 3 height 12
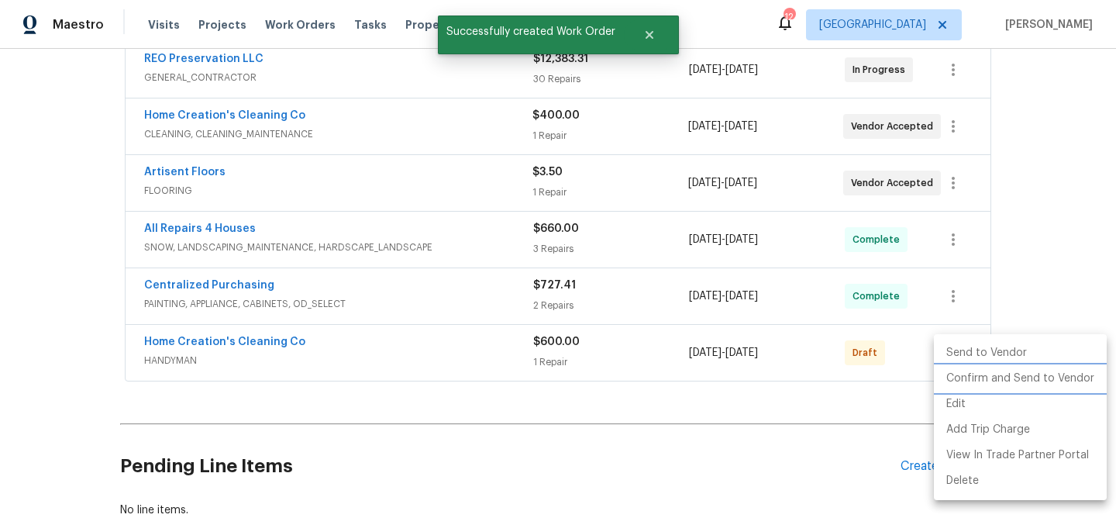
click at [990, 374] on li "Confirm and Send to Vendor" at bounding box center [1020, 379] width 173 height 26
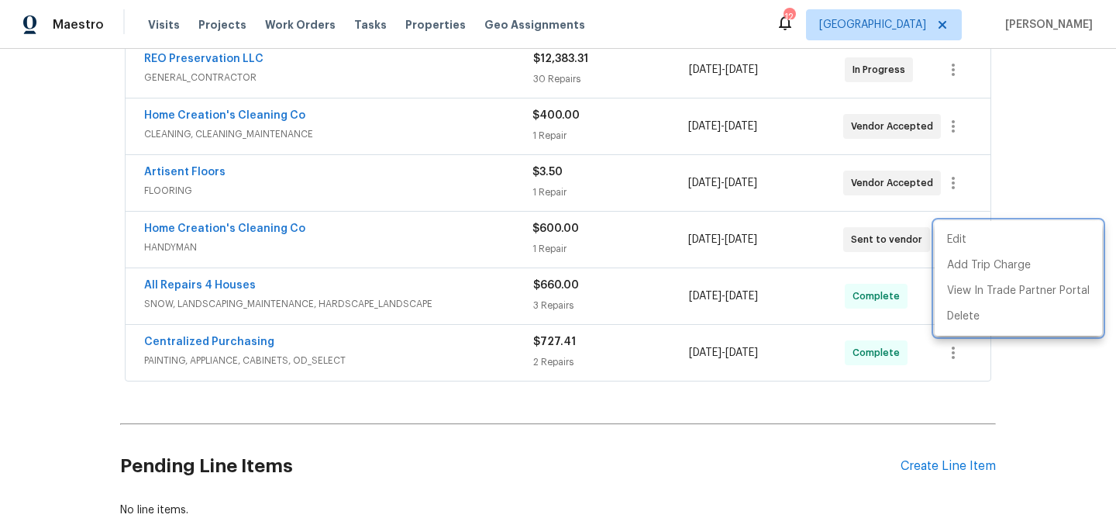
click at [1064, 156] on div at bounding box center [558, 259] width 1116 height 518
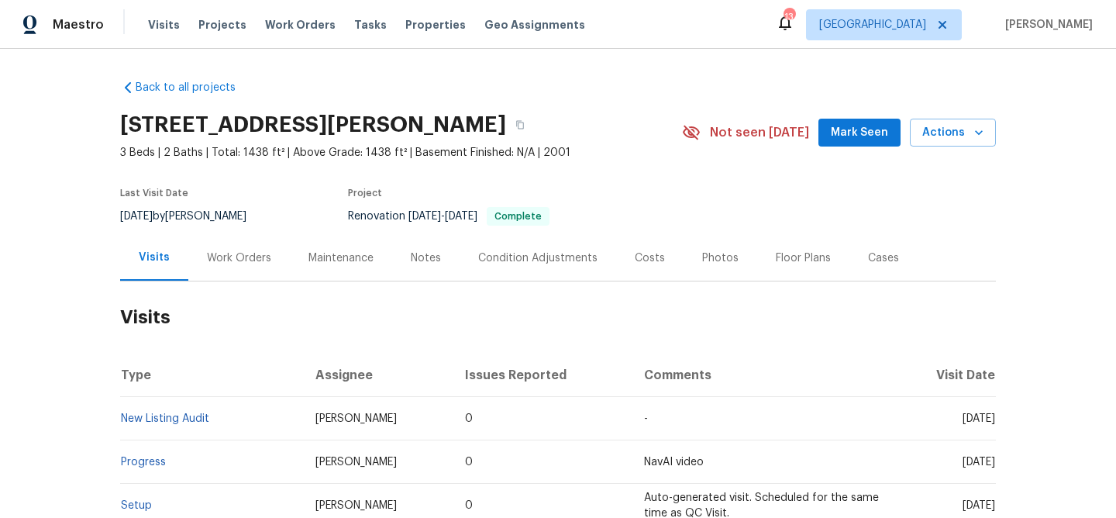
click at [646, 257] on div "Costs" at bounding box center [650, 257] width 30 height 15
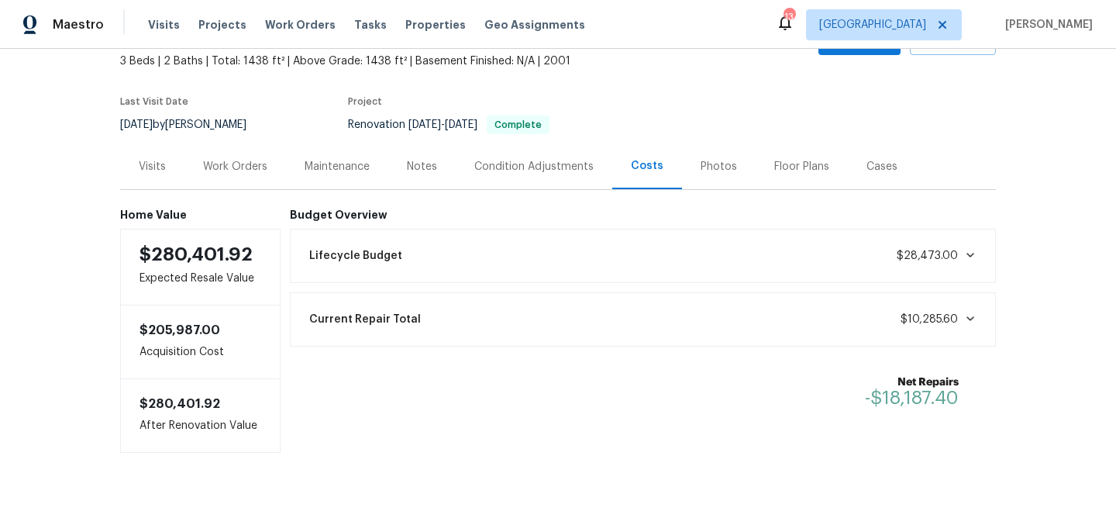
scroll to position [98, 0]
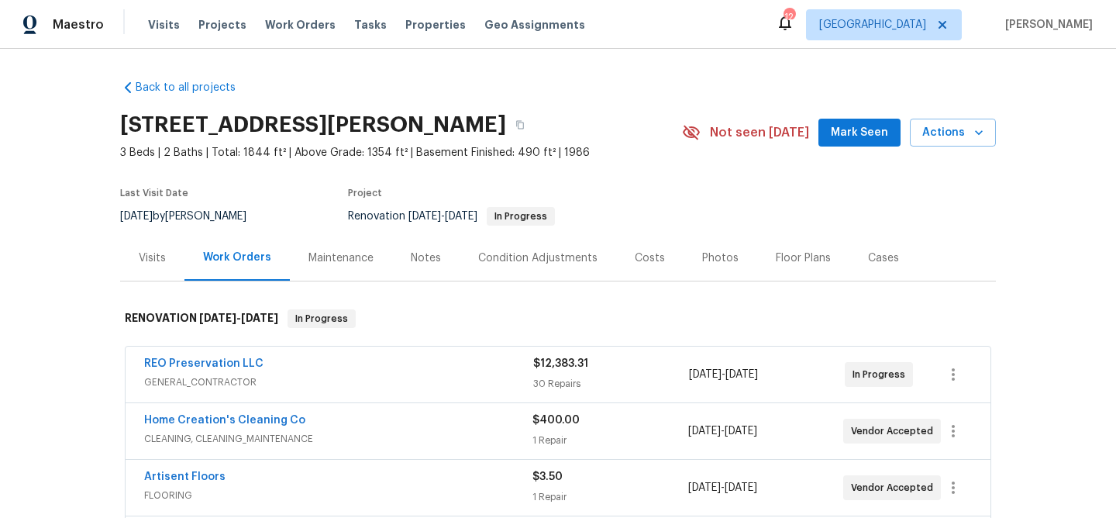
click at [641, 258] on div "Costs" at bounding box center [650, 257] width 30 height 15
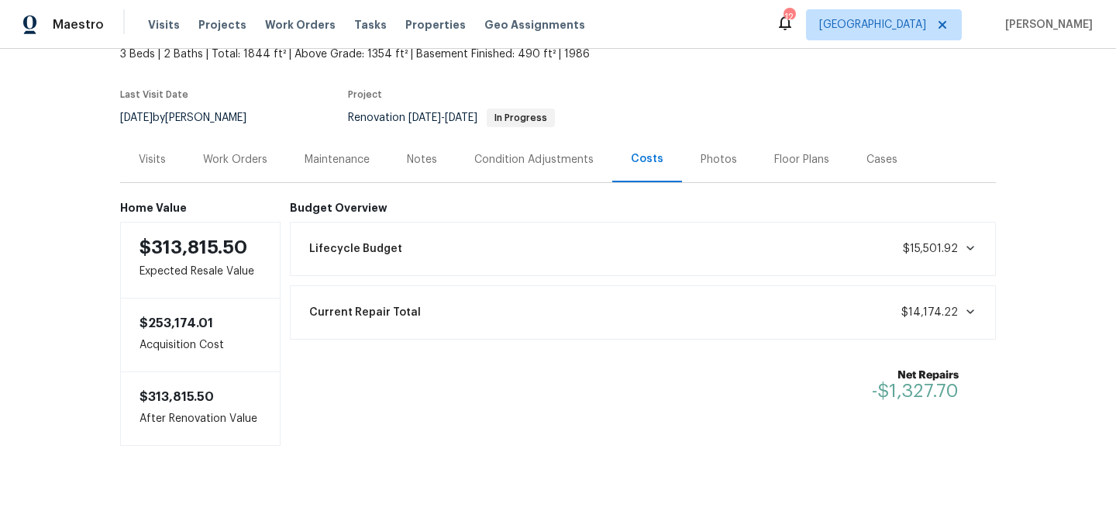
scroll to position [102, 0]
